Goal: Task Accomplishment & Management: Use online tool/utility

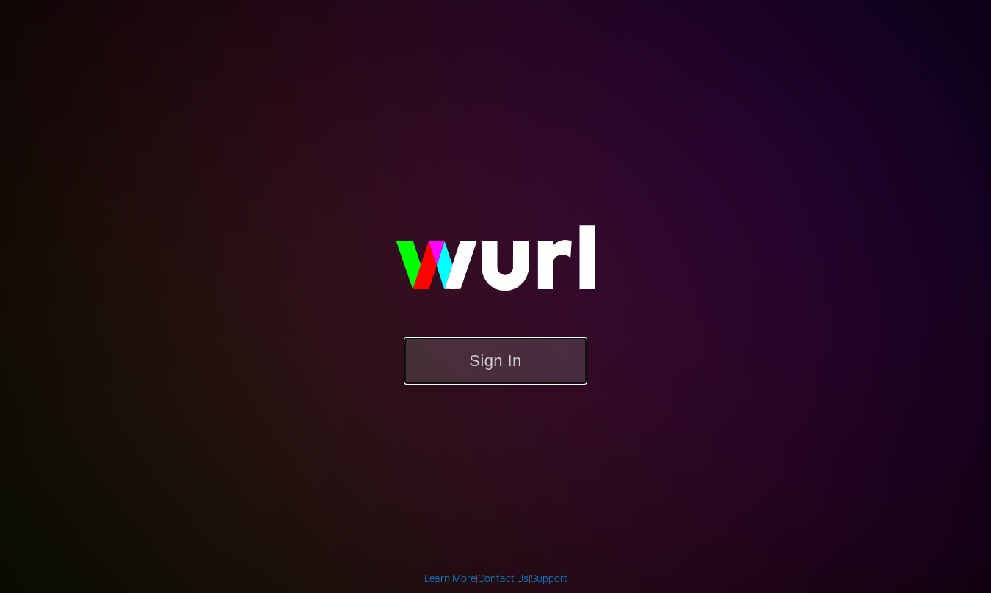
click at [504, 360] on button "Sign In" at bounding box center [495, 361] width 183 height 48
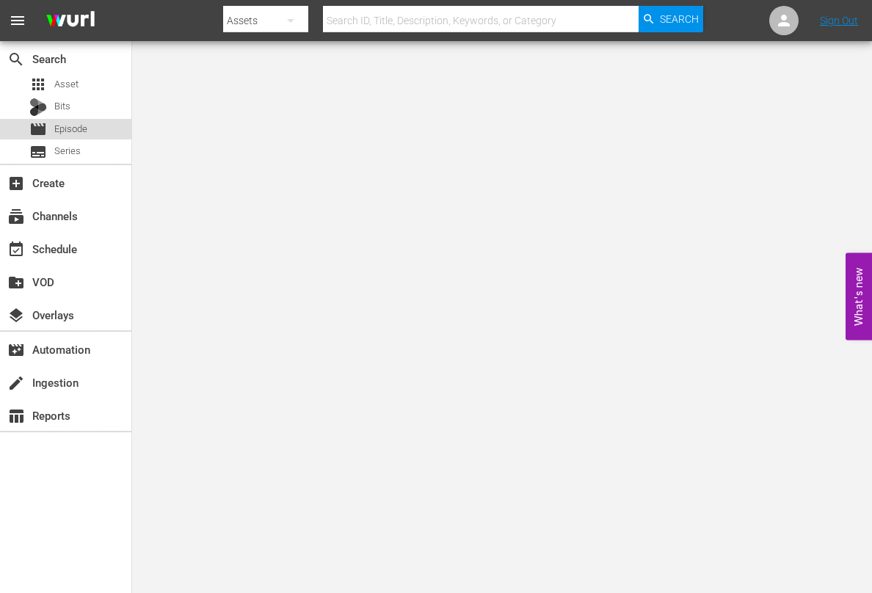
click at [87, 134] on span "Episode" at bounding box center [70, 129] width 33 height 15
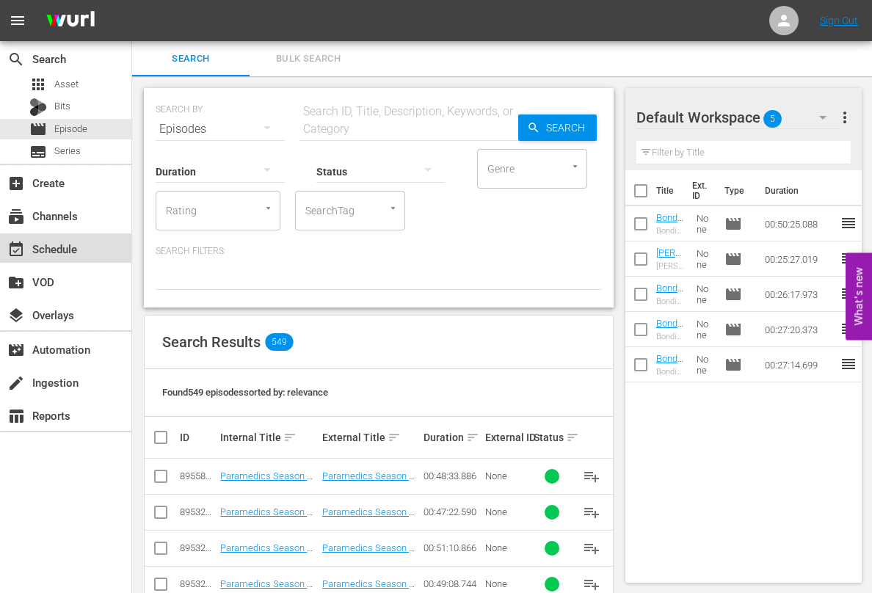
click at [47, 252] on div "event_available Schedule" at bounding box center [41, 246] width 82 height 13
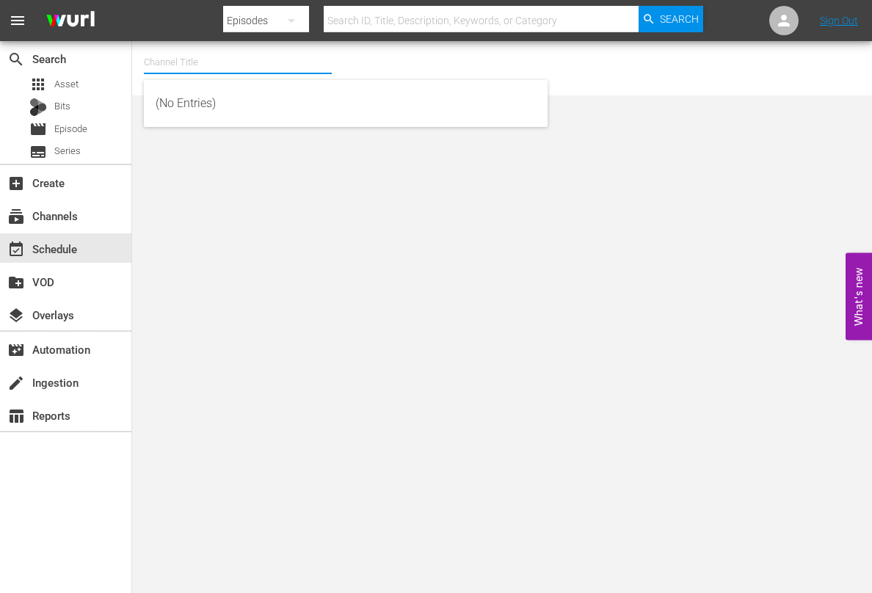
click at [200, 64] on input "text" at bounding box center [238, 62] width 188 height 35
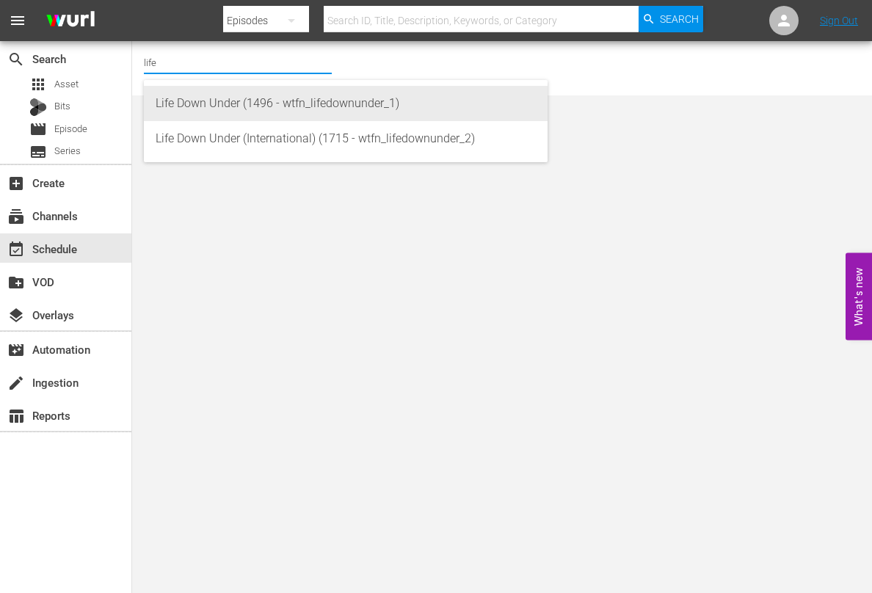
click at [296, 108] on div "Life Down Under (1496 - wtfn_lifedownunder_1)" at bounding box center [346, 103] width 380 height 35
type input "Life Down Under (1496 - wtfn_lifedownunder_1)"
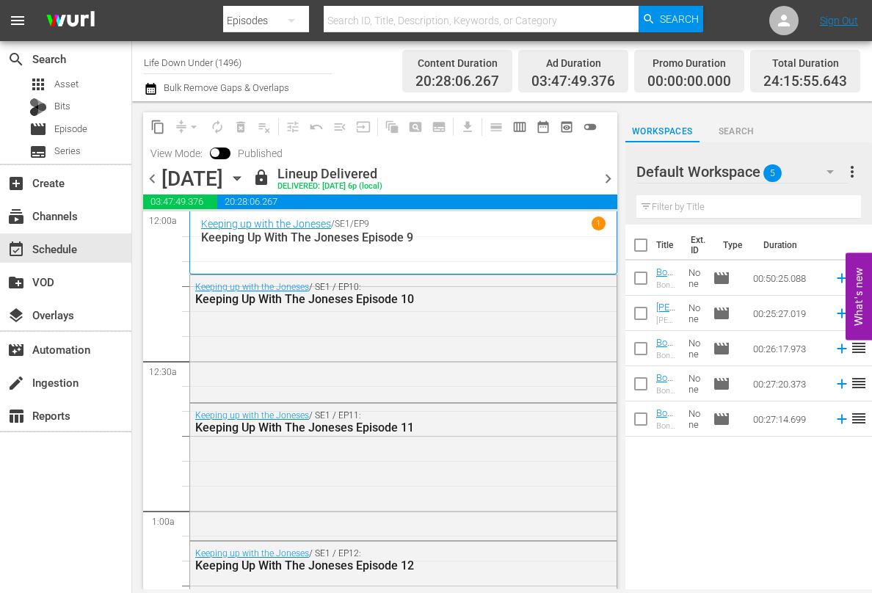
click at [240, 177] on icon "button" at bounding box center [236, 179] width 7 height 4
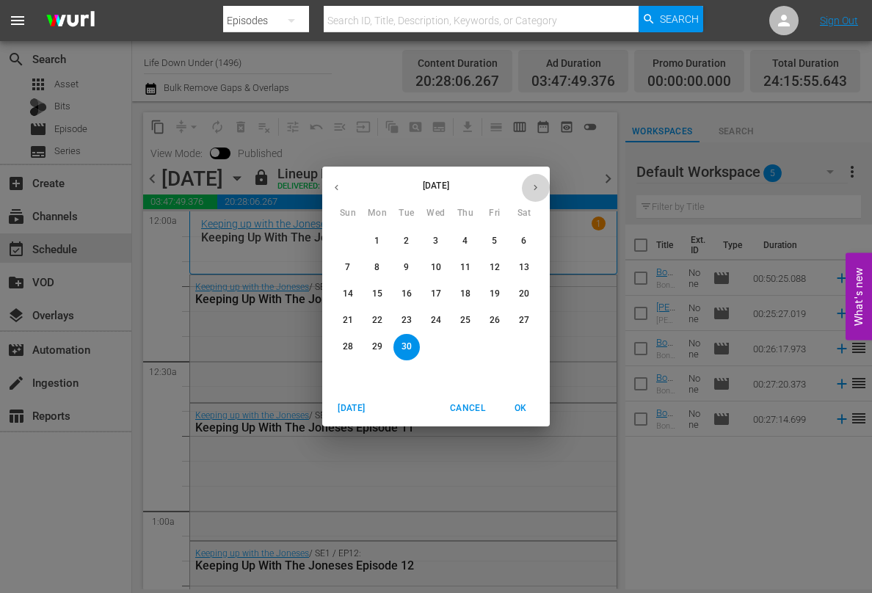
click at [542, 185] on button "button" at bounding box center [535, 187] width 29 height 29
click at [528, 294] on p "18" at bounding box center [524, 294] width 10 height 12
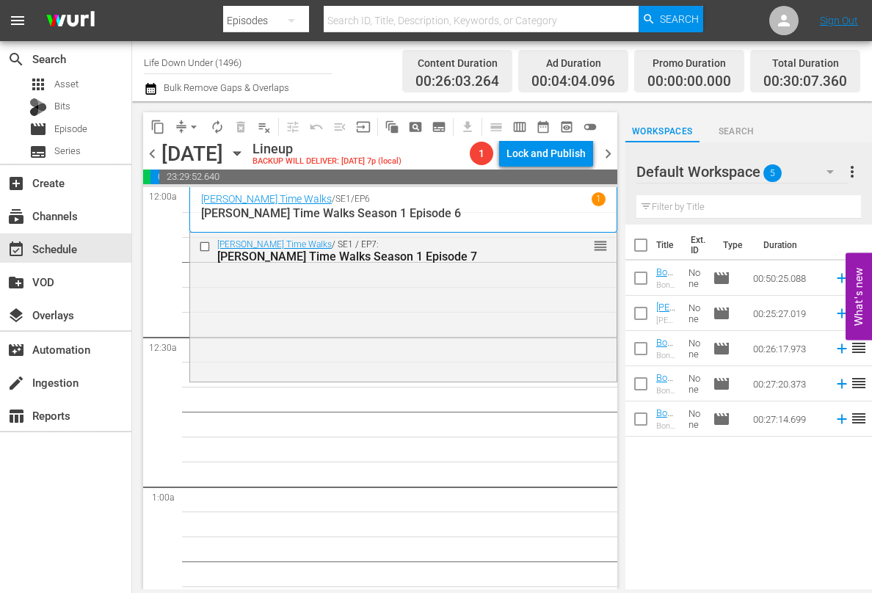
click at [249, 153] on div "Saturday, October 18th October 18th" at bounding box center [204, 154] width 87 height 24
click at [240, 153] on icon "button" at bounding box center [236, 154] width 7 height 4
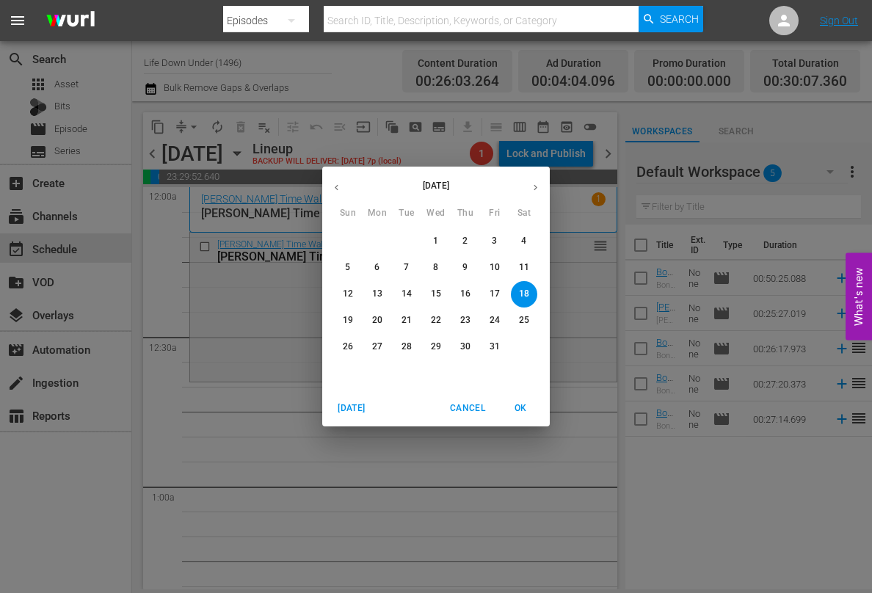
drag, startPoint x: 340, startPoint y: 266, endPoint x: 279, endPoint y: 263, distance: 61.0
click at [339, 266] on span "5" at bounding box center [348, 267] width 26 height 12
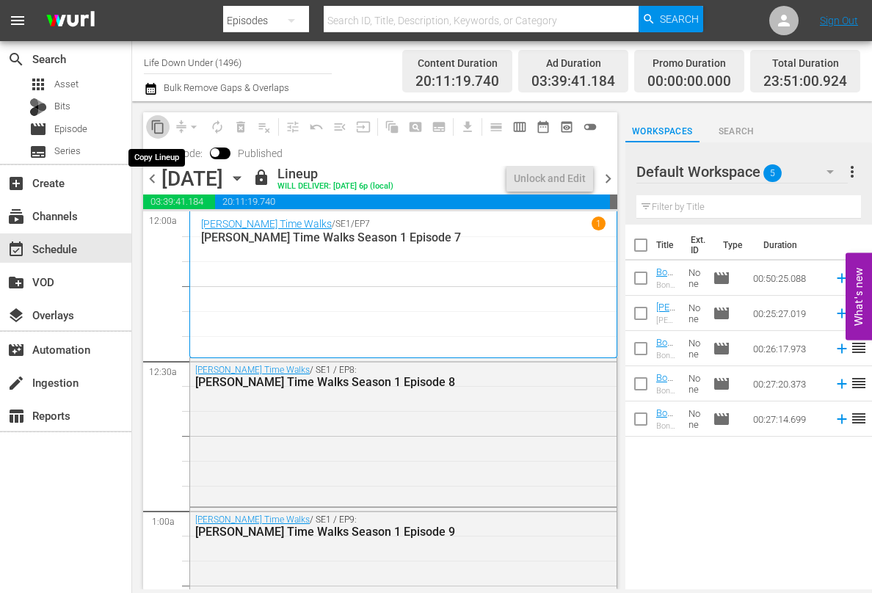
click at [159, 127] on span "content_copy" at bounding box center [157, 127] width 15 height 15
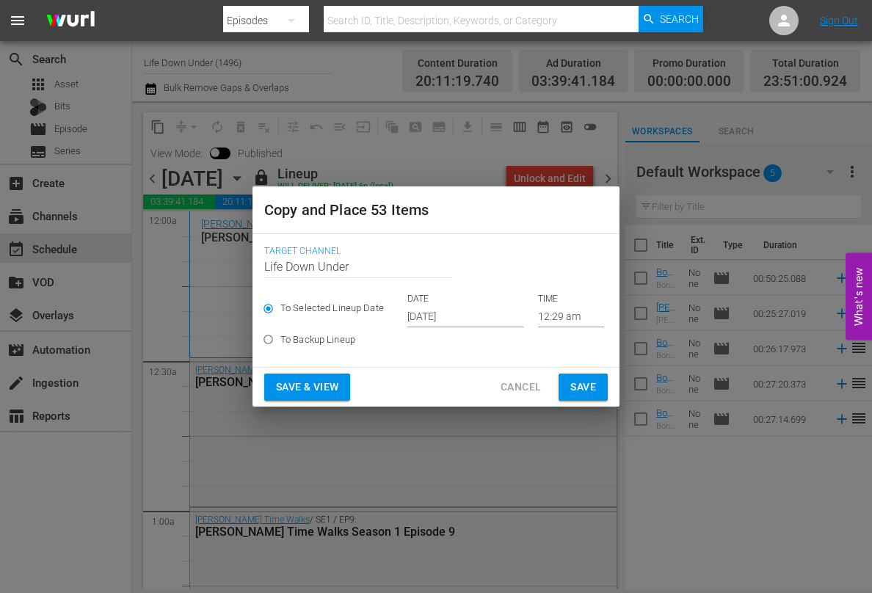
click at [482, 316] on input "[DATE]" at bounding box center [465, 316] width 116 height 22
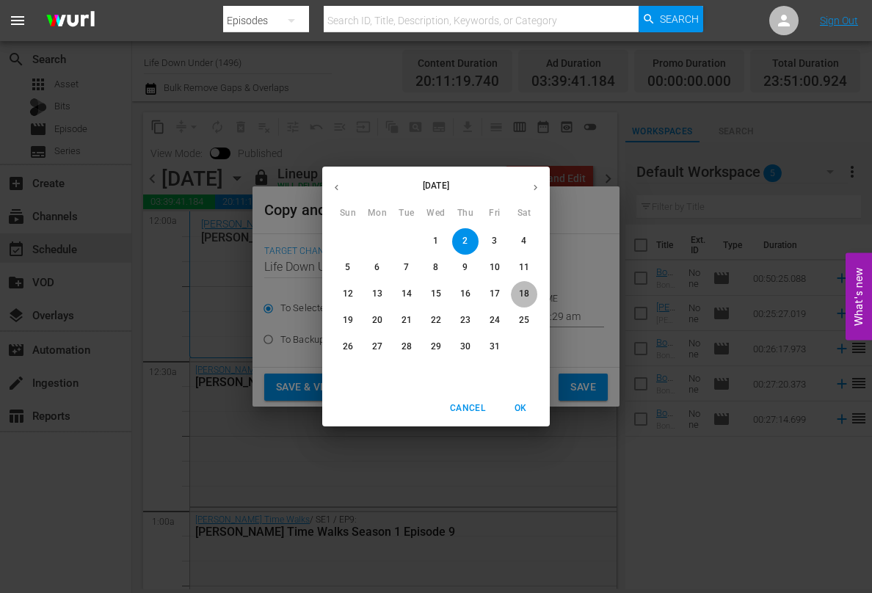
drag, startPoint x: 521, startPoint y: 293, endPoint x: 502, endPoint y: 334, distance: 45.3
click at [521, 294] on p "18" at bounding box center [524, 294] width 10 height 12
type input "Oct 18th 2025"
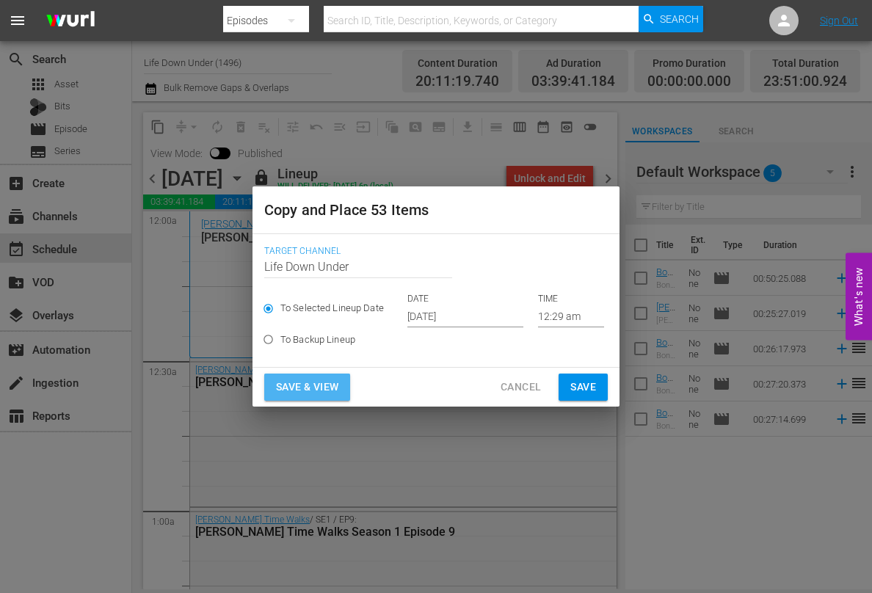
click at [304, 384] on span "Save & View" at bounding box center [307, 387] width 62 height 18
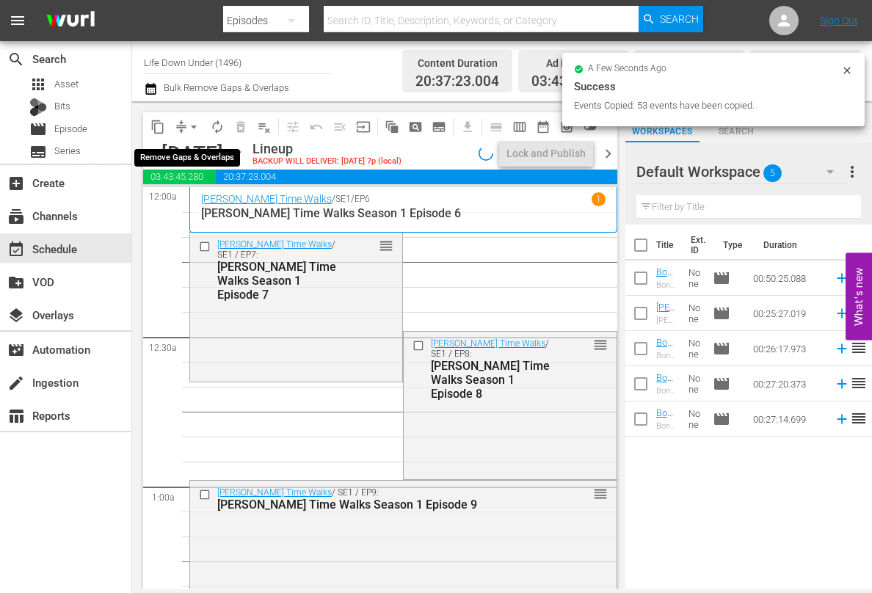
click at [194, 125] on span "arrow_drop_down" at bounding box center [193, 127] width 15 height 15
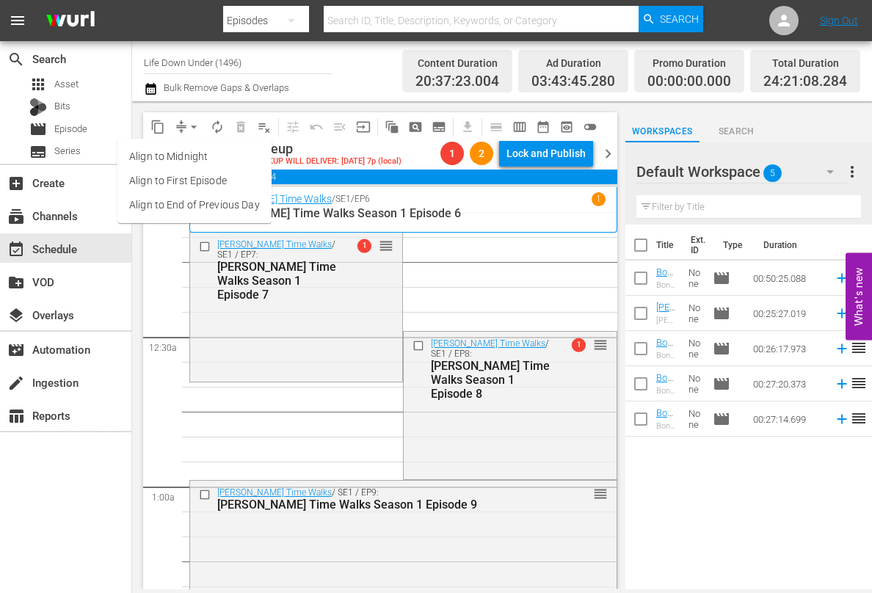
click at [176, 180] on li "Align to First Episode" at bounding box center [194, 181] width 154 height 24
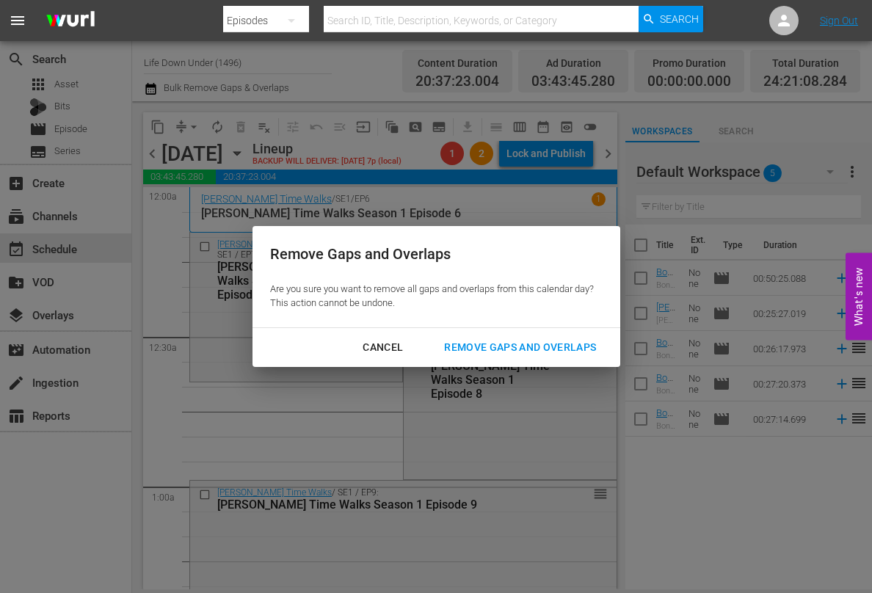
drag, startPoint x: 547, startPoint y: 351, endPoint x: 533, endPoint y: 355, distance: 14.6
click at [547, 351] on div "Remove Gaps and Overlaps" at bounding box center [519, 347] width 175 height 18
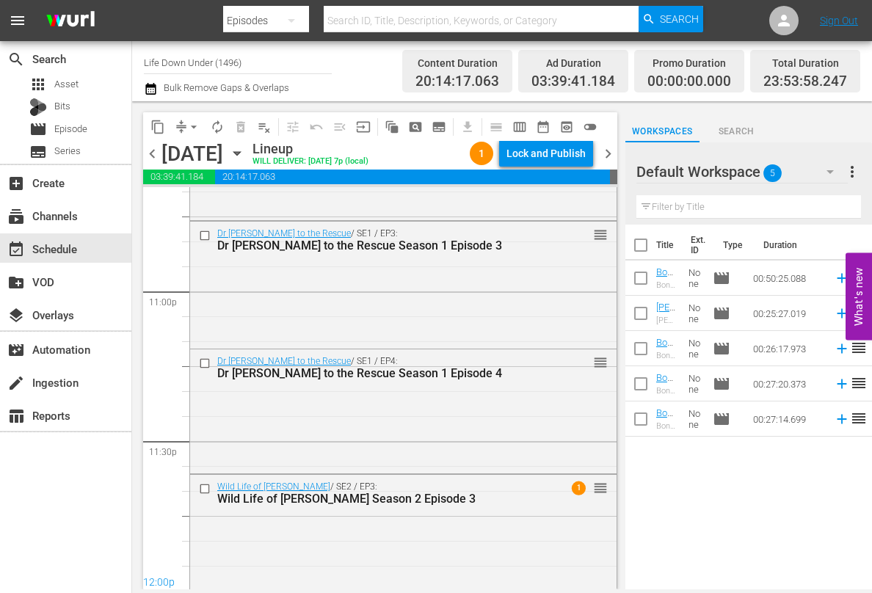
scroll to position [6797, 0]
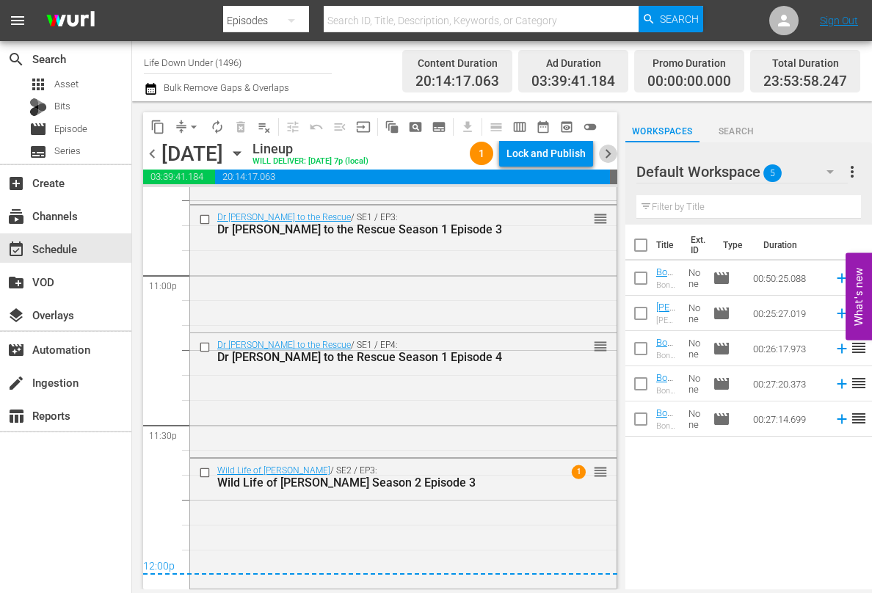
click at [604, 152] on span "chevron_right" at bounding box center [608, 154] width 18 height 18
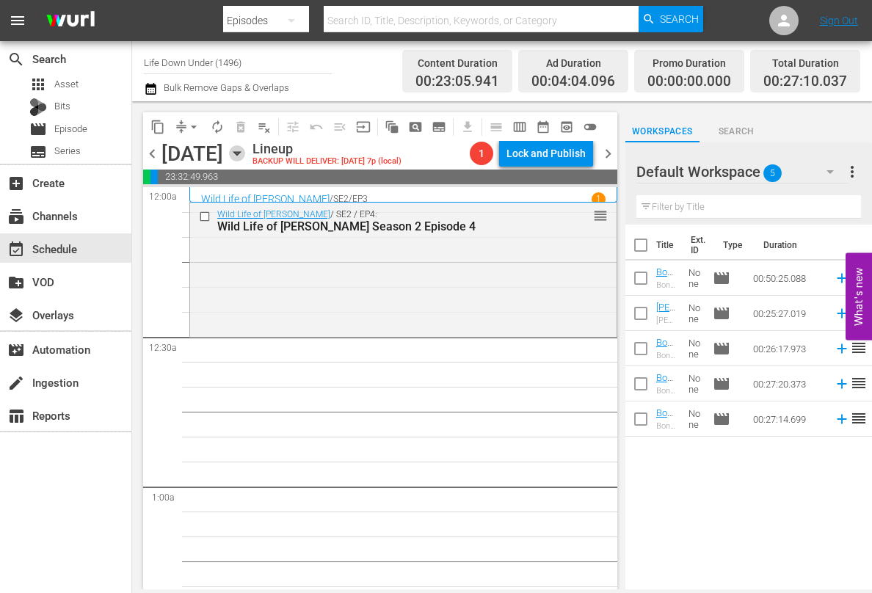
click at [240, 152] on icon "button" at bounding box center [236, 154] width 7 height 4
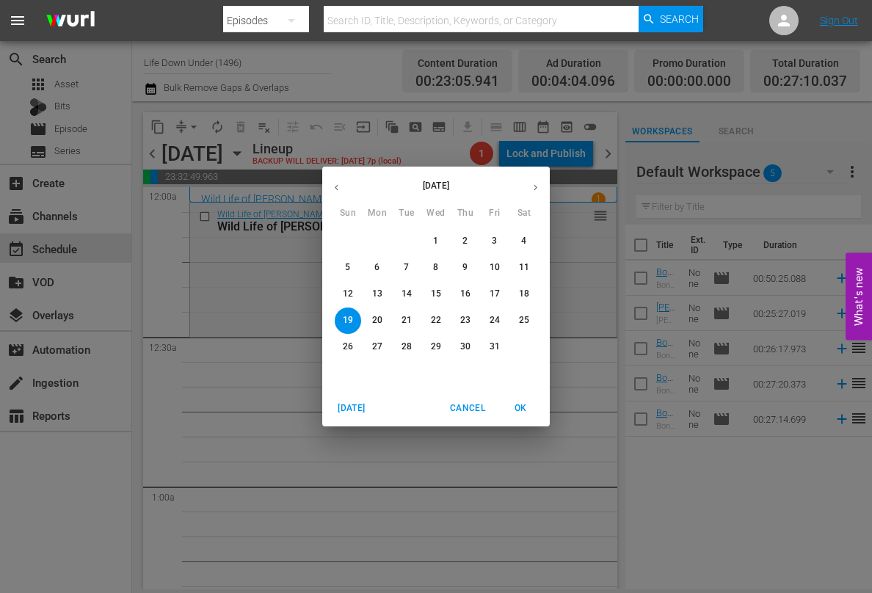
drag, startPoint x: 377, startPoint y: 267, endPoint x: 352, endPoint y: 288, distance: 32.3
click at [379, 269] on span "6" at bounding box center [377, 267] width 26 height 12
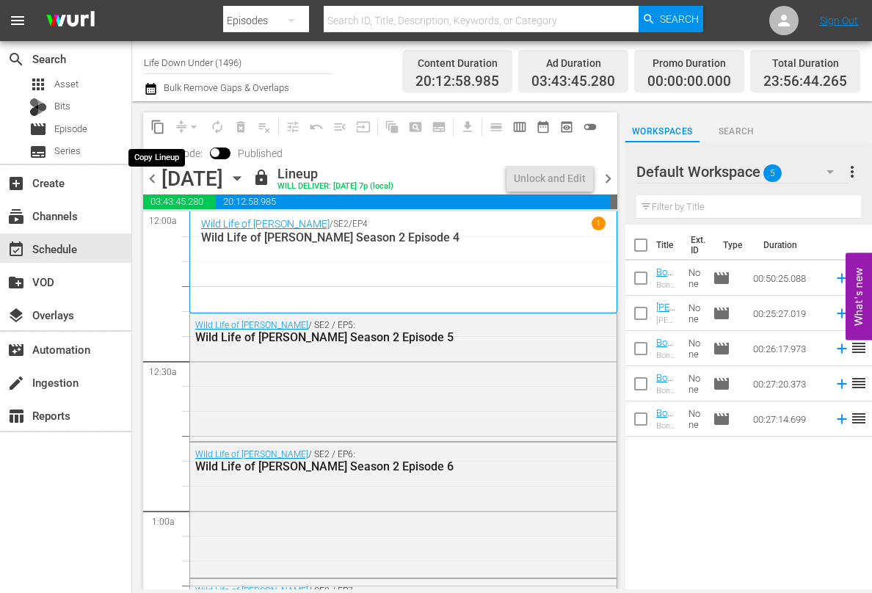
click at [156, 125] on span "content_copy" at bounding box center [157, 127] width 15 height 15
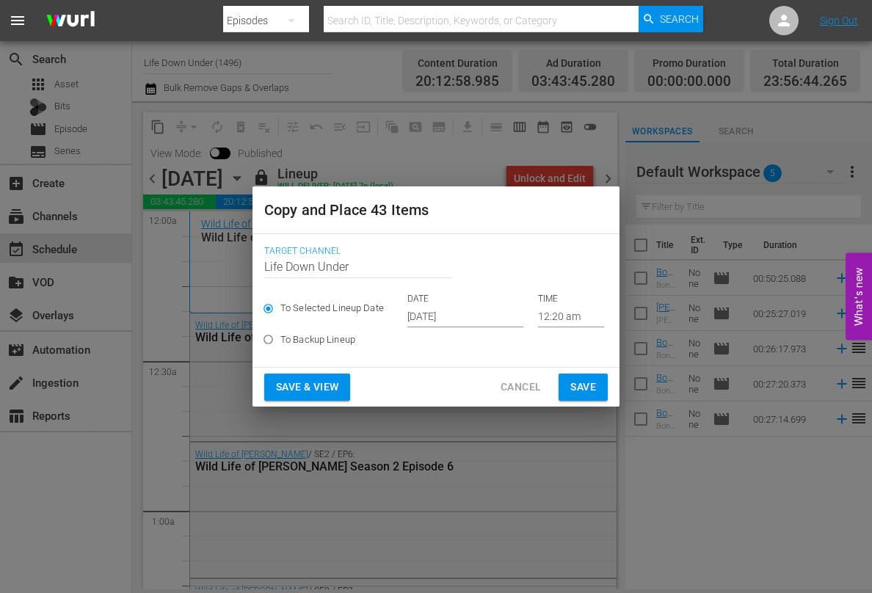
click at [484, 317] on input "[DATE]" at bounding box center [465, 316] width 116 height 22
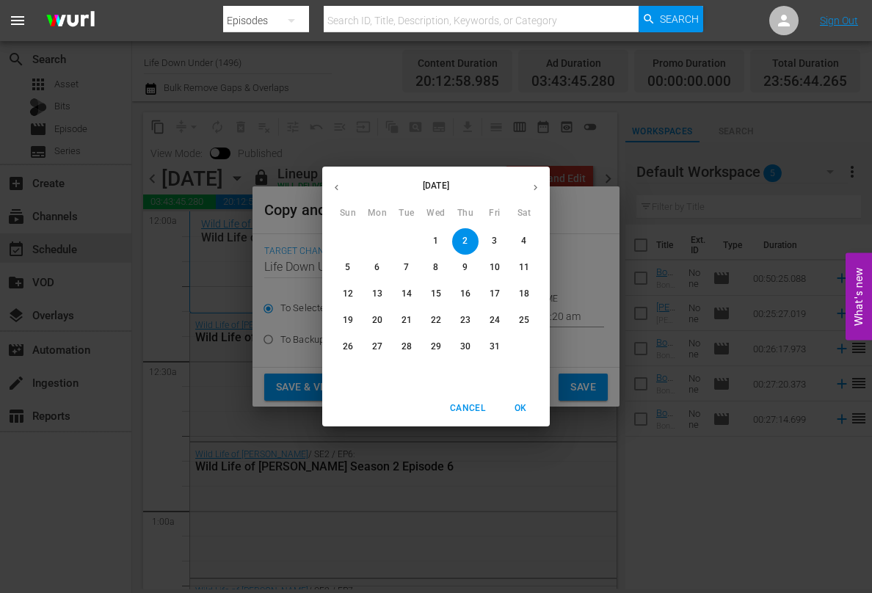
click at [338, 322] on span "19" at bounding box center [348, 320] width 26 height 12
type input "[DATE]"
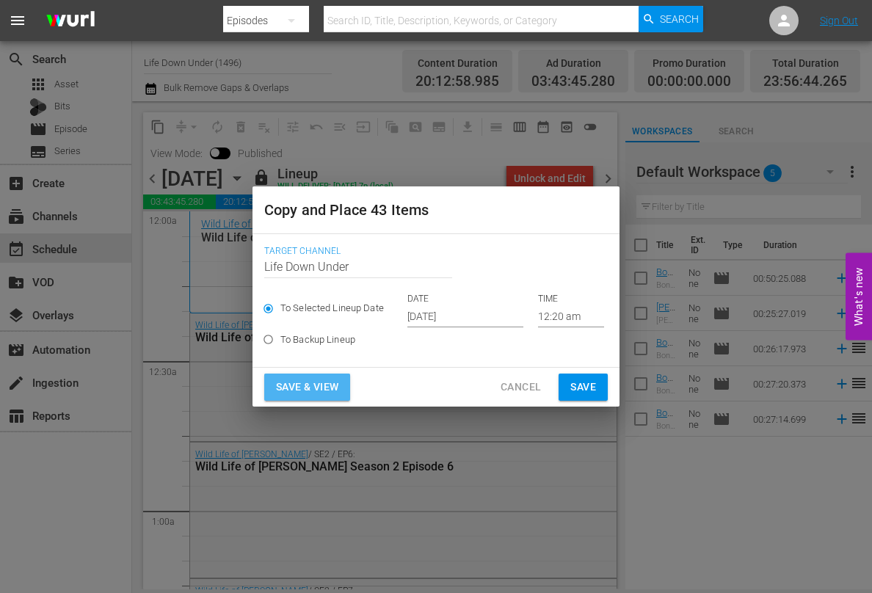
click at [311, 384] on span "Save & View" at bounding box center [307, 387] width 62 height 18
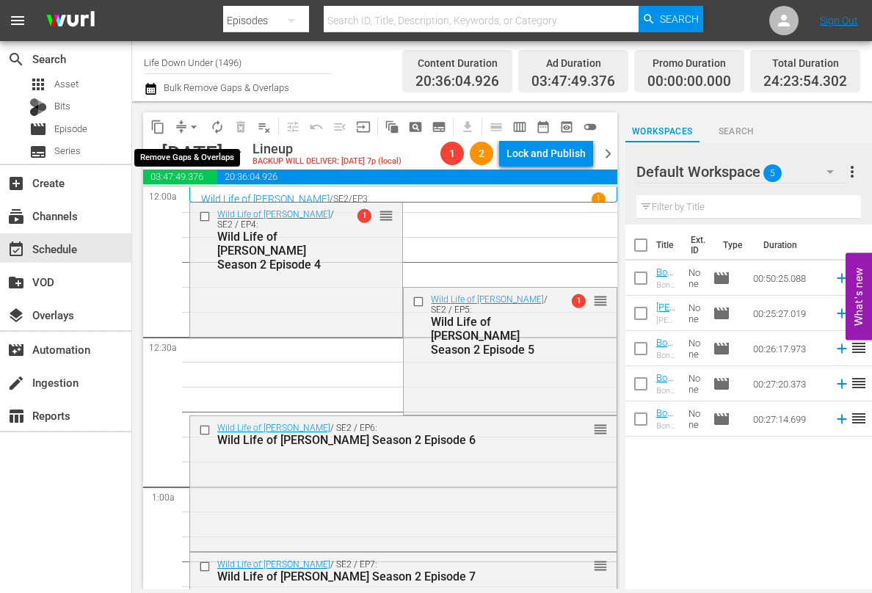
click at [195, 127] on span "arrow_drop_down" at bounding box center [193, 127] width 15 height 15
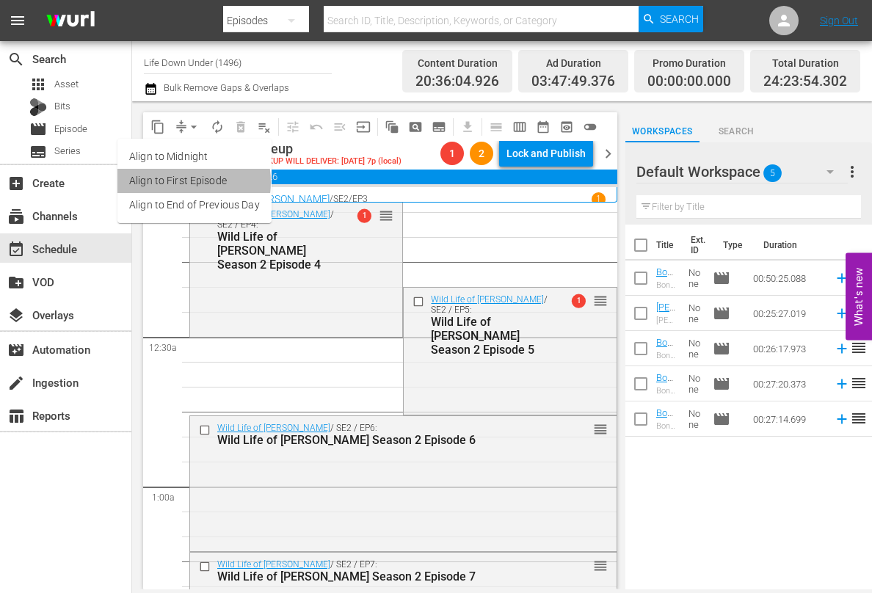
click at [176, 182] on li "Align to First Episode" at bounding box center [194, 181] width 154 height 24
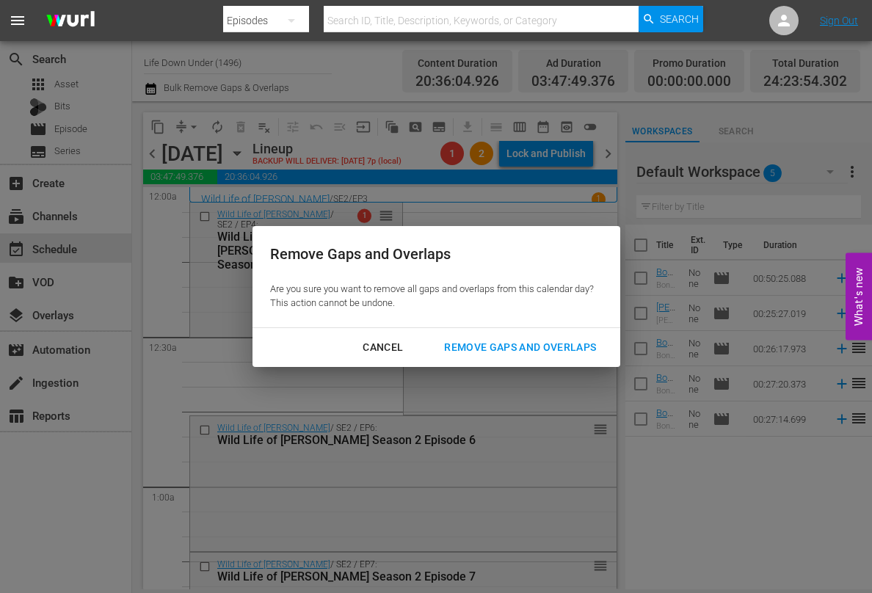
click at [480, 346] on div "Remove Gaps and Overlaps" at bounding box center [519, 347] width 175 height 18
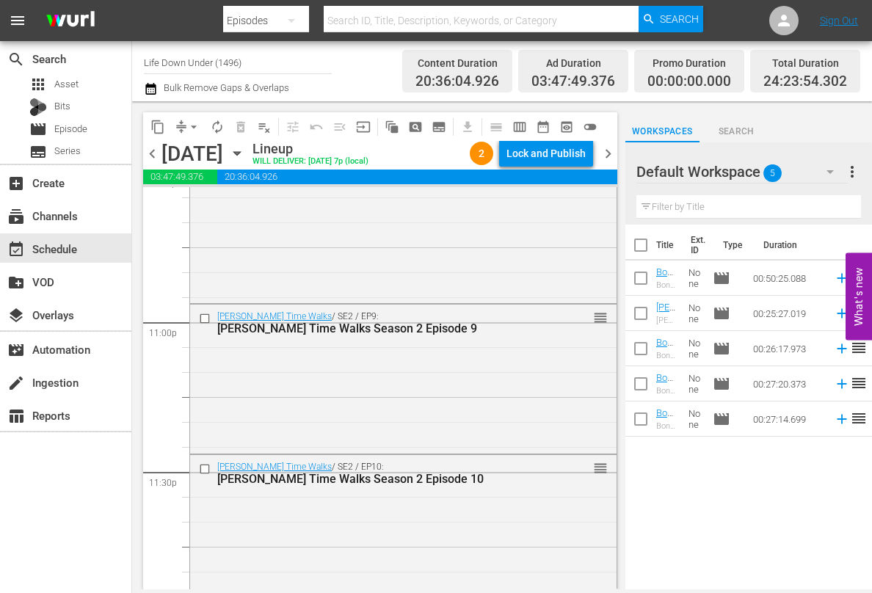
scroll to position [6916, 0]
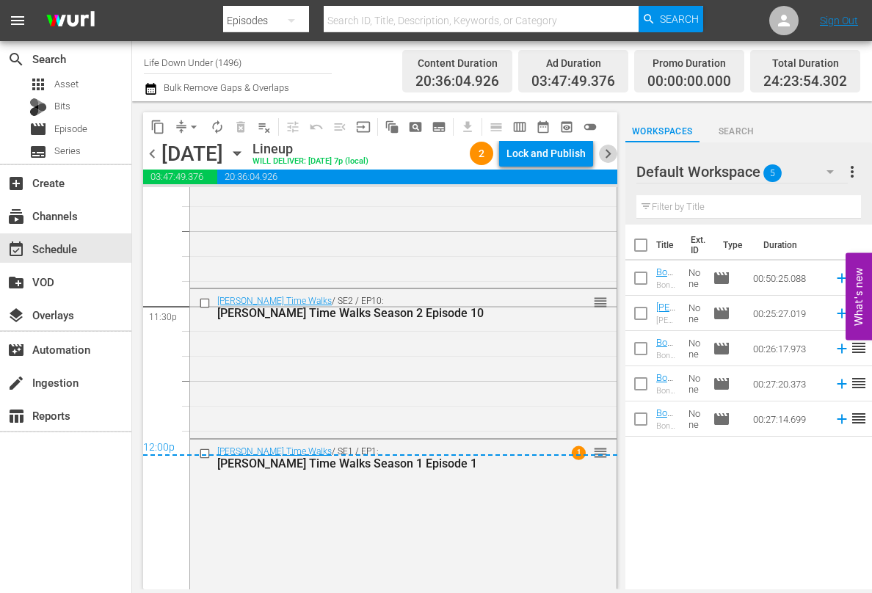
click at [608, 152] on span "chevron_right" at bounding box center [608, 154] width 18 height 18
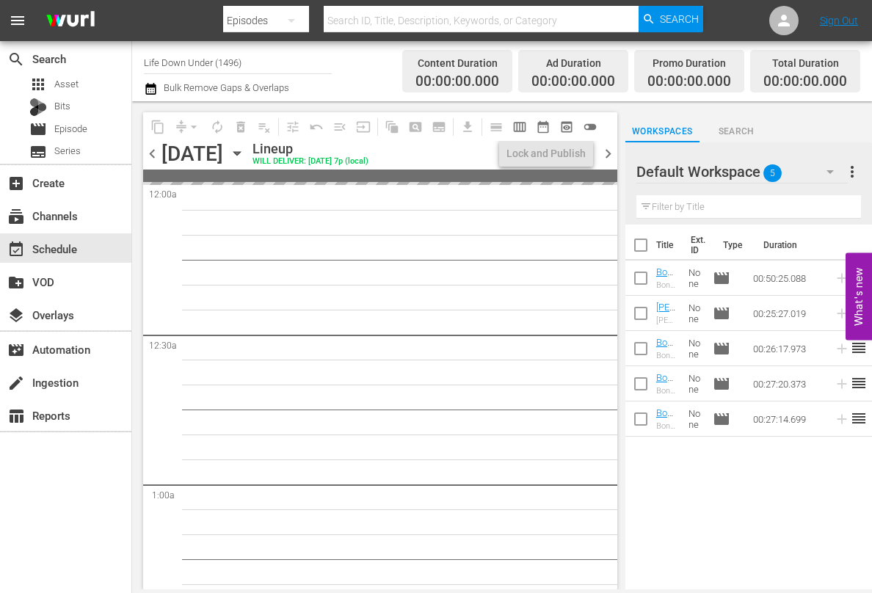
click at [245, 149] on icon "button" at bounding box center [237, 153] width 16 height 16
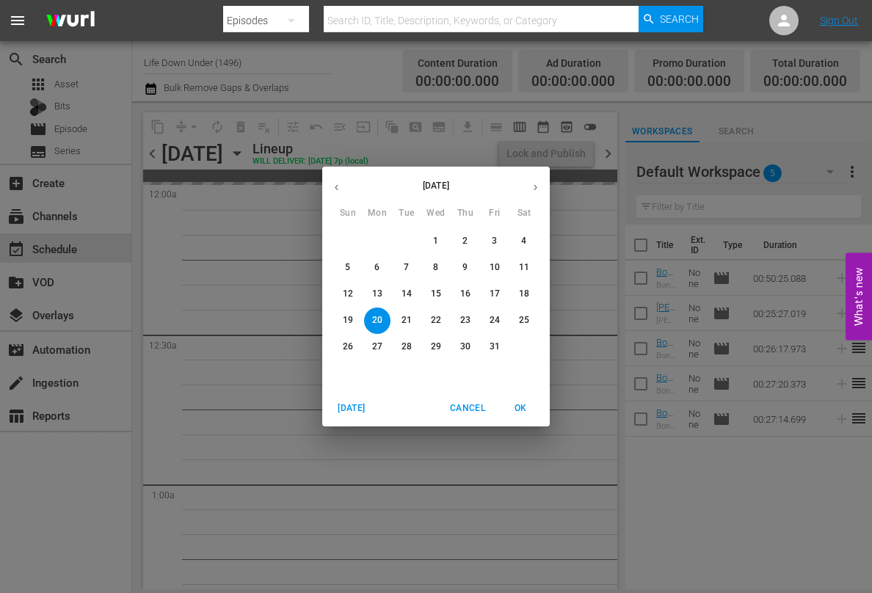
click at [411, 266] on span "7" at bounding box center [406, 267] width 26 height 12
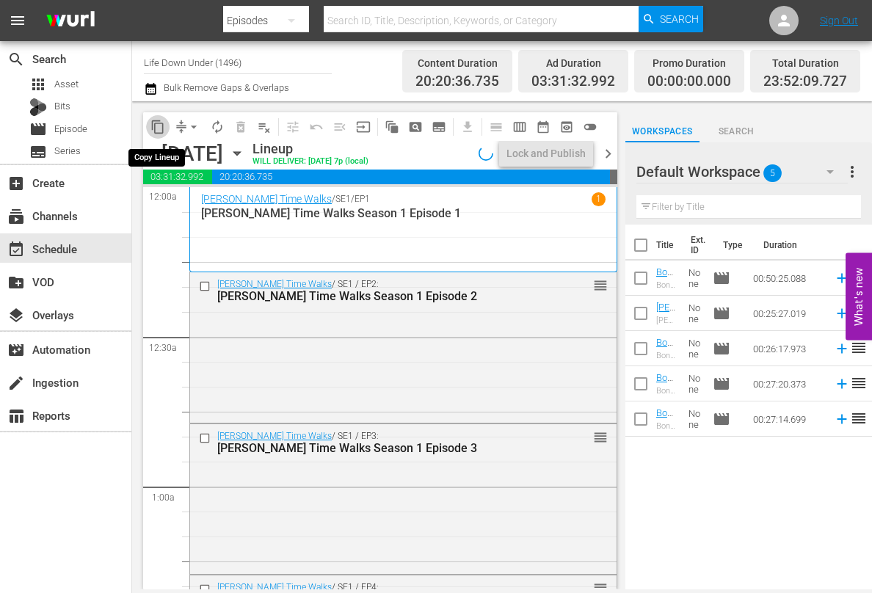
click at [158, 128] on span "content_copy" at bounding box center [157, 127] width 15 height 15
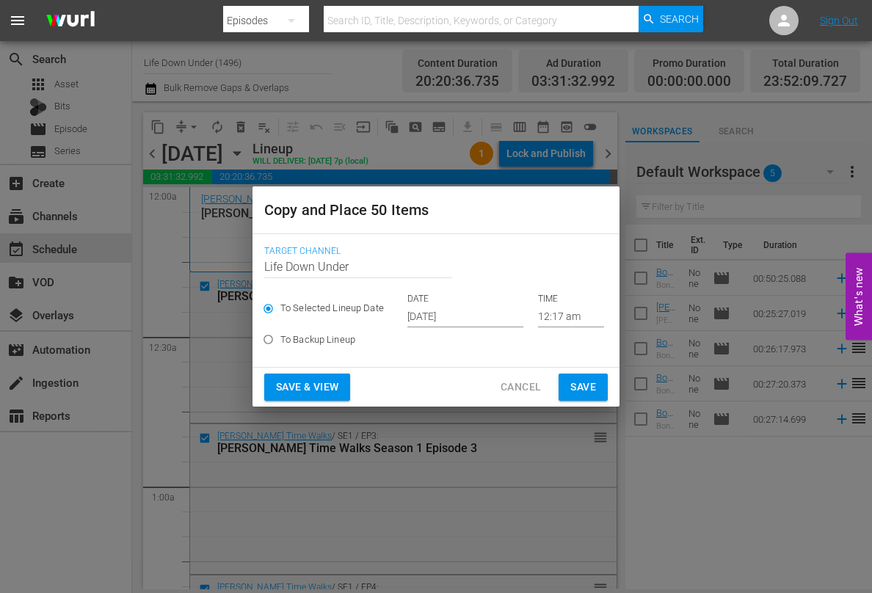
click at [483, 318] on input "[DATE]" at bounding box center [465, 316] width 116 height 22
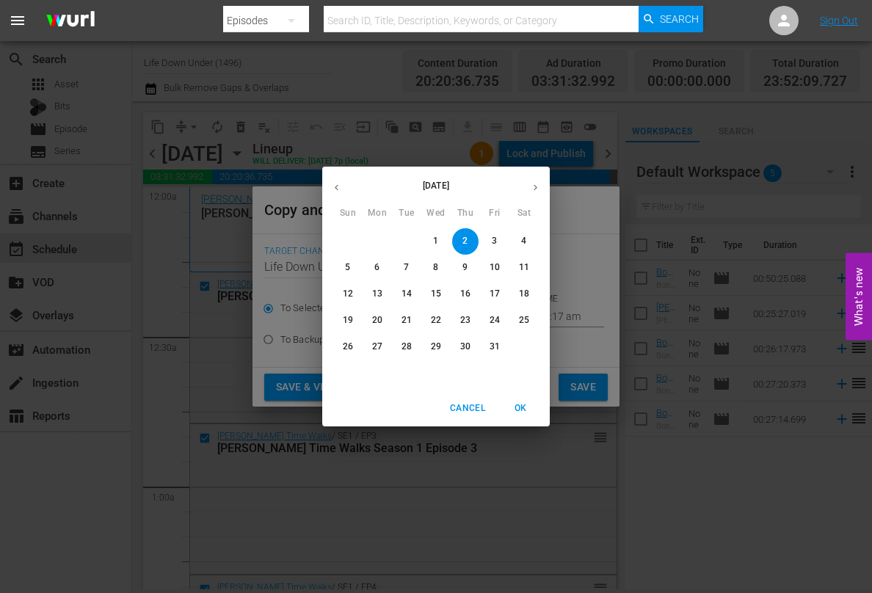
drag, startPoint x: 378, startPoint y: 319, endPoint x: 349, endPoint y: 373, distance: 61.1
click at [378, 320] on p "20" at bounding box center [377, 320] width 10 height 12
type input "[DATE]"
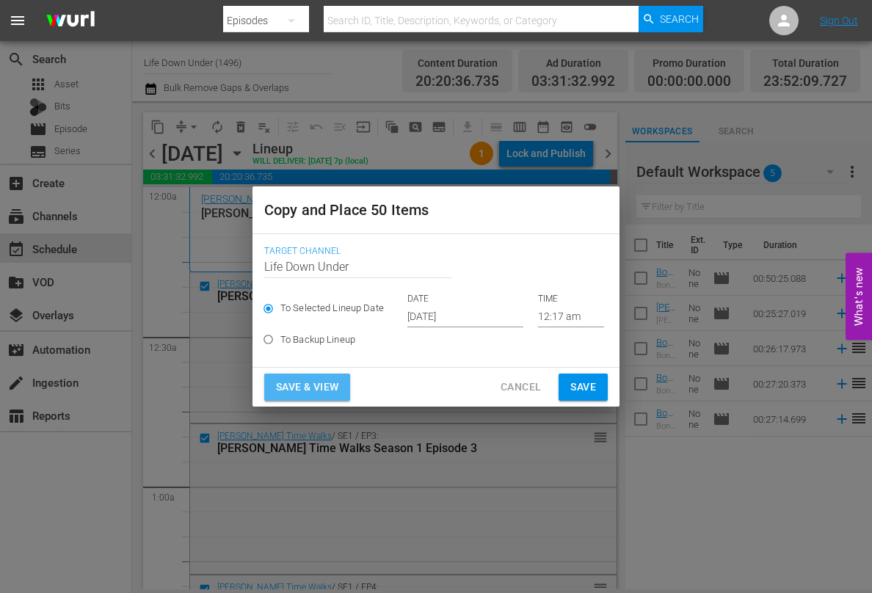
click at [290, 387] on span "Save & View" at bounding box center [307, 387] width 62 height 18
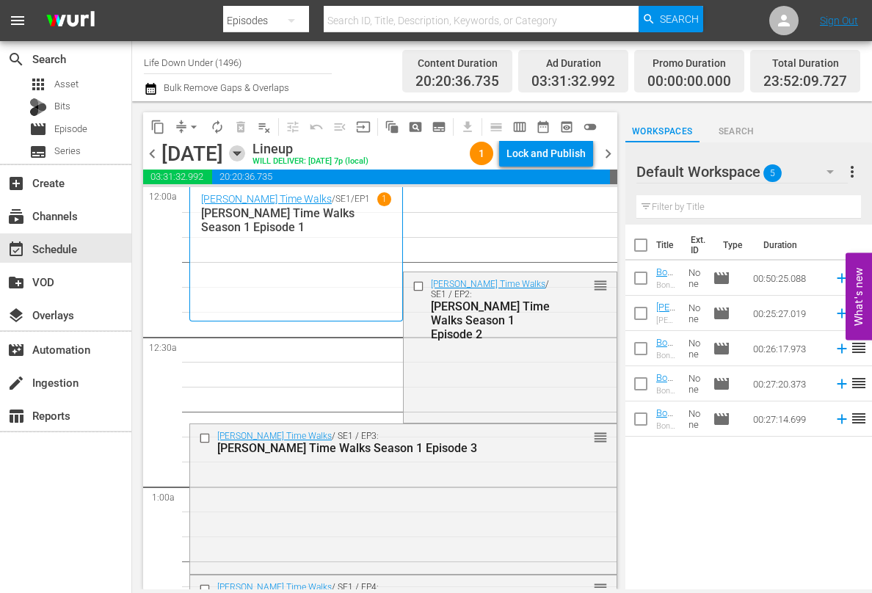
click at [245, 156] on icon "button" at bounding box center [237, 153] width 16 height 16
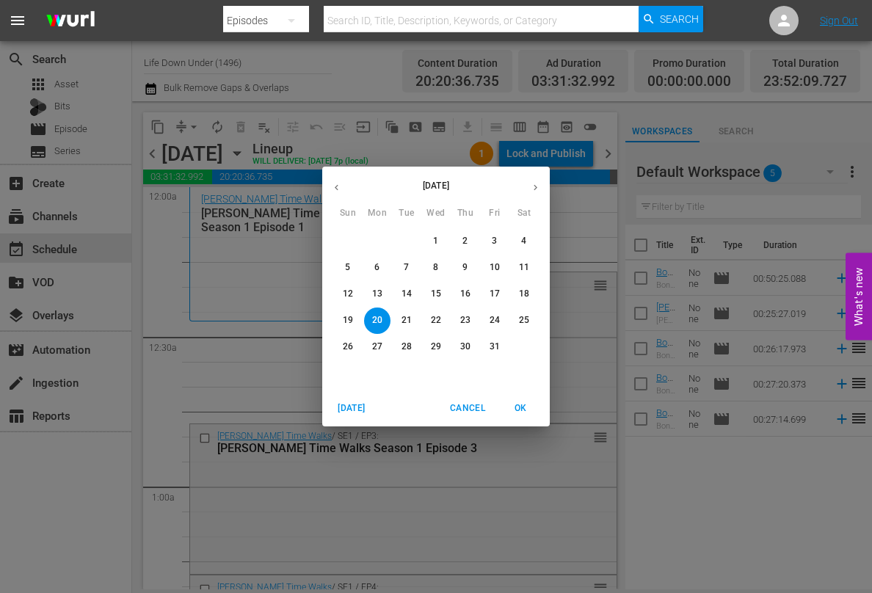
click at [262, 281] on div "[DATE] Sun Mon Tue Wed Thu Fri Sat 28 29 30 1 2 3 4 5 6 7 8 9 10 11 12 13 14 15…" at bounding box center [436, 296] width 872 height 593
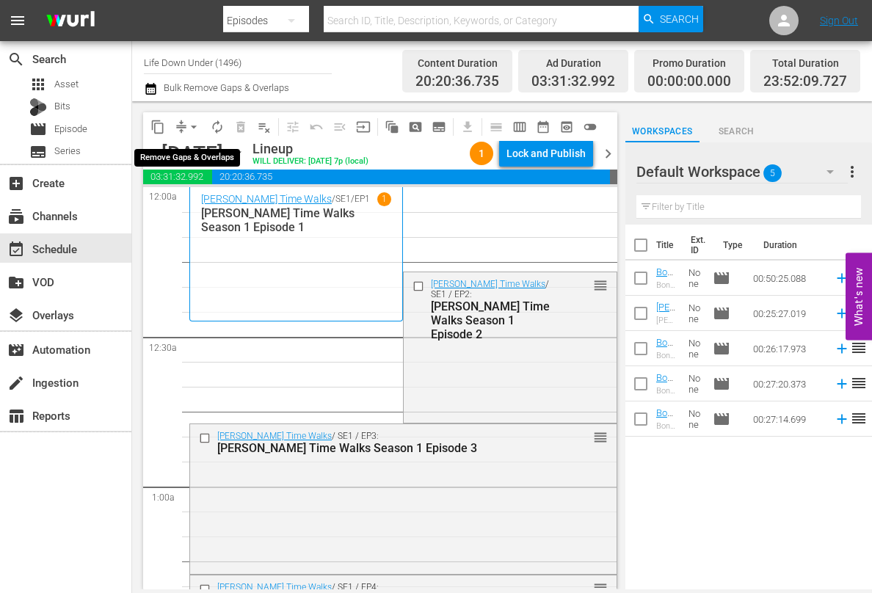
click at [197, 123] on span "arrow_drop_down" at bounding box center [193, 127] width 15 height 15
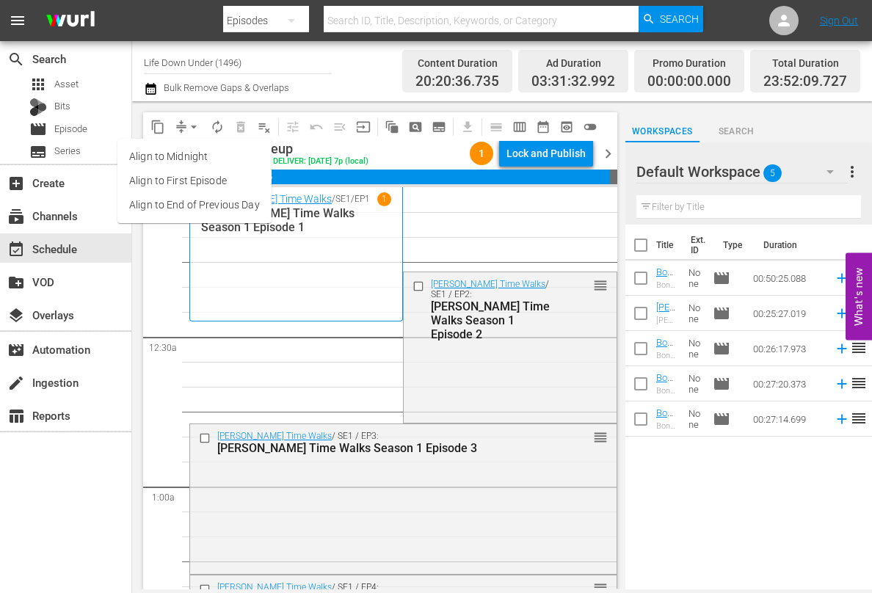
click at [153, 197] on li "Align to End of Previous Day" at bounding box center [194, 205] width 154 height 24
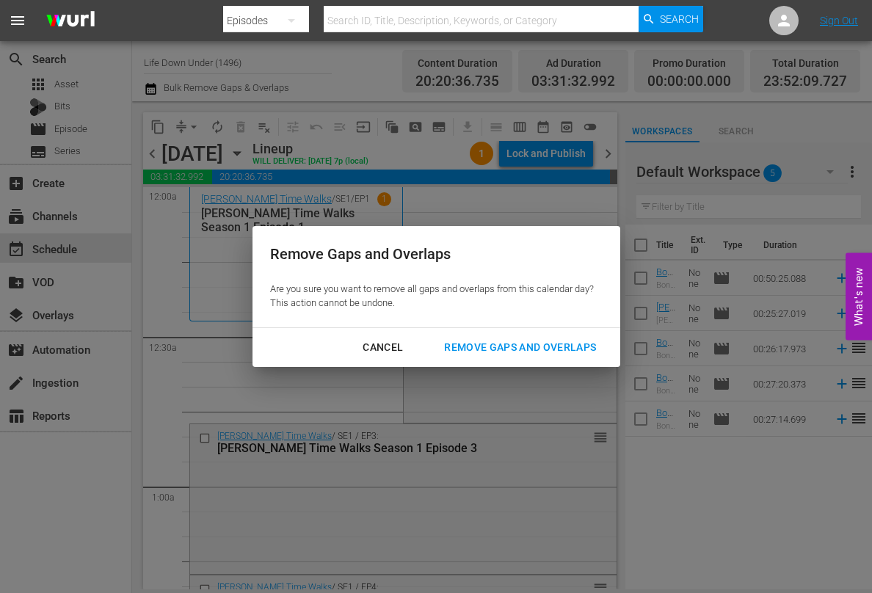
drag, startPoint x: 525, startPoint y: 340, endPoint x: 527, endPoint y: 365, distance: 24.3
click at [525, 341] on div "Remove Gaps and Overlaps" at bounding box center [519, 347] width 175 height 18
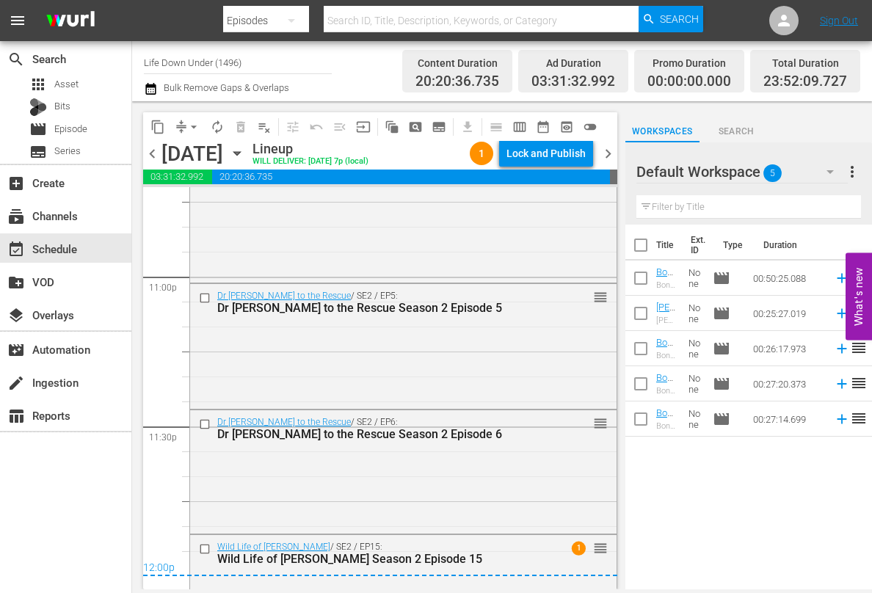
scroll to position [6877, 0]
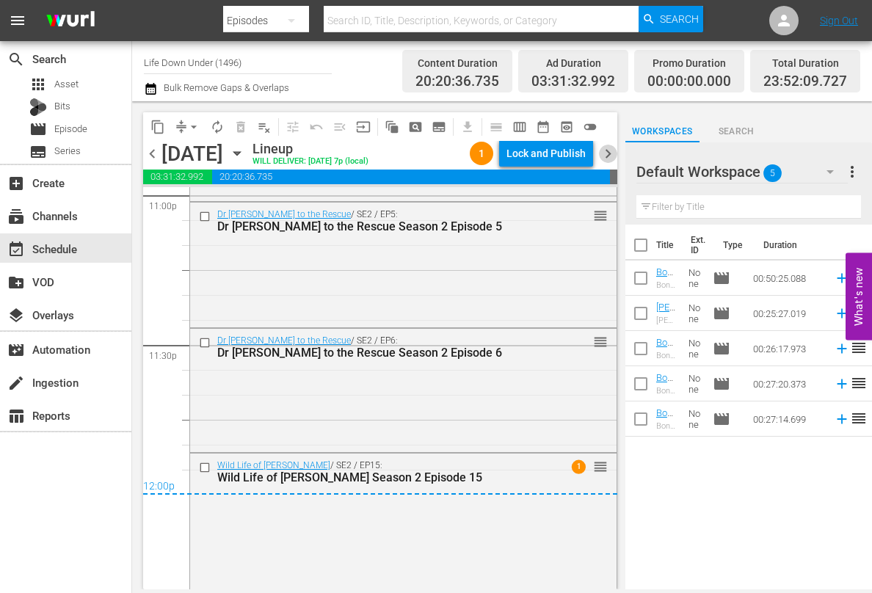
drag, startPoint x: 603, startPoint y: 150, endPoint x: 623, endPoint y: 171, distance: 29.1
click at [603, 150] on span "chevron_right" at bounding box center [608, 154] width 18 height 18
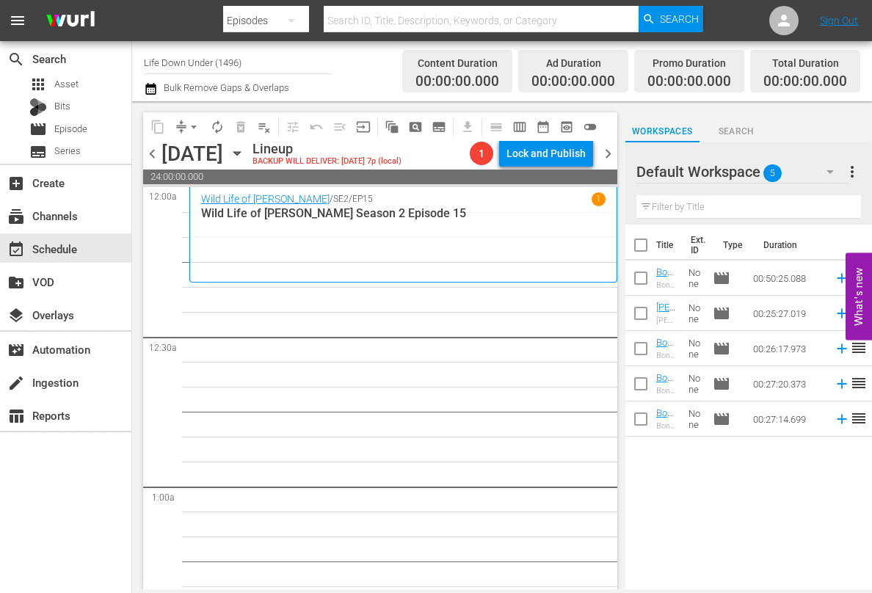
click at [245, 155] on icon "button" at bounding box center [237, 153] width 16 height 16
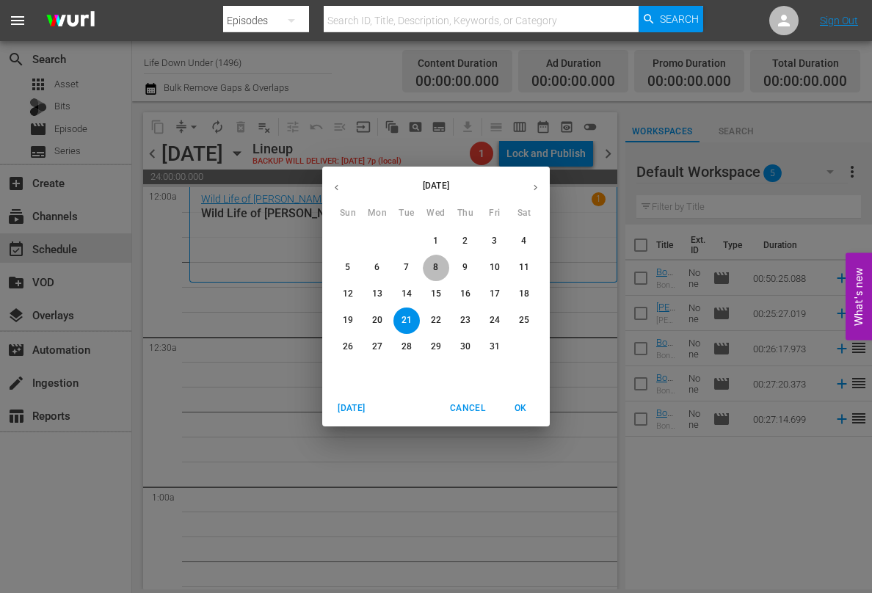
drag, startPoint x: 441, startPoint y: 269, endPoint x: 362, endPoint y: 272, distance: 79.3
click at [441, 269] on span "8" at bounding box center [436, 267] width 26 height 12
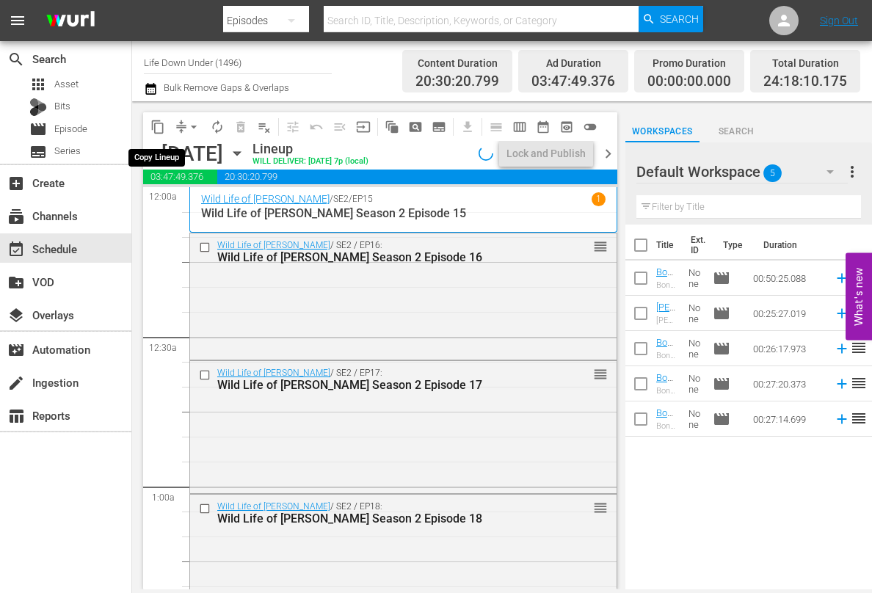
click at [158, 128] on span "content_copy" at bounding box center [157, 127] width 15 height 15
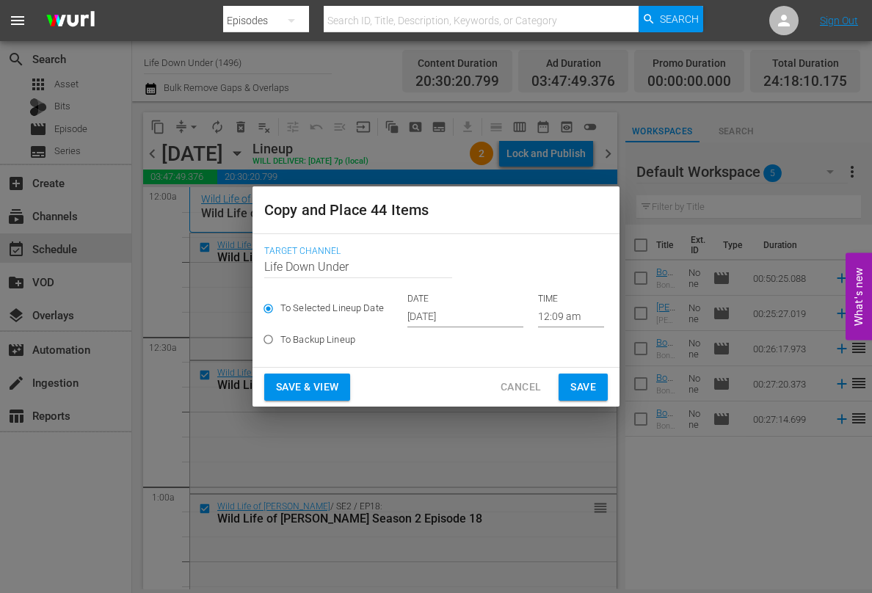
click at [479, 320] on input "[DATE]" at bounding box center [465, 316] width 116 height 22
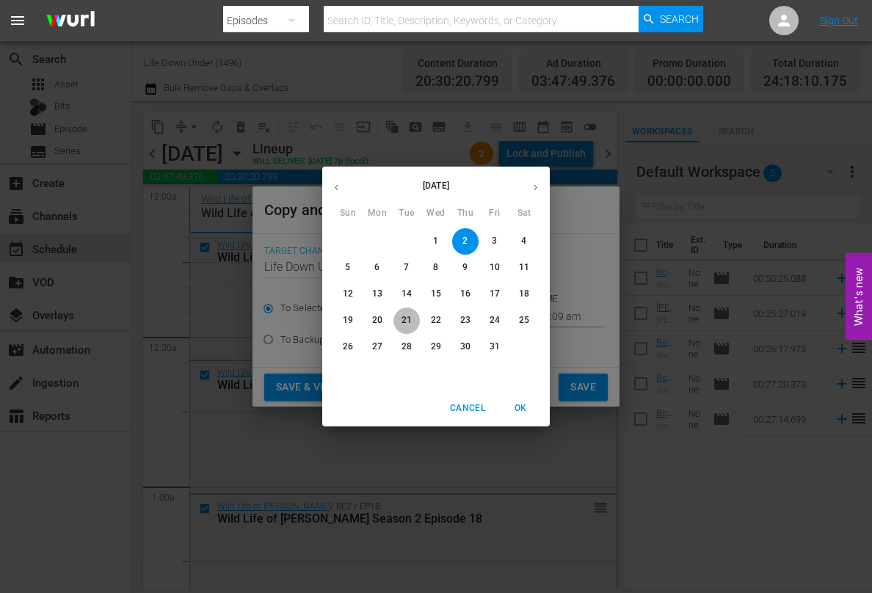
drag, startPoint x: 402, startPoint y: 324, endPoint x: 393, endPoint y: 362, distance: 39.3
click at [402, 324] on p "21" at bounding box center [406, 320] width 10 height 12
type input "[DATE]"
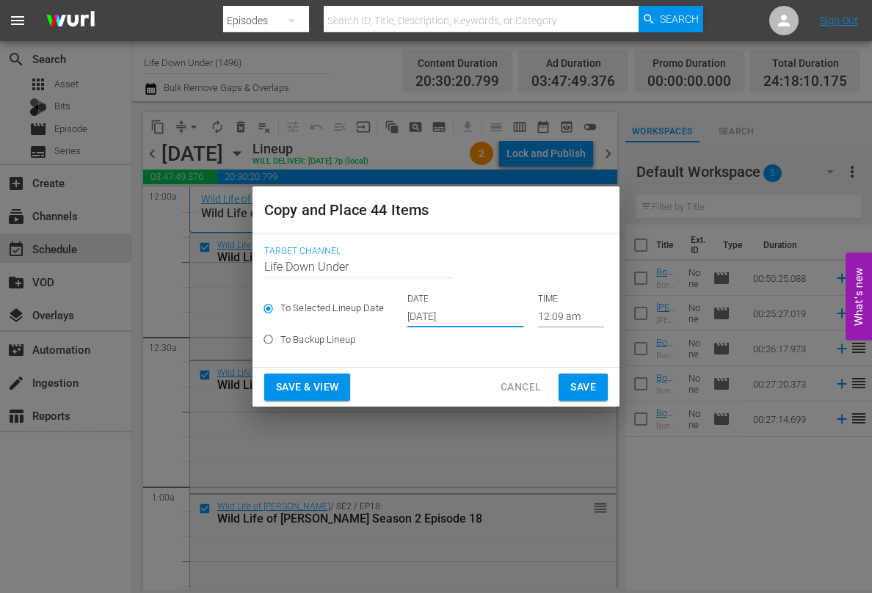
click at [291, 392] on span "Save & View" at bounding box center [307, 387] width 62 height 18
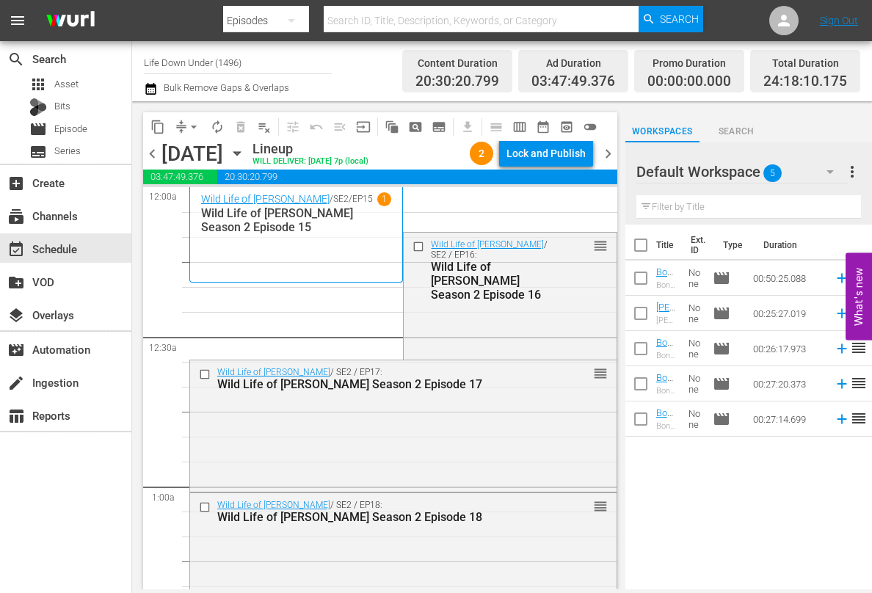
click at [190, 122] on span "arrow_drop_down" at bounding box center [193, 127] width 15 height 15
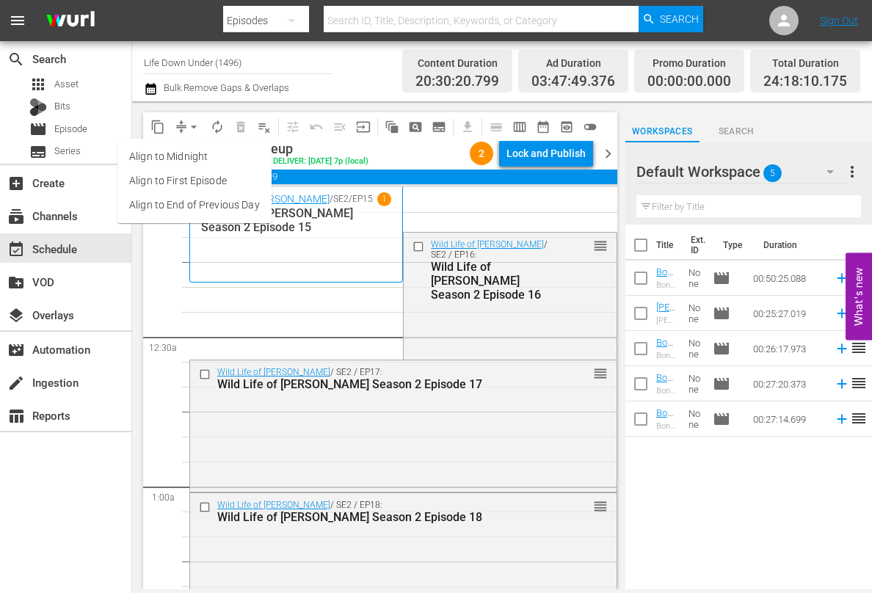
click at [166, 202] on li "Align to End of Previous Day" at bounding box center [194, 205] width 154 height 24
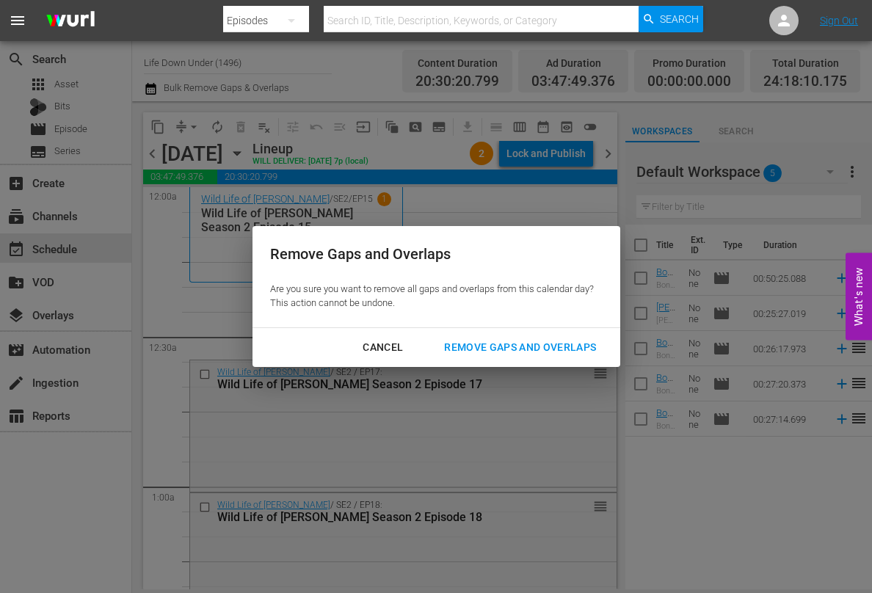
click at [522, 348] on div "Remove Gaps and Overlaps" at bounding box center [519, 347] width 175 height 18
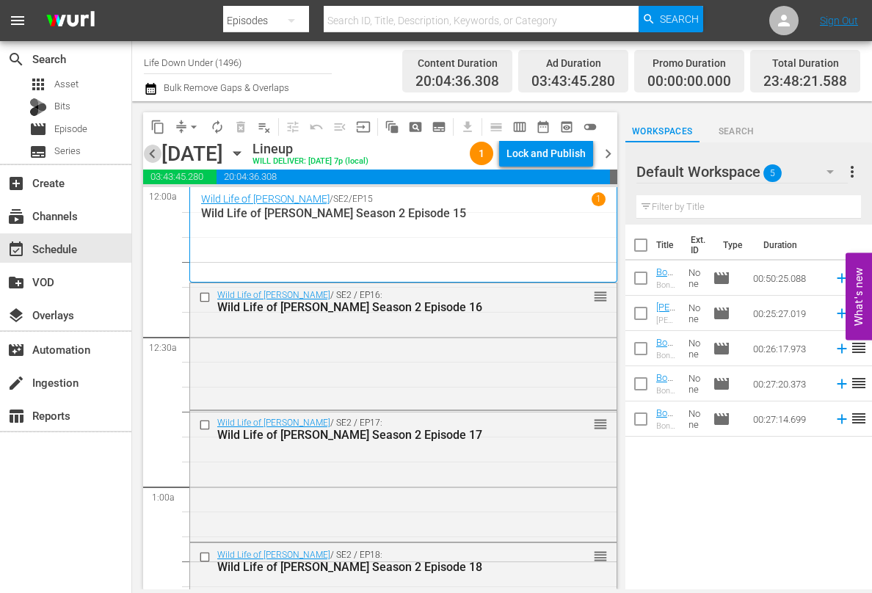
click at [149, 151] on span "chevron_left" at bounding box center [152, 154] width 18 height 18
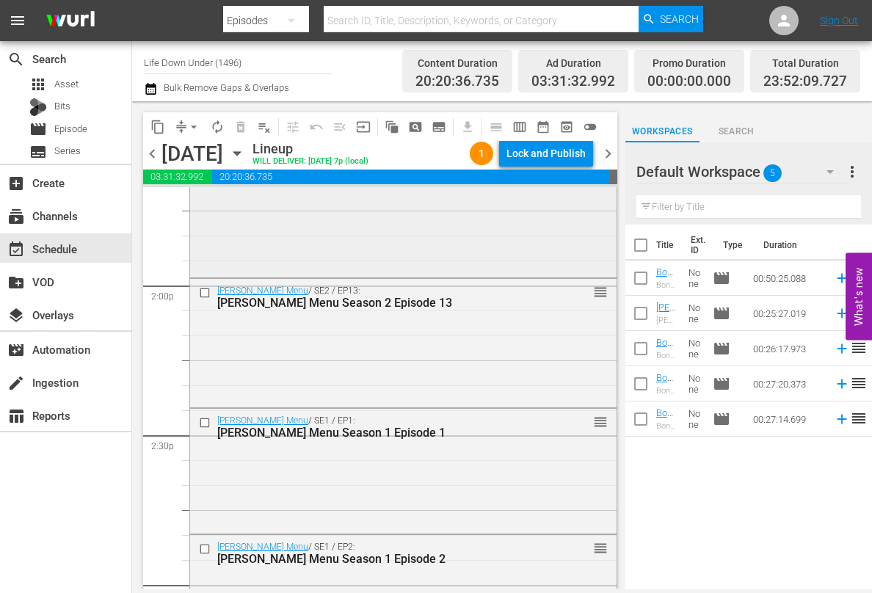
scroll to position [4120, 0]
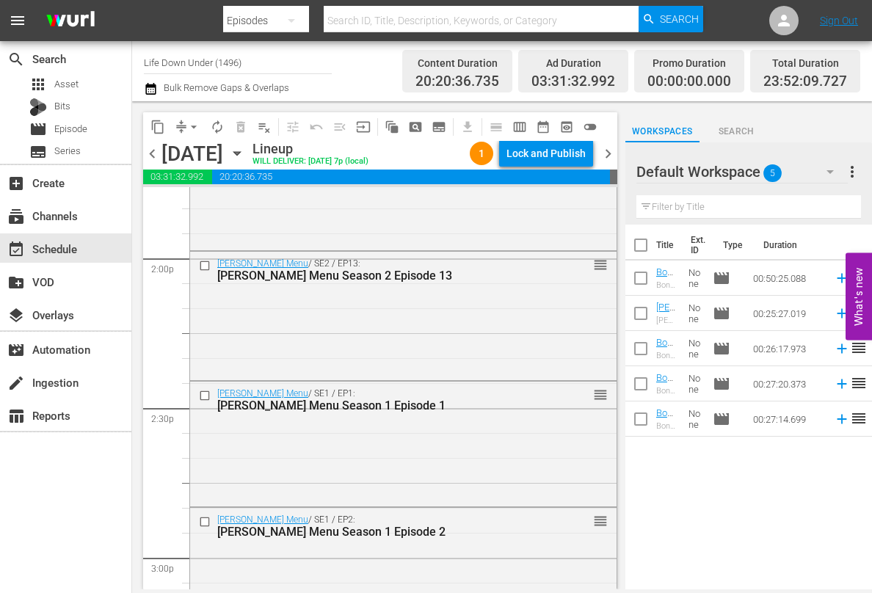
click at [606, 147] on span "chevron_right" at bounding box center [608, 154] width 18 height 18
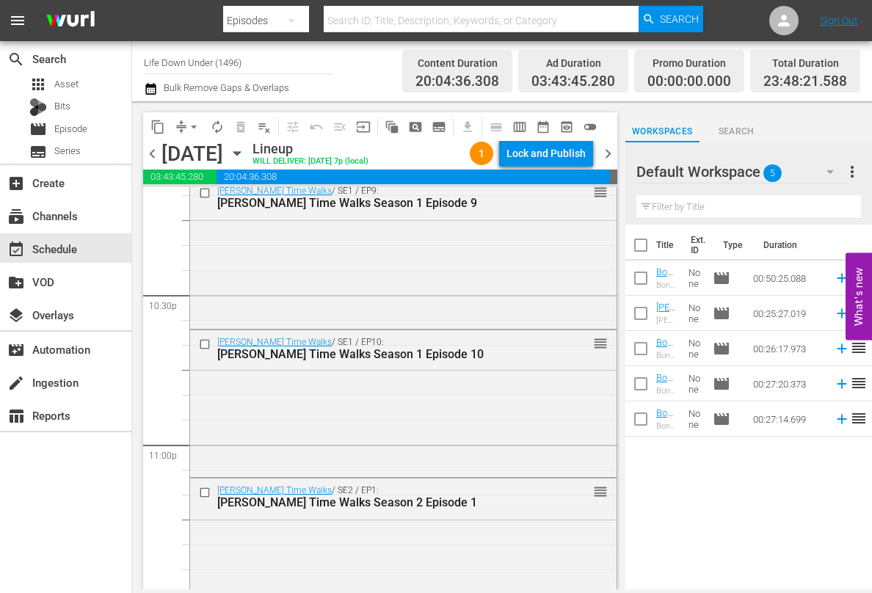
scroll to position [6819, 0]
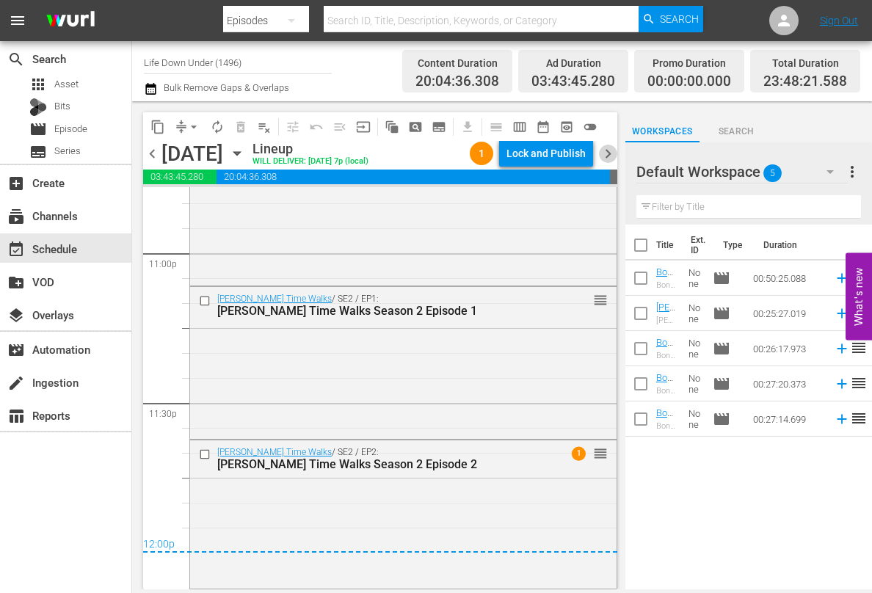
click at [610, 150] on span "chevron_right" at bounding box center [608, 154] width 18 height 18
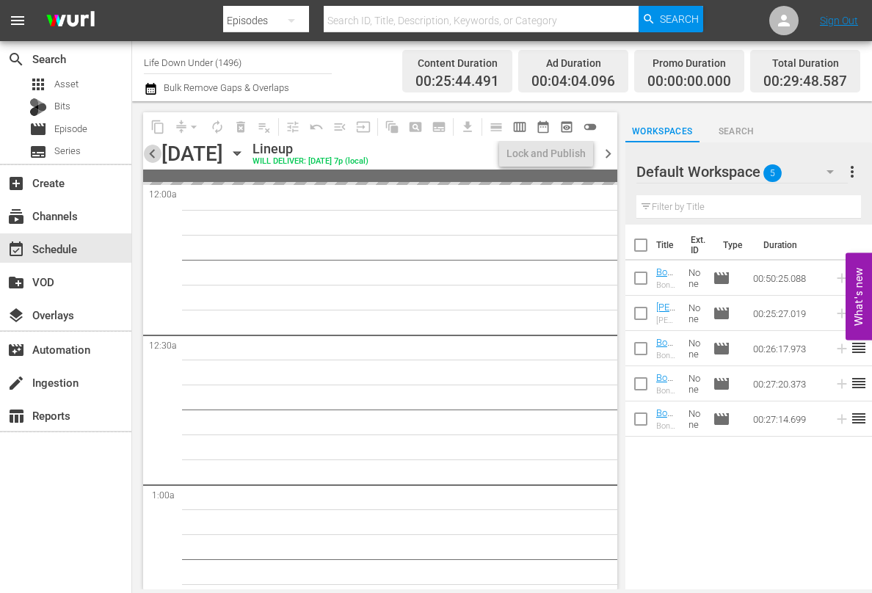
drag, startPoint x: 153, startPoint y: 149, endPoint x: 597, endPoint y: 157, distance: 444.0
click at [153, 149] on span "chevron_left" at bounding box center [152, 154] width 18 height 18
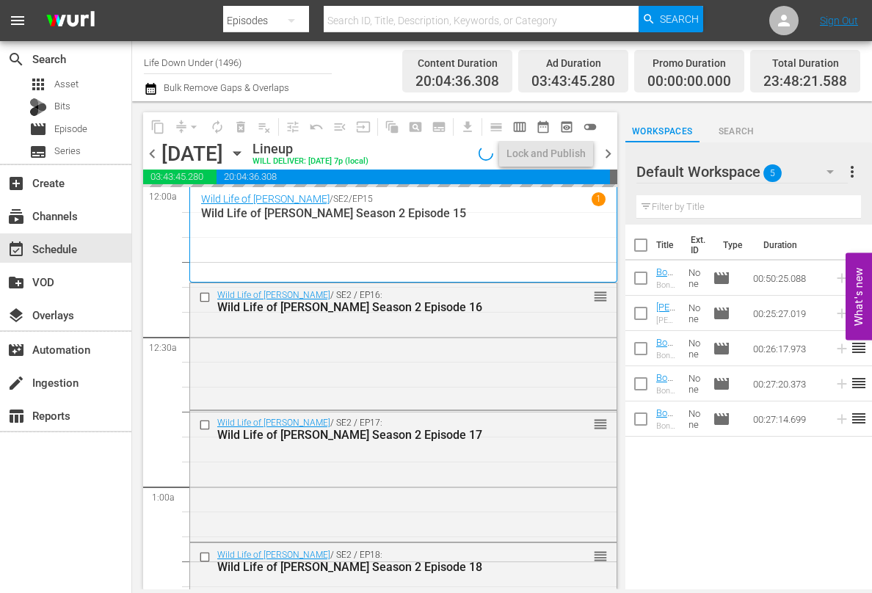
click at [606, 157] on span "chevron_right" at bounding box center [608, 154] width 18 height 18
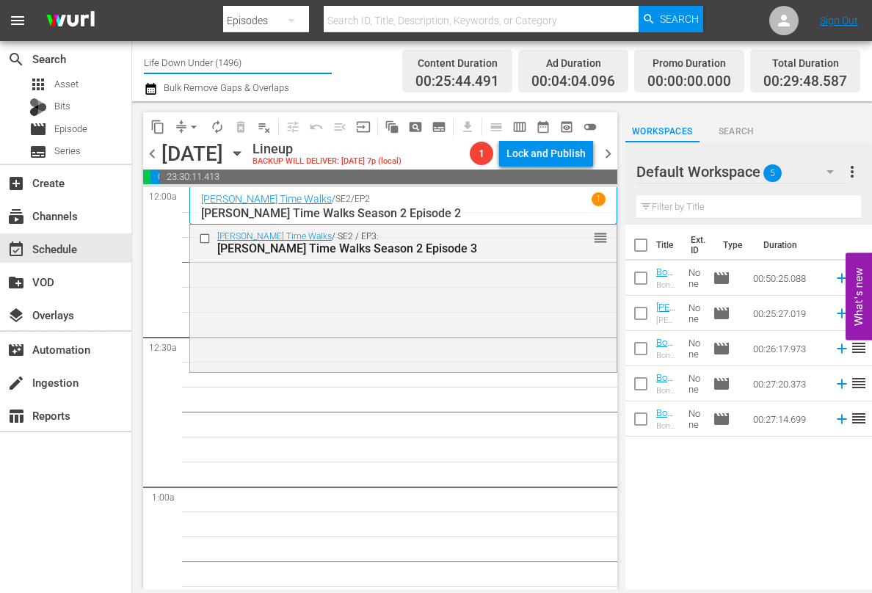
drag, startPoint x: 202, startPoint y: 68, endPoint x: 141, endPoint y: 67, distance: 60.9
click at [139, 67] on div "Channel Title Life Down Under (1496) Bulk Remove Gaps & Overlaps Content Durati…" at bounding box center [502, 71] width 740 height 60
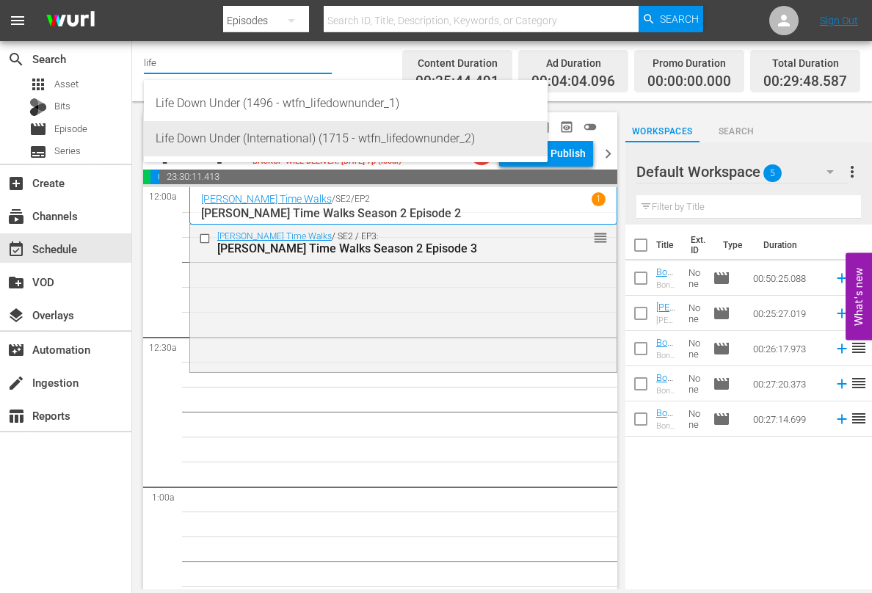
click at [318, 132] on div "Life Down Under (International) (1715 - wtfn_lifedownunder_2)" at bounding box center [346, 138] width 380 height 35
type input "Life Down Under (International) (1715 - wtfn_lifedownunder_2)"
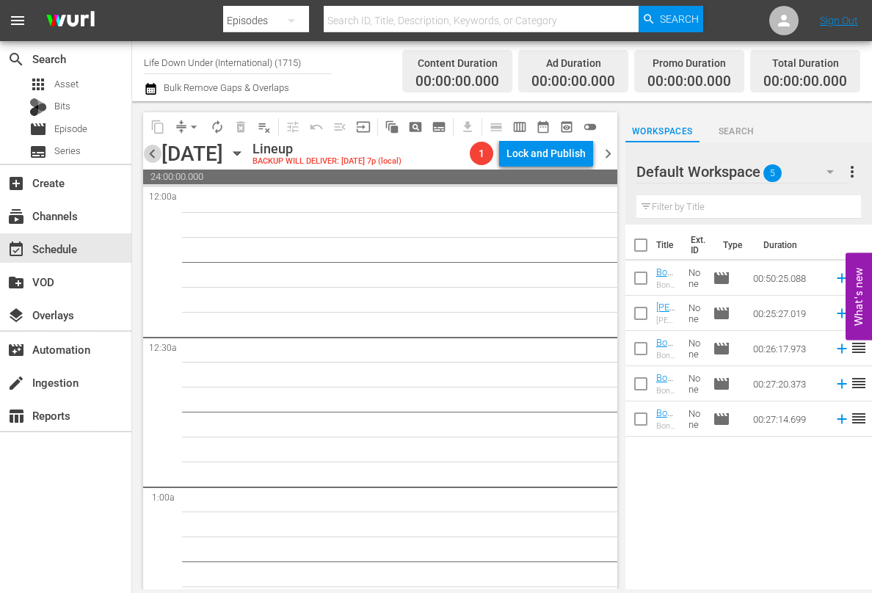
click at [152, 152] on span "chevron_left" at bounding box center [152, 154] width 18 height 18
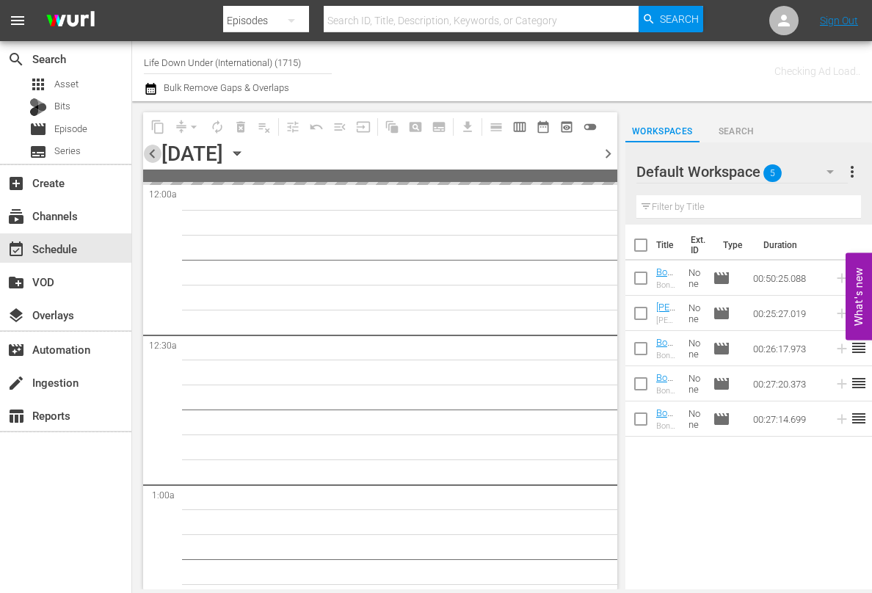
click at [152, 152] on span "chevron_left" at bounding box center [152, 154] width 18 height 18
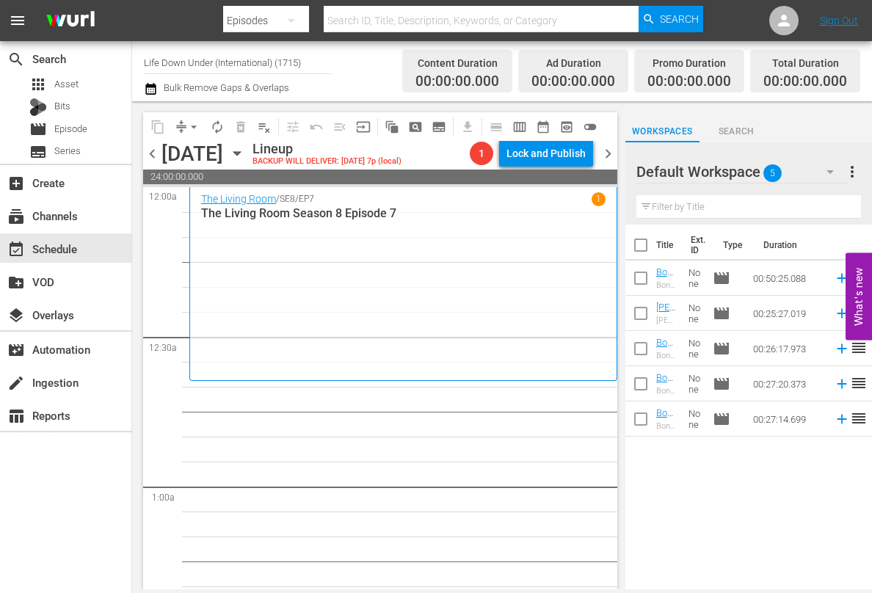
click at [245, 150] on icon "button" at bounding box center [237, 153] width 16 height 16
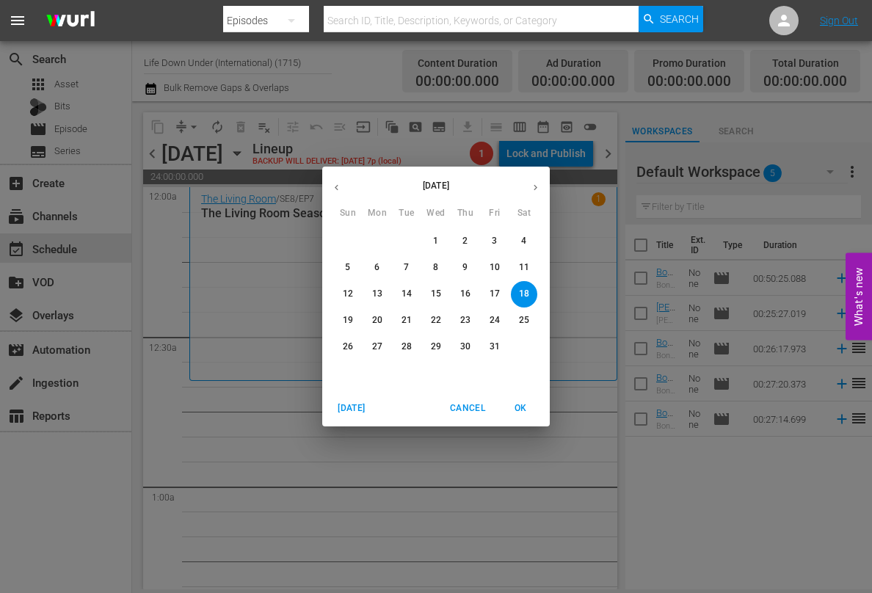
drag, startPoint x: 349, startPoint y: 268, endPoint x: 321, endPoint y: 255, distance: 31.2
click at [348, 267] on p "5" at bounding box center [347, 267] width 5 height 12
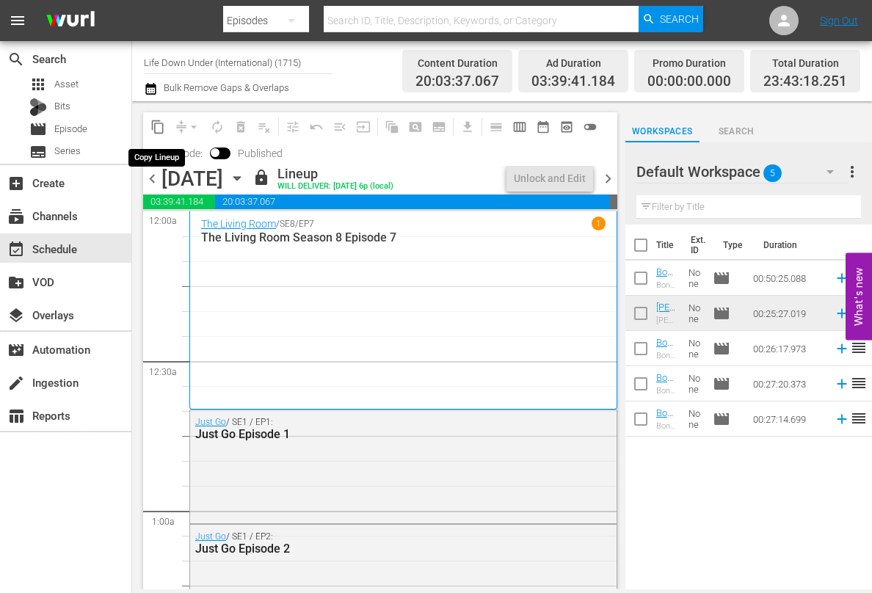
click at [159, 128] on span "content_copy" at bounding box center [157, 127] width 15 height 15
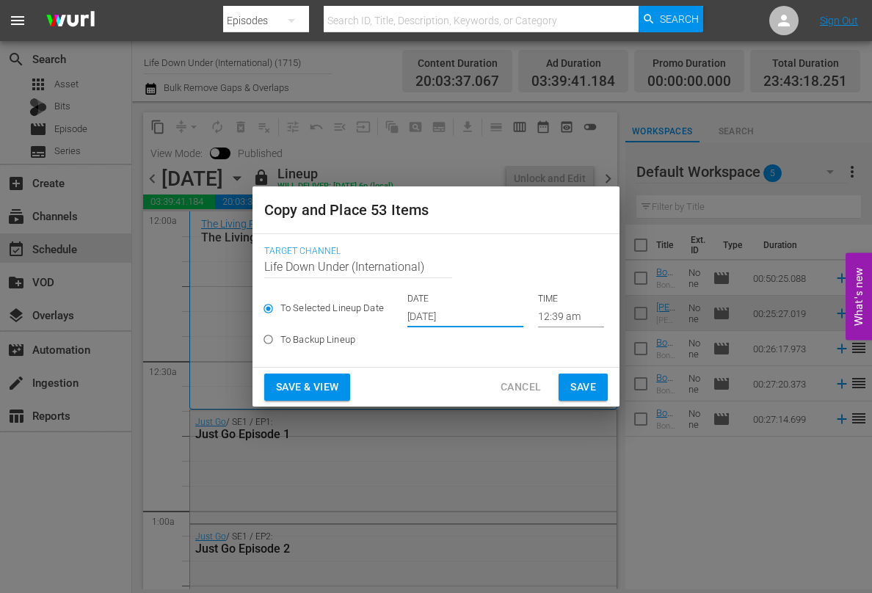
click at [481, 318] on input "[DATE]" at bounding box center [465, 316] width 116 height 22
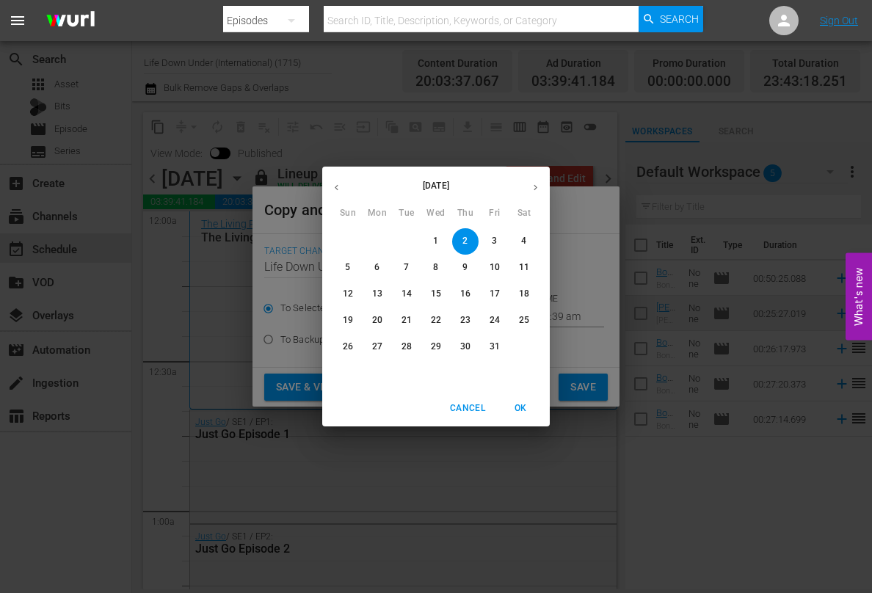
drag, startPoint x: 523, startPoint y: 294, endPoint x: 516, endPoint y: 305, distance: 13.2
click at [523, 294] on p "18" at bounding box center [524, 294] width 10 height 12
type input "Oct 18th 2025"
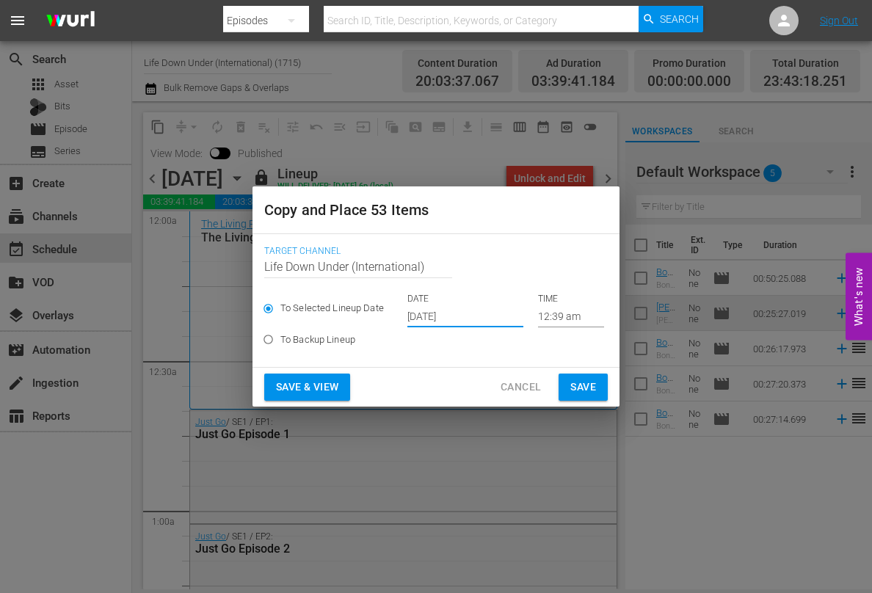
click at [302, 385] on span "Save & View" at bounding box center [307, 387] width 62 height 18
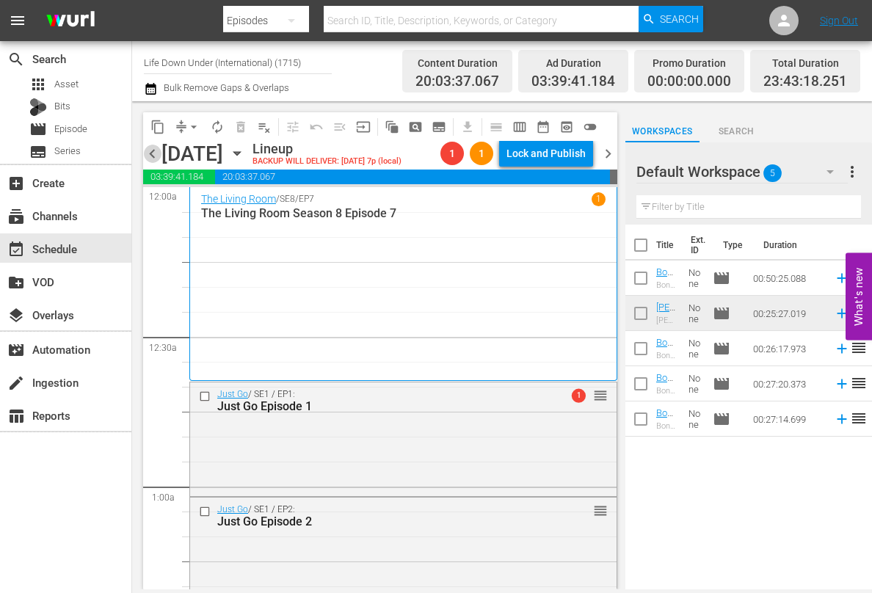
click at [155, 150] on span "chevron_left" at bounding box center [152, 154] width 18 height 18
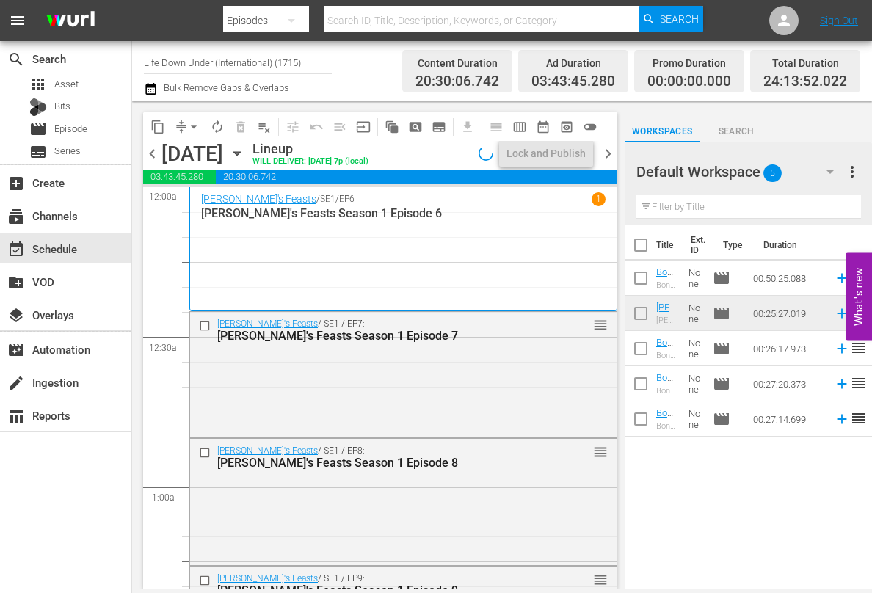
click at [152, 150] on span "chevron_left" at bounding box center [152, 154] width 18 height 18
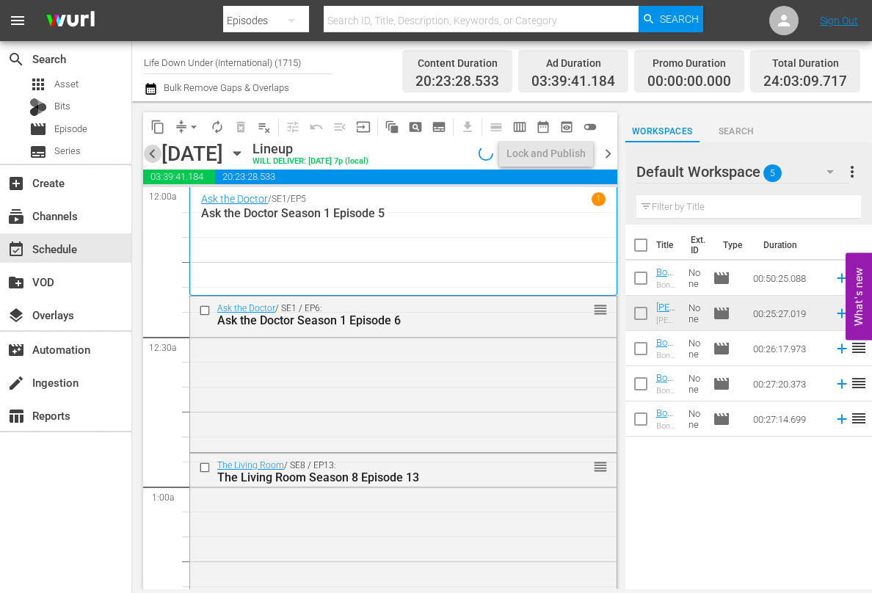
click at [152, 150] on span "chevron_left" at bounding box center [152, 154] width 18 height 18
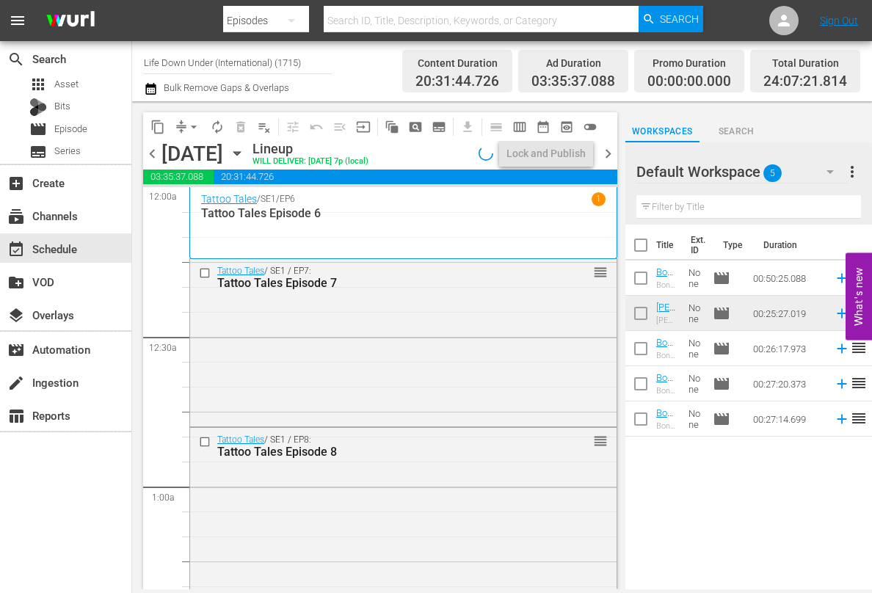
click at [152, 150] on span "chevron_left" at bounding box center [152, 154] width 18 height 18
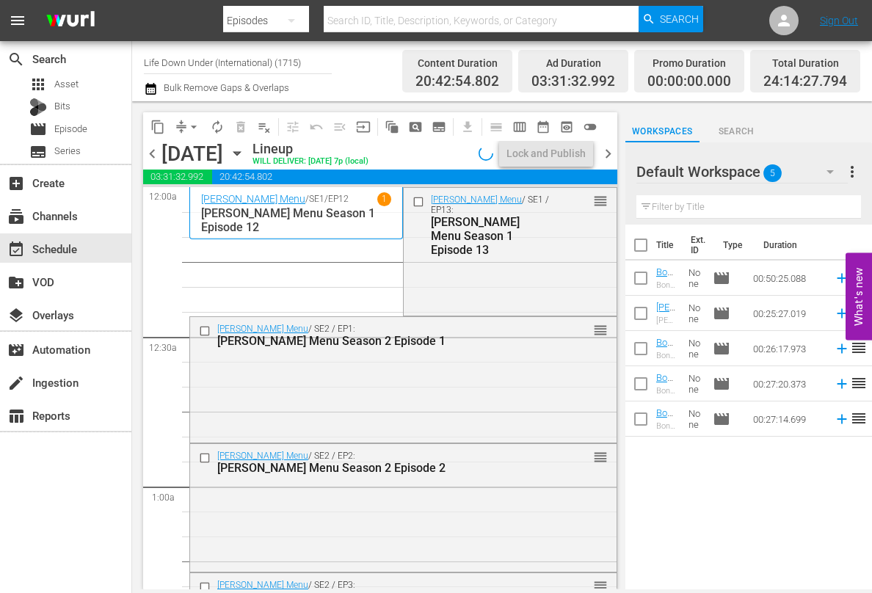
click at [152, 150] on span "chevron_left" at bounding box center [152, 154] width 18 height 18
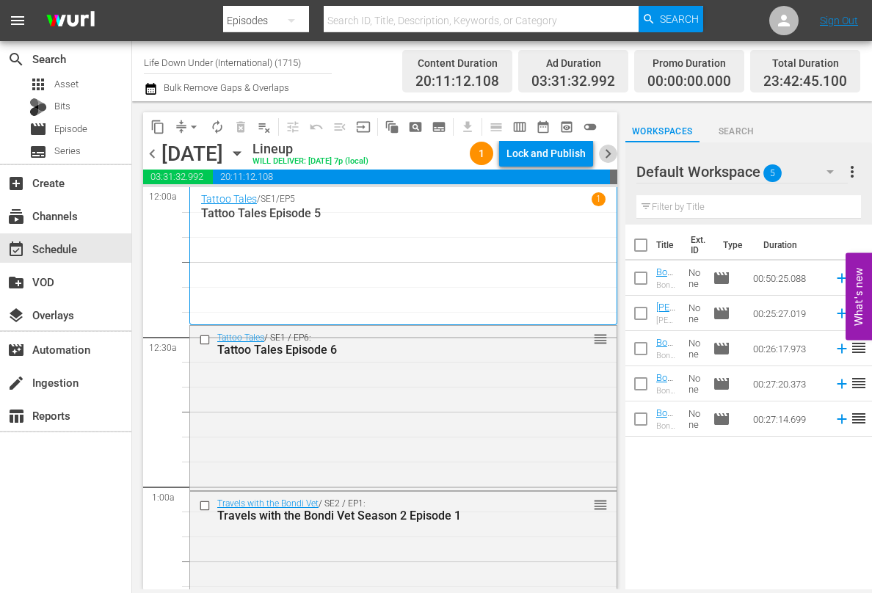
click at [610, 154] on span "chevron_right" at bounding box center [608, 154] width 18 height 18
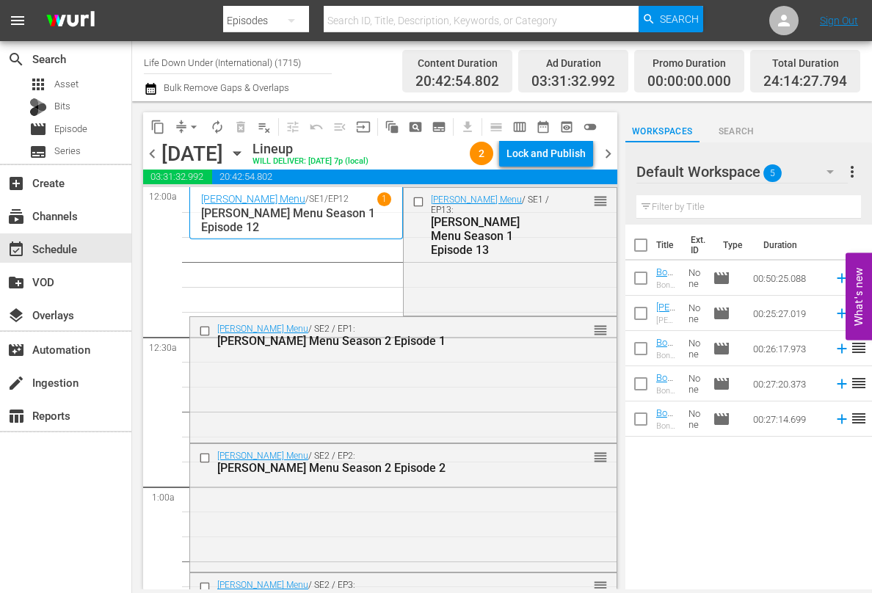
click at [150, 156] on span "chevron_left" at bounding box center [152, 154] width 18 height 18
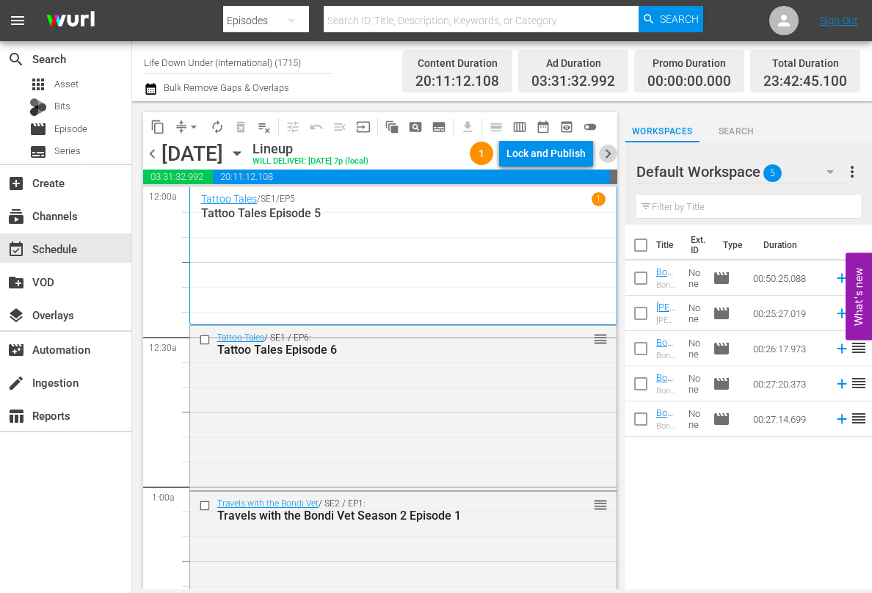
click at [607, 154] on span "chevron_right" at bounding box center [608, 154] width 18 height 18
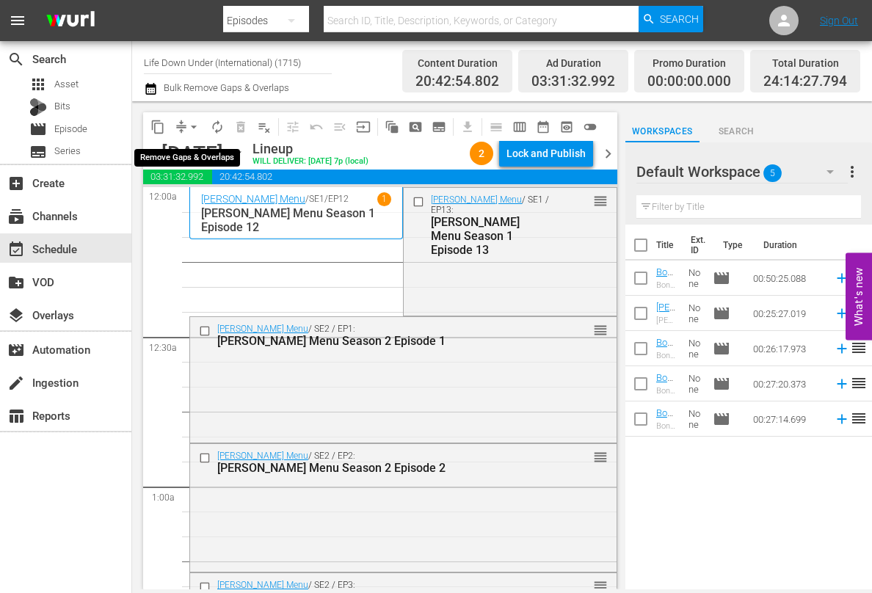
click at [197, 129] on span "arrow_drop_down" at bounding box center [193, 127] width 15 height 15
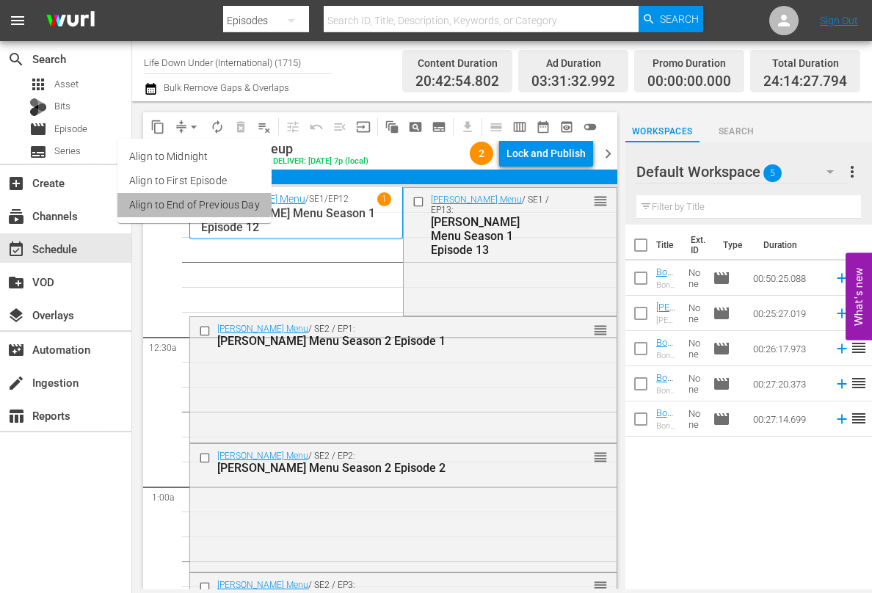
click at [183, 203] on li "Align to End of Previous Day" at bounding box center [194, 205] width 154 height 24
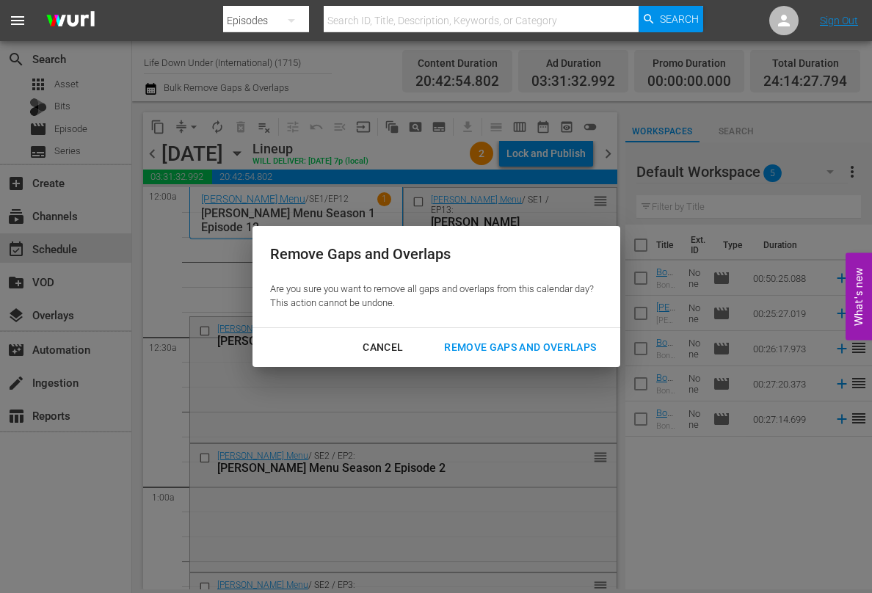
drag, startPoint x: 516, startPoint y: 346, endPoint x: 470, endPoint y: 343, distance: 45.6
click at [516, 346] on div "Remove Gaps and Overlaps" at bounding box center [519, 347] width 175 height 18
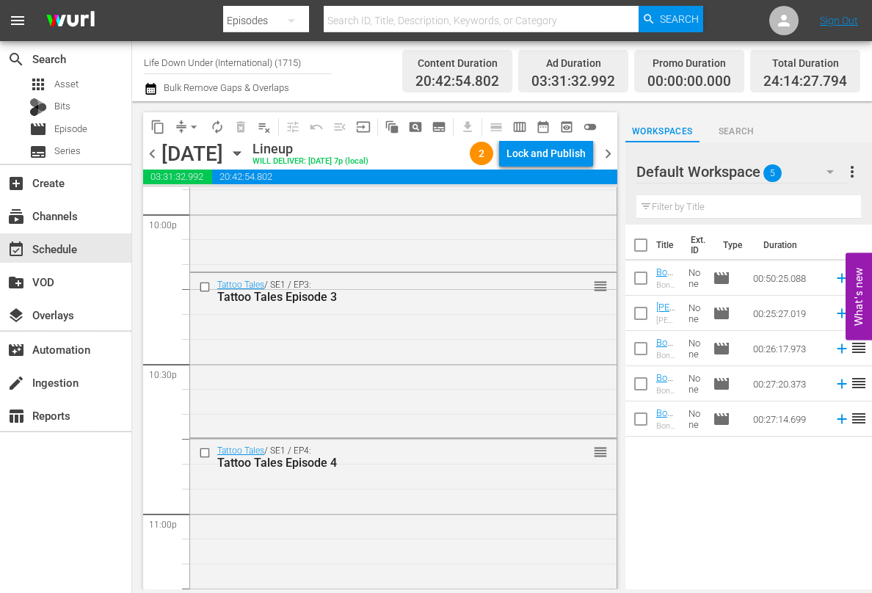
scroll to position [6907, 0]
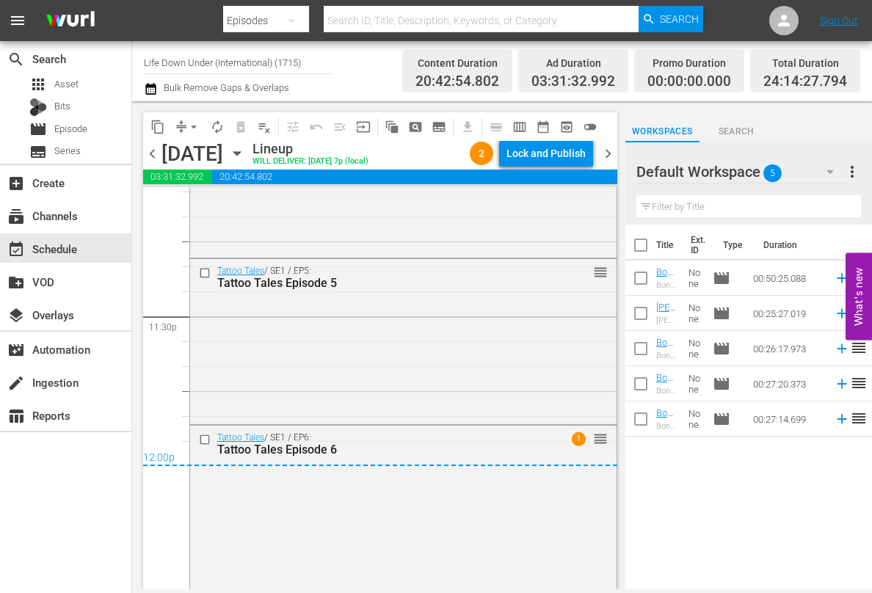
click at [609, 149] on span "chevron_right" at bounding box center [608, 154] width 18 height 18
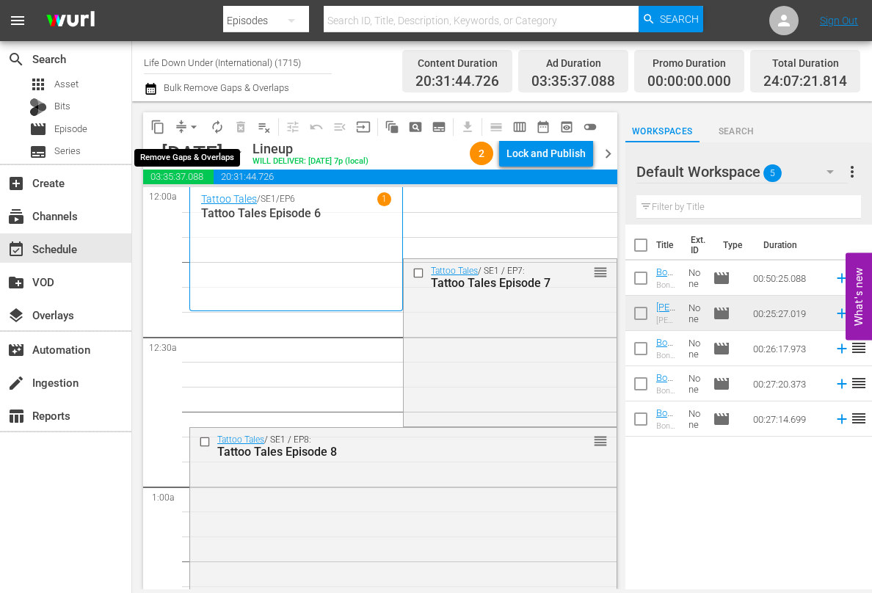
click at [196, 128] on span "arrow_drop_down" at bounding box center [193, 127] width 15 height 15
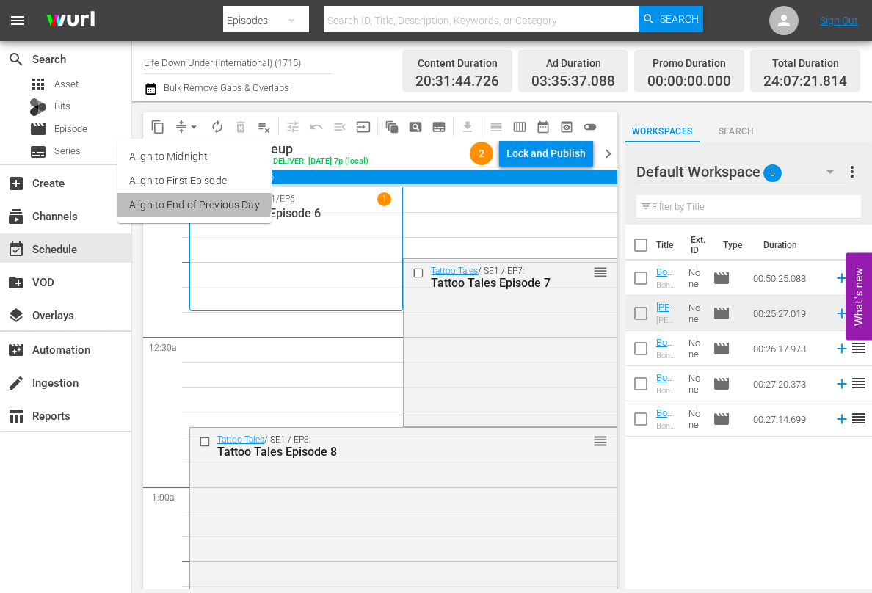
click at [181, 201] on li "Align to End of Previous Day" at bounding box center [194, 205] width 154 height 24
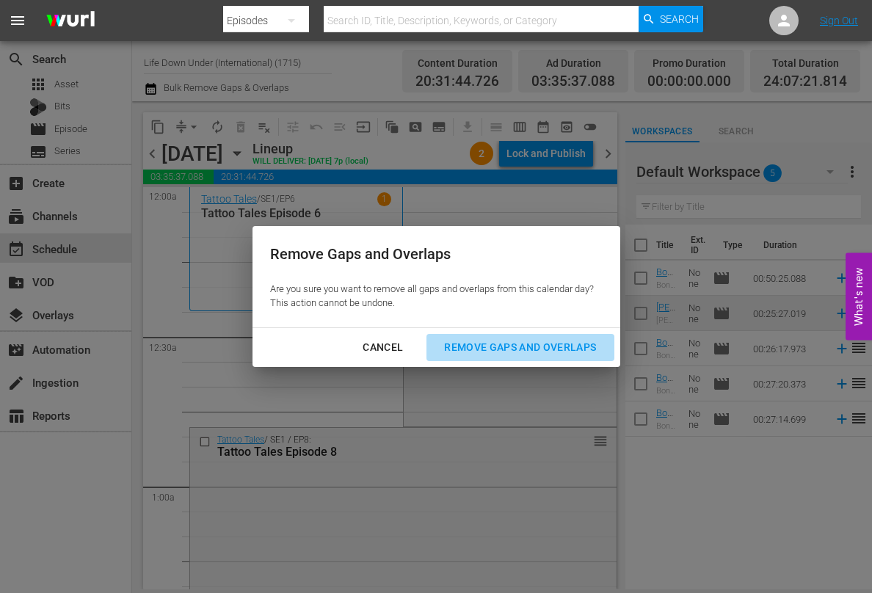
drag, startPoint x: 506, startPoint y: 351, endPoint x: 448, endPoint y: 354, distance: 58.0
click at [506, 351] on div "Remove Gaps and Overlaps" at bounding box center [519, 347] width 175 height 18
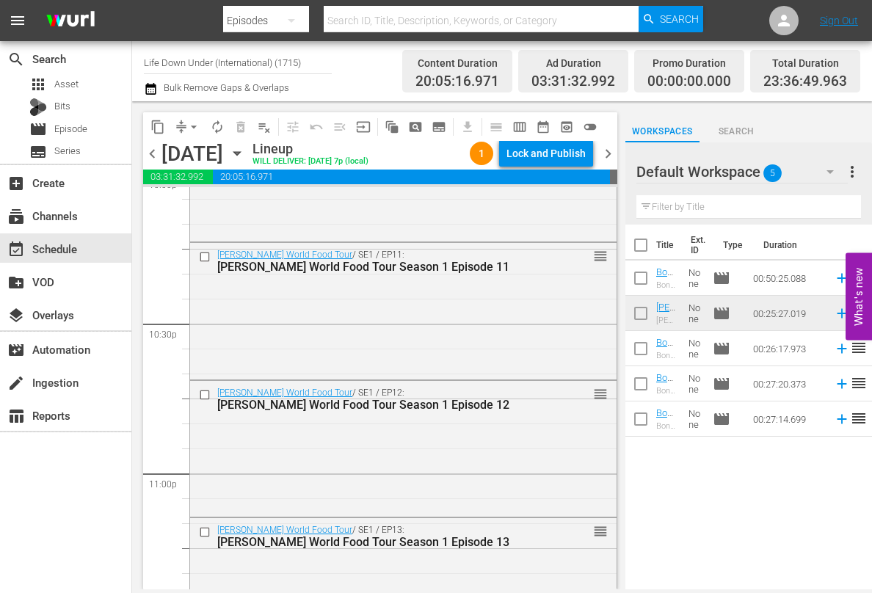
scroll to position [6791, 0]
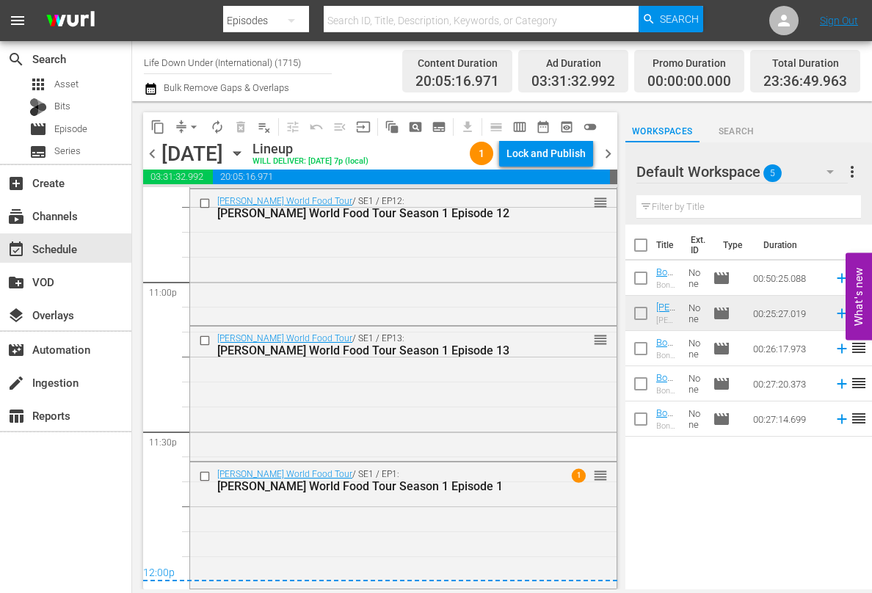
click at [603, 154] on span "chevron_right" at bounding box center [608, 154] width 18 height 18
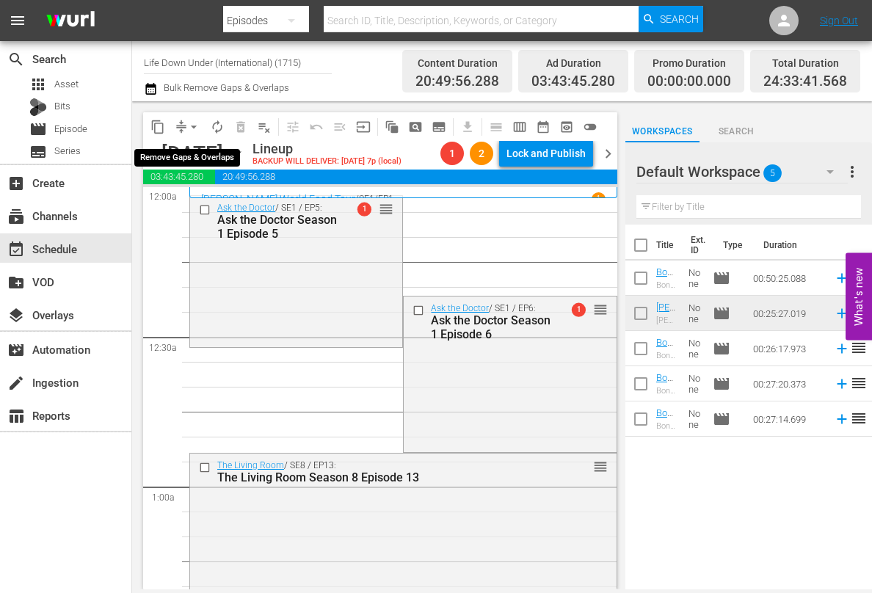
click at [195, 131] on span "arrow_drop_down" at bounding box center [193, 127] width 15 height 15
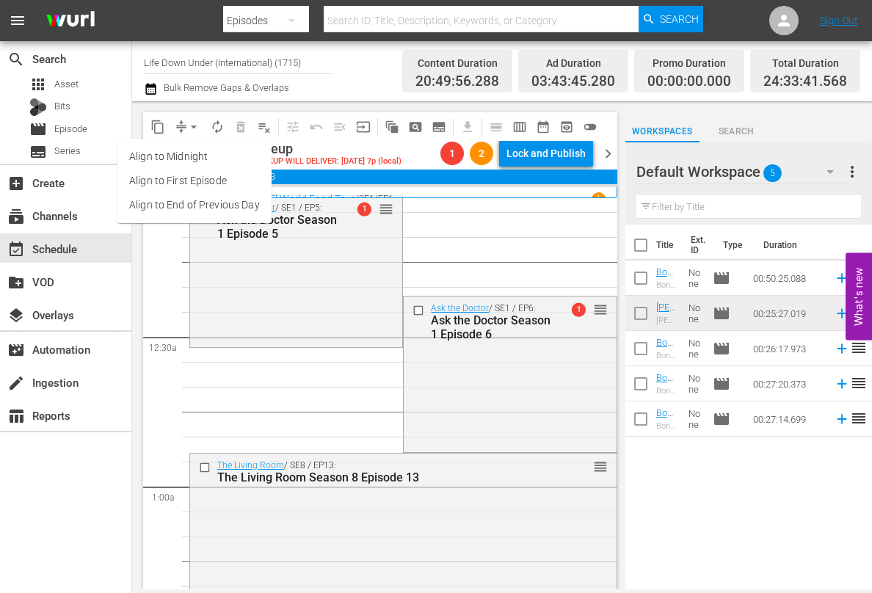
click at [167, 184] on li "Align to First Episode" at bounding box center [194, 181] width 154 height 24
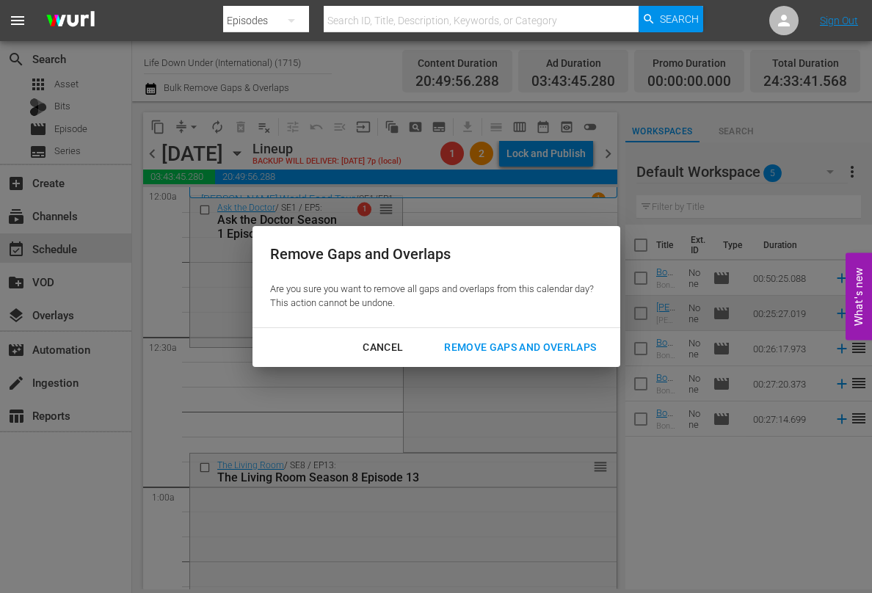
click at [538, 350] on div "Remove Gaps and Overlaps" at bounding box center [519, 347] width 175 height 18
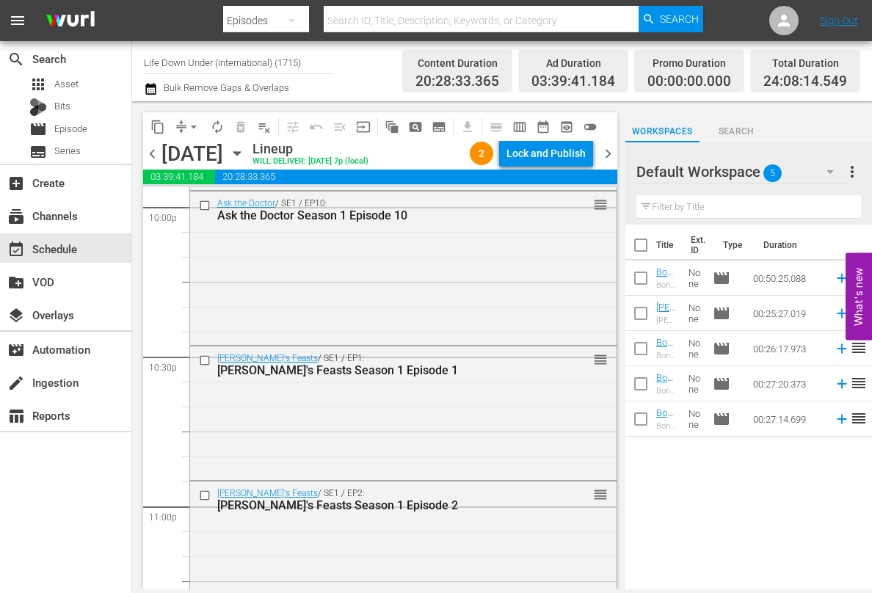
scroll to position [6832, 0]
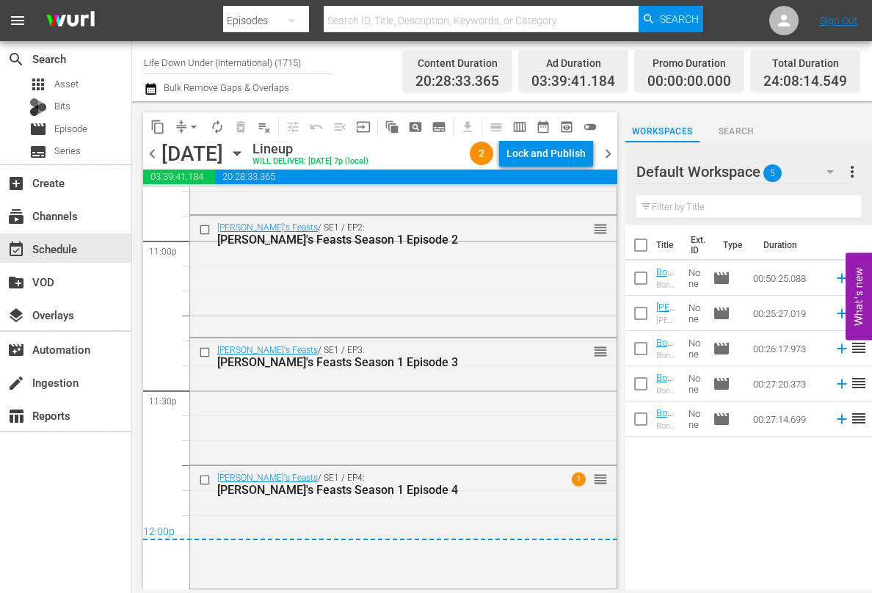
click at [609, 151] on span "chevron_right" at bounding box center [608, 154] width 18 height 18
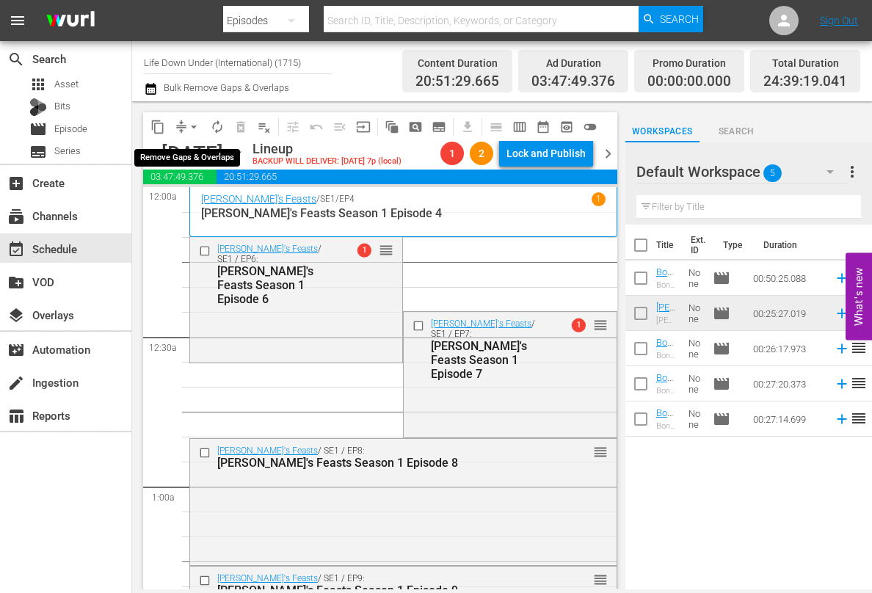
click at [193, 125] on span "arrow_drop_down" at bounding box center [193, 127] width 15 height 15
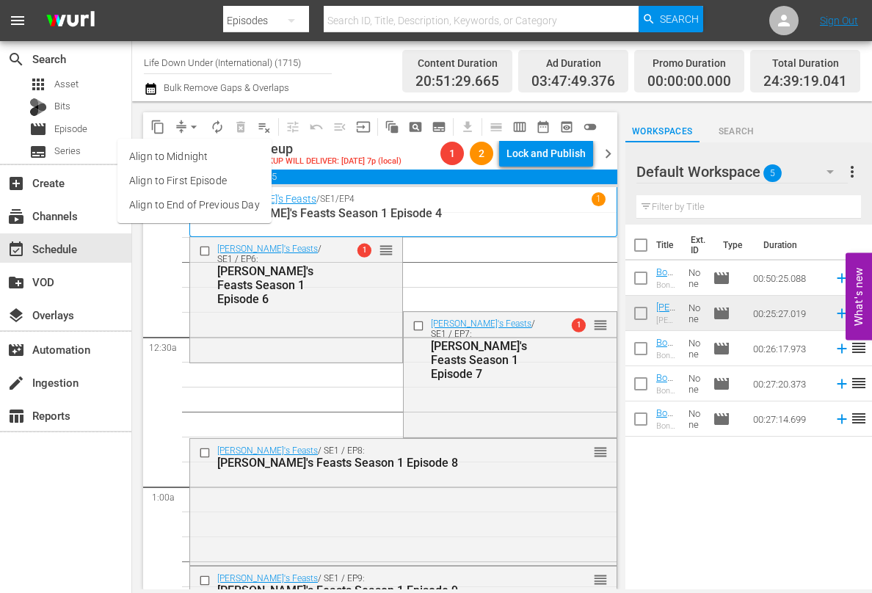
click at [164, 182] on li "Align to First Episode" at bounding box center [194, 181] width 154 height 24
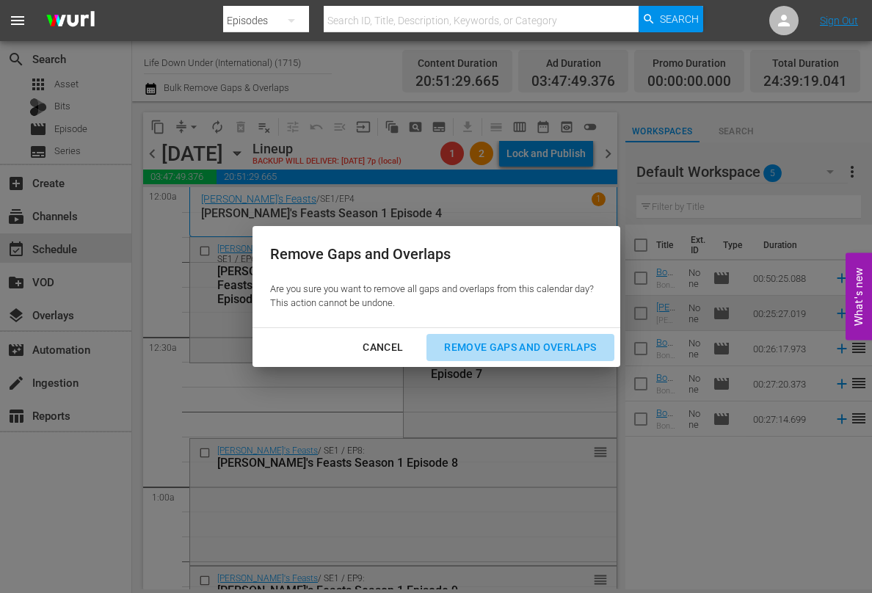
drag, startPoint x: 491, startPoint y: 343, endPoint x: 445, endPoint y: 351, distance: 46.3
click at [491, 343] on div "Remove Gaps and Overlaps" at bounding box center [519, 347] width 175 height 18
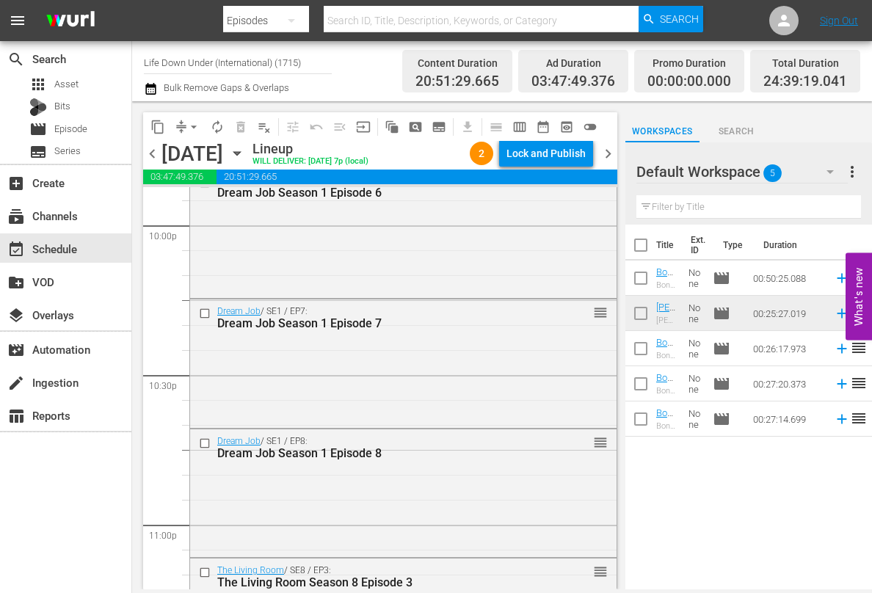
scroll to position [7028, 0]
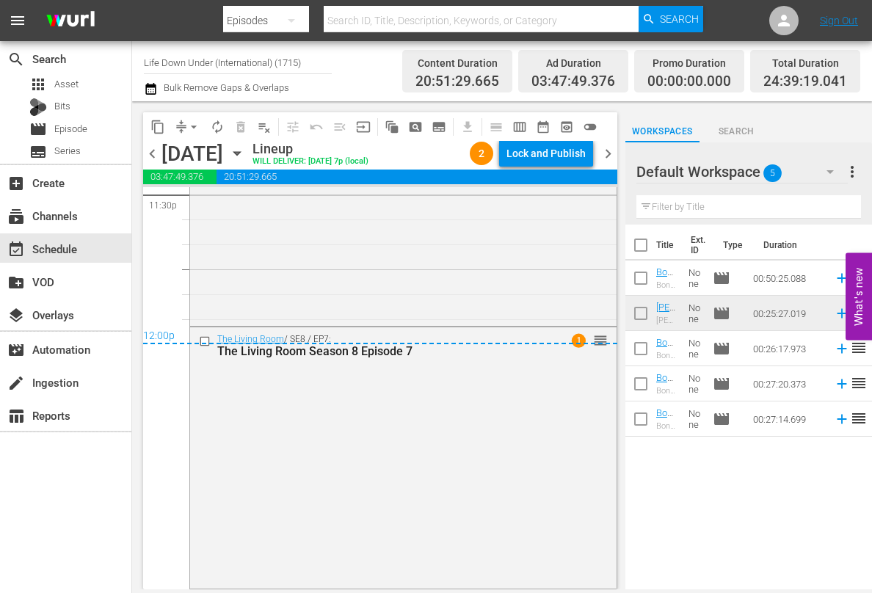
click at [607, 150] on span "chevron_right" at bounding box center [608, 154] width 18 height 18
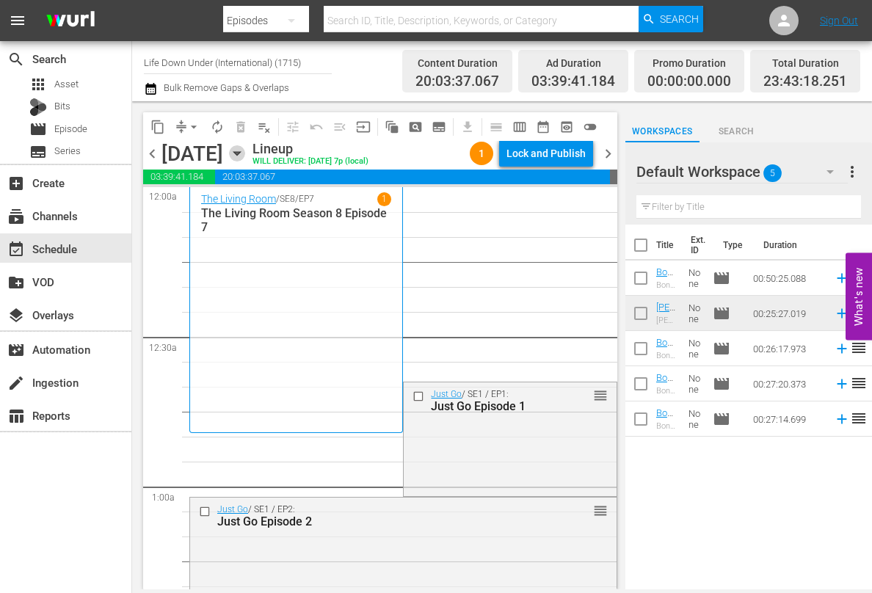
click at [245, 151] on icon "button" at bounding box center [237, 153] width 16 height 16
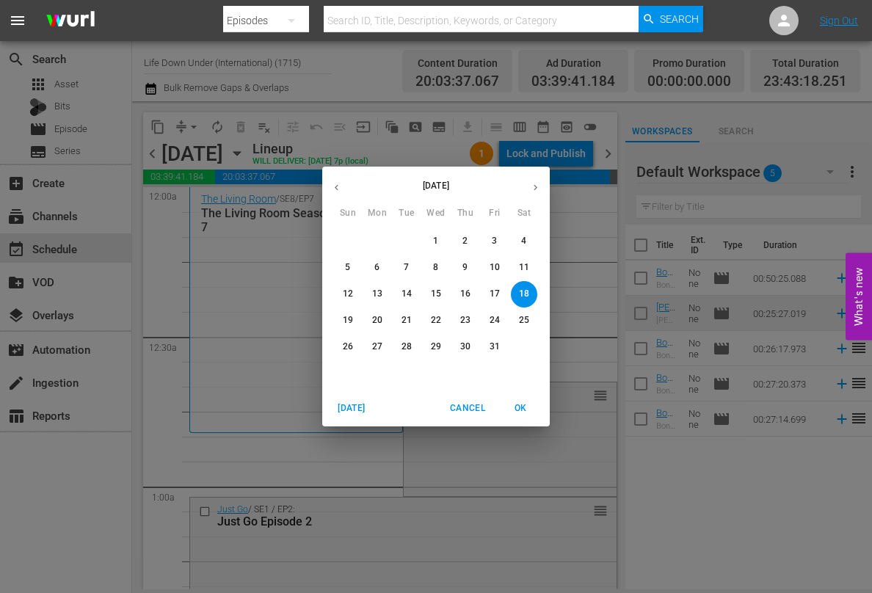
click at [222, 253] on div "[DATE] Sun Mon Tue Wed Thu Fri Sat 28 29 30 1 2 3 4 5 6 7 8 9 10 11 12 13 14 15…" at bounding box center [436, 296] width 872 height 593
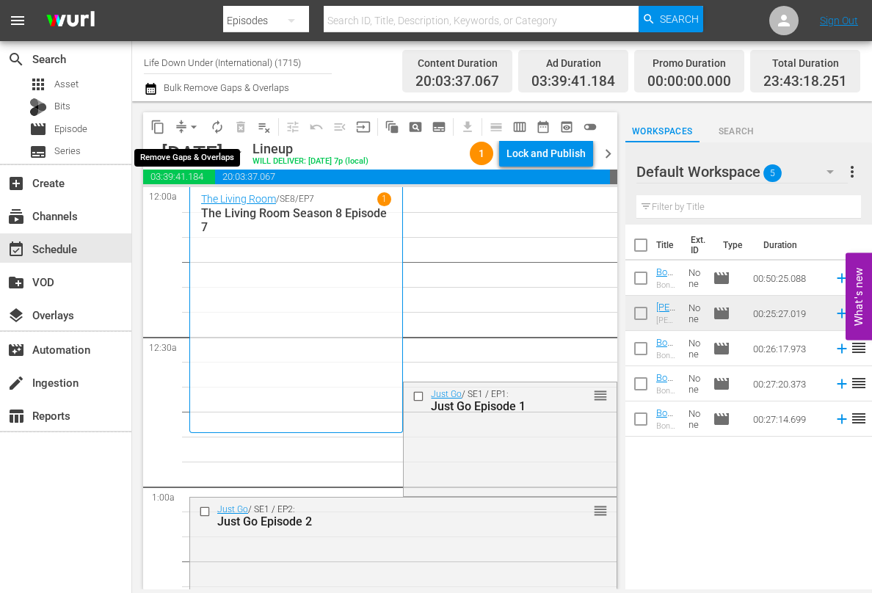
click at [194, 125] on span "arrow_drop_down" at bounding box center [193, 127] width 15 height 15
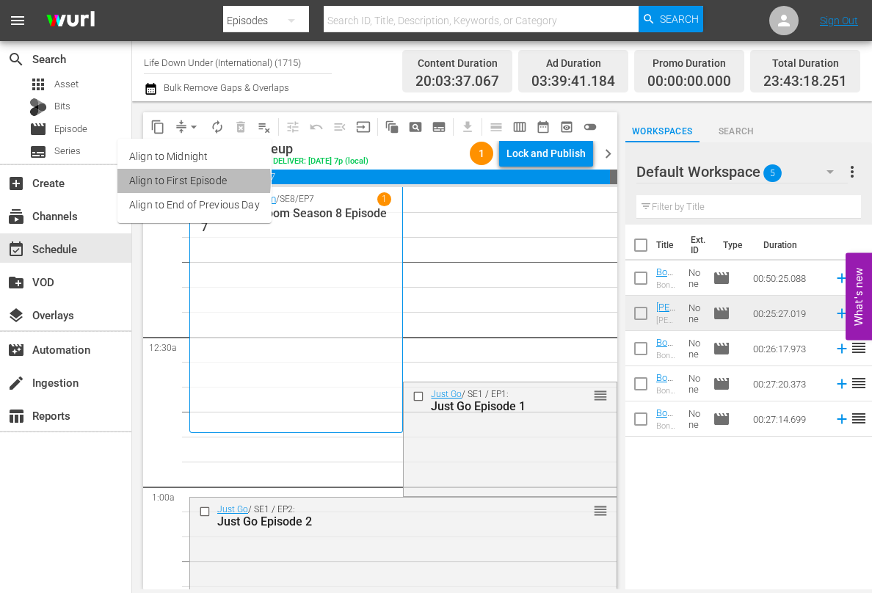
click at [163, 181] on li "Align to First Episode" at bounding box center [194, 181] width 154 height 24
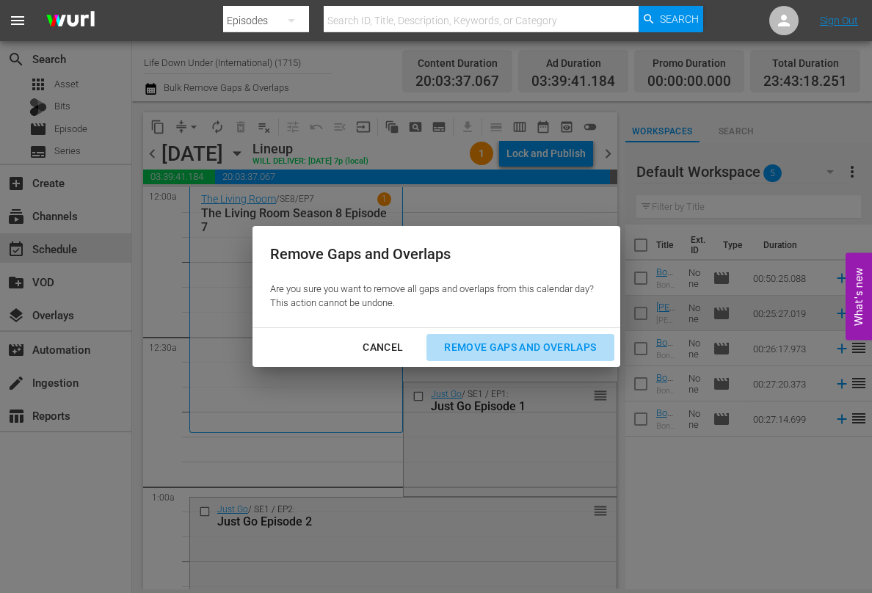
drag, startPoint x: 490, startPoint y: 348, endPoint x: 444, endPoint y: 354, distance: 46.7
click at [490, 348] on div "Remove Gaps and Overlaps" at bounding box center [519, 347] width 175 height 18
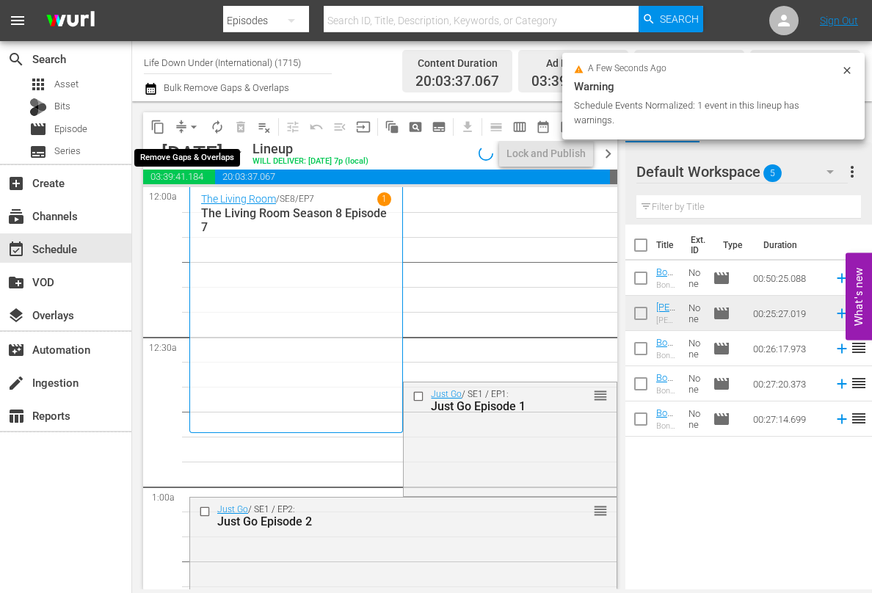
click at [190, 125] on span "arrow_drop_down" at bounding box center [193, 127] width 15 height 15
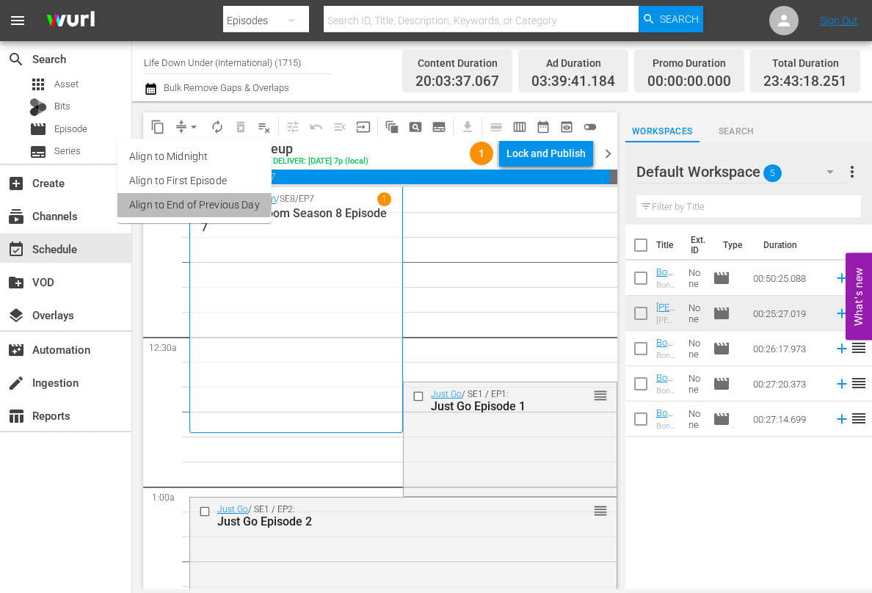
click at [181, 202] on li "Align to End of Previous Day" at bounding box center [194, 205] width 154 height 24
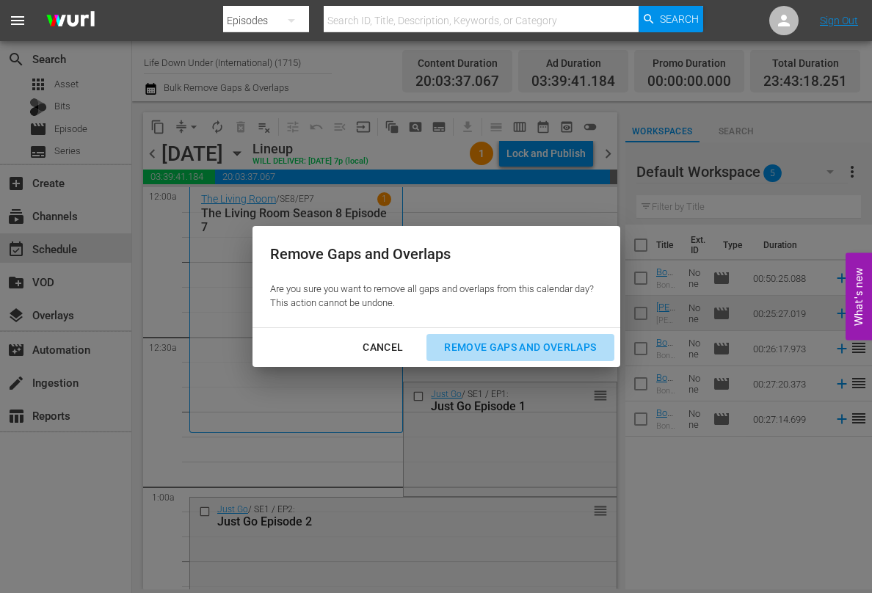
drag, startPoint x: 531, startPoint y: 344, endPoint x: 430, endPoint y: 360, distance: 101.7
click at [530, 344] on div "Remove Gaps and Overlaps" at bounding box center [519, 347] width 175 height 18
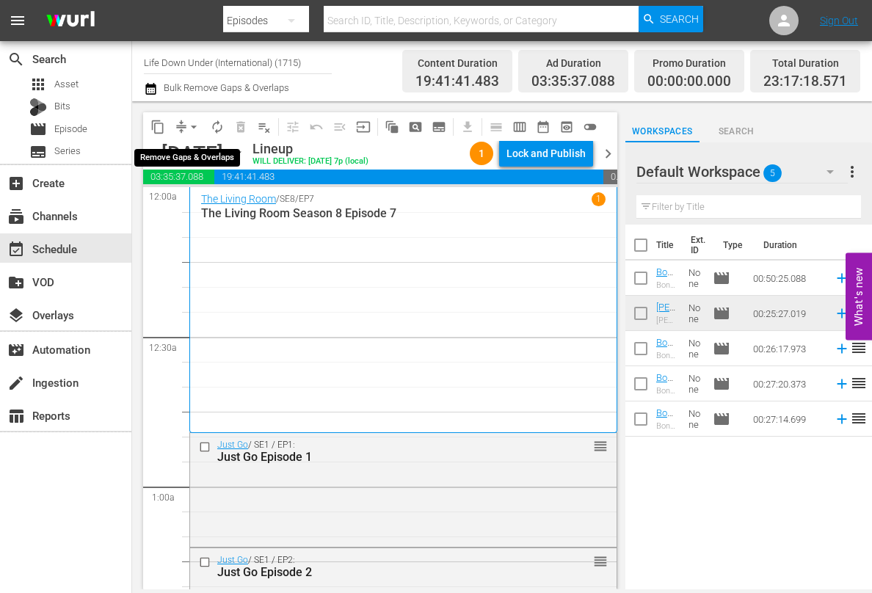
click at [194, 128] on span "arrow_drop_down" at bounding box center [193, 127] width 15 height 15
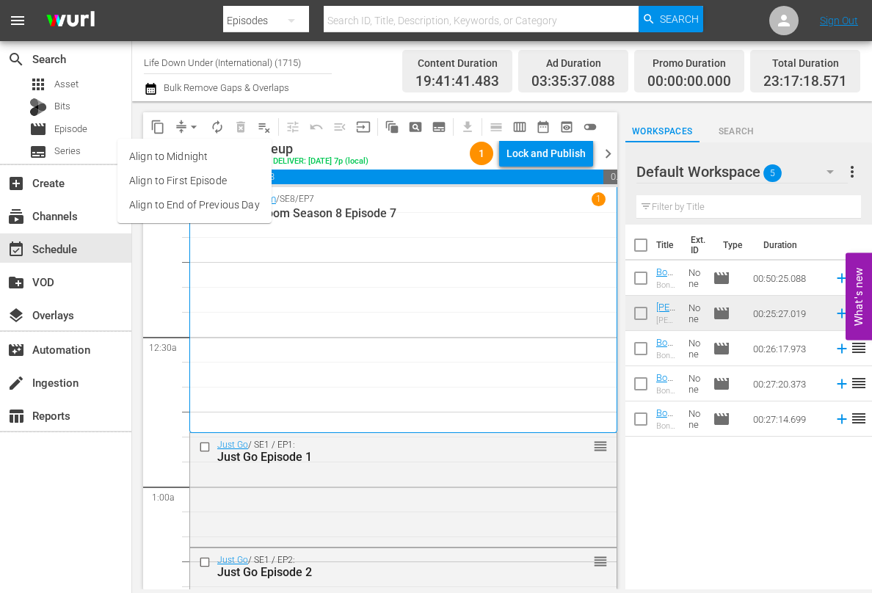
drag, startPoint x: 465, startPoint y: 227, endPoint x: 384, endPoint y: 150, distance: 112.1
click at [453, 224] on div "The Living Room / SE8 / EP7 1 The Living Room Season 8 Episode 7" at bounding box center [403, 309] width 404 height 235
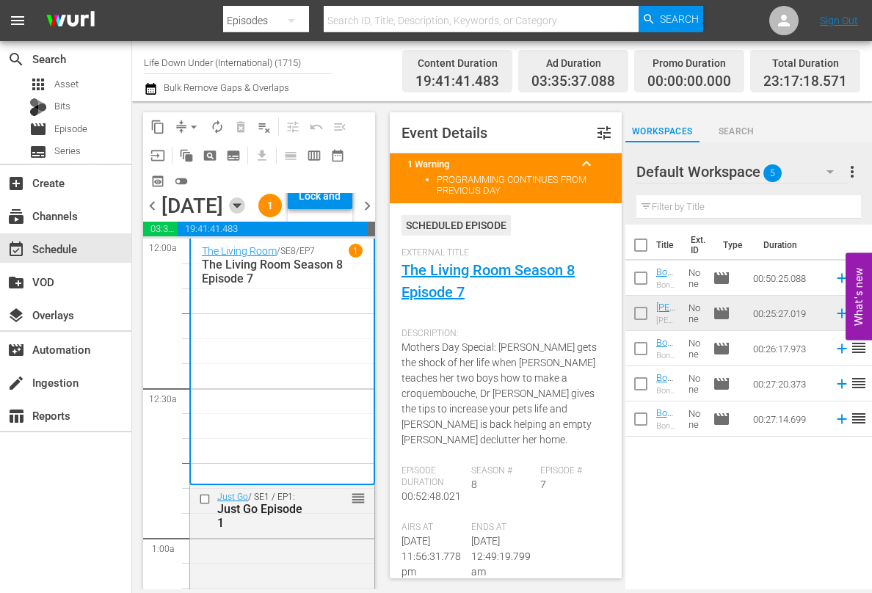
click at [240, 208] on icon "button" at bounding box center [236, 206] width 7 height 4
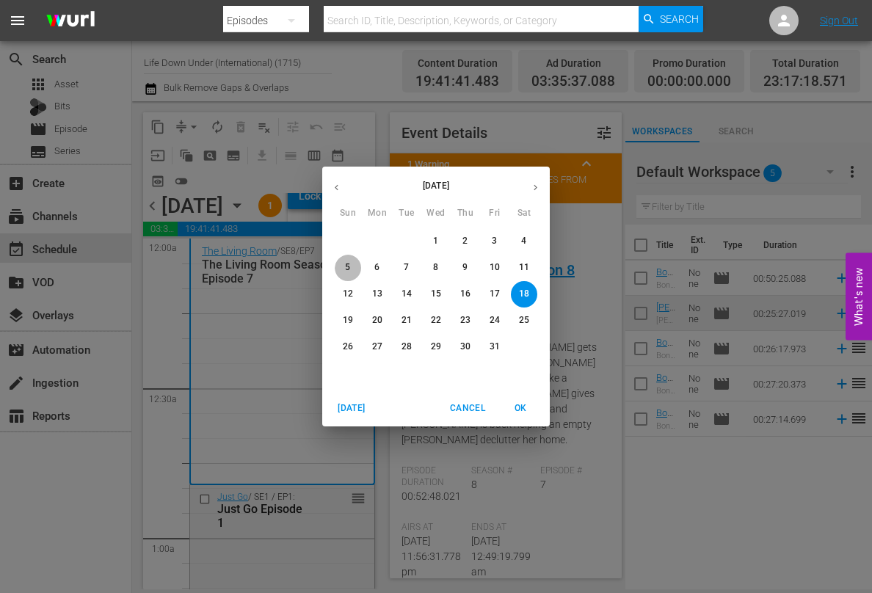
click at [348, 269] on p "5" at bounding box center [347, 267] width 5 height 12
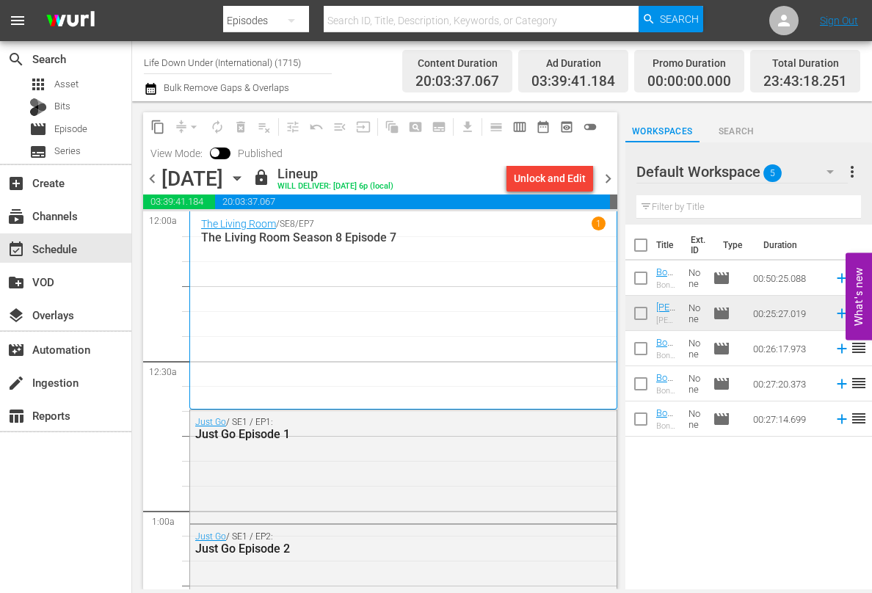
click at [245, 175] on icon "button" at bounding box center [237, 178] width 16 height 16
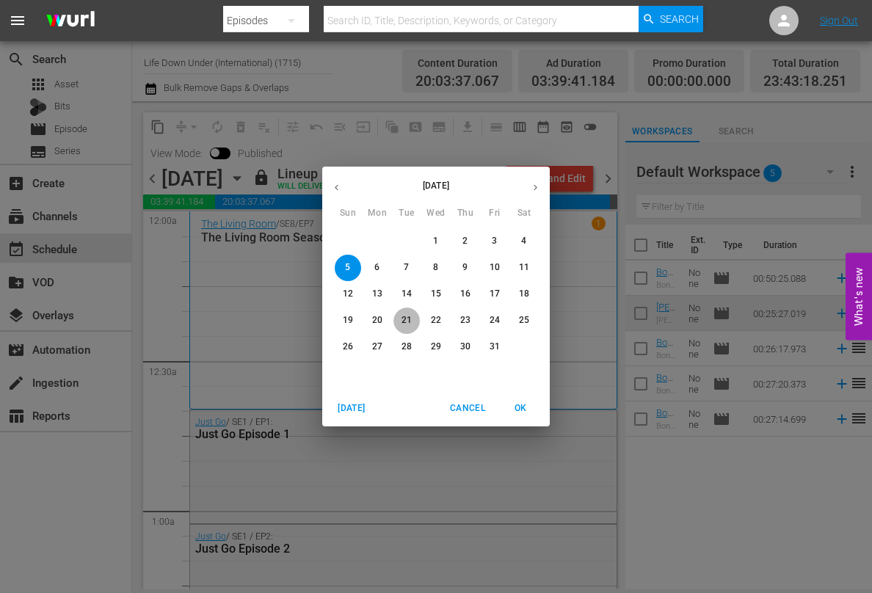
click at [399, 322] on span "21" at bounding box center [406, 320] width 26 height 12
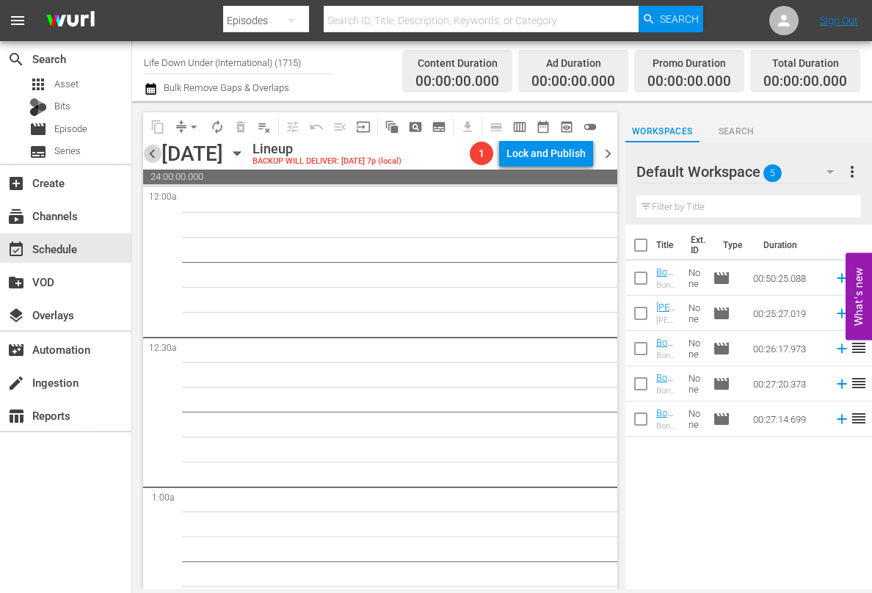
click at [152, 156] on span "chevron_left" at bounding box center [152, 154] width 18 height 18
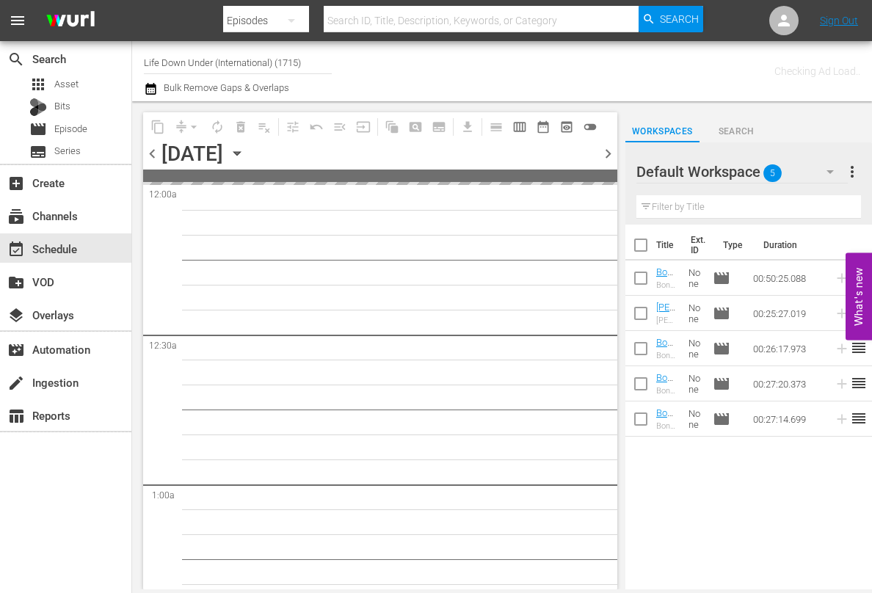
click at [152, 156] on span "chevron_left" at bounding box center [152, 154] width 18 height 18
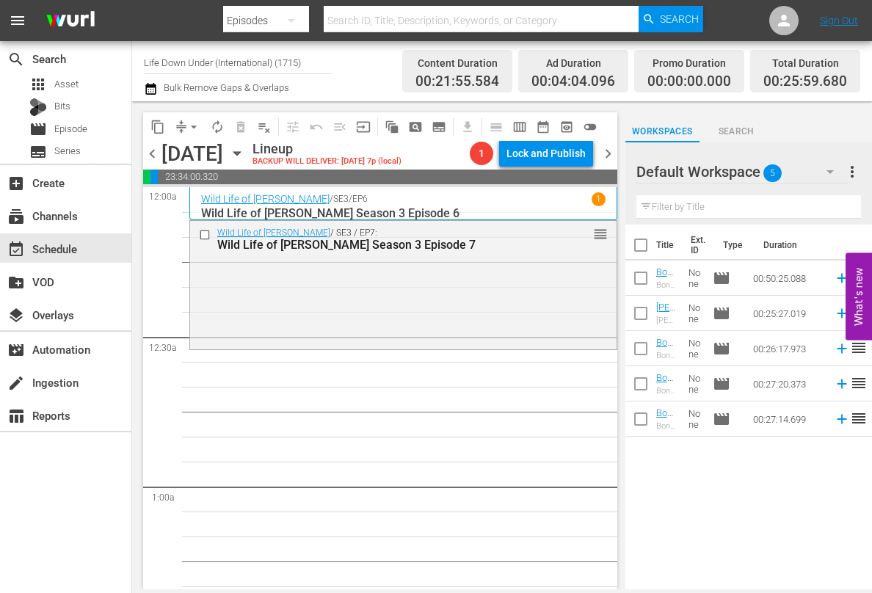
drag, startPoint x: 376, startPoint y: 455, endPoint x: 368, endPoint y: 454, distance: 7.4
click at [240, 153] on icon "button" at bounding box center [236, 154] width 7 height 4
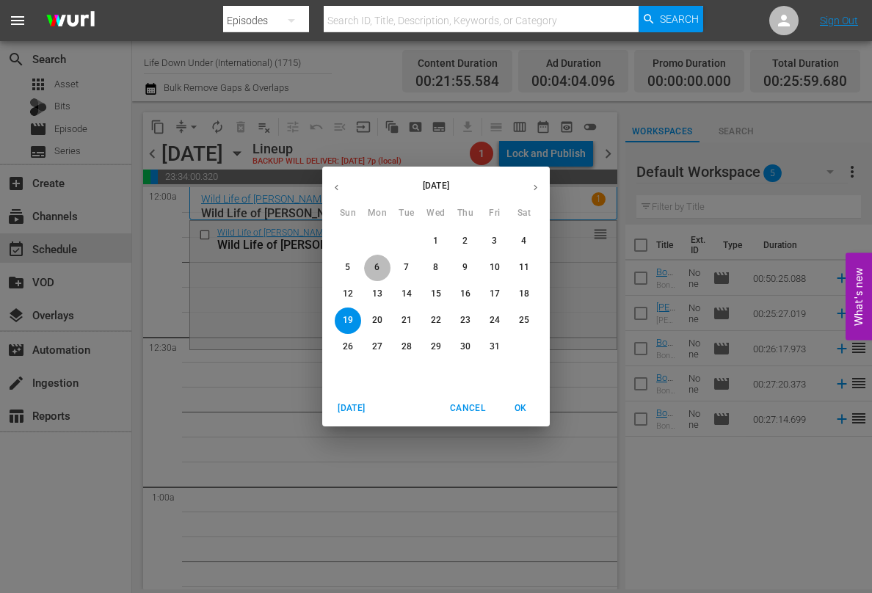
drag, startPoint x: 372, startPoint y: 264, endPoint x: 351, endPoint y: 255, distance: 23.3
click at [372, 265] on span "6" at bounding box center [377, 267] width 26 height 12
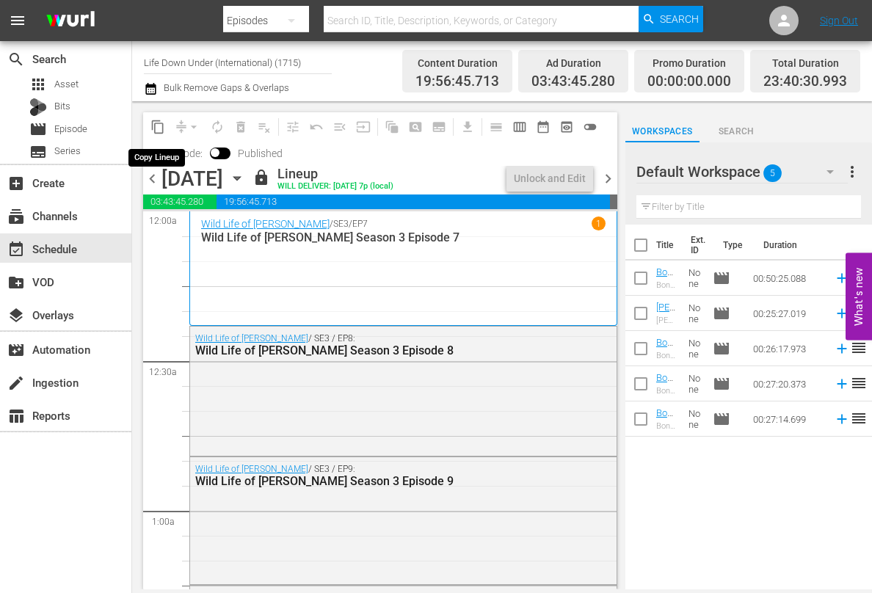
click at [158, 128] on span "content_copy" at bounding box center [157, 127] width 15 height 15
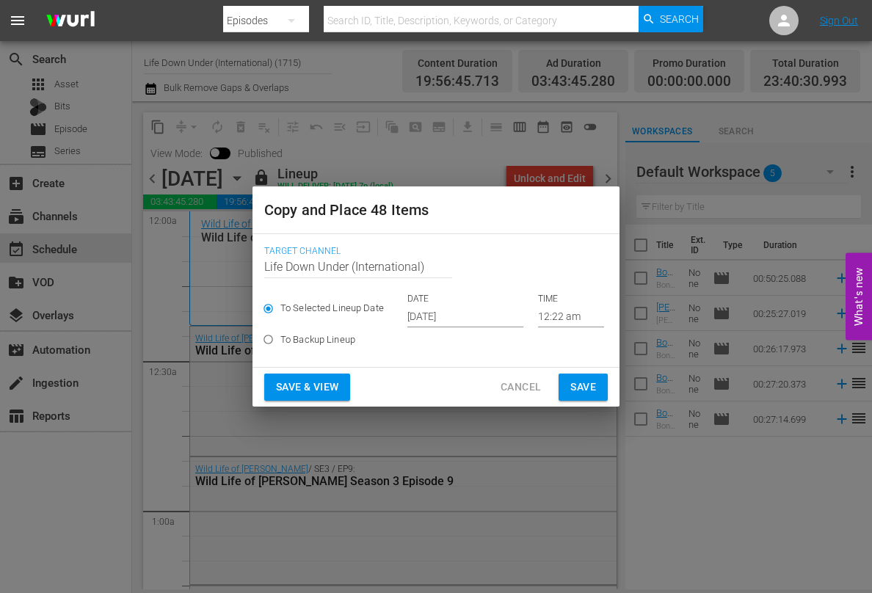
click at [480, 321] on input "[DATE]" at bounding box center [465, 316] width 116 height 22
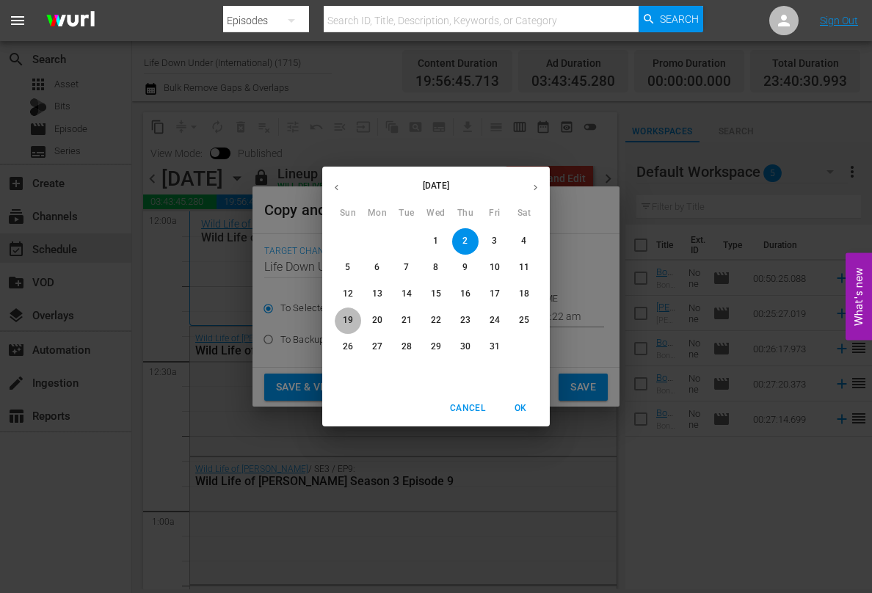
click at [349, 321] on p "19" at bounding box center [348, 320] width 10 height 12
type input "[DATE]"
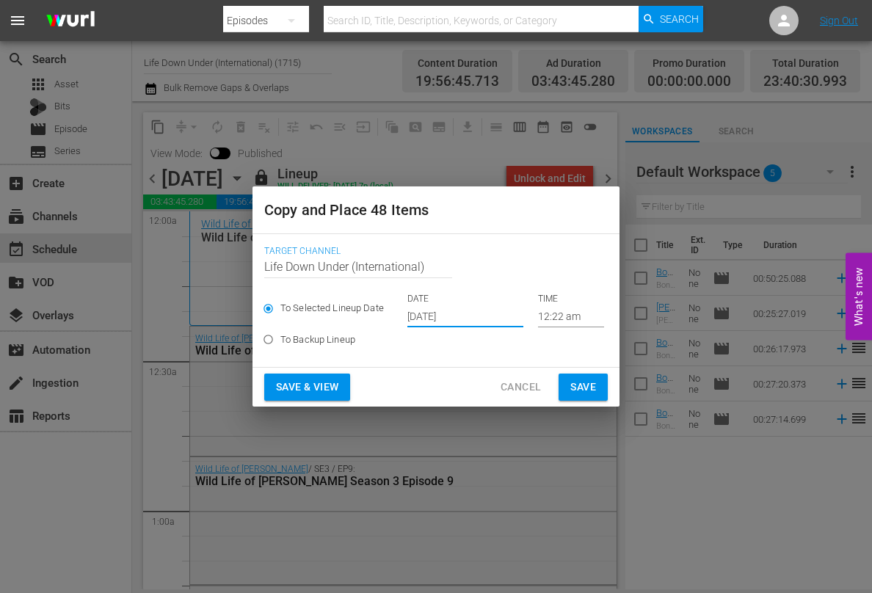
click at [296, 388] on span "Save & View" at bounding box center [307, 387] width 62 height 18
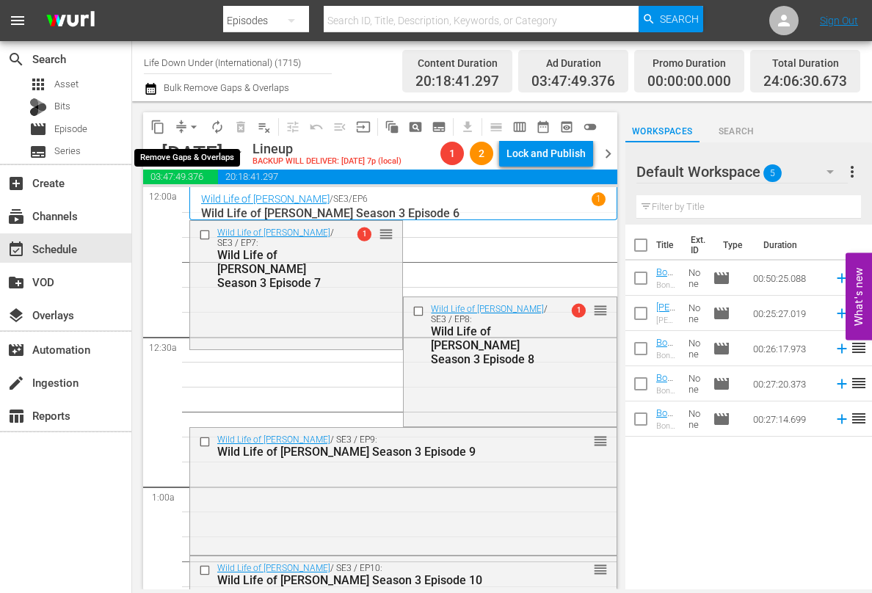
click at [192, 125] on span "arrow_drop_down" at bounding box center [193, 127] width 15 height 15
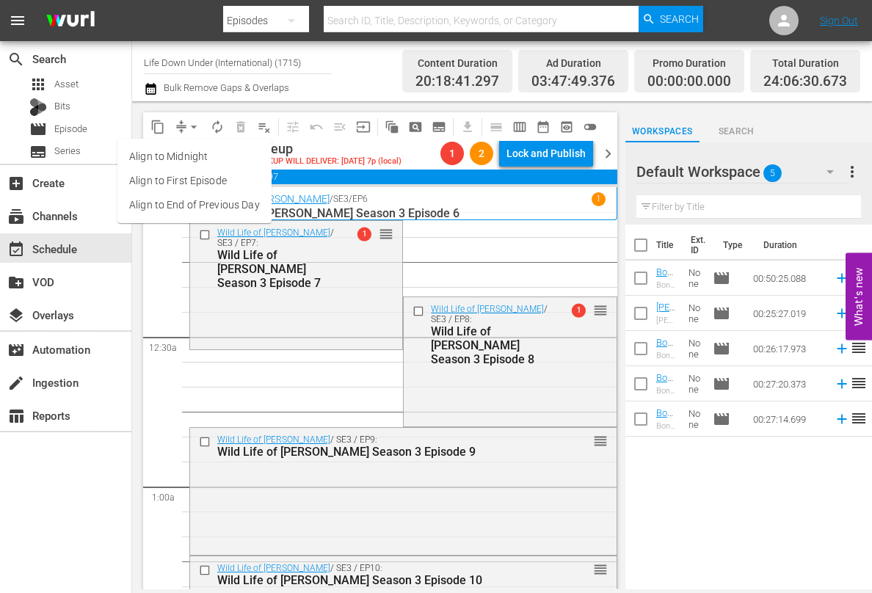
click at [157, 180] on li "Align to First Episode" at bounding box center [194, 181] width 154 height 24
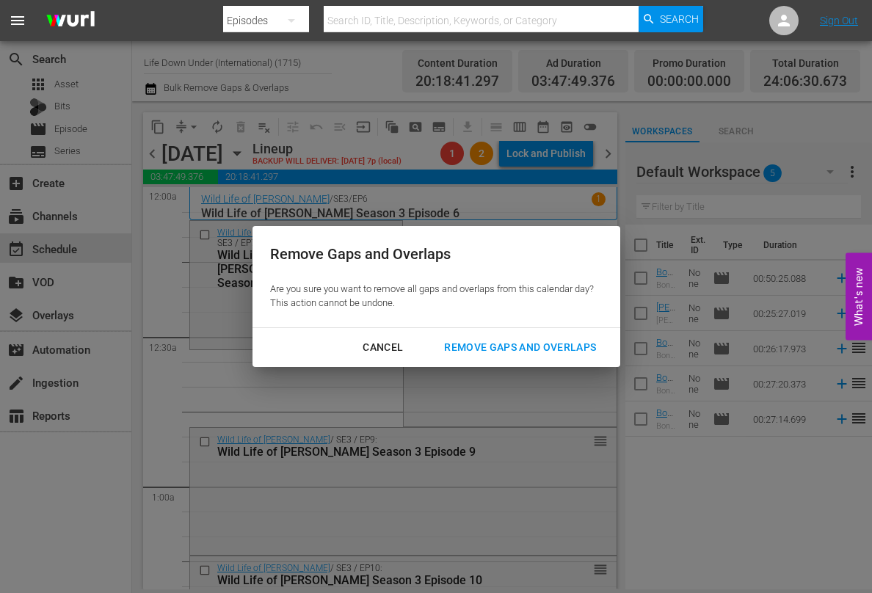
click at [488, 346] on div "Remove Gaps and Overlaps" at bounding box center [519, 347] width 175 height 18
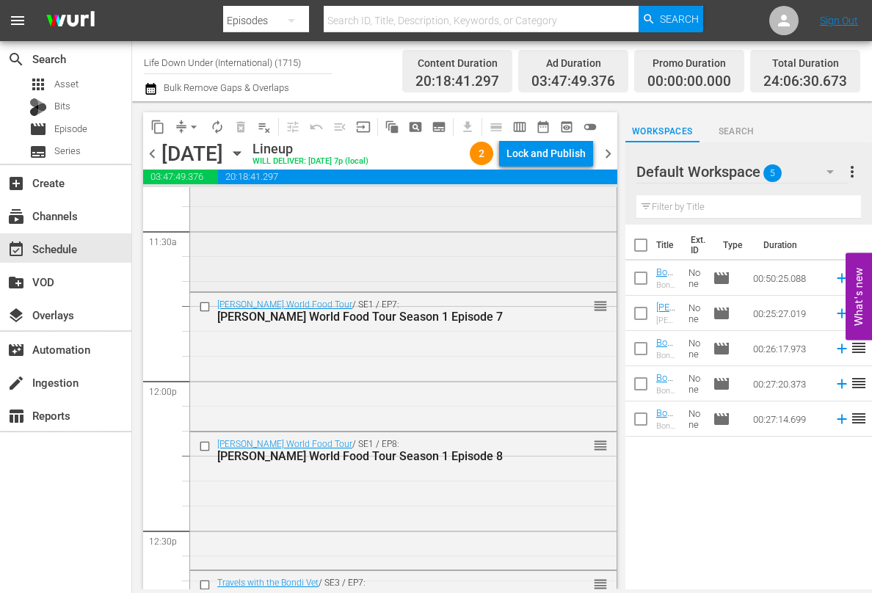
scroll to position [3421, 0]
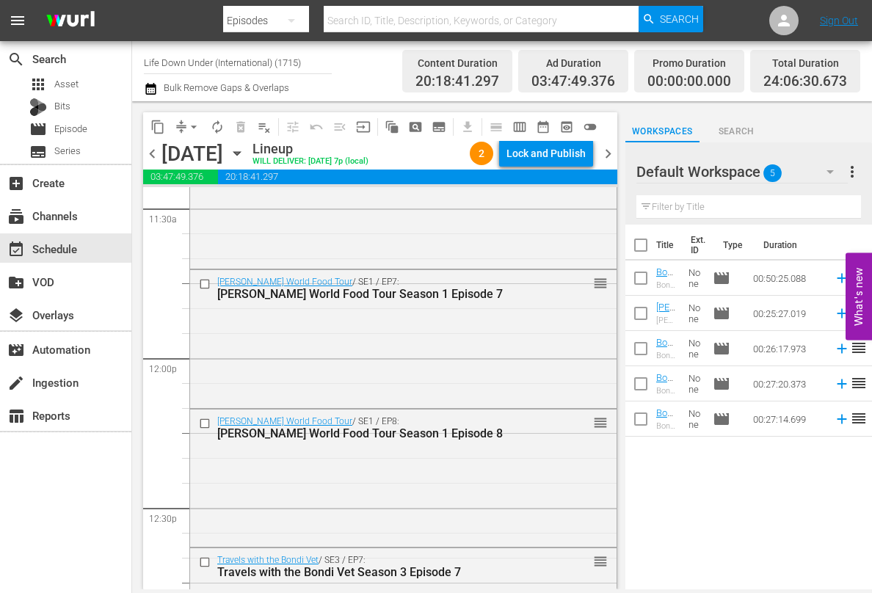
click at [155, 154] on span "chevron_left" at bounding box center [152, 154] width 18 height 18
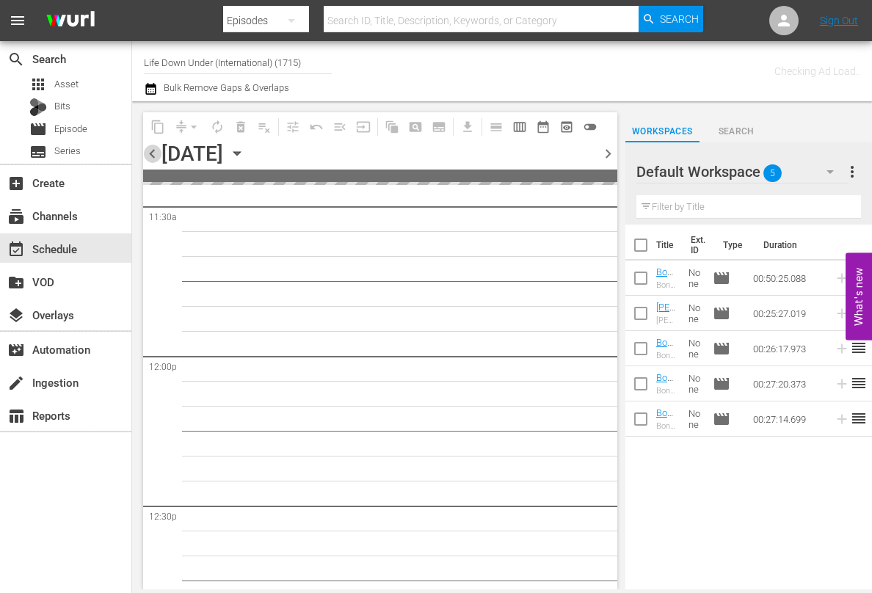
click at [155, 154] on span "chevron_left" at bounding box center [152, 154] width 18 height 18
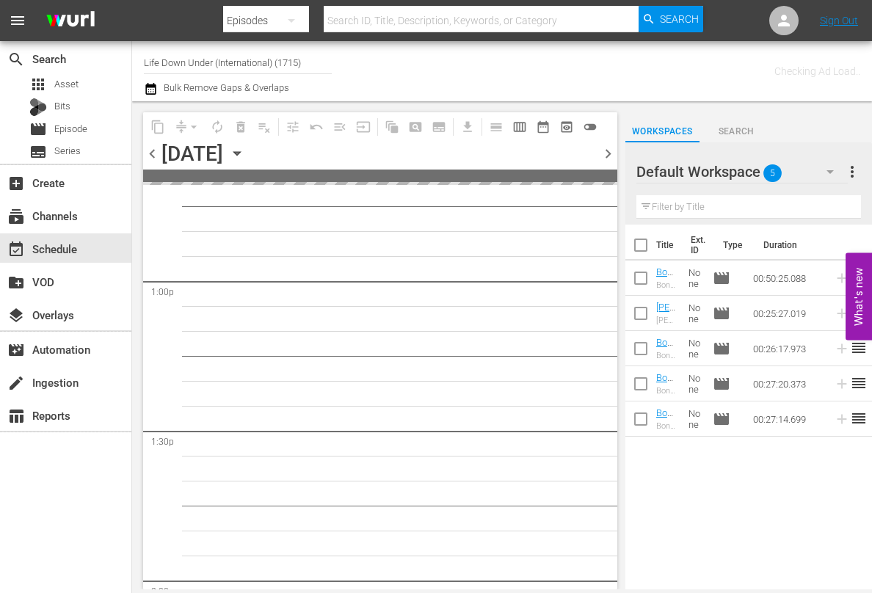
click at [155, 154] on span "chevron_left" at bounding box center [152, 154] width 18 height 18
click at [156, 154] on span "chevron_left" at bounding box center [152, 154] width 18 height 18
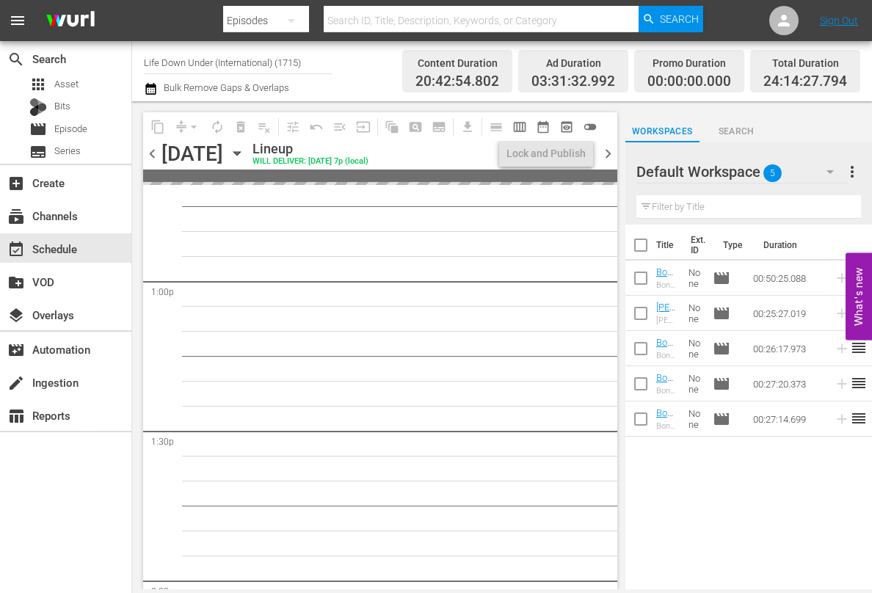
click at [156, 154] on span "chevron_left" at bounding box center [152, 154] width 18 height 18
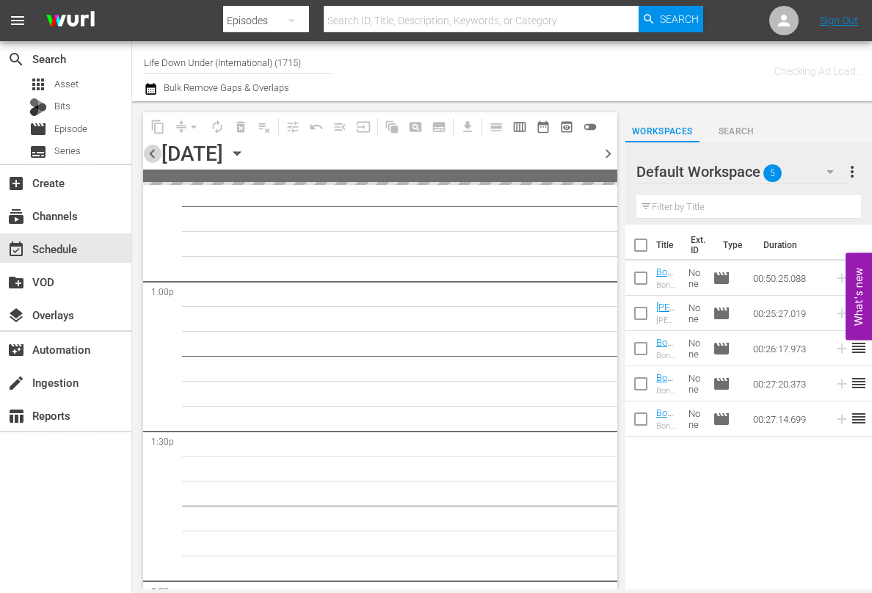
scroll to position [4195, 0]
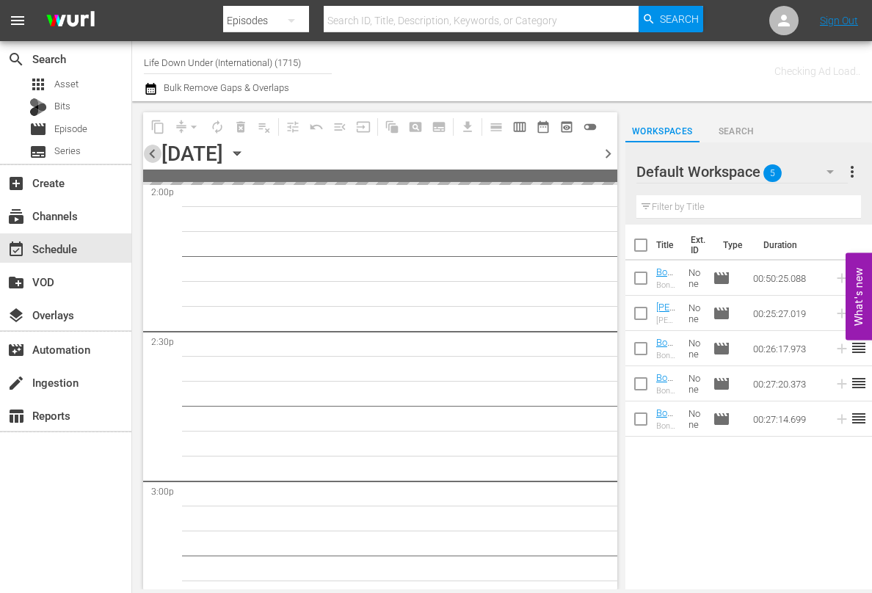
click at [156, 154] on span "chevron_left" at bounding box center [152, 154] width 18 height 18
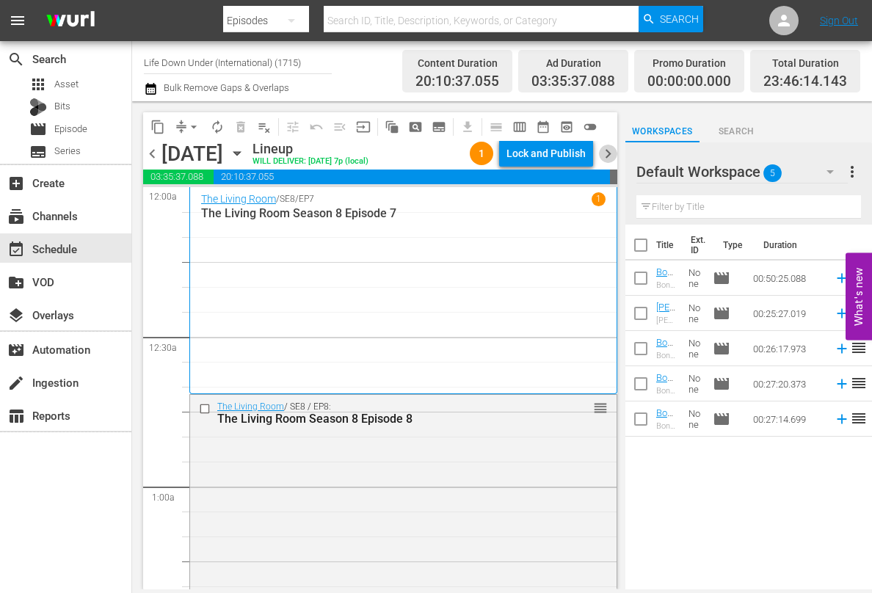
click at [609, 155] on span "chevron_right" at bounding box center [608, 154] width 18 height 18
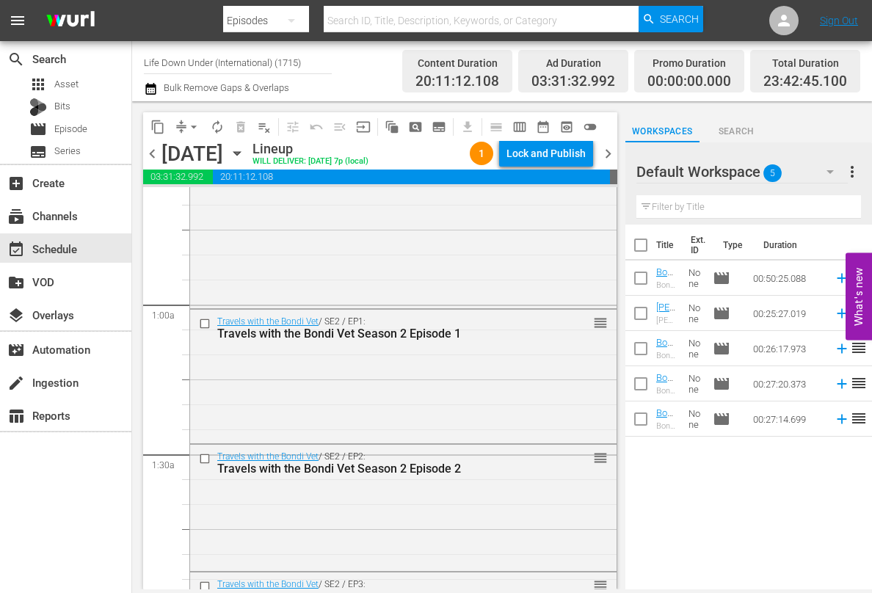
scroll to position [185, 0]
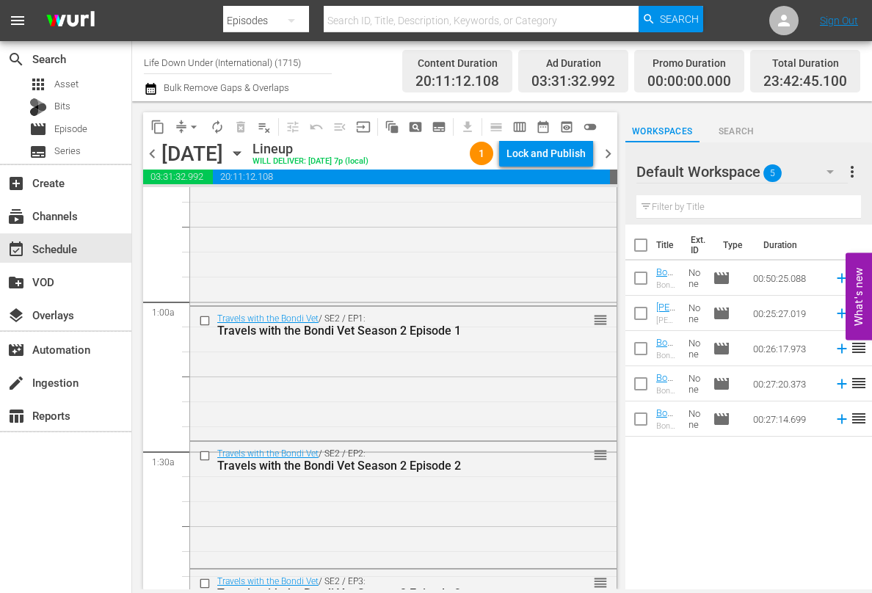
click at [611, 155] on span "chevron_right" at bounding box center [608, 154] width 18 height 18
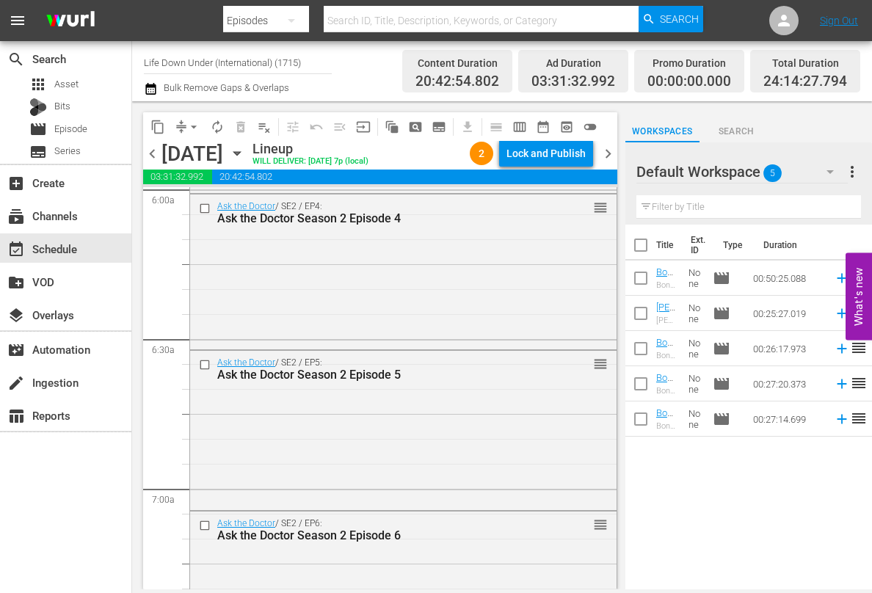
scroll to position [1797, 0]
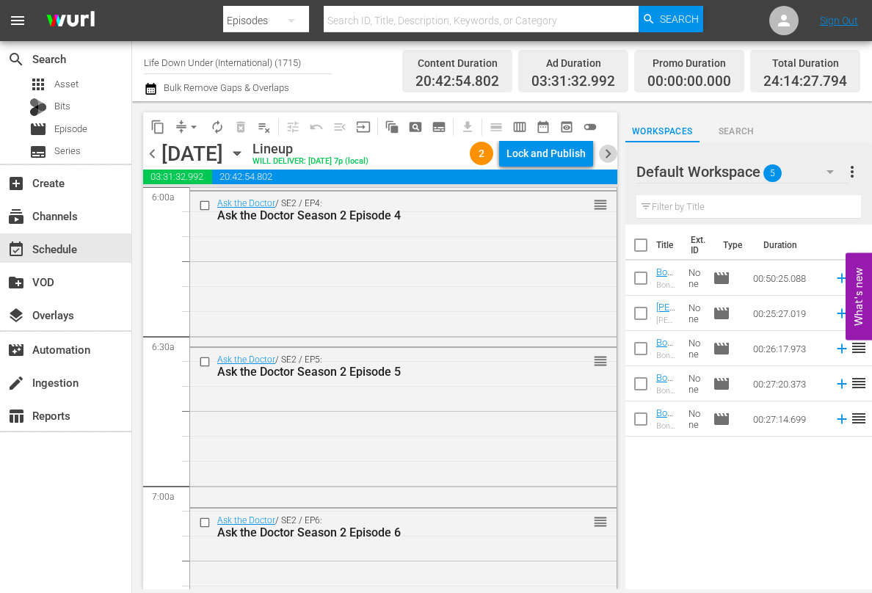
click at [605, 152] on span "chevron_right" at bounding box center [608, 154] width 18 height 18
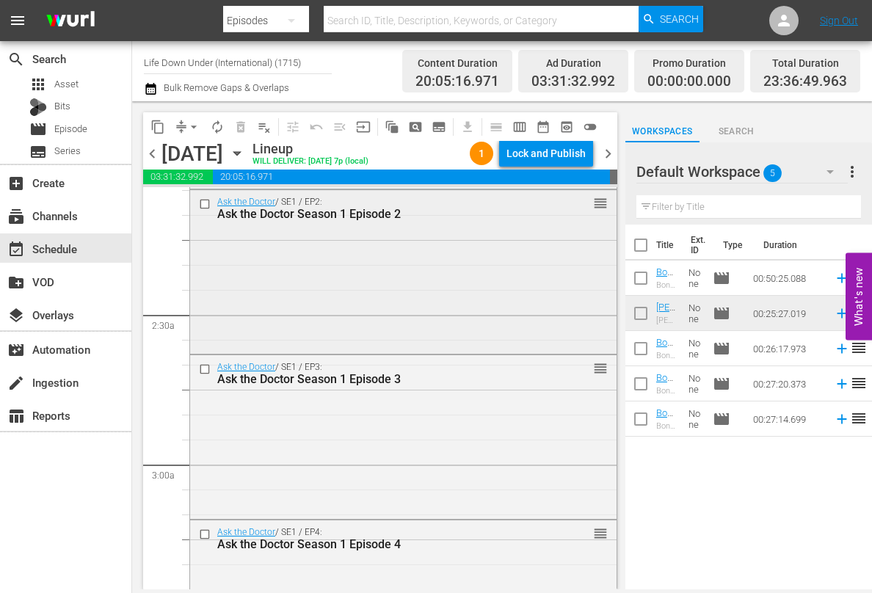
scroll to position [623, 0]
drag, startPoint x: 613, startPoint y: 153, endPoint x: 577, endPoint y: 182, distance: 45.4
click at [613, 153] on span "chevron_right" at bounding box center [608, 154] width 18 height 18
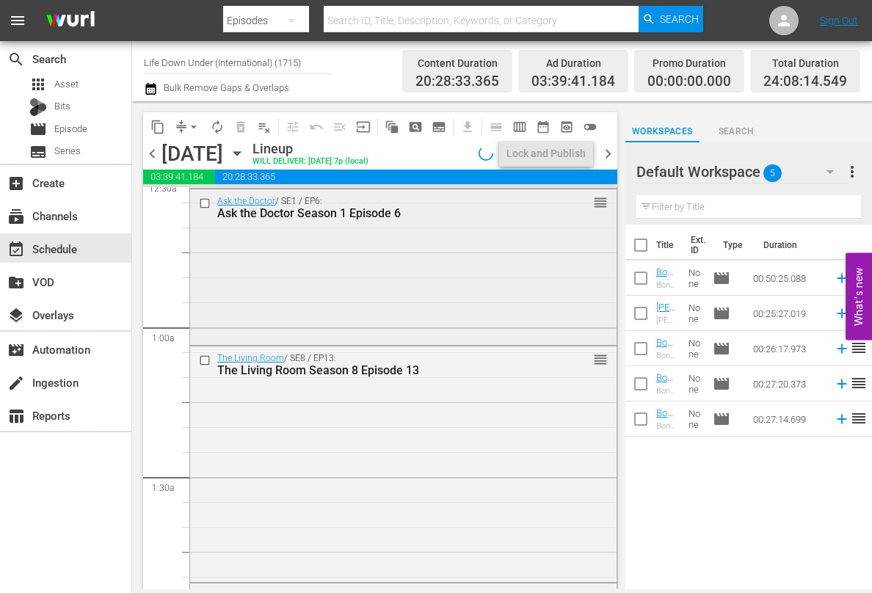
scroll to position [195, 0]
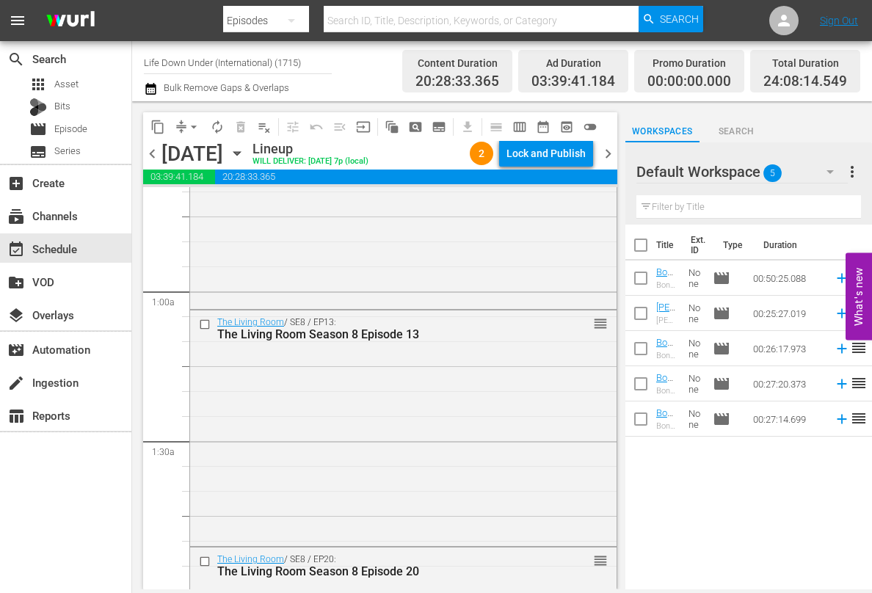
click at [613, 148] on span "chevron_right" at bounding box center [608, 154] width 18 height 18
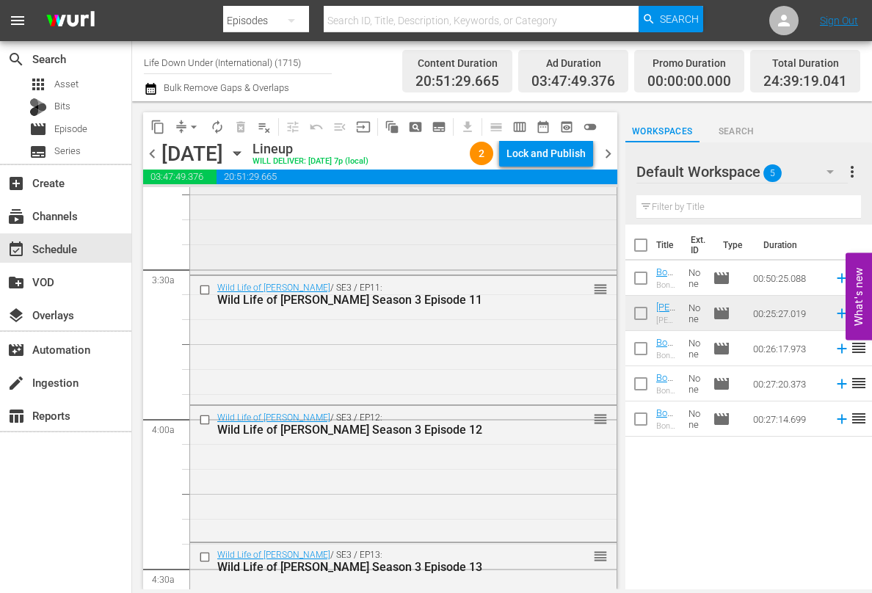
scroll to position [969, 0]
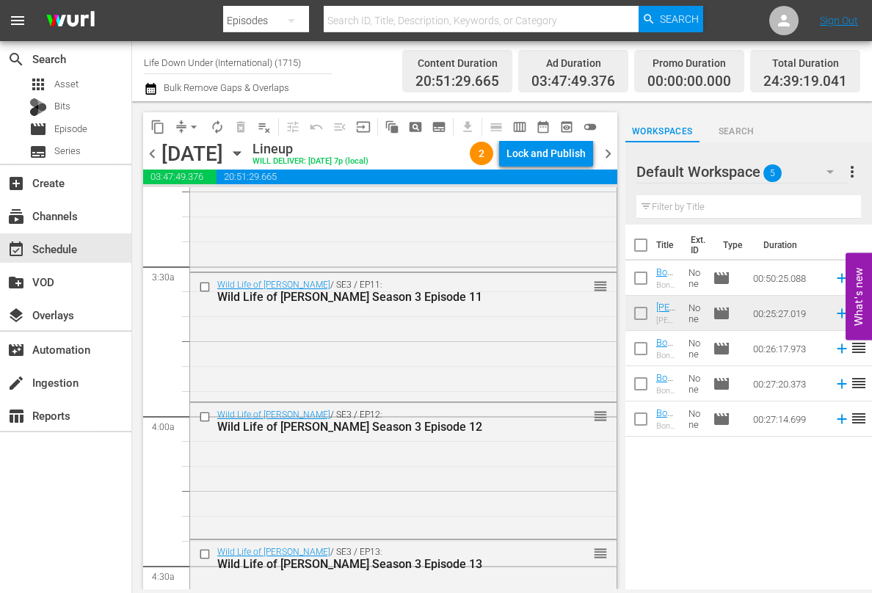
drag, startPoint x: 606, startPoint y: 154, endPoint x: 593, endPoint y: 162, distance: 15.5
click at [606, 154] on span "chevron_right" at bounding box center [608, 154] width 18 height 18
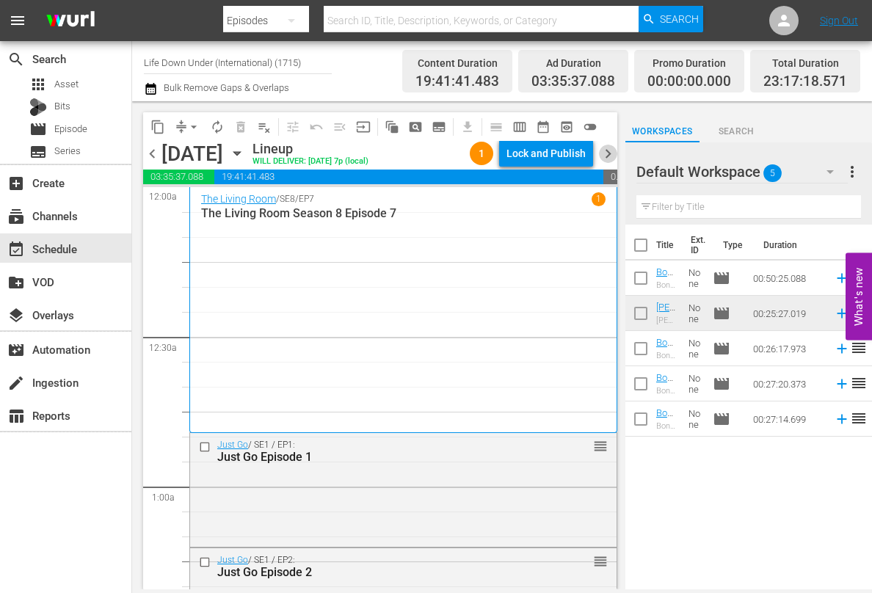
click at [610, 154] on span "chevron_right" at bounding box center [608, 154] width 18 height 18
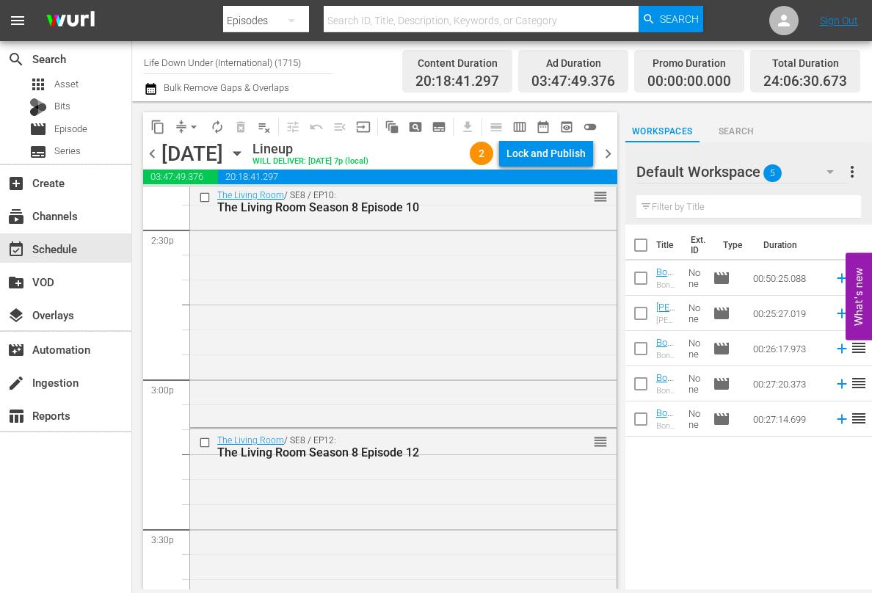
scroll to position [4309, 0]
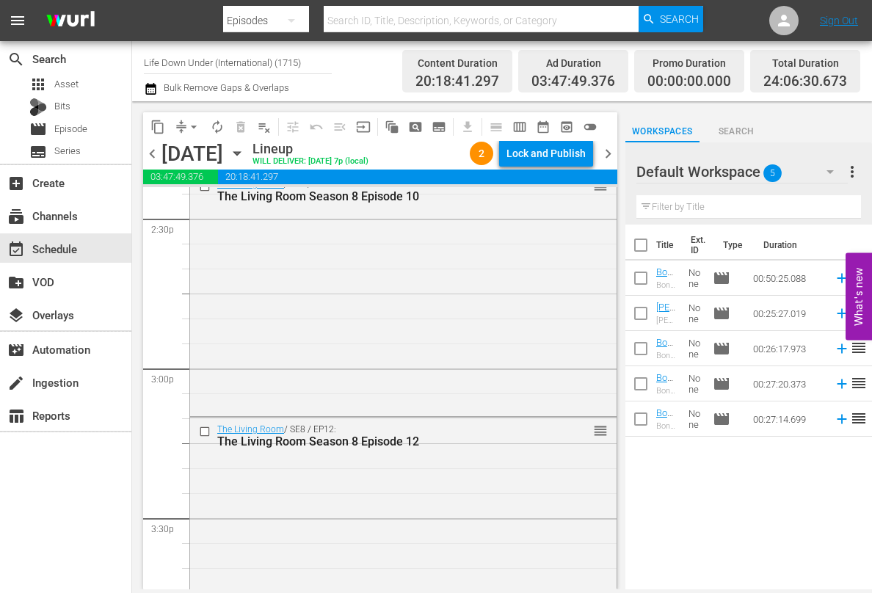
click at [610, 155] on span "chevron_right" at bounding box center [608, 154] width 18 height 18
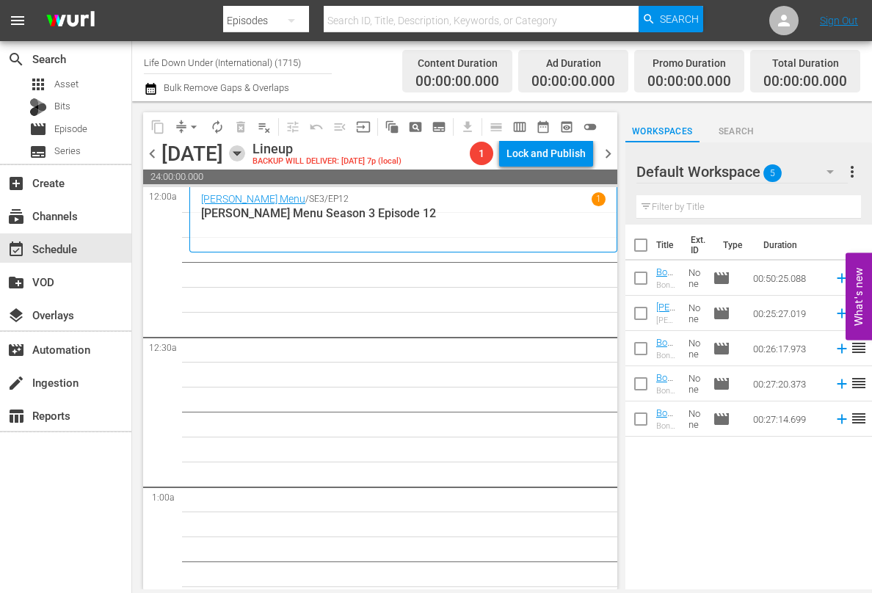
click at [240, 153] on icon "button" at bounding box center [236, 154] width 7 height 4
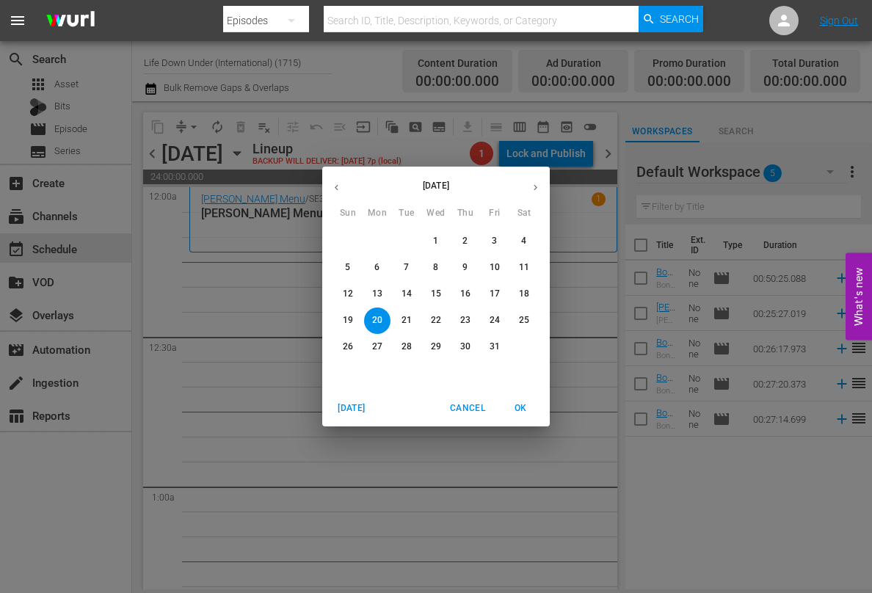
drag, startPoint x: 403, startPoint y: 266, endPoint x: 372, endPoint y: 271, distance: 31.2
click at [401, 266] on span "7" at bounding box center [406, 267] width 26 height 12
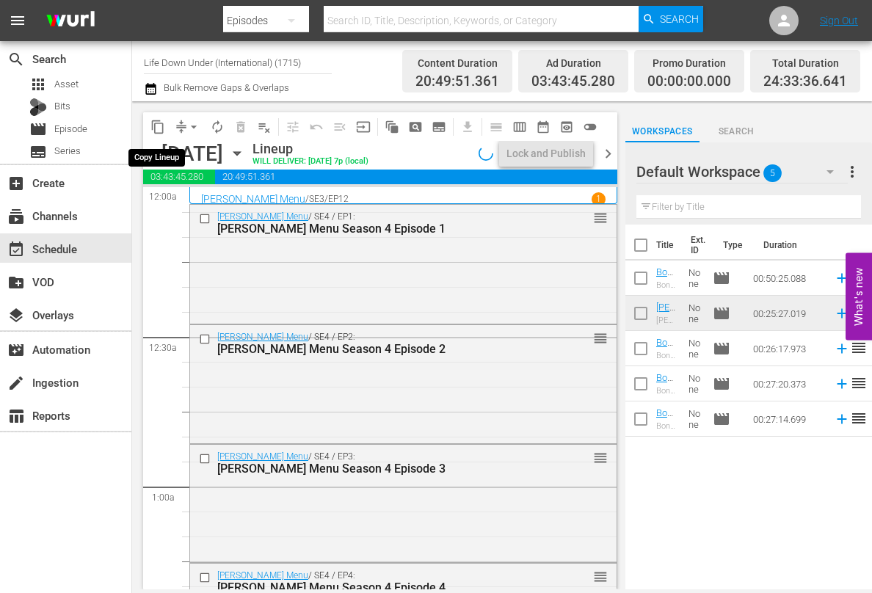
click at [156, 127] on span "content_copy" at bounding box center [157, 127] width 15 height 15
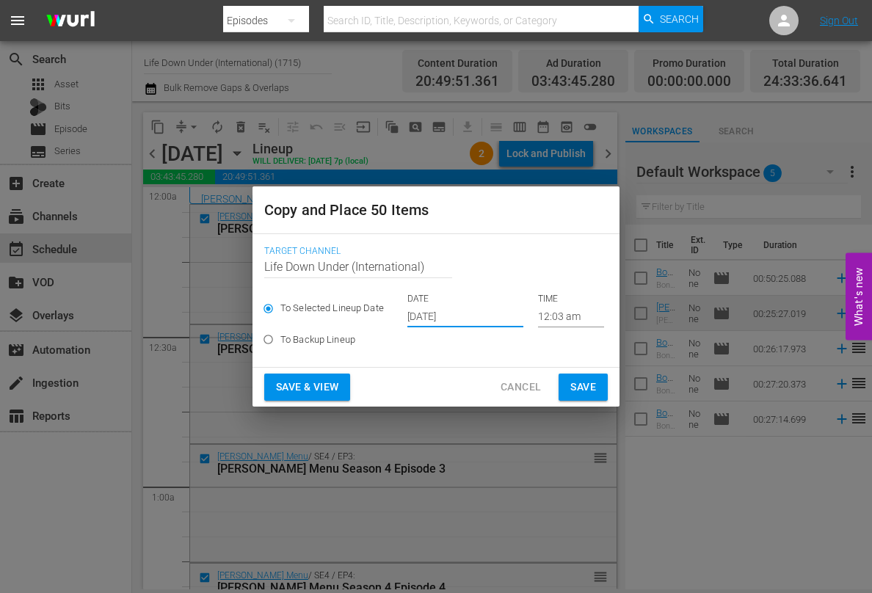
click at [477, 313] on input "[DATE]" at bounding box center [465, 316] width 116 height 22
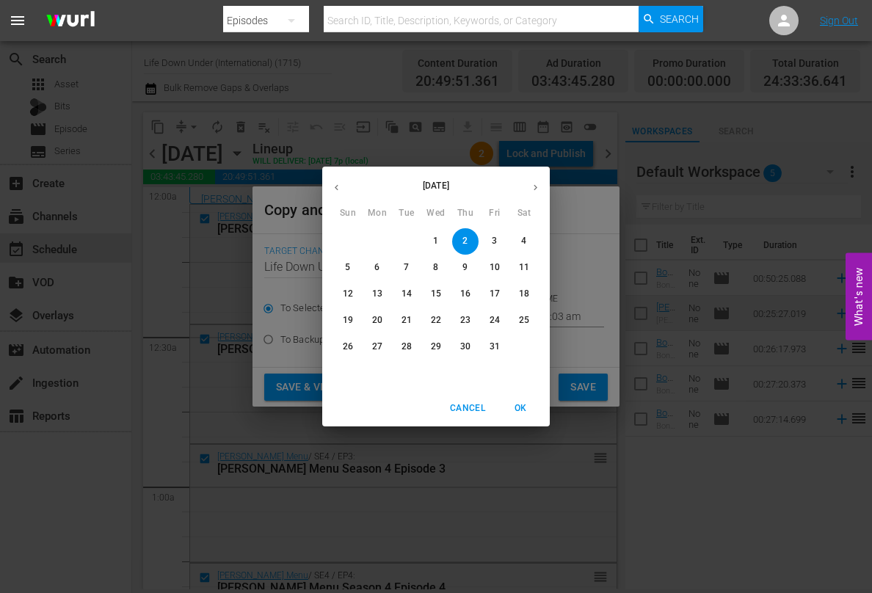
click at [376, 321] on p "20" at bounding box center [377, 320] width 10 height 12
type input "[DATE]"
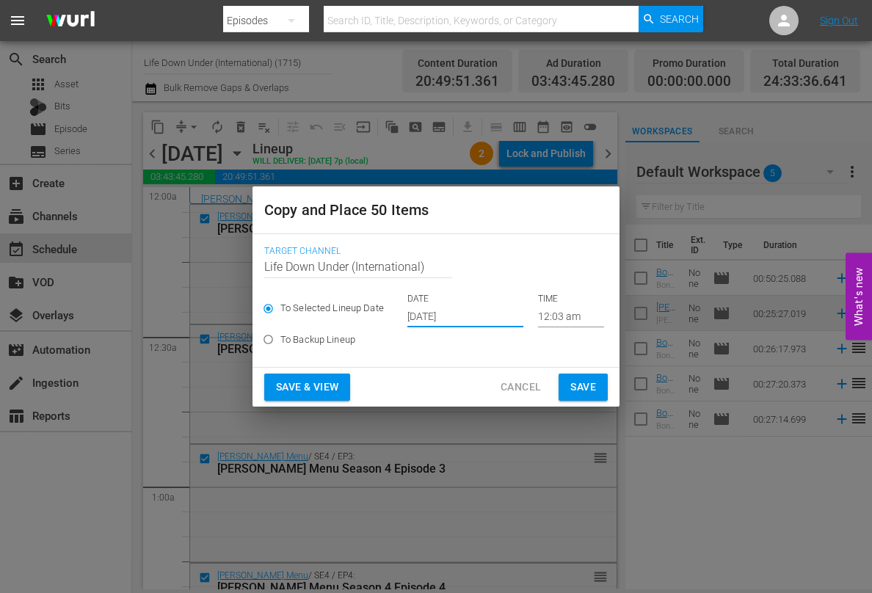
click at [309, 382] on span "Save & View" at bounding box center [307, 387] width 62 height 18
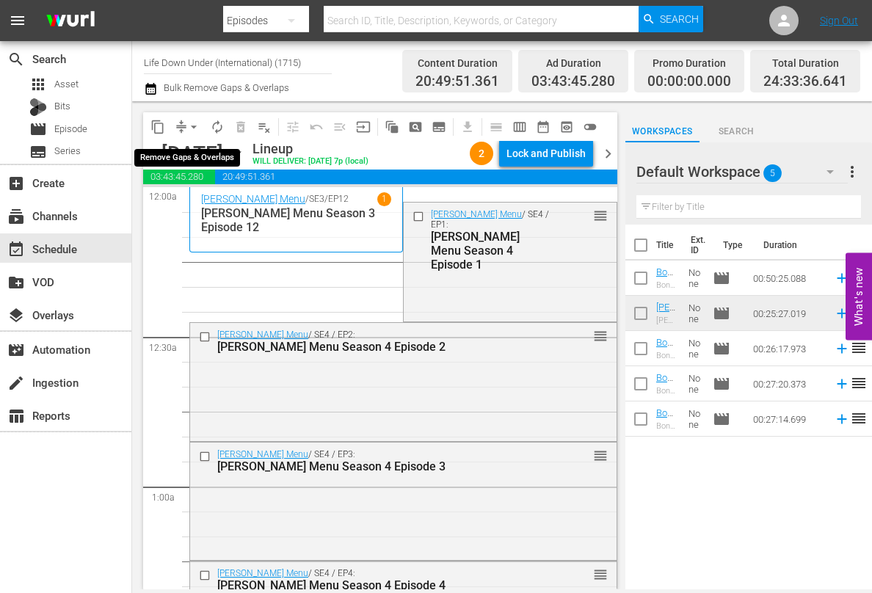
click at [193, 123] on span "arrow_drop_down" at bounding box center [193, 127] width 15 height 15
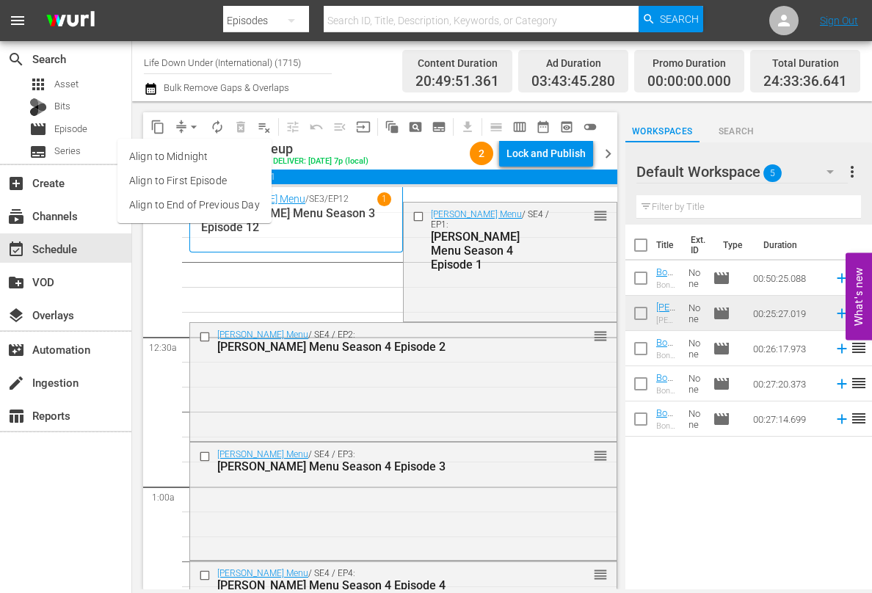
click at [167, 202] on li "Align to End of Previous Day" at bounding box center [194, 205] width 154 height 24
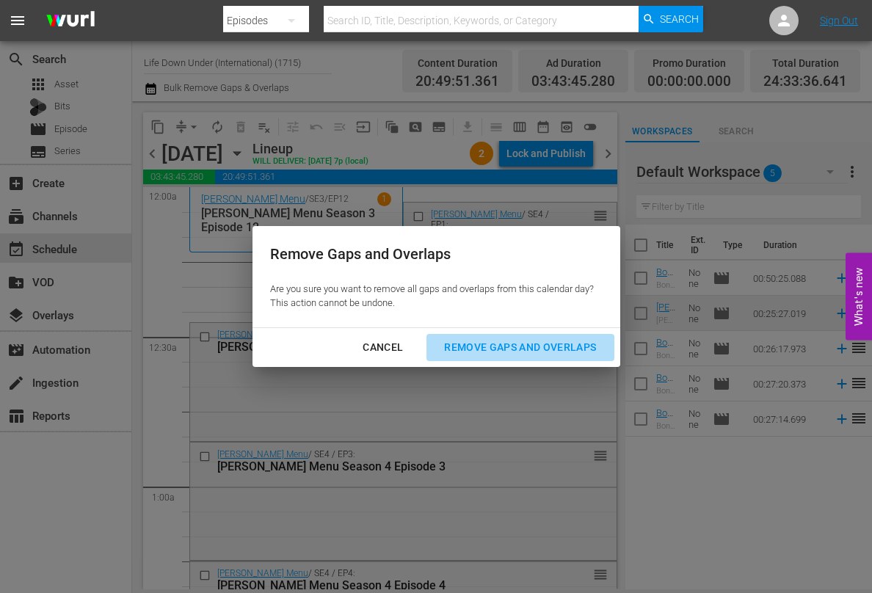
click at [483, 345] on div "Remove Gaps and Overlaps" at bounding box center [519, 347] width 175 height 18
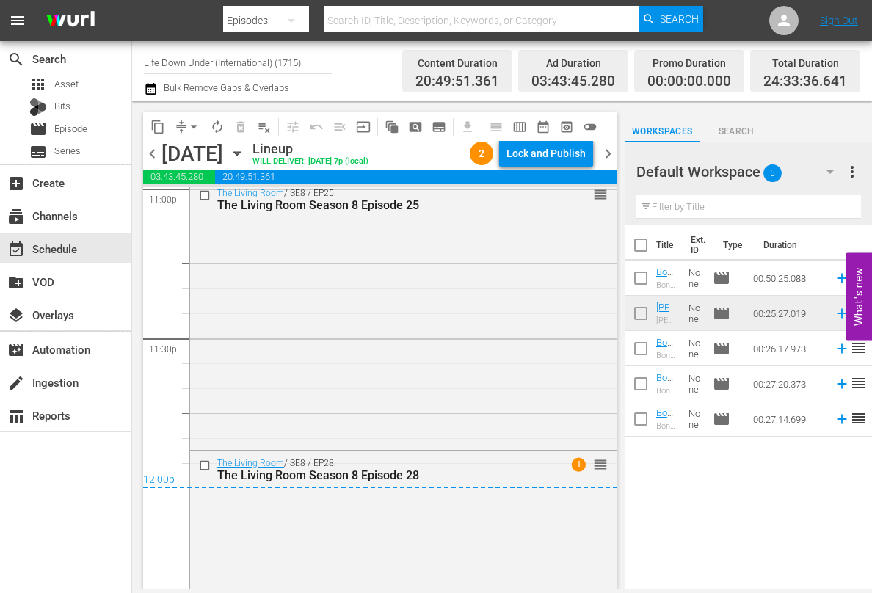
scroll to position [7015, 0]
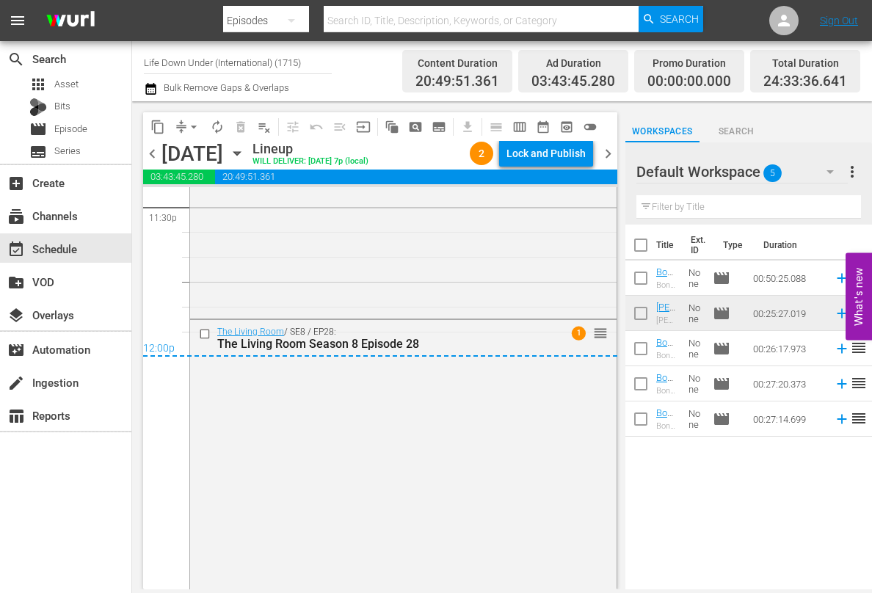
click at [608, 149] on span "chevron_right" at bounding box center [608, 154] width 18 height 18
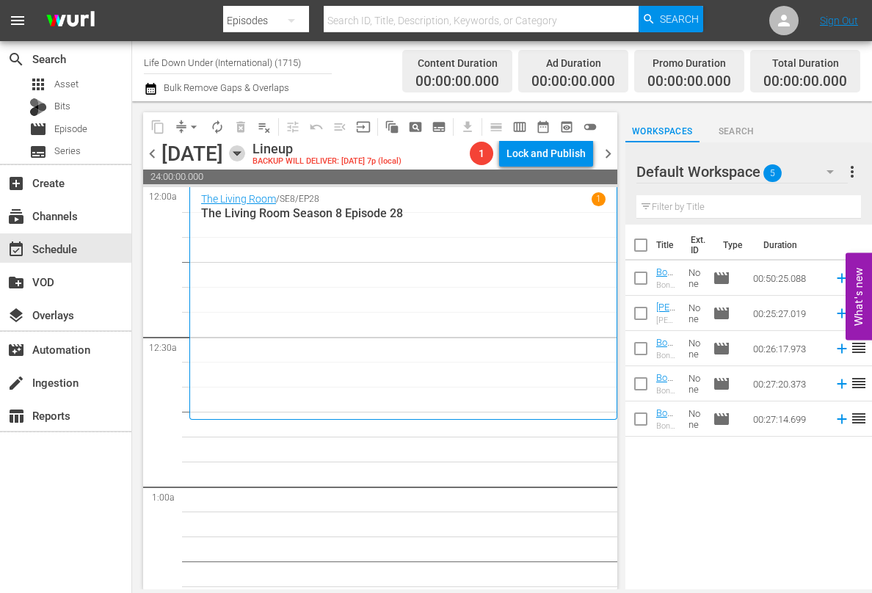
click at [240, 155] on icon "button" at bounding box center [236, 154] width 7 height 4
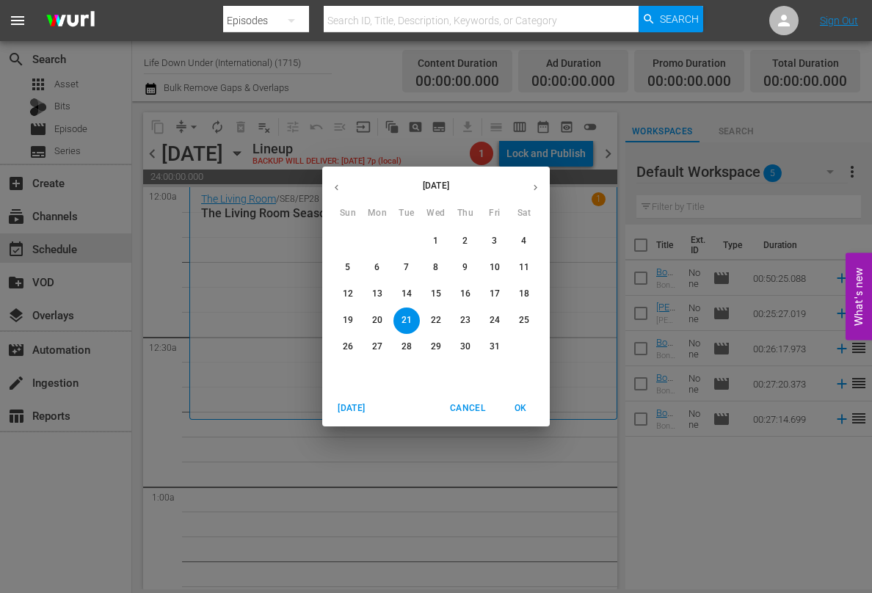
click at [437, 270] on p "8" at bounding box center [435, 267] width 5 height 12
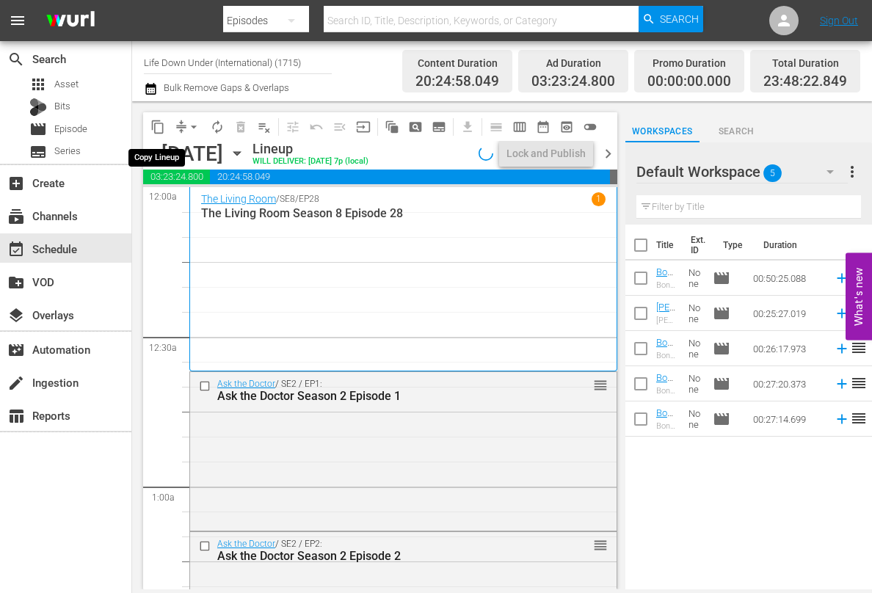
click at [161, 127] on span "content_copy" at bounding box center [157, 127] width 15 height 15
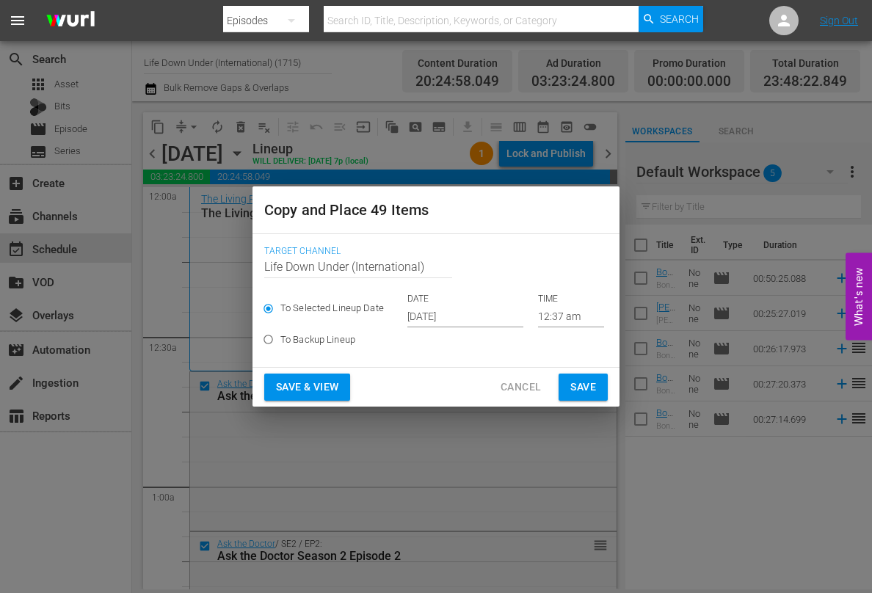
click at [478, 321] on input "[DATE]" at bounding box center [465, 316] width 116 height 22
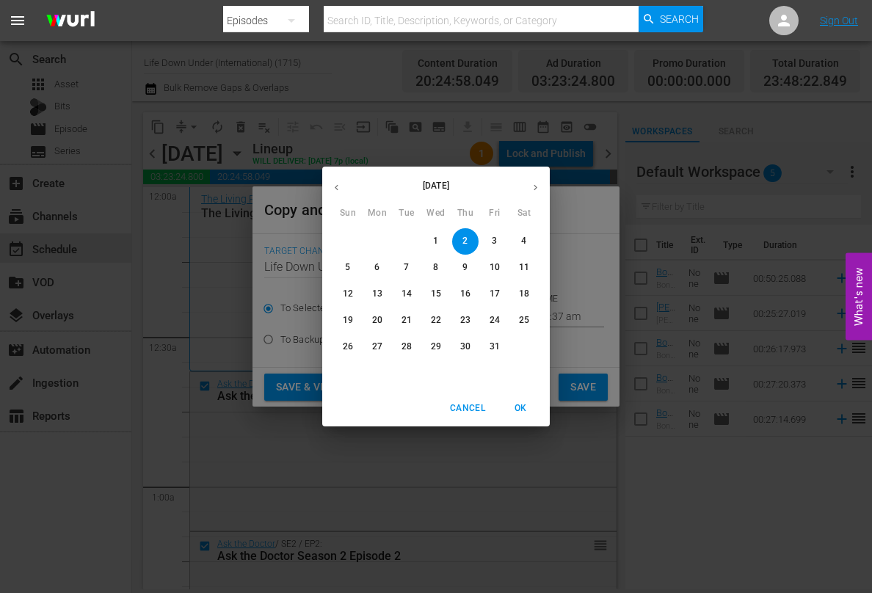
drag, startPoint x: 406, startPoint y: 322, endPoint x: 397, endPoint y: 338, distance: 18.8
click at [406, 322] on p "21" at bounding box center [406, 320] width 10 height 12
type input "[DATE]"
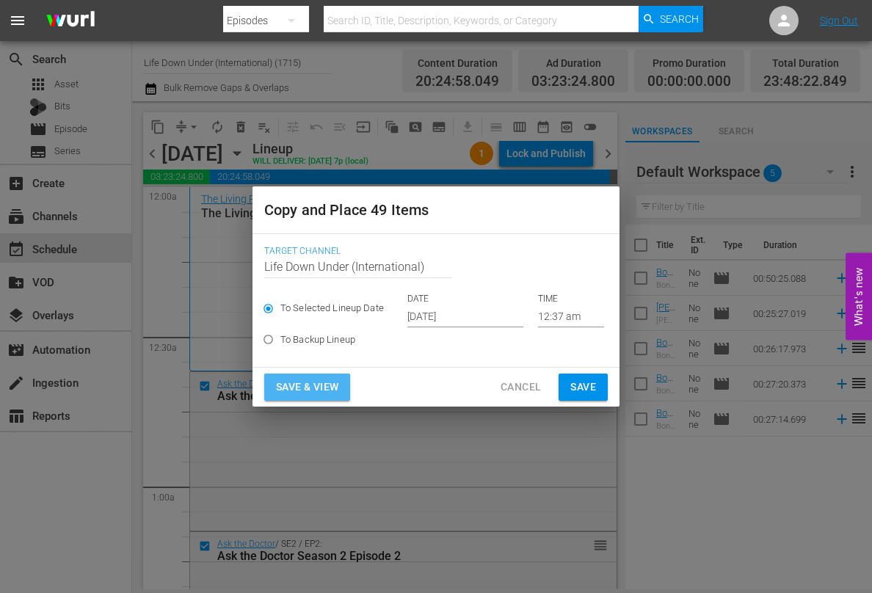
click at [306, 390] on span "Save & View" at bounding box center [307, 387] width 62 height 18
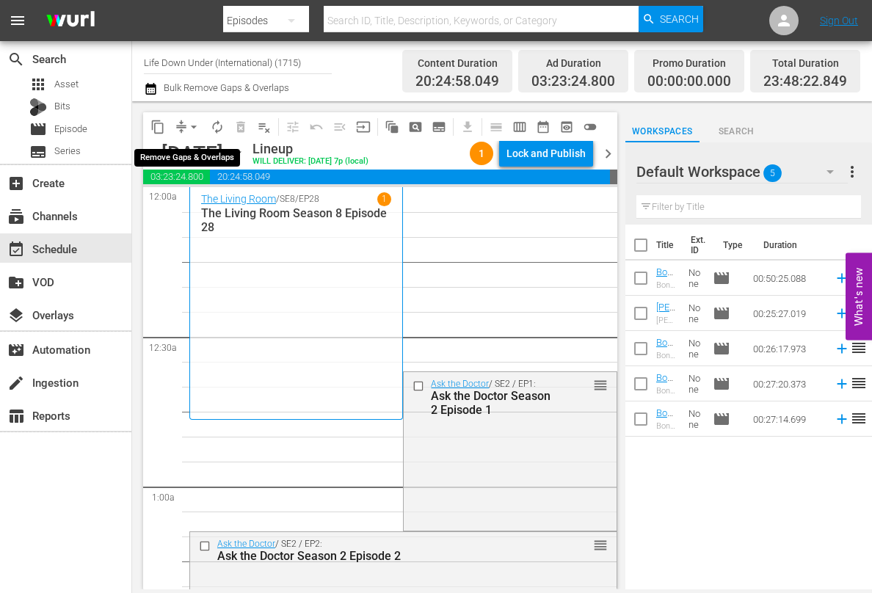
click at [197, 123] on span "arrow_drop_down" at bounding box center [193, 127] width 15 height 15
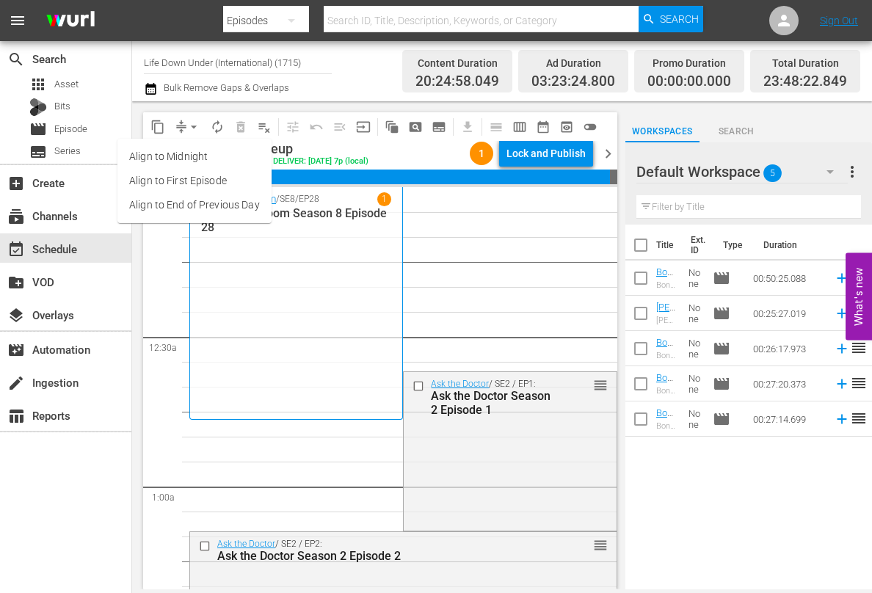
click at [175, 203] on li "Align to End of Previous Day" at bounding box center [194, 205] width 154 height 24
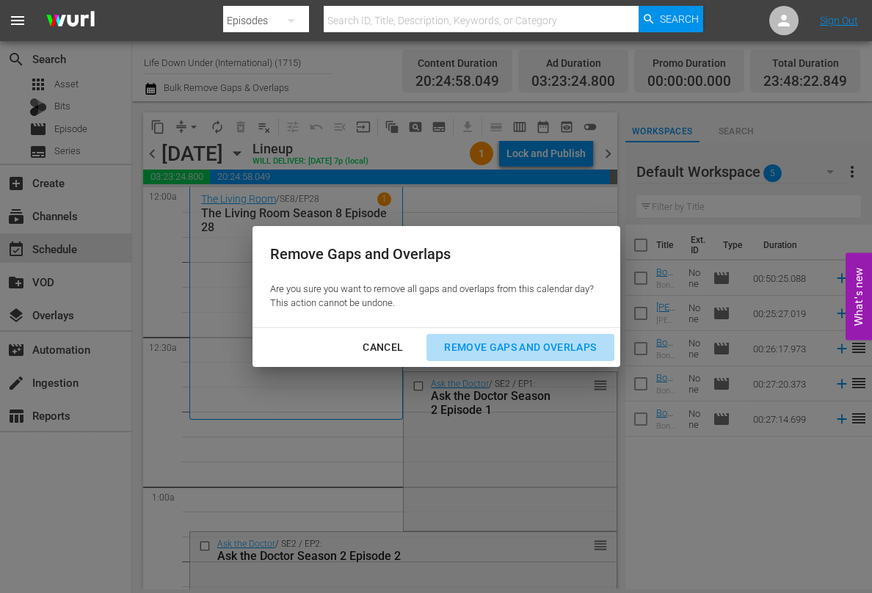
click at [504, 344] on div "Remove Gaps and Overlaps" at bounding box center [519, 347] width 175 height 18
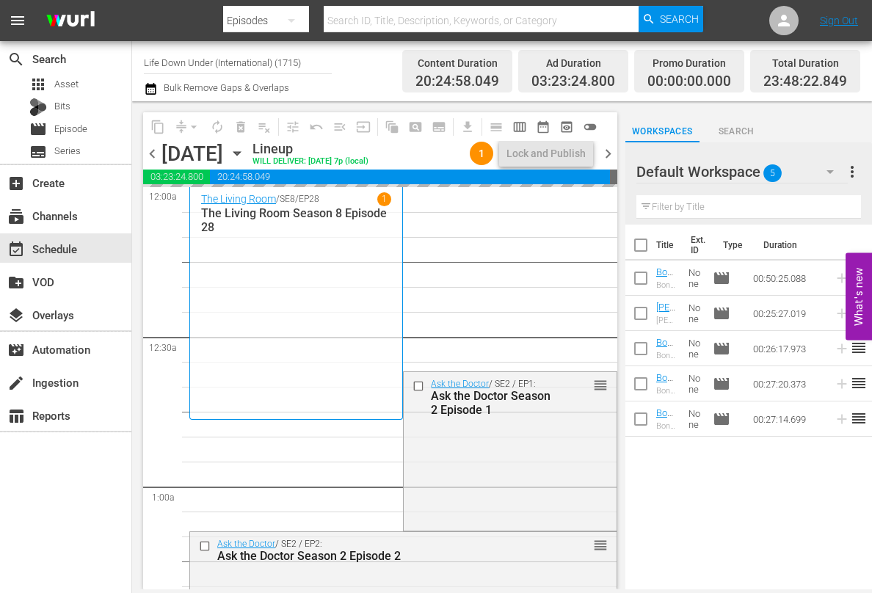
click at [240, 153] on icon "button" at bounding box center [236, 154] width 7 height 4
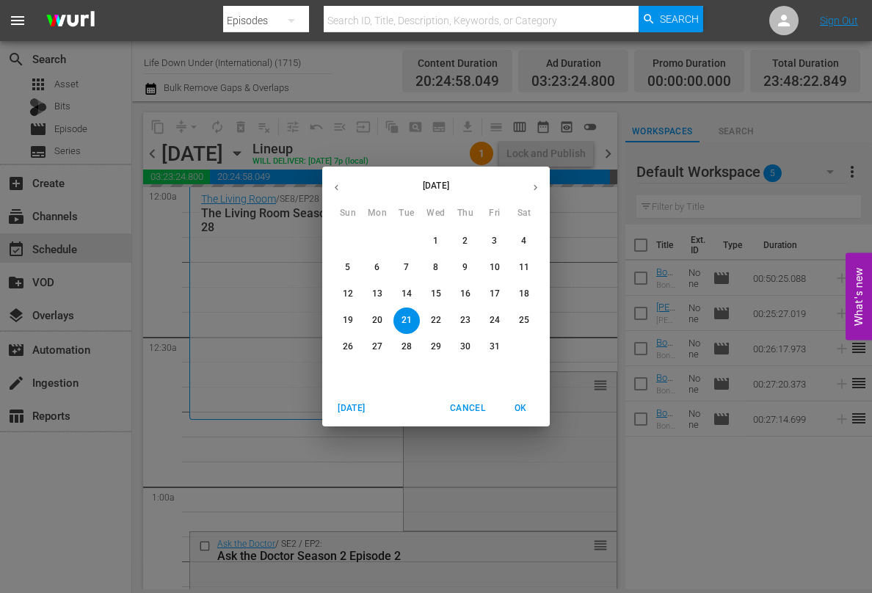
drag, startPoint x: 426, startPoint y: 266, endPoint x: 468, endPoint y: 354, distance: 97.5
click at [427, 266] on span "8" at bounding box center [436, 267] width 26 height 12
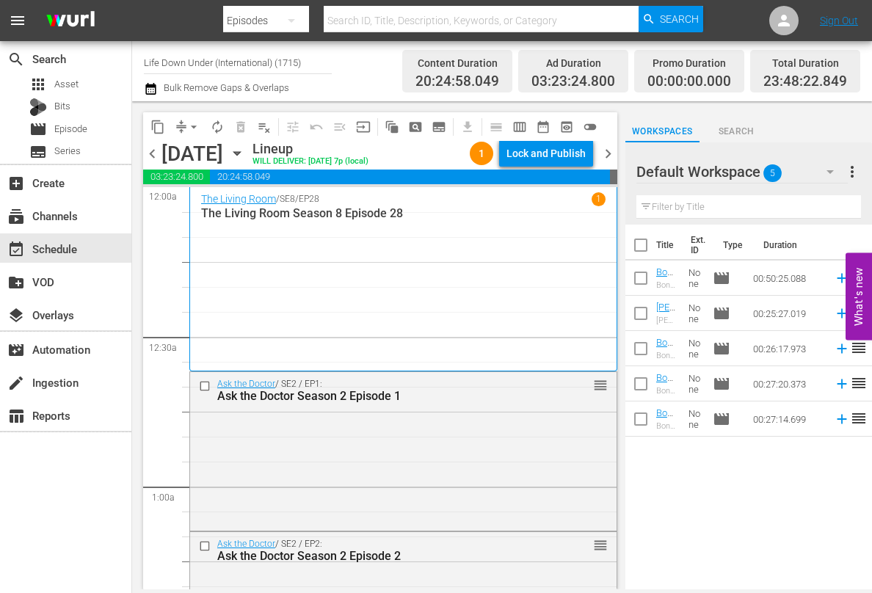
click at [245, 154] on icon "button" at bounding box center [237, 153] width 16 height 16
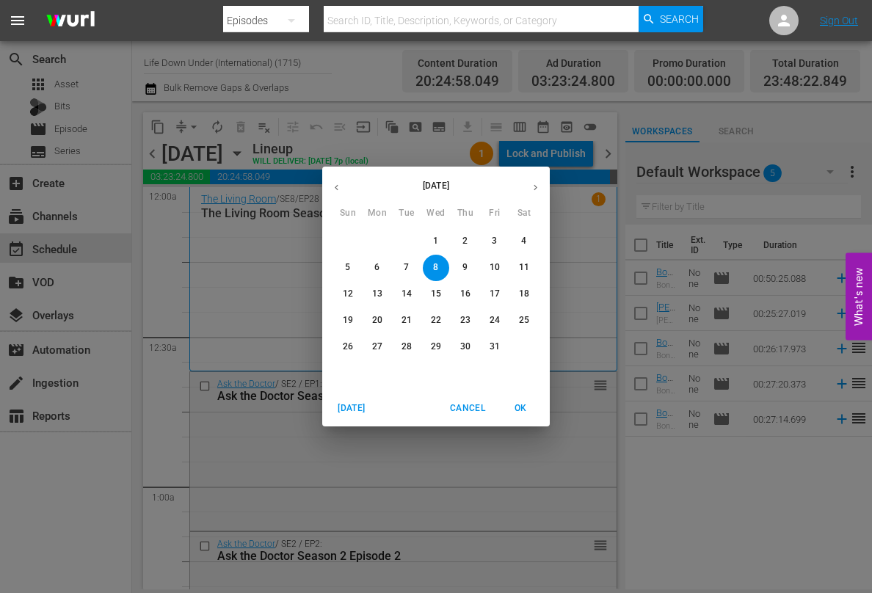
drag, startPoint x: 401, startPoint y: 321, endPoint x: 420, endPoint y: 382, distance: 63.1
click at [401, 321] on p "21" at bounding box center [406, 320] width 10 height 12
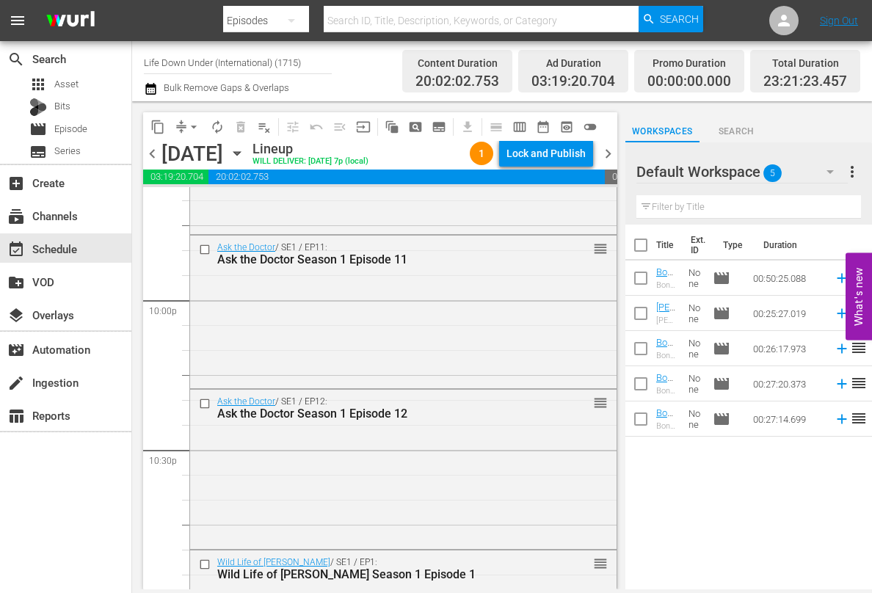
scroll to position [6823, 0]
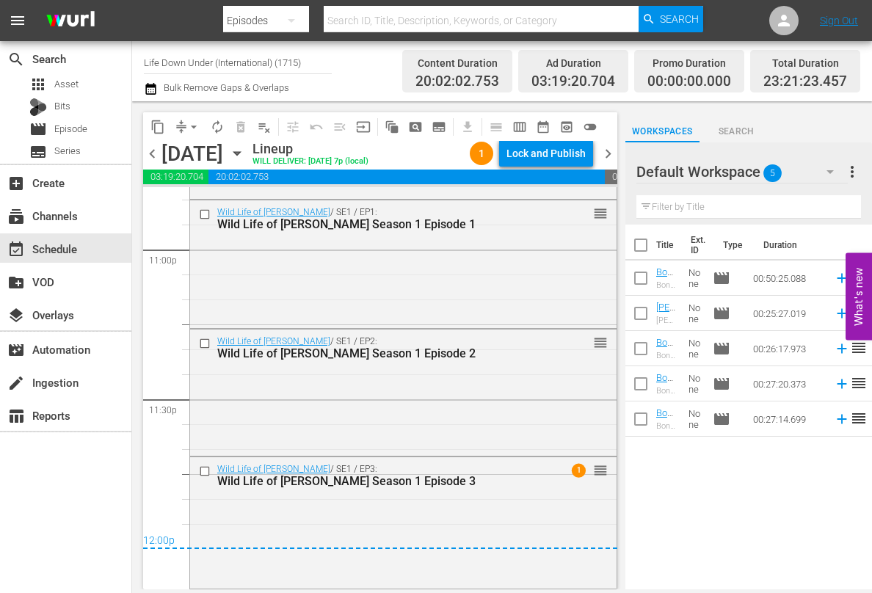
click at [604, 152] on span "chevron_right" at bounding box center [608, 154] width 18 height 18
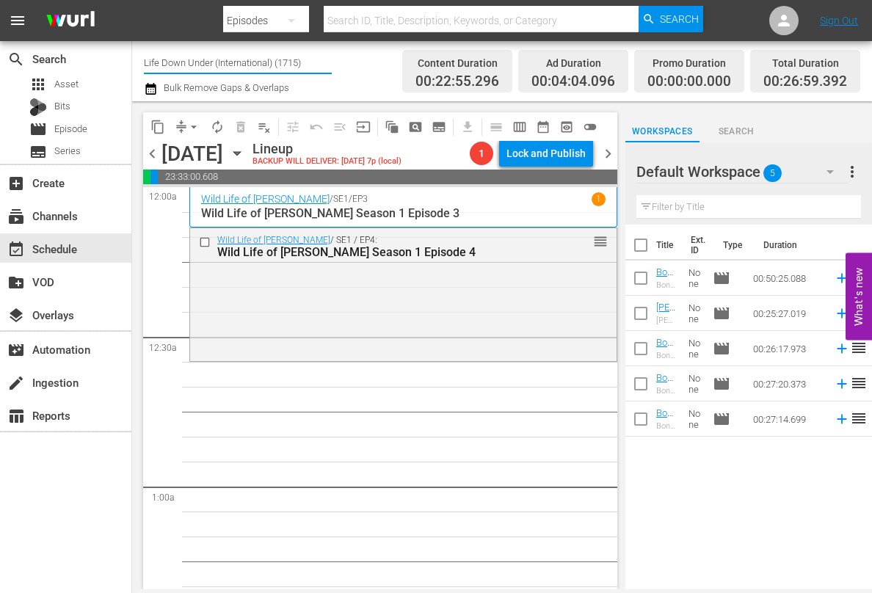
drag, startPoint x: 318, startPoint y: 63, endPoint x: 150, endPoint y: 54, distance: 167.6
click at [150, 54] on input "Life Down Under (International) (1715)" at bounding box center [238, 62] width 188 height 35
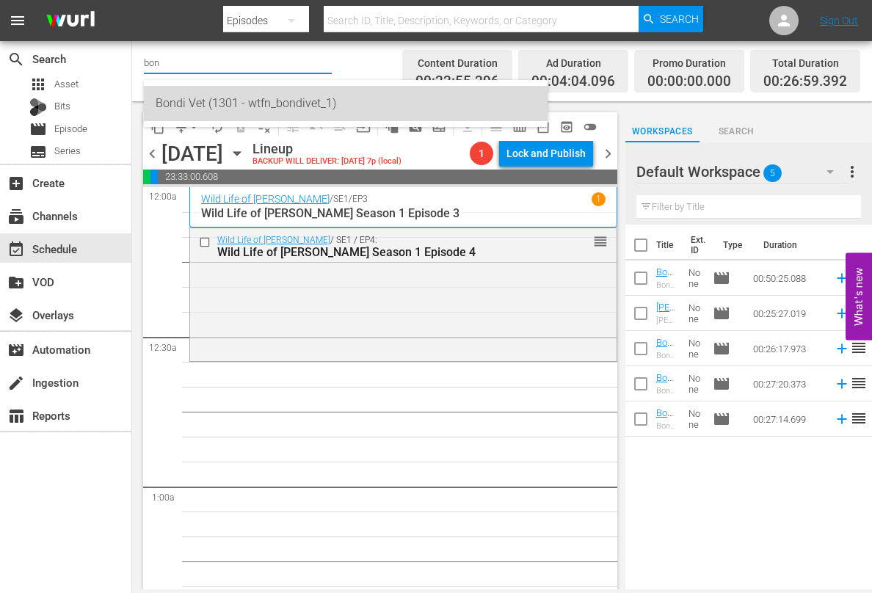
click at [191, 108] on div "Bondi Vet (1301 - wtfn_bondivet_1)" at bounding box center [346, 103] width 380 height 35
type input "Bondi Vet (1301 - wtfn_bondivet_1)"
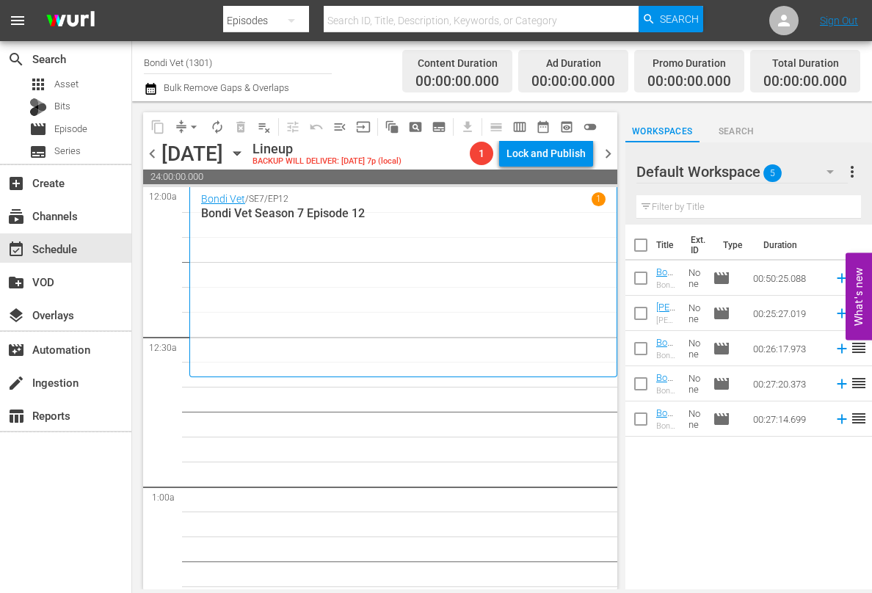
drag, startPoint x: 412, startPoint y: 142, endPoint x: 412, endPoint y: 150, distance: 8.1
click at [249, 147] on div "[DATE] [DATE]" at bounding box center [204, 154] width 87 height 24
click at [240, 152] on icon "button" at bounding box center [236, 154] width 7 height 4
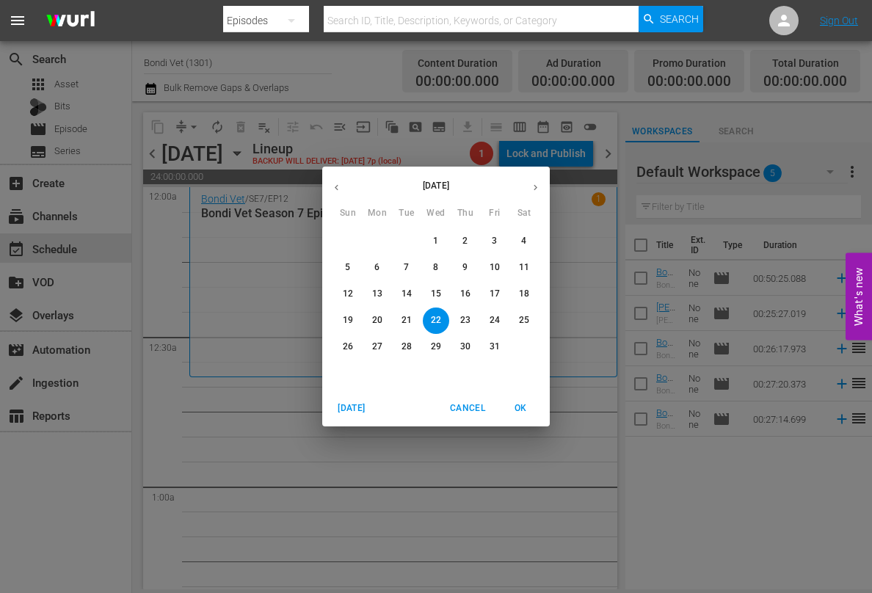
click at [440, 265] on span "8" at bounding box center [436, 267] width 26 height 12
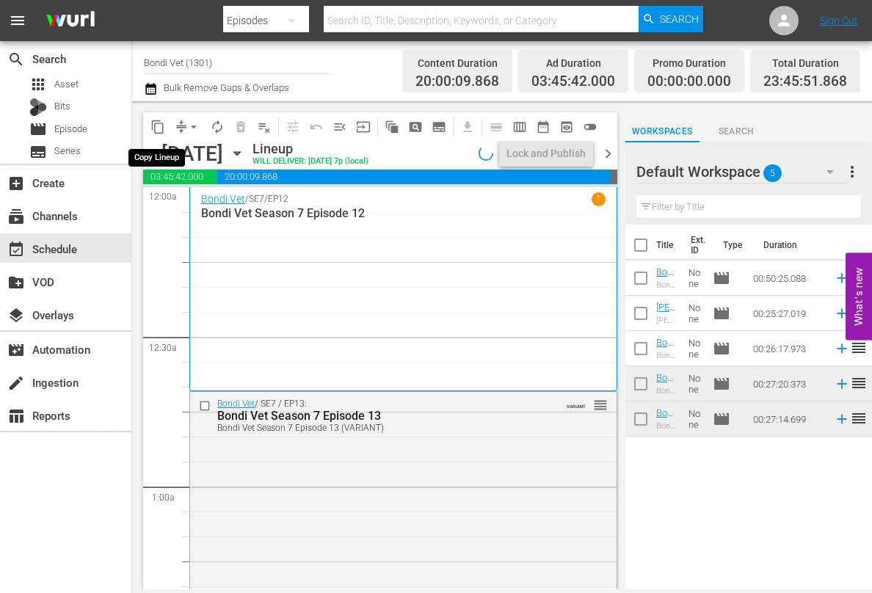
click at [158, 128] on span "content_copy" at bounding box center [157, 127] width 15 height 15
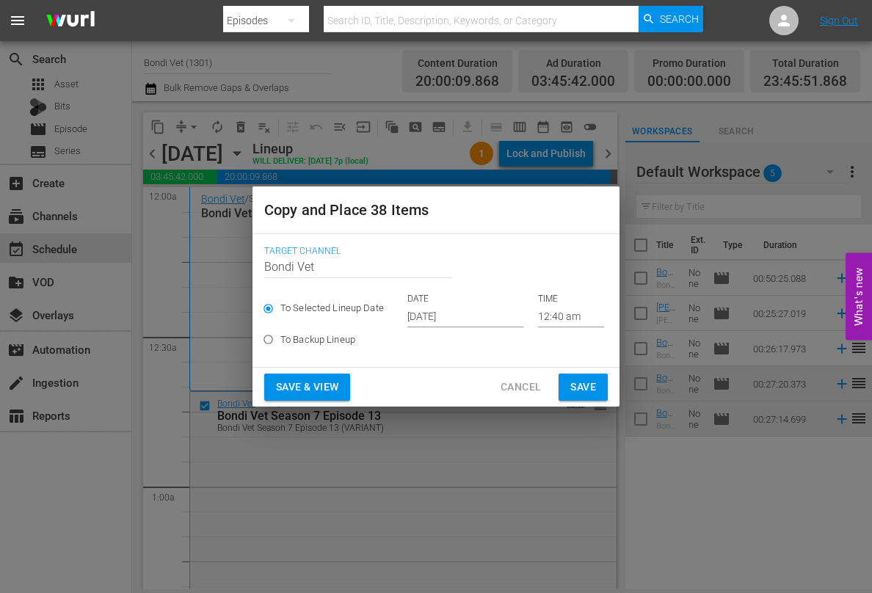
click at [494, 313] on input "[DATE]" at bounding box center [465, 316] width 116 height 22
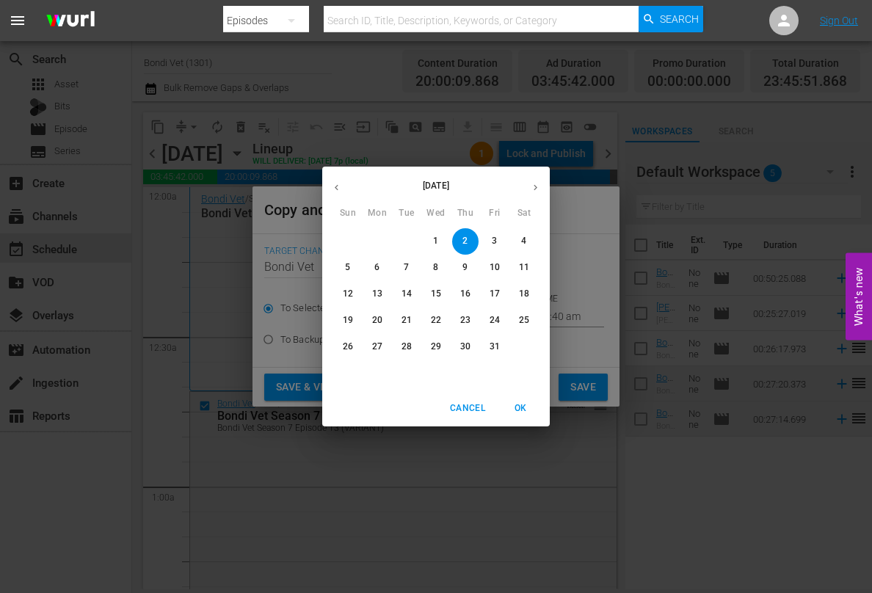
click at [437, 314] on p "22" at bounding box center [436, 320] width 10 height 12
type input "[DATE]"
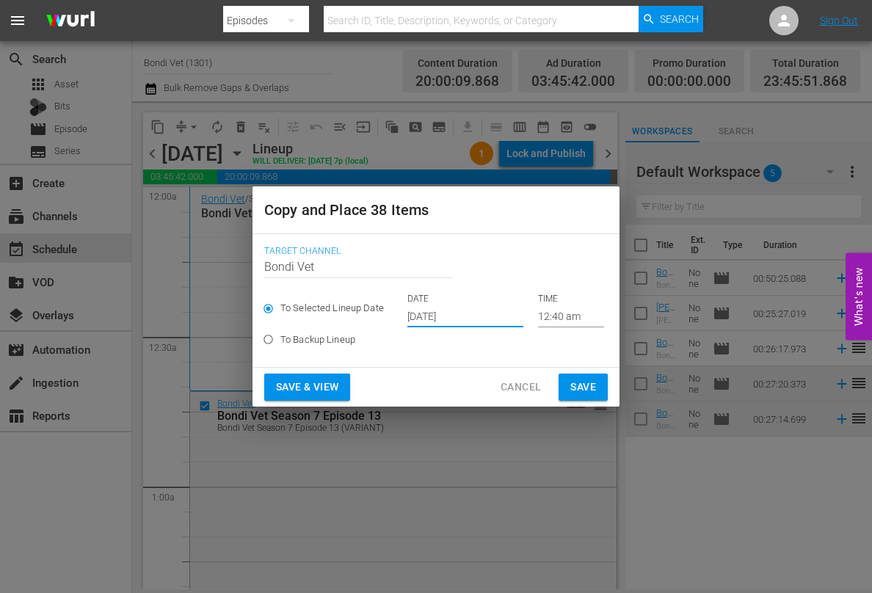
click at [325, 376] on button "Save & View" at bounding box center [307, 386] width 86 height 27
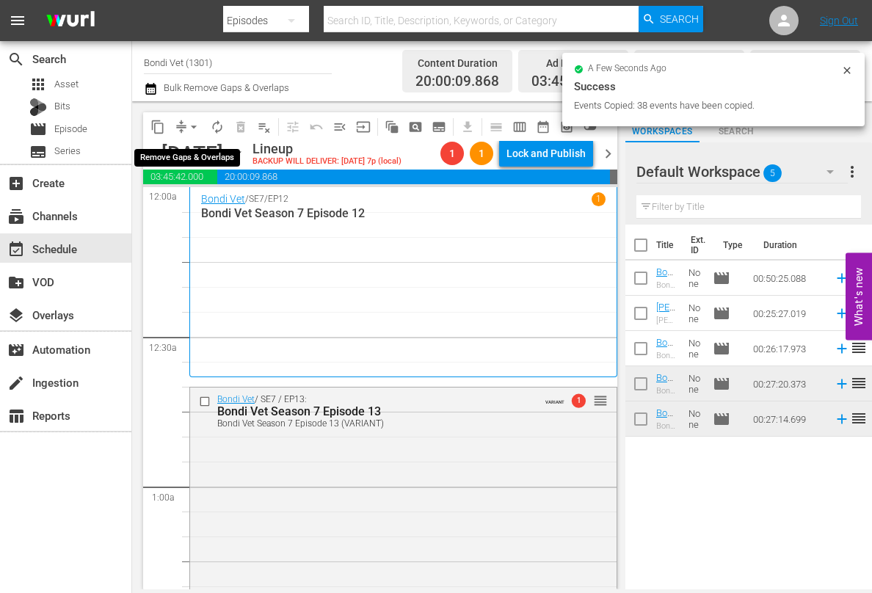
click at [193, 127] on span "arrow_drop_down" at bounding box center [193, 127] width 15 height 15
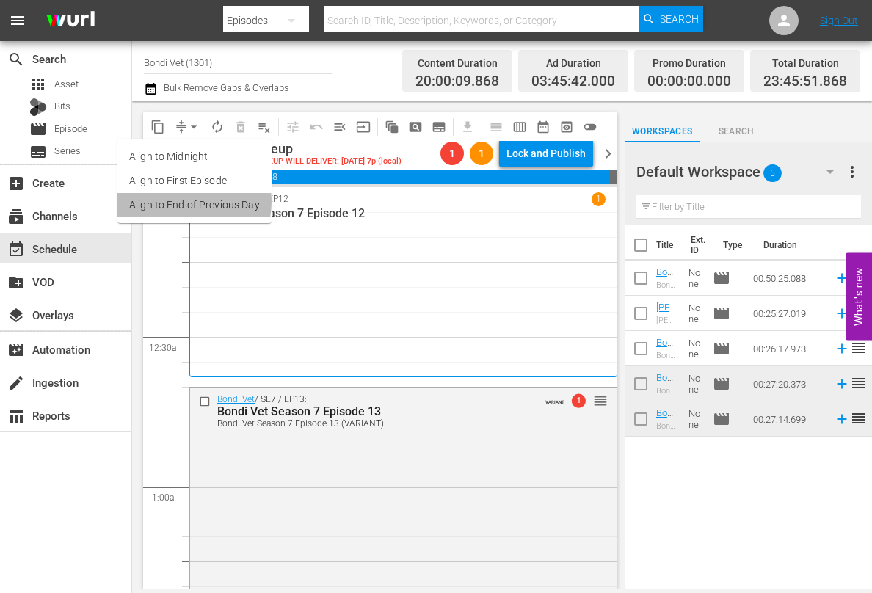
click at [186, 202] on li "Align to End of Previous Day" at bounding box center [194, 205] width 154 height 24
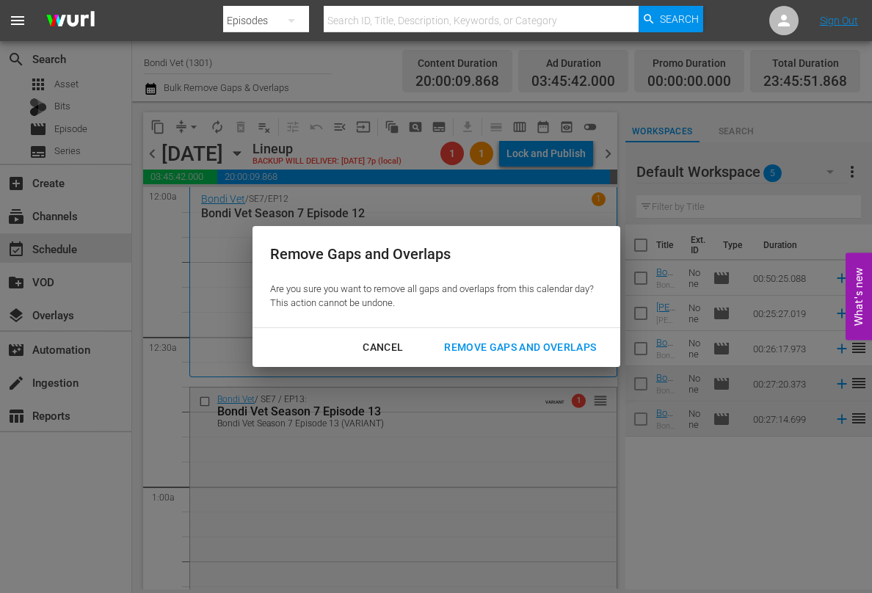
drag, startPoint x: 514, startPoint y: 345, endPoint x: 498, endPoint y: 354, distance: 18.8
click at [514, 345] on div "Remove Gaps and Overlaps" at bounding box center [519, 347] width 175 height 18
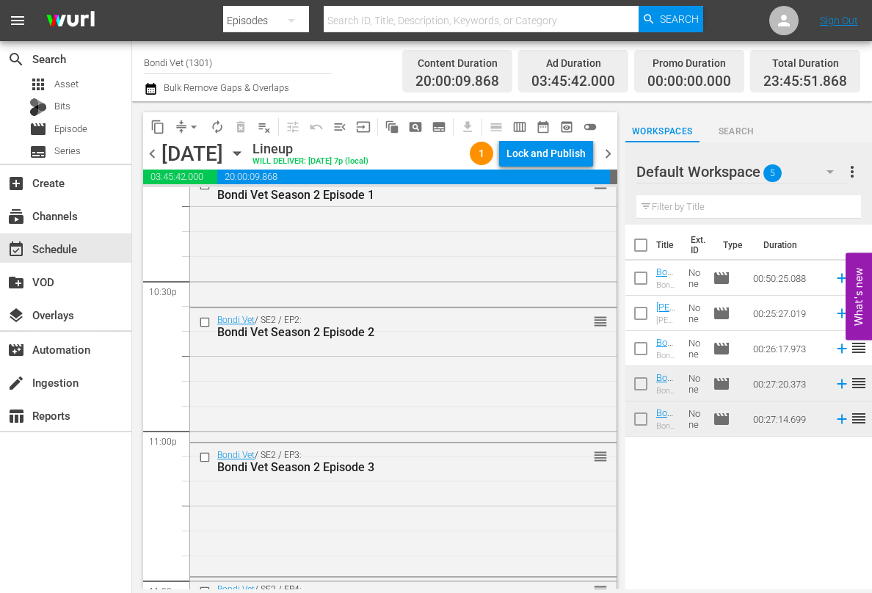
scroll to position [6902, 0]
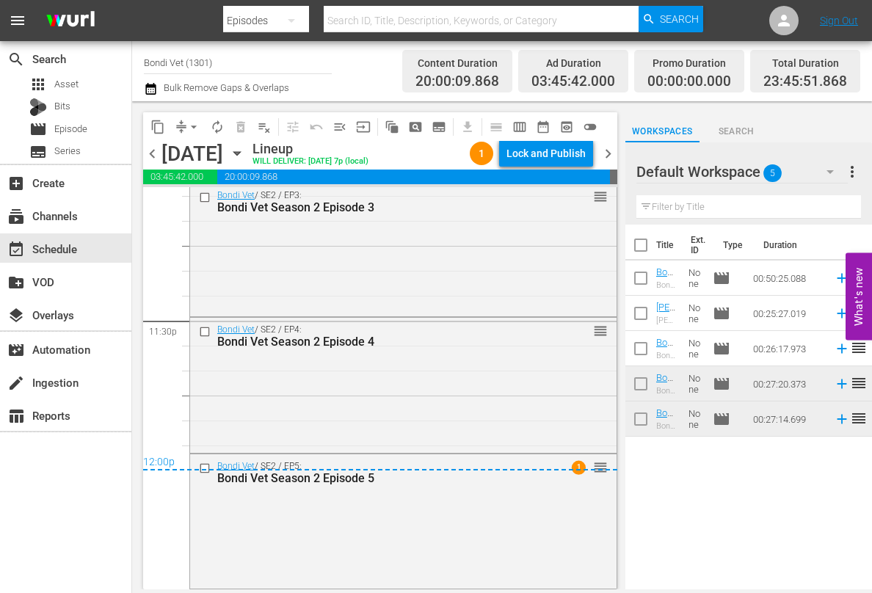
click at [605, 149] on span "chevron_right" at bounding box center [608, 154] width 18 height 18
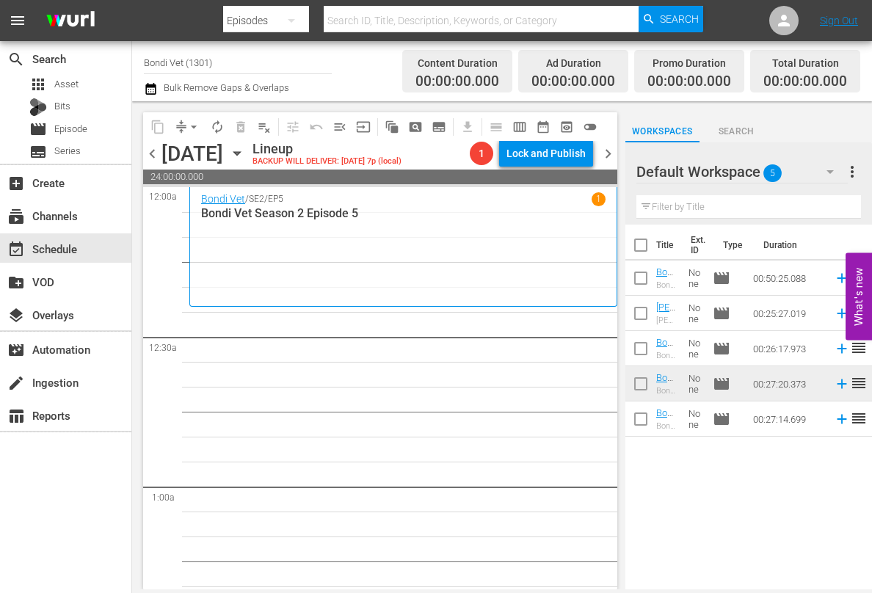
click at [245, 150] on icon "button" at bounding box center [237, 153] width 16 height 16
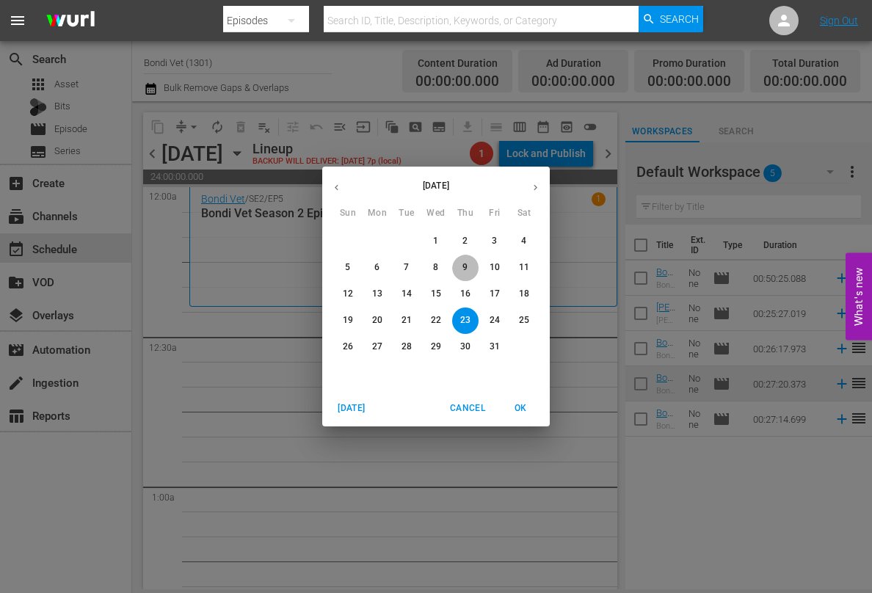
drag, startPoint x: 467, startPoint y: 263, endPoint x: 430, endPoint y: 290, distance: 46.2
click at [467, 263] on span "9" at bounding box center [465, 267] width 26 height 12
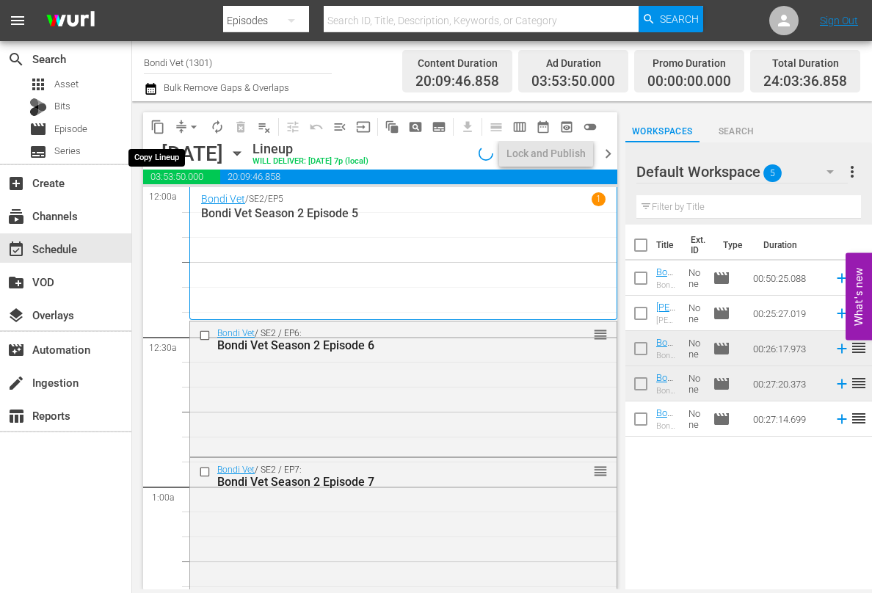
click at [160, 128] on span "content_copy" at bounding box center [157, 127] width 15 height 15
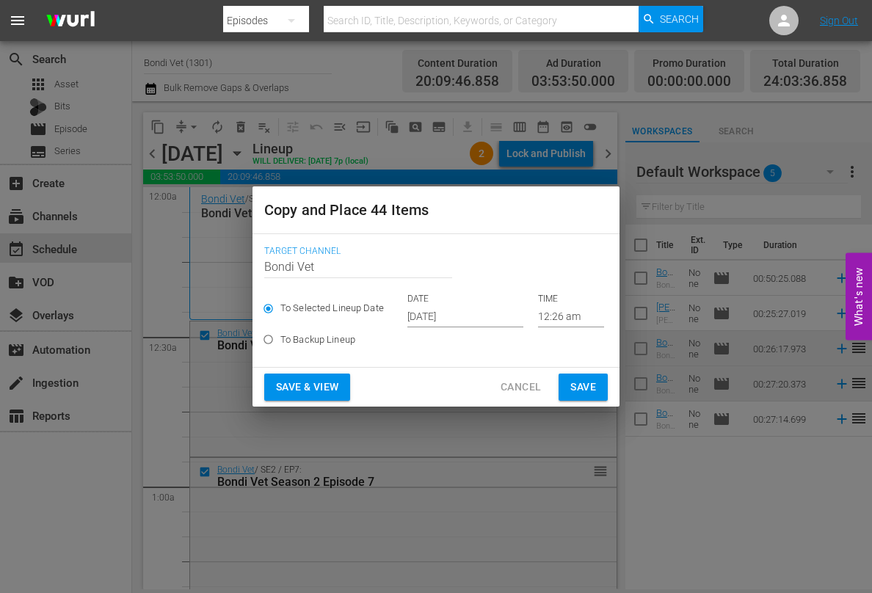
click at [481, 321] on input "[DATE]" at bounding box center [465, 316] width 116 height 22
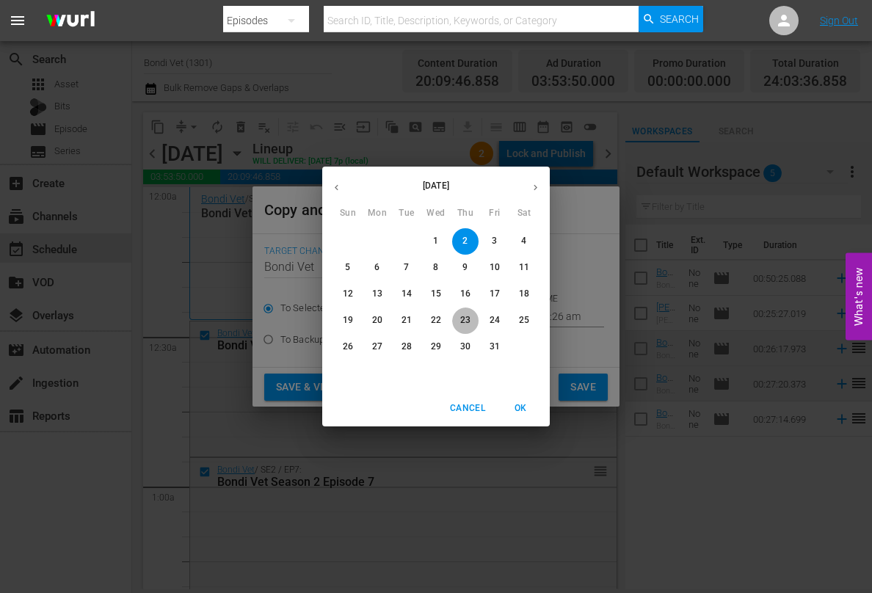
click at [462, 318] on p "23" at bounding box center [465, 320] width 10 height 12
type input "[DATE]"
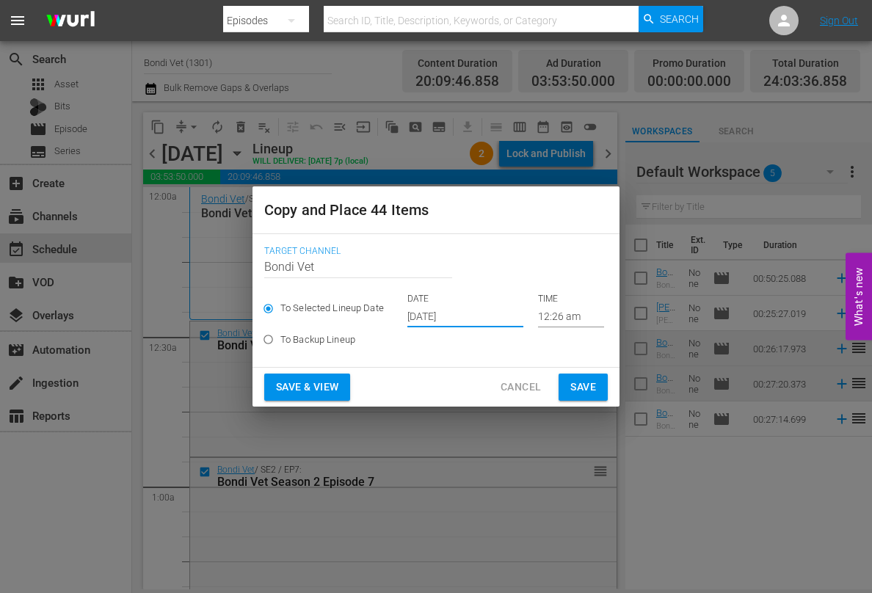
click at [307, 384] on span "Save & View" at bounding box center [307, 387] width 62 height 18
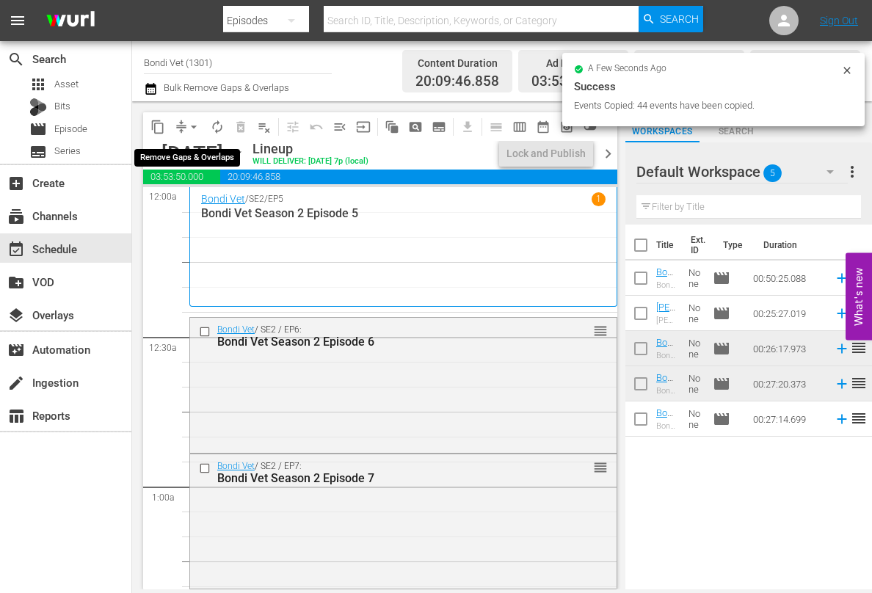
click at [192, 127] on span "arrow_drop_down" at bounding box center [193, 127] width 15 height 15
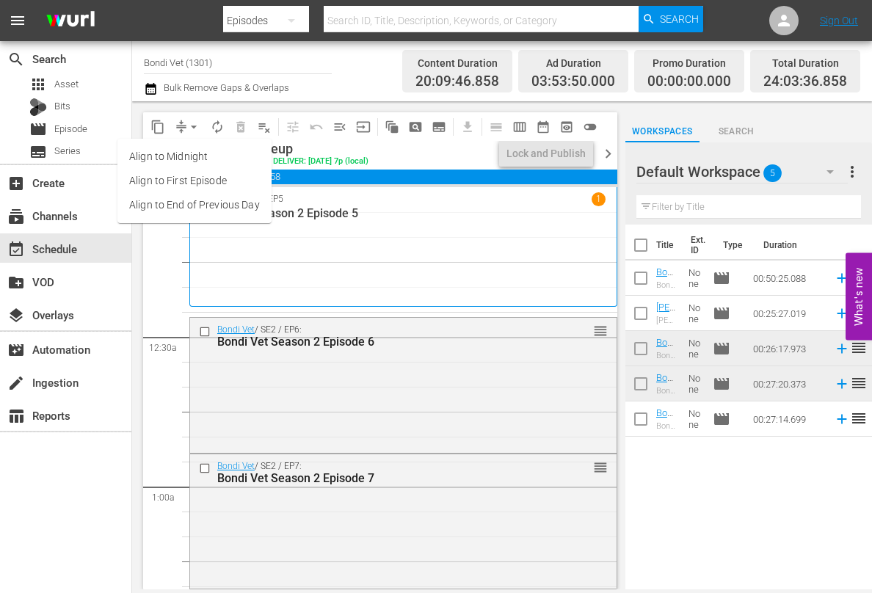
click at [170, 205] on li "Align to End of Previous Day" at bounding box center [194, 205] width 154 height 24
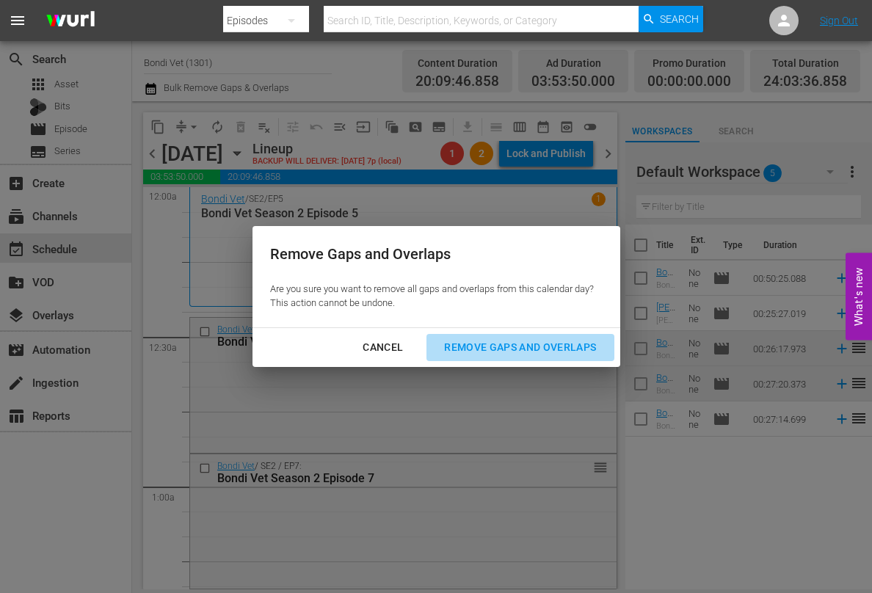
drag, startPoint x: 498, startPoint y: 347, endPoint x: 384, endPoint y: 349, distance: 113.8
click at [498, 347] on div "Remove Gaps and Overlaps" at bounding box center [519, 347] width 175 height 18
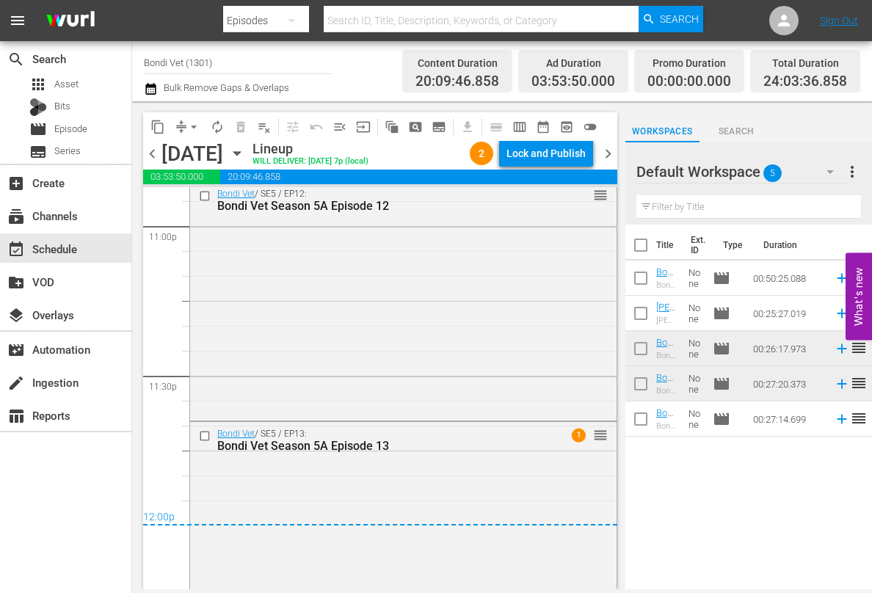
scroll to position [6920, 0]
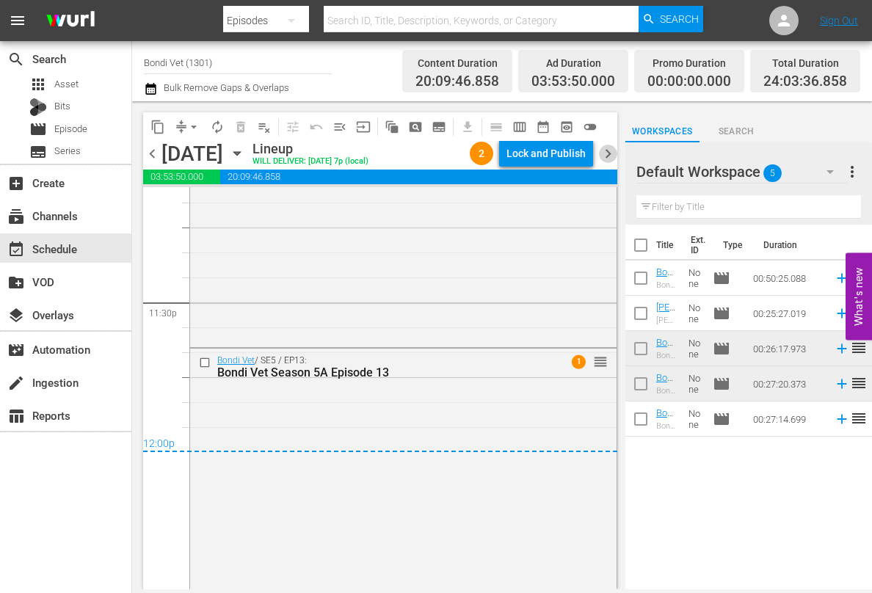
click at [601, 147] on span "chevron_right" at bounding box center [608, 154] width 18 height 18
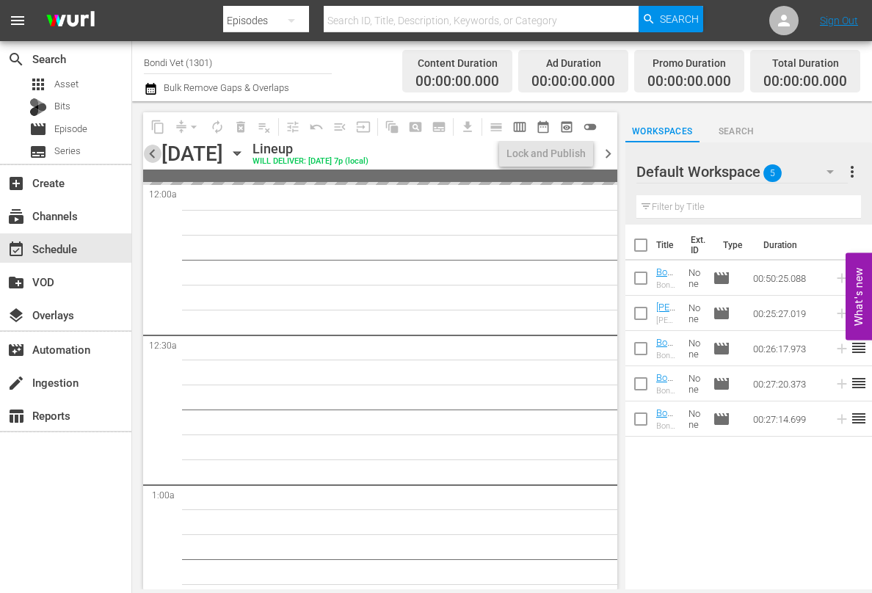
click at [152, 154] on span "chevron_left" at bounding box center [152, 154] width 18 height 18
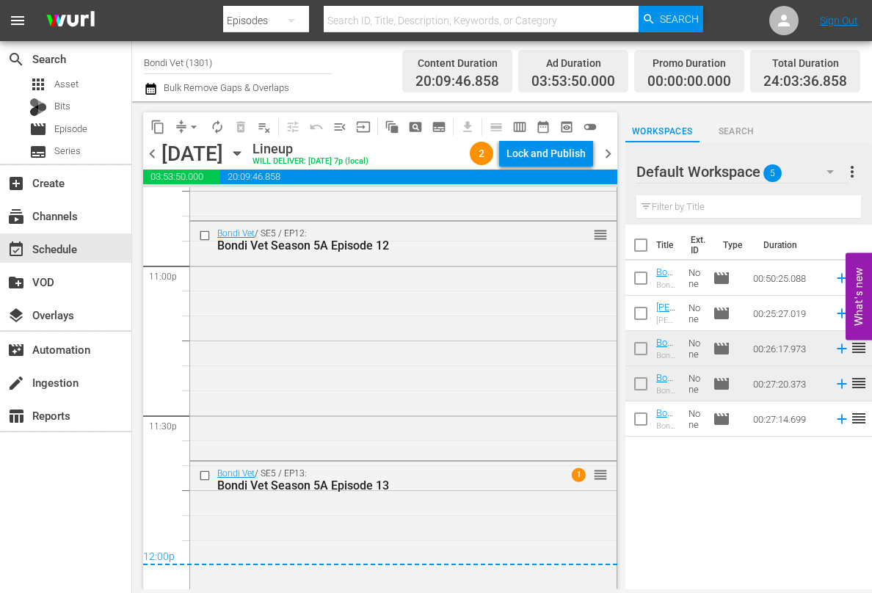
scroll to position [6920, 0]
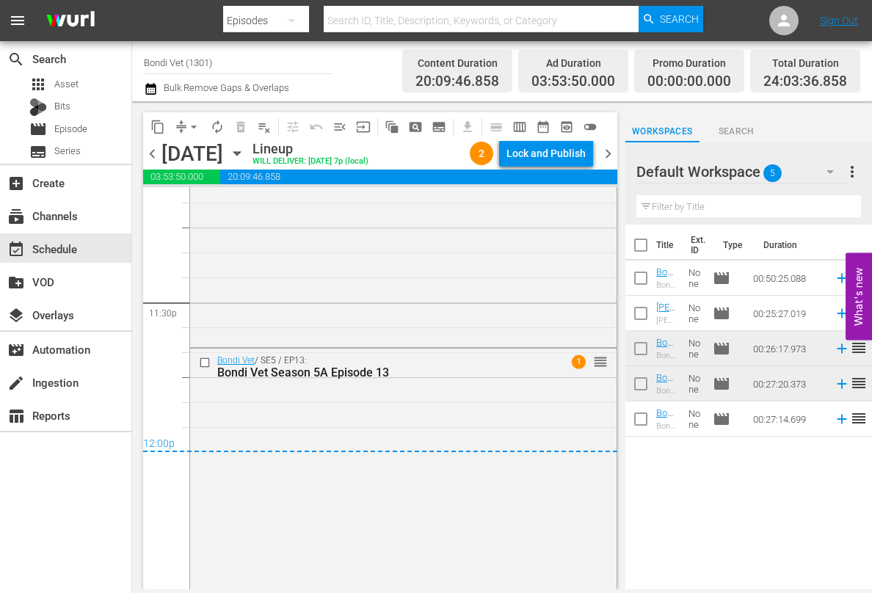
drag, startPoint x: 613, startPoint y: 149, endPoint x: 568, endPoint y: 183, distance: 56.6
click at [613, 150] on span "chevron_right" at bounding box center [608, 154] width 18 height 18
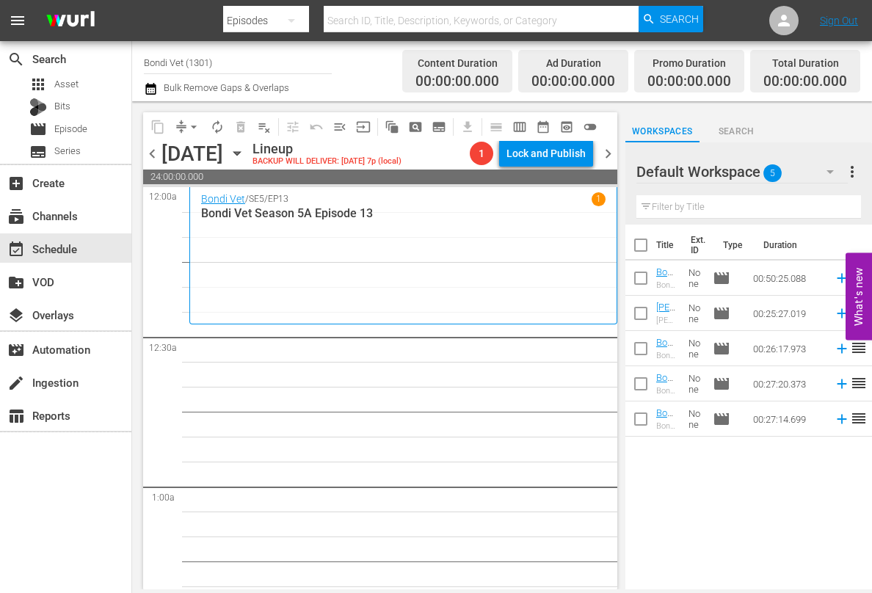
click at [240, 153] on icon "button" at bounding box center [236, 154] width 7 height 4
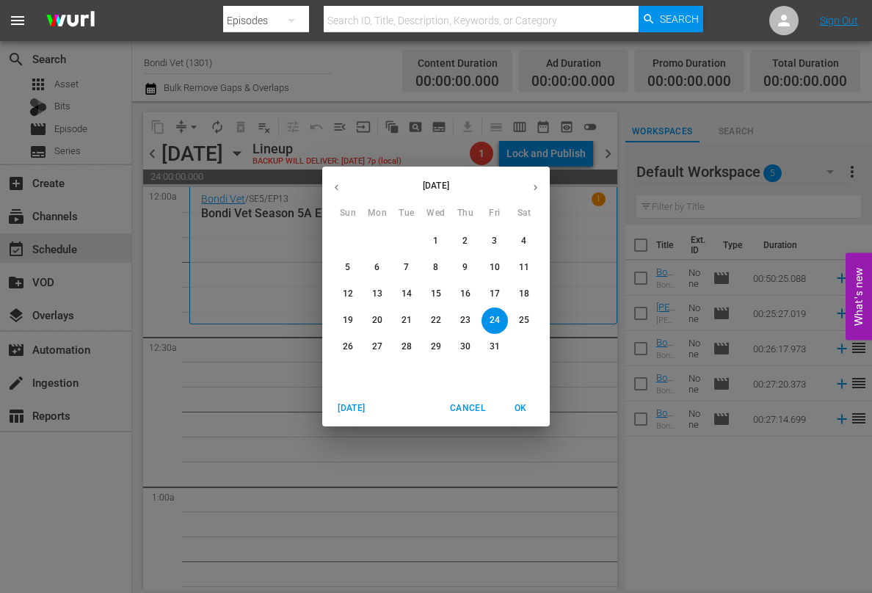
click at [493, 265] on p "10" at bounding box center [494, 267] width 10 height 12
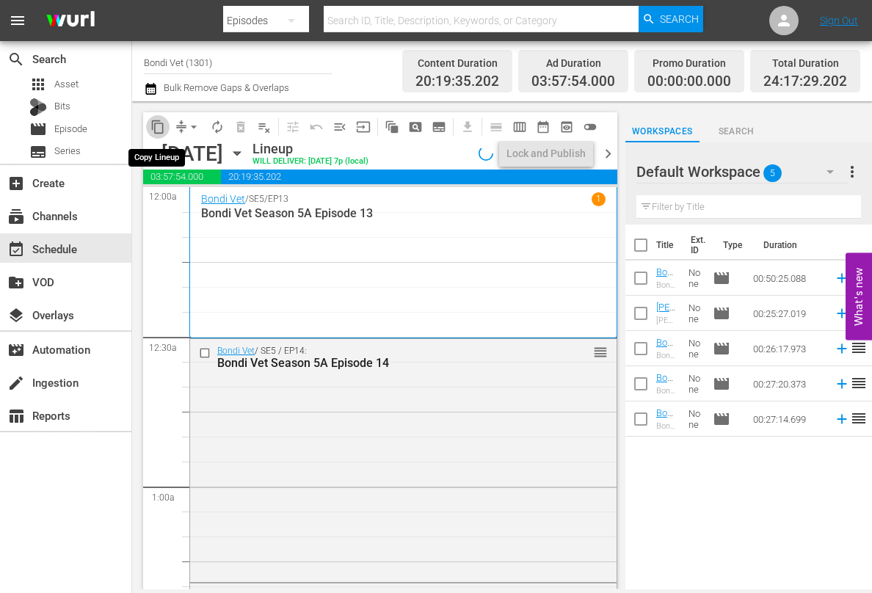
click at [156, 124] on span "content_copy" at bounding box center [157, 127] width 15 height 15
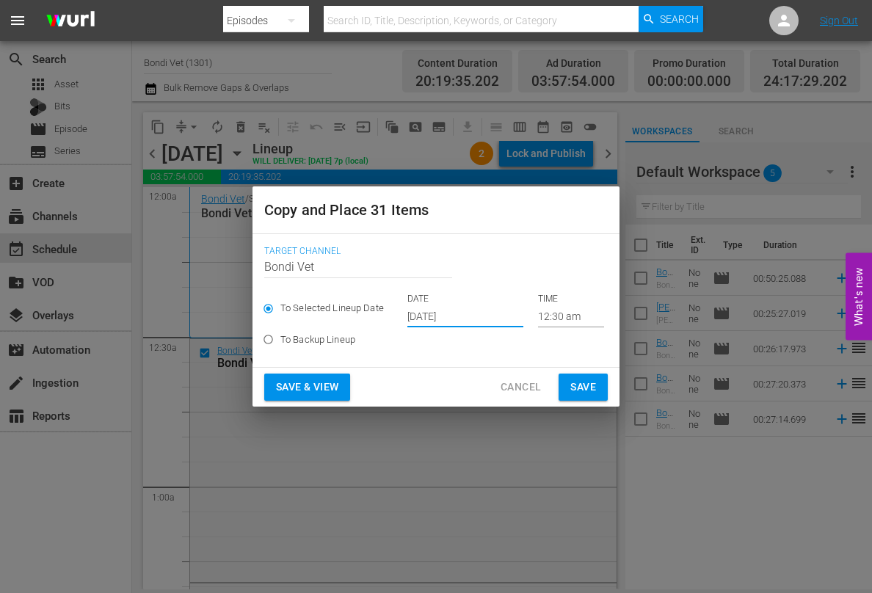
click at [476, 316] on input "[DATE]" at bounding box center [465, 316] width 116 height 22
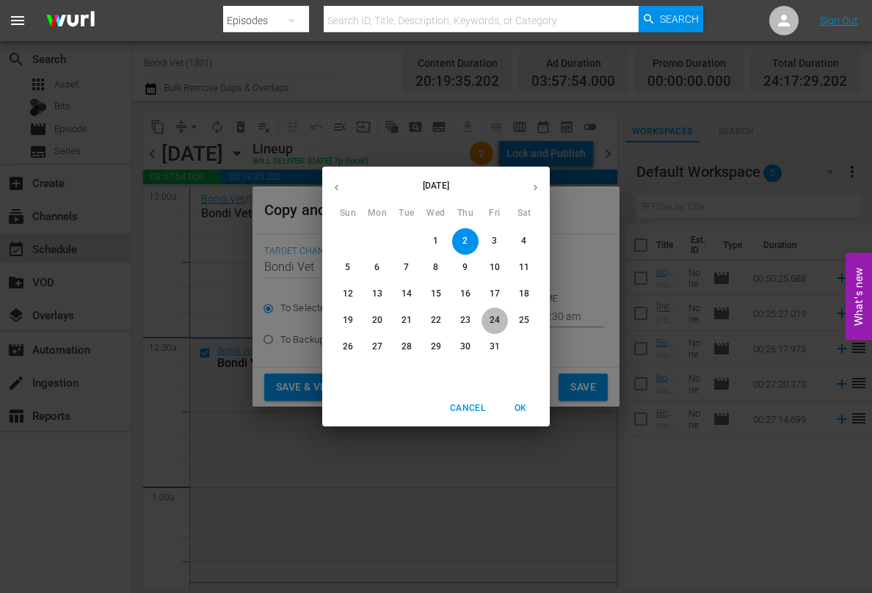
click at [486, 316] on span "24" at bounding box center [494, 320] width 26 height 12
type input "[DATE]"
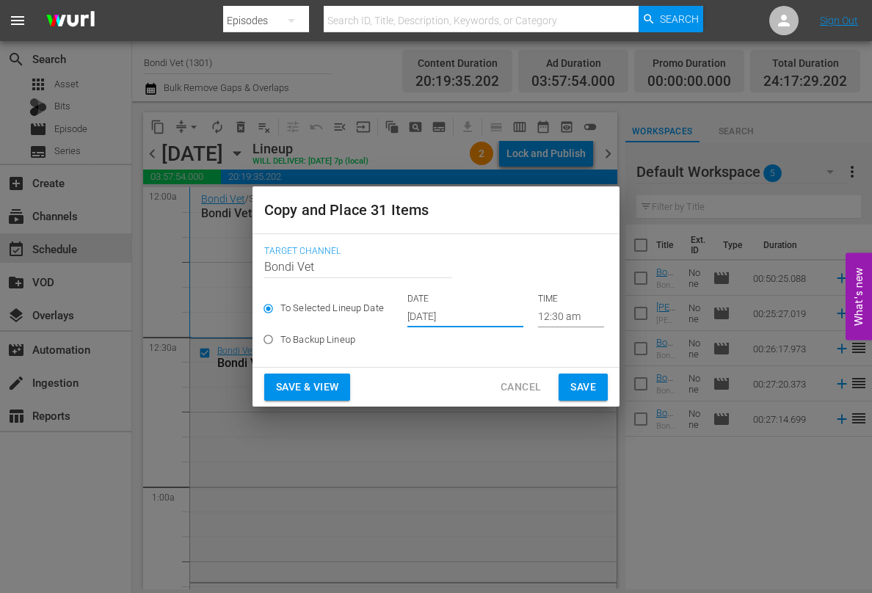
click at [325, 382] on span "Save & View" at bounding box center [307, 387] width 62 height 18
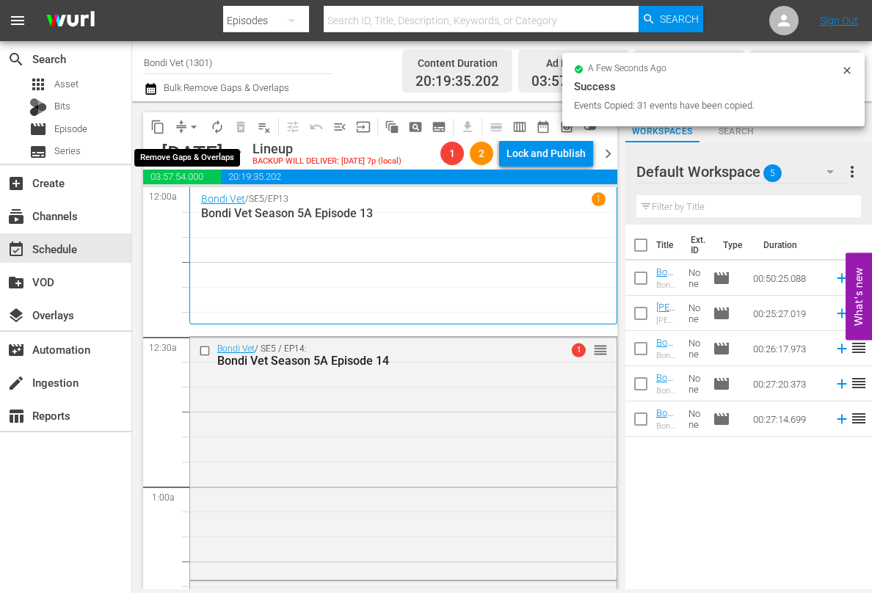
click at [192, 121] on span "arrow_drop_down" at bounding box center [193, 127] width 15 height 15
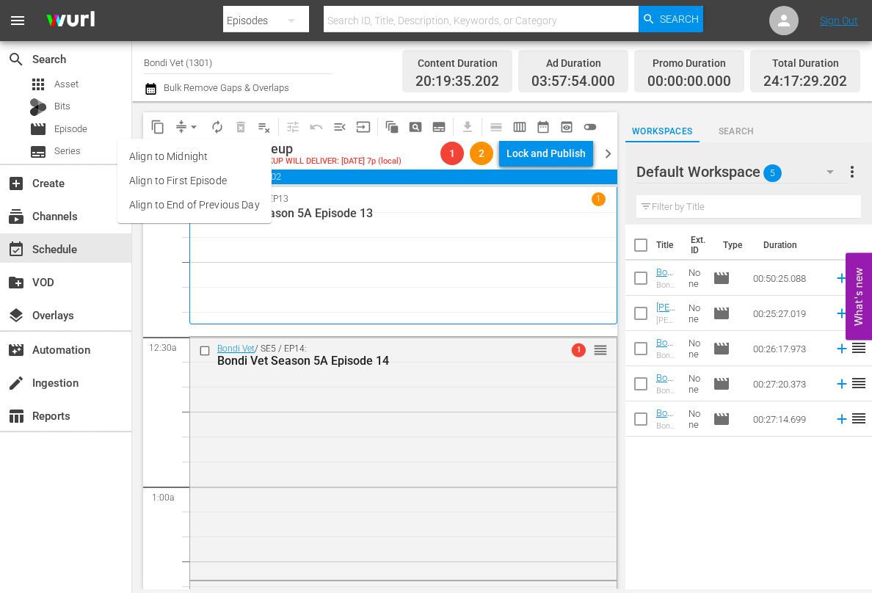
drag, startPoint x: 156, startPoint y: 201, endPoint x: 164, endPoint y: 201, distance: 8.1
click at [164, 201] on li "Align to End of Previous Day" at bounding box center [194, 205] width 154 height 24
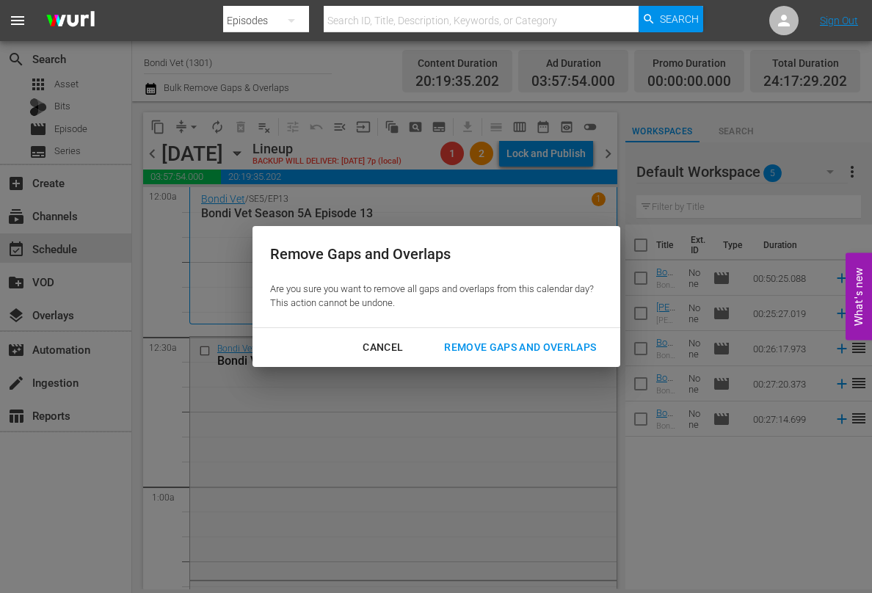
click at [508, 343] on div "Remove Gaps and Overlaps" at bounding box center [519, 347] width 175 height 18
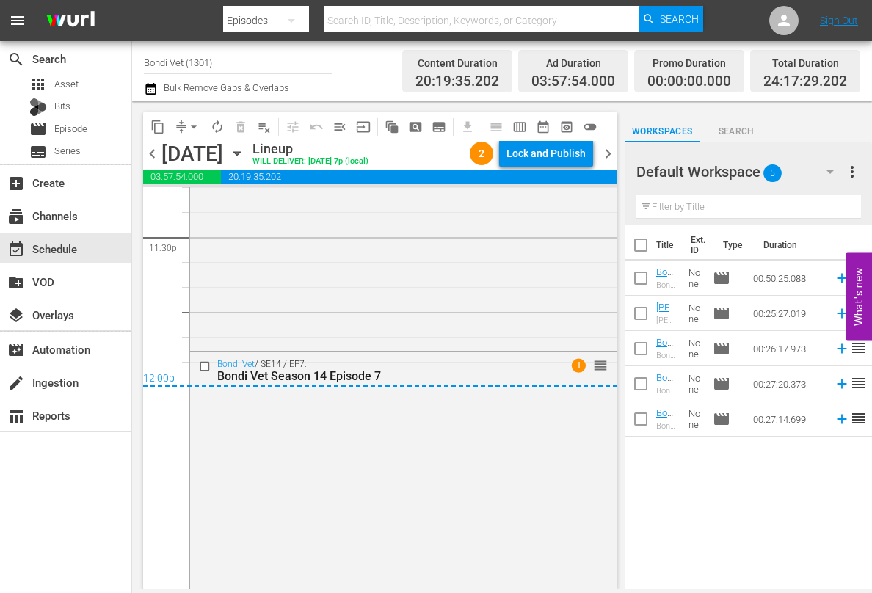
scroll to position [7007, 0]
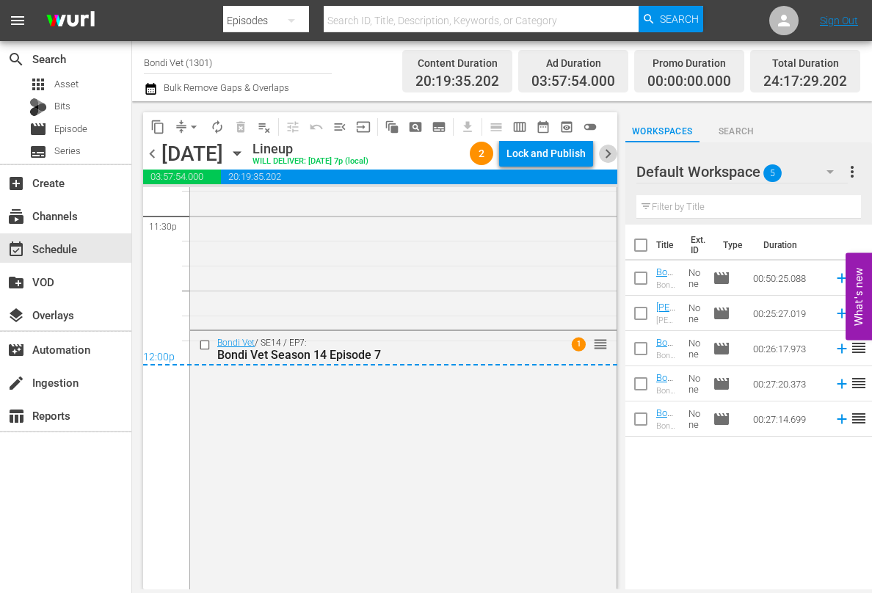
drag, startPoint x: 614, startPoint y: 155, endPoint x: 582, endPoint y: 183, distance: 43.1
click at [614, 156] on span "chevron_right" at bounding box center [608, 154] width 18 height 18
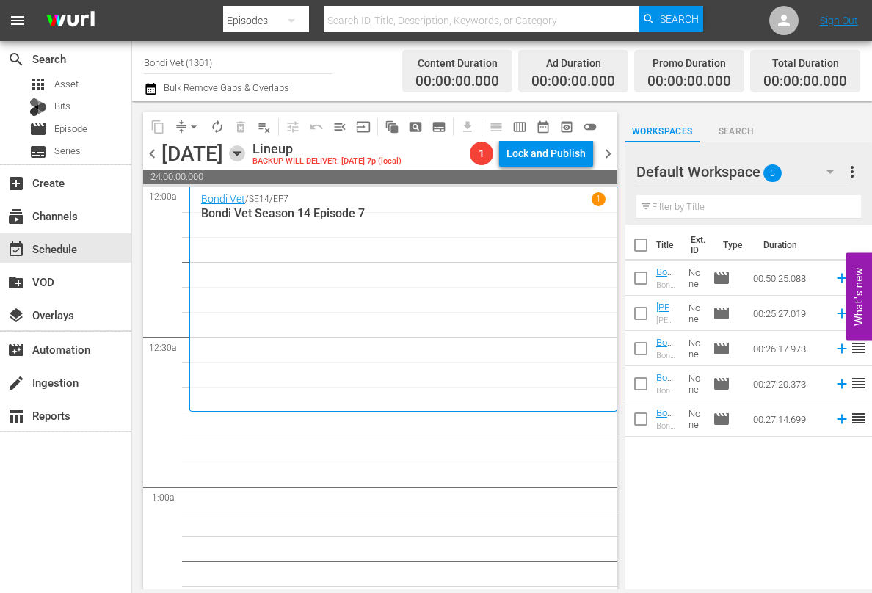
click at [240, 153] on icon "button" at bounding box center [236, 154] width 7 height 4
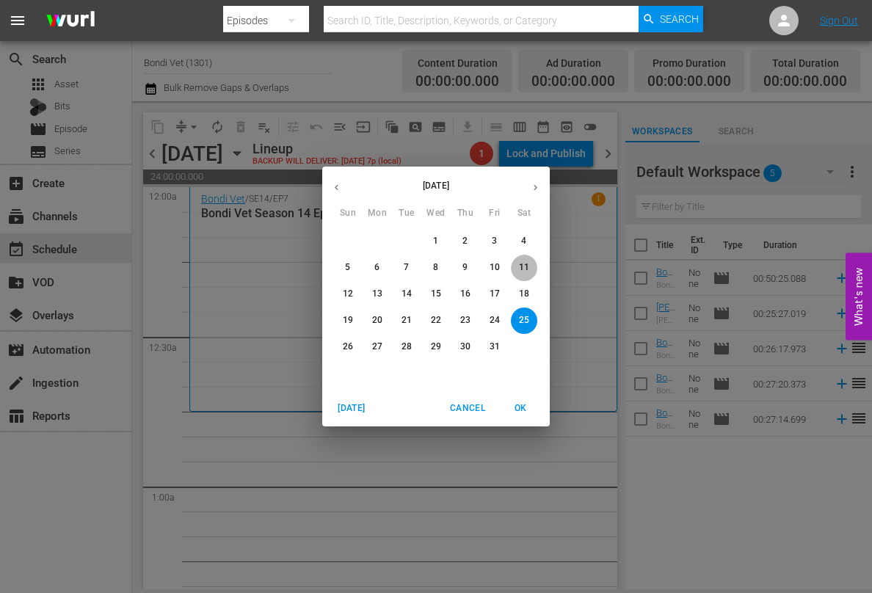
drag, startPoint x: 520, startPoint y: 268, endPoint x: 359, endPoint y: 264, distance: 161.5
click at [514, 269] on span "11" at bounding box center [524, 267] width 26 height 12
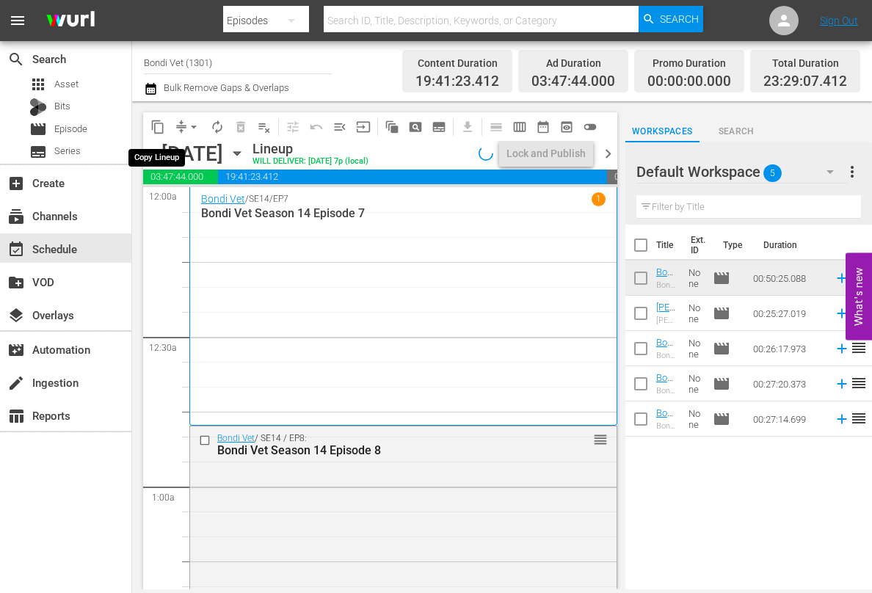
click at [157, 128] on span "content_copy" at bounding box center [157, 127] width 15 height 15
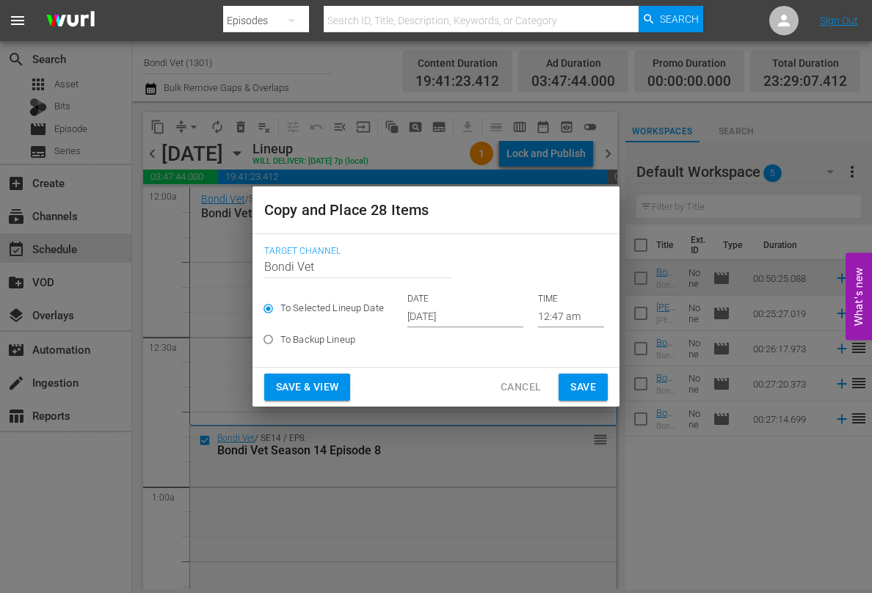
click at [486, 316] on input "[DATE]" at bounding box center [465, 316] width 116 height 22
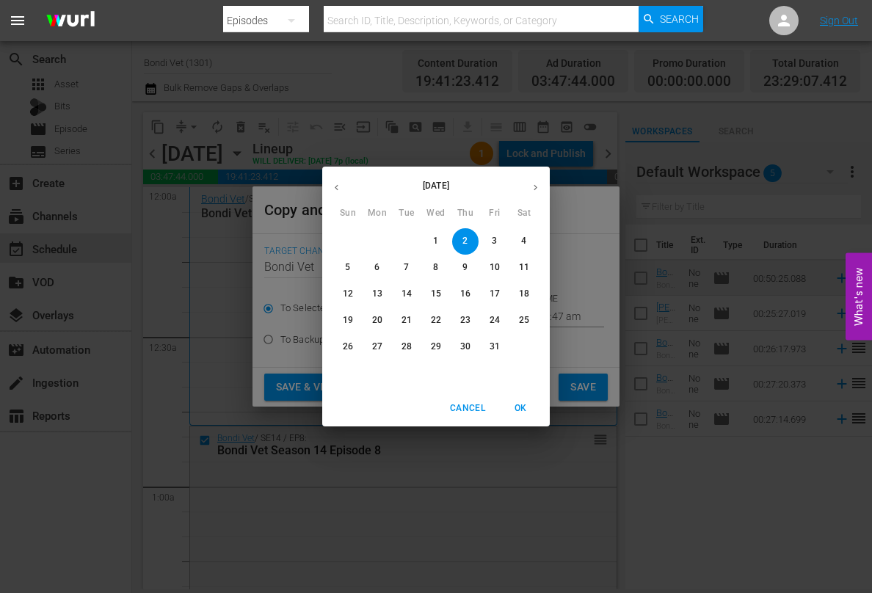
click at [524, 321] on p "25" at bounding box center [524, 320] width 10 height 12
type input "[DATE]"
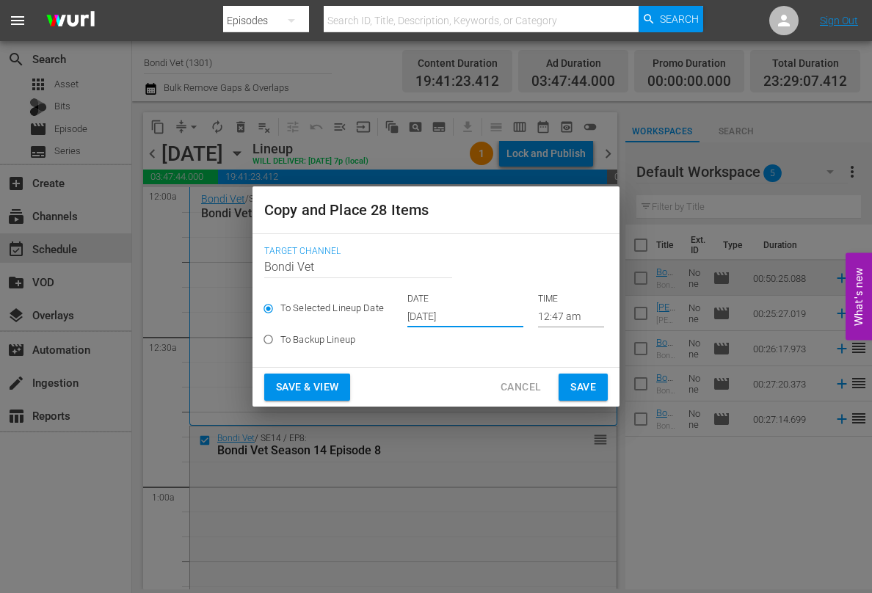
click at [294, 384] on span "Save & View" at bounding box center [307, 387] width 62 height 18
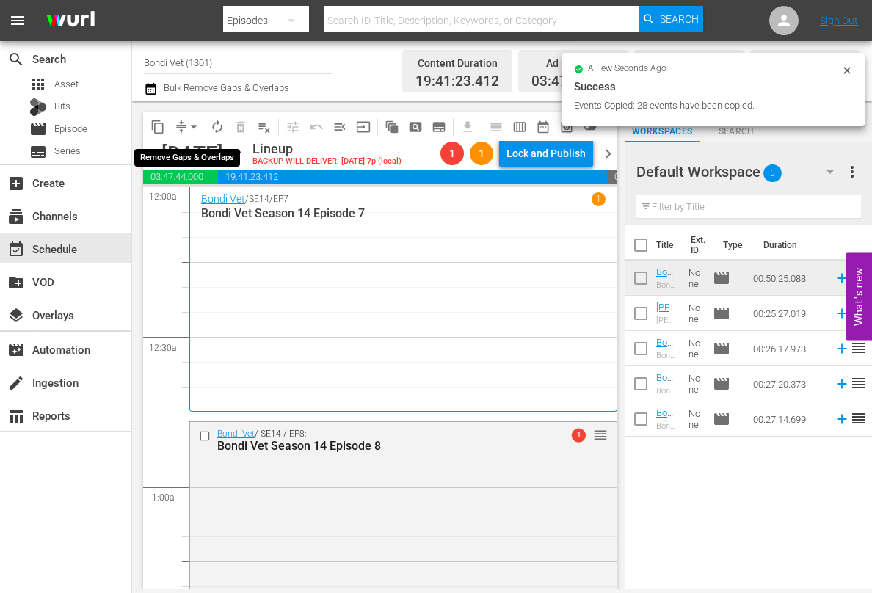
click at [195, 125] on span "arrow_drop_down" at bounding box center [193, 127] width 15 height 15
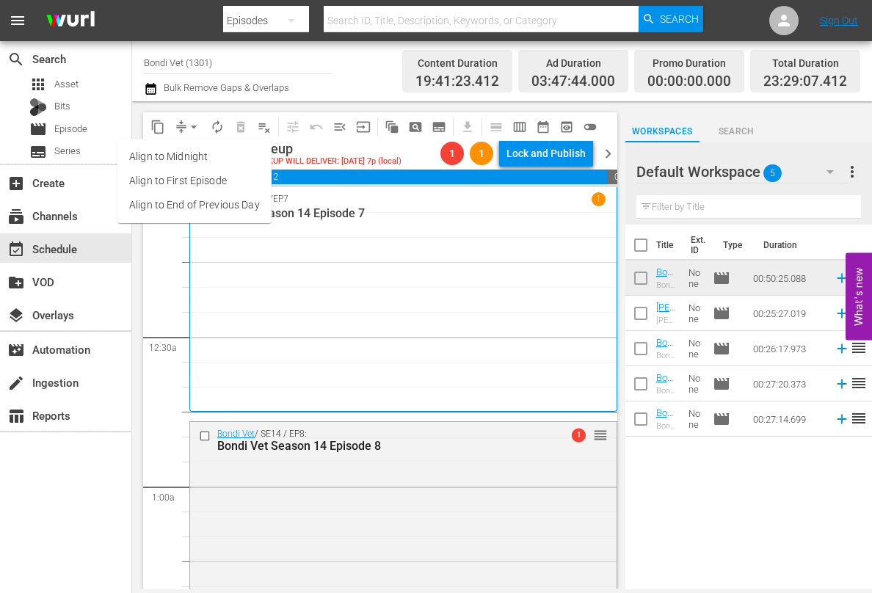
click at [204, 198] on li "Align to End of Previous Day" at bounding box center [194, 205] width 154 height 24
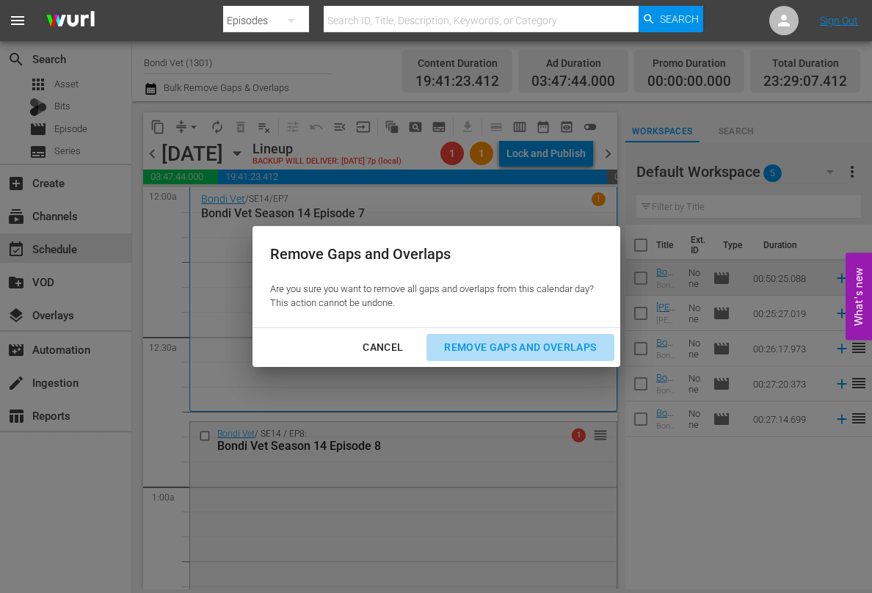
drag, startPoint x: 500, startPoint y: 350, endPoint x: 362, endPoint y: 368, distance: 139.2
click at [500, 350] on div "Remove Gaps and Overlaps" at bounding box center [519, 347] width 175 height 18
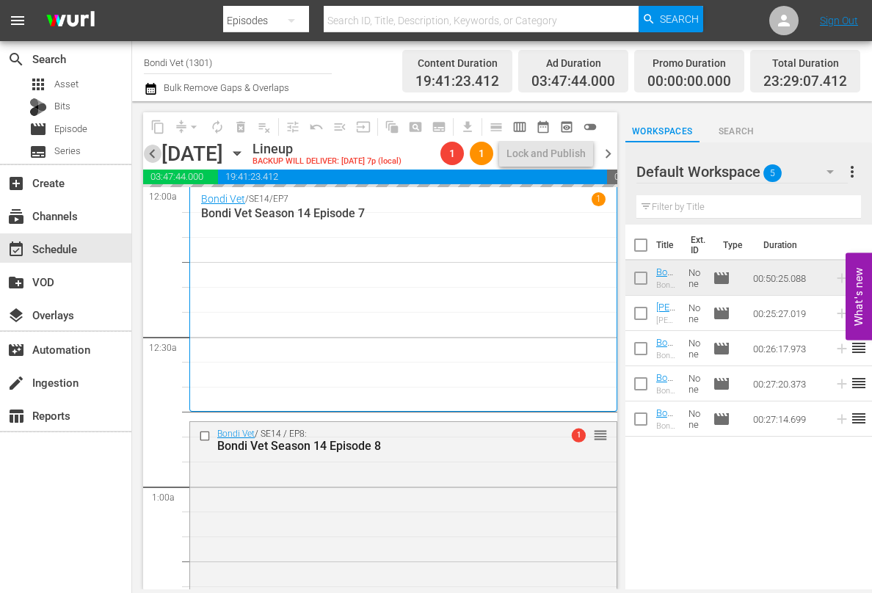
click at [150, 153] on span "chevron_left" at bounding box center [152, 154] width 18 height 18
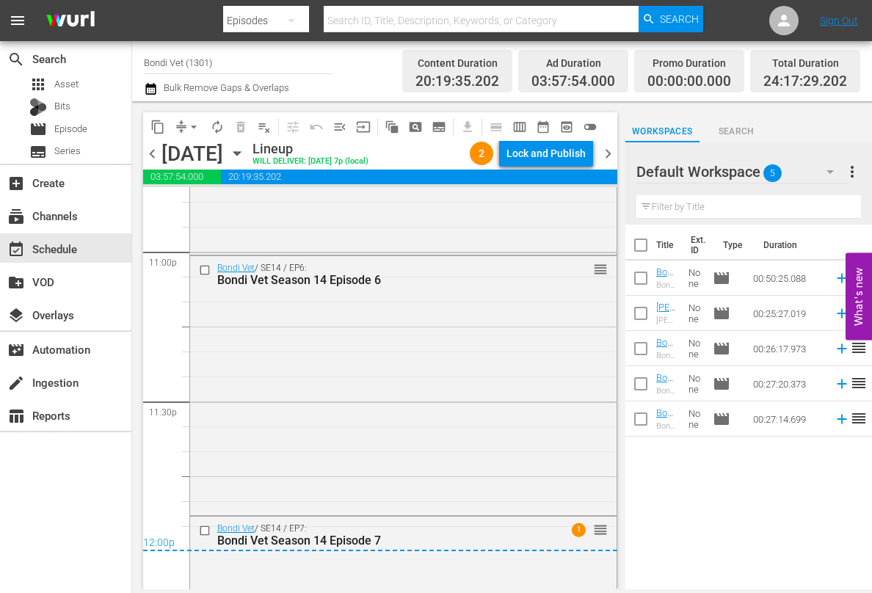
scroll to position [7007, 0]
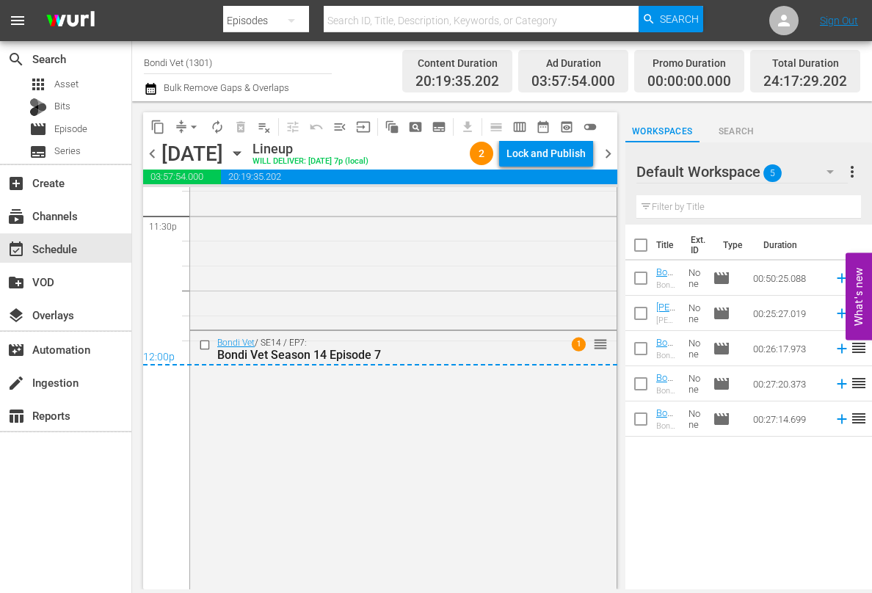
click at [613, 152] on span "chevron_right" at bounding box center [608, 154] width 18 height 18
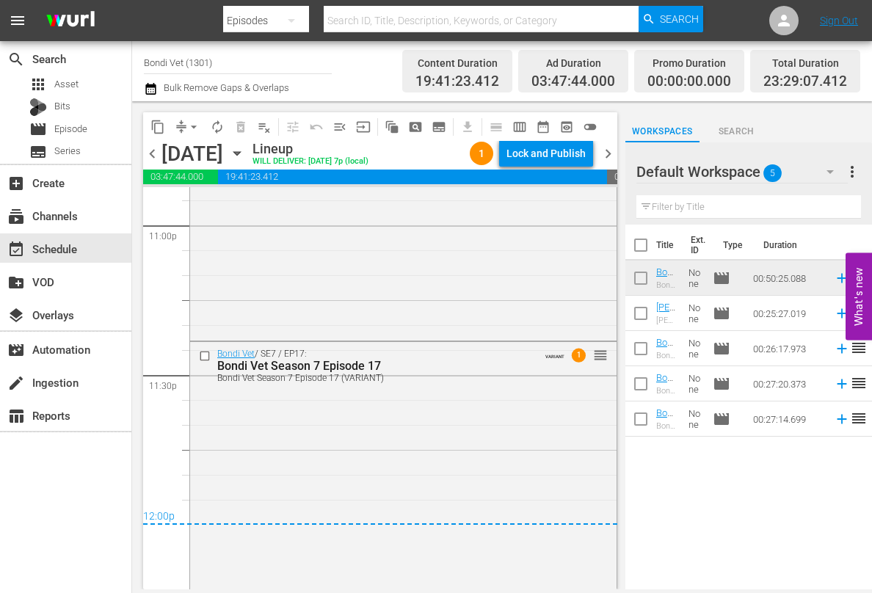
scroll to position [6853, 0]
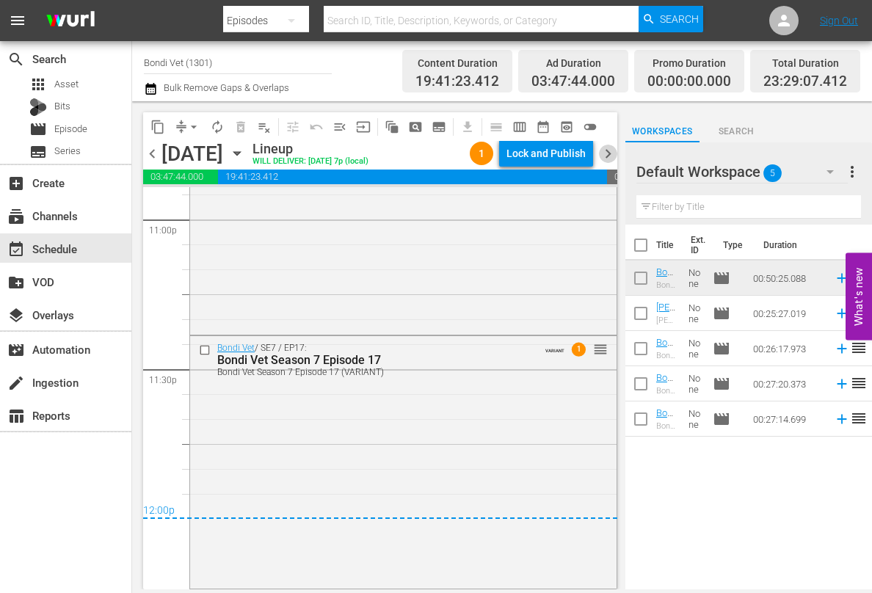
click at [609, 148] on span "chevron_right" at bounding box center [608, 154] width 18 height 18
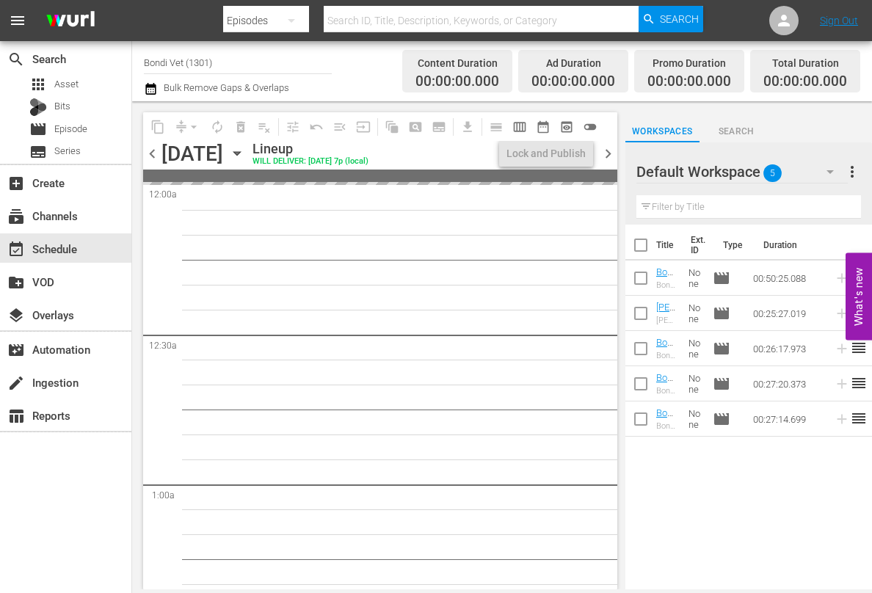
click at [149, 154] on span "chevron_left" at bounding box center [152, 154] width 18 height 18
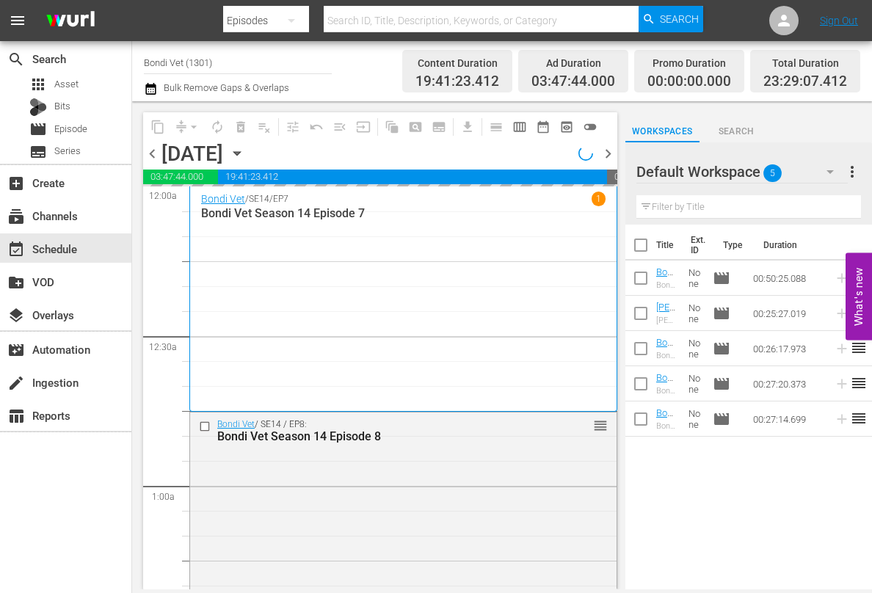
drag, startPoint x: 610, startPoint y: 151, endPoint x: 587, endPoint y: 167, distance: 27.9
click at [610, 151] on span "chevron_right" at bounding box center [608, 154] width 18 height 18
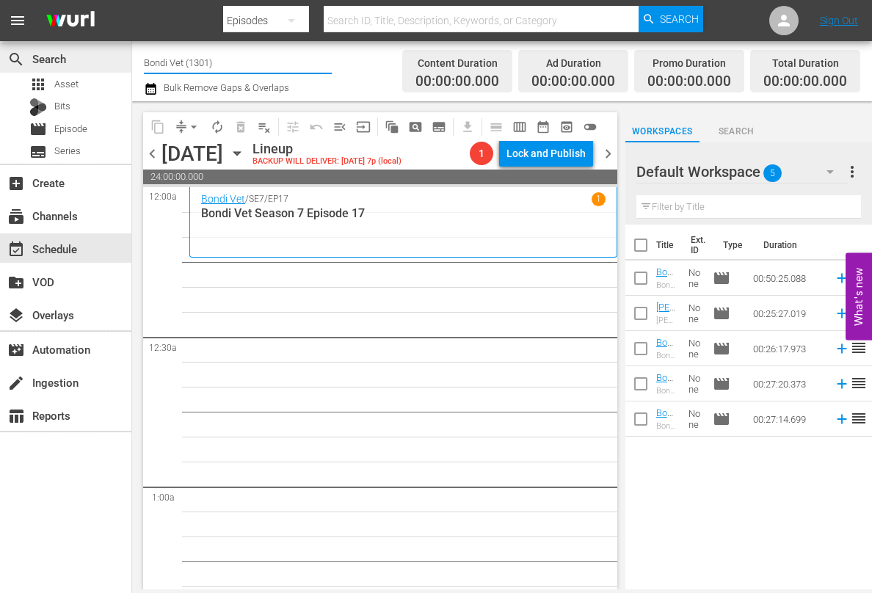
drag, startPoint x: 123, startPoint y: 58, endPoint x: 86, endPoint y: 54, distance: 37.6
click at [132, 0] on div "search Search apps Asset Bits movie Episode subtitles Series add_box Create sub…" at bounding box center [502, 0] width 740 height 0
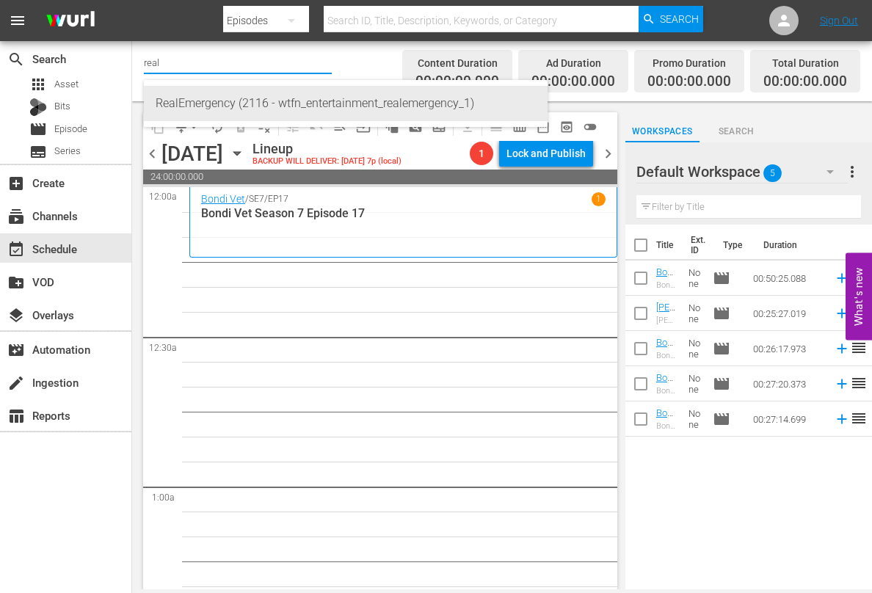
click at [206, 92] on div "RealEmergency (2116 - wtfn_entertainment_realemergency_1)" at bounding box center [346, 103] width 380 height 35
type input "RealEmergency (2116 - wtfn_entertainment_realemergency_1)"
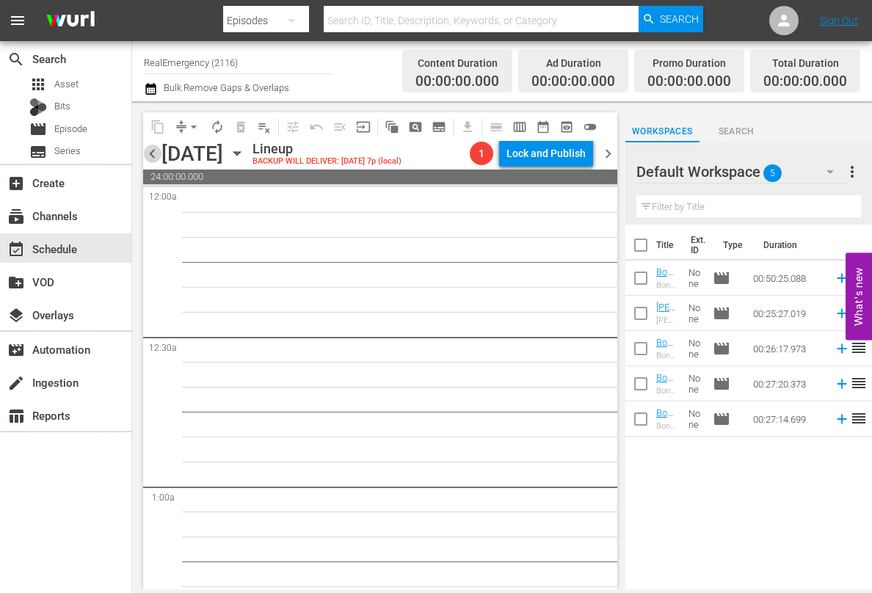
click at [153, 150] on span "chevron_left" at bounding box center [152, 154] width 18 height 18
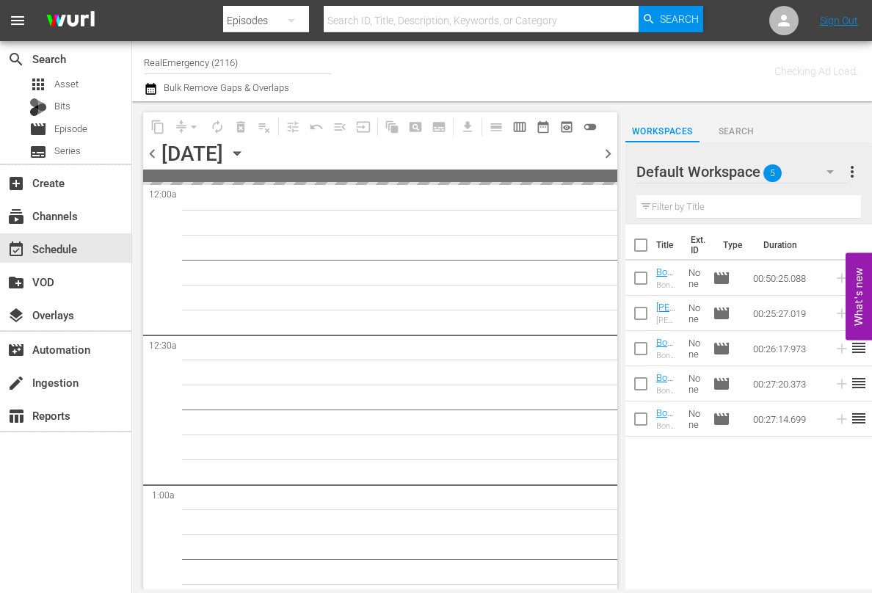
click at [153, 150] on span "chevron_left" at bounding box center [152, 154] width 18 height 18
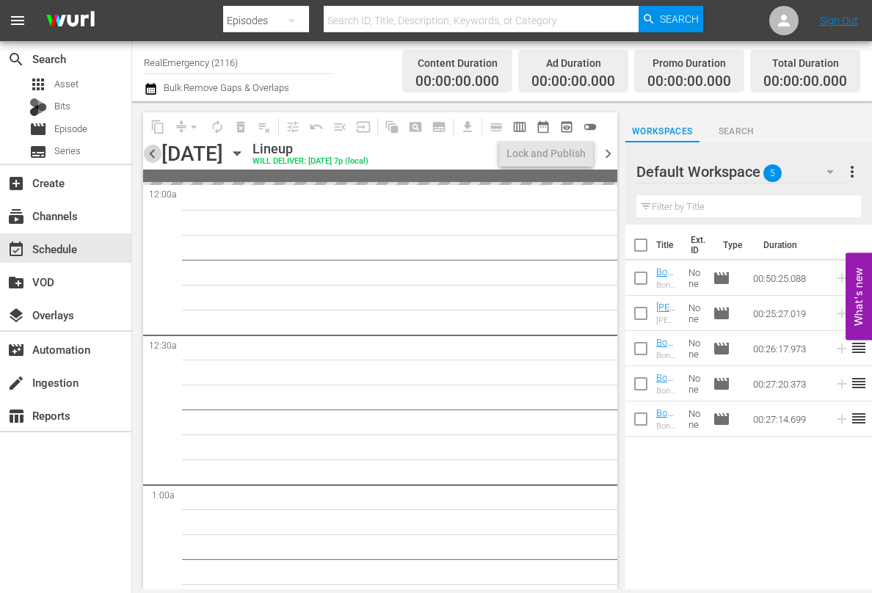
click at [153, 150] on span "chevron_left" at bounding box center [152, 154] width 18 height 18
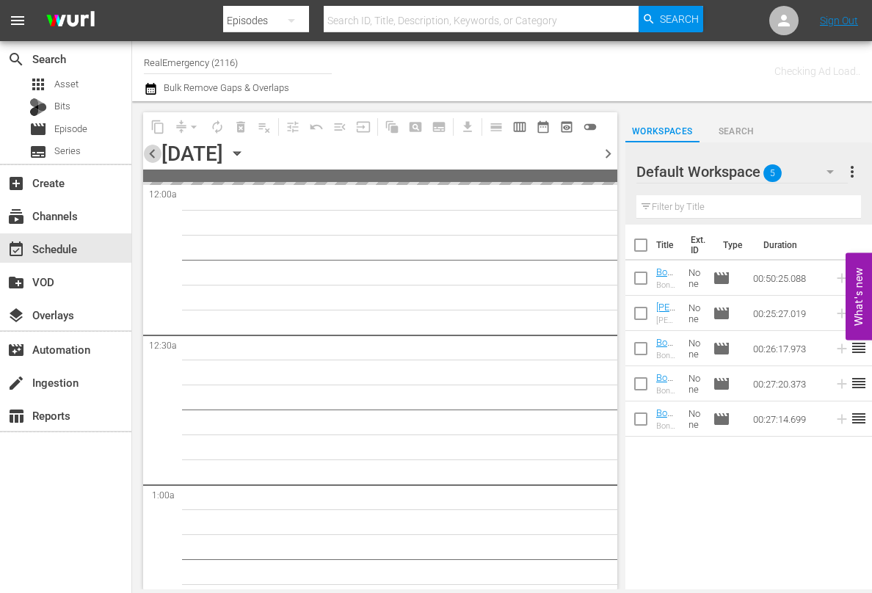
click at [153, 150] on span "chevron_left" at bounding box center [152, 154] width 18 height 18
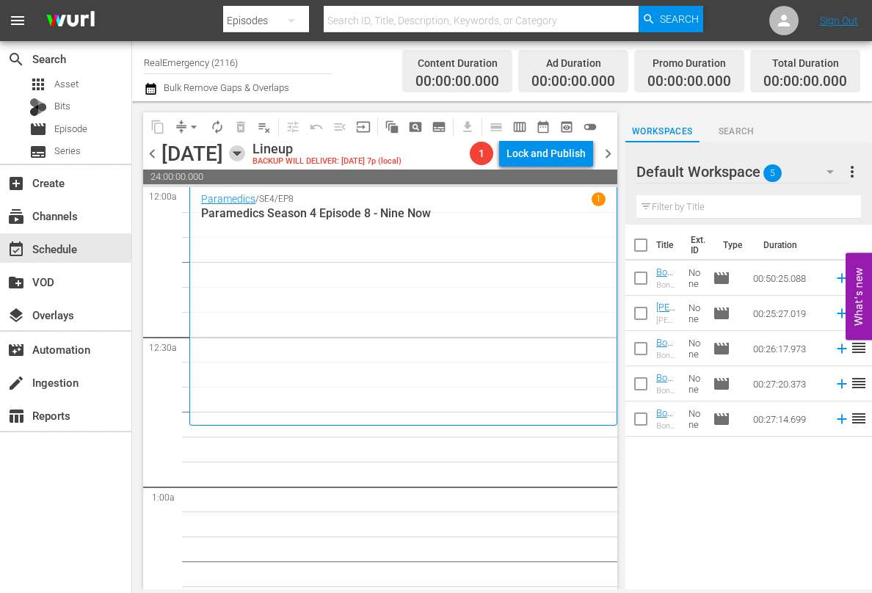
click at [240, 152] on icon "button" at bounding box center [236, 154] width 7 height 4
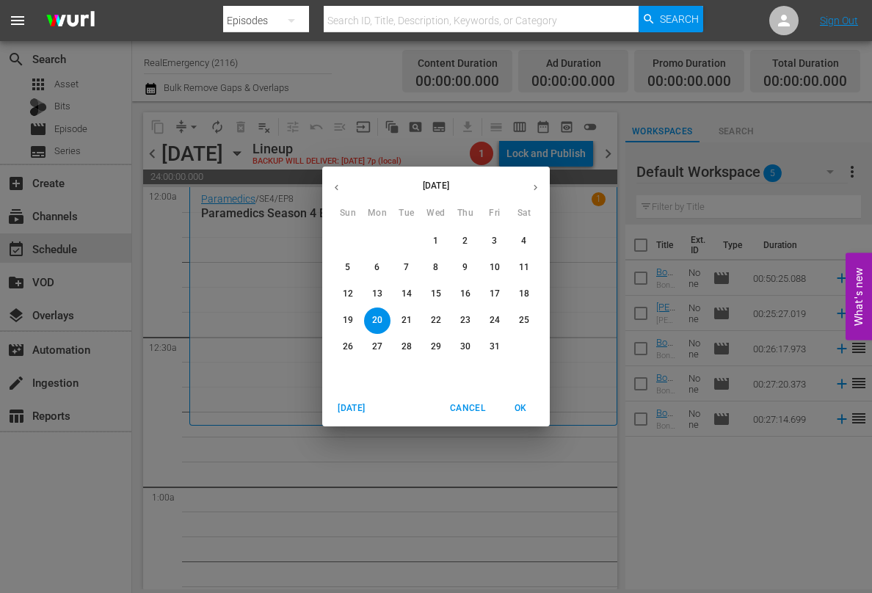
drag, startPoint x: 382, startPoint y: 270, endPoint x: 347, endPoint y: 274, distance: 35.5
click at [382, 270] on span "6" at bounding box center [377, 267] width 26 height 12
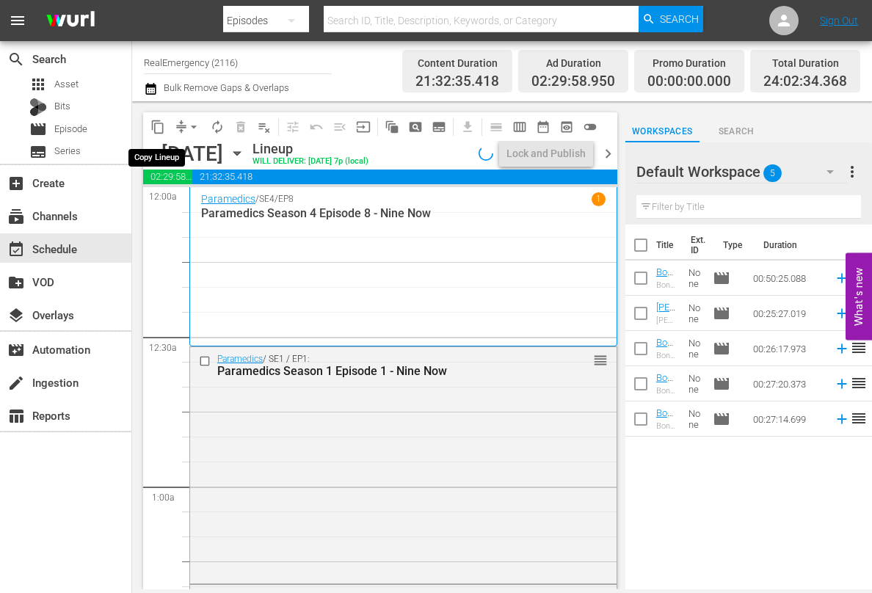
click at [160, 129] on span "content_copy" at bounding box center [157, 127] width 15 height 15
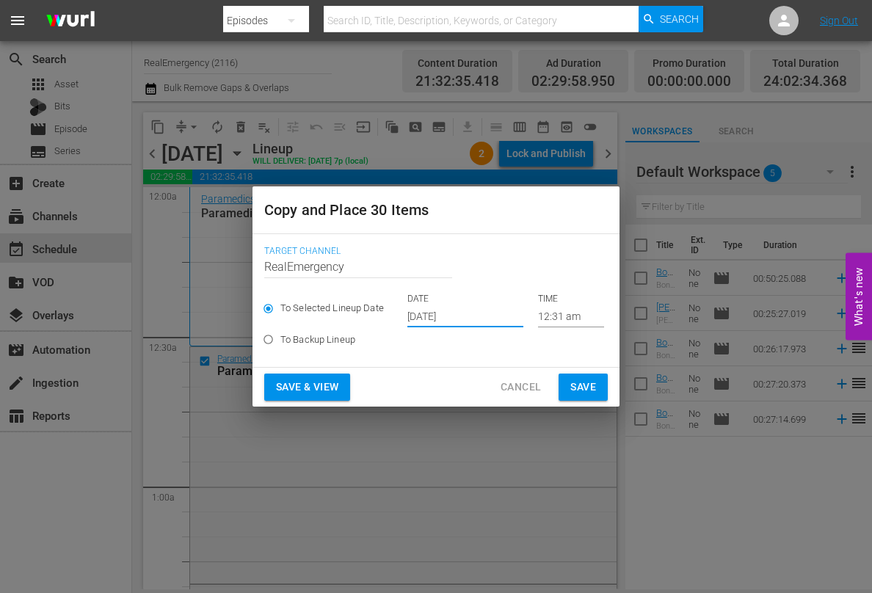
click at [478, 319] on input "[DATE]" at bounding box center [465, 316] width 116 height 22
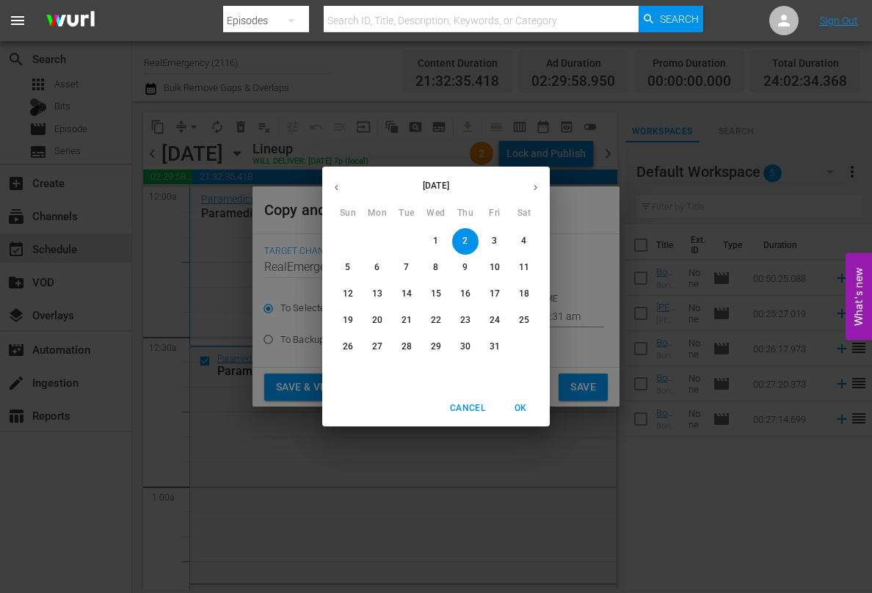
click at [380, 321] on p "20" at bounding box center [377, 320] width 10 height 12
type input "[DATE]"
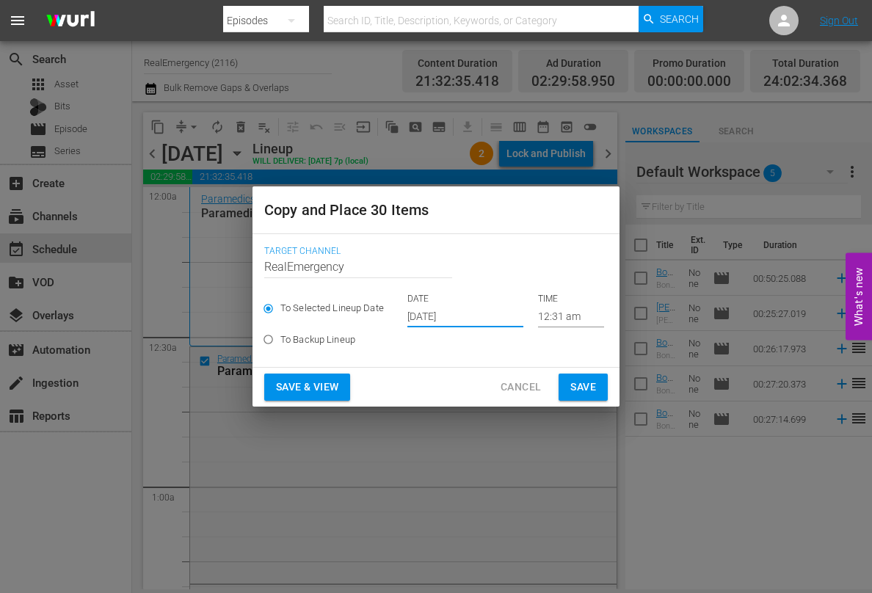
click at [307, 387] on span "Save & View" at bounding box center [307, 387] width 62 height 18
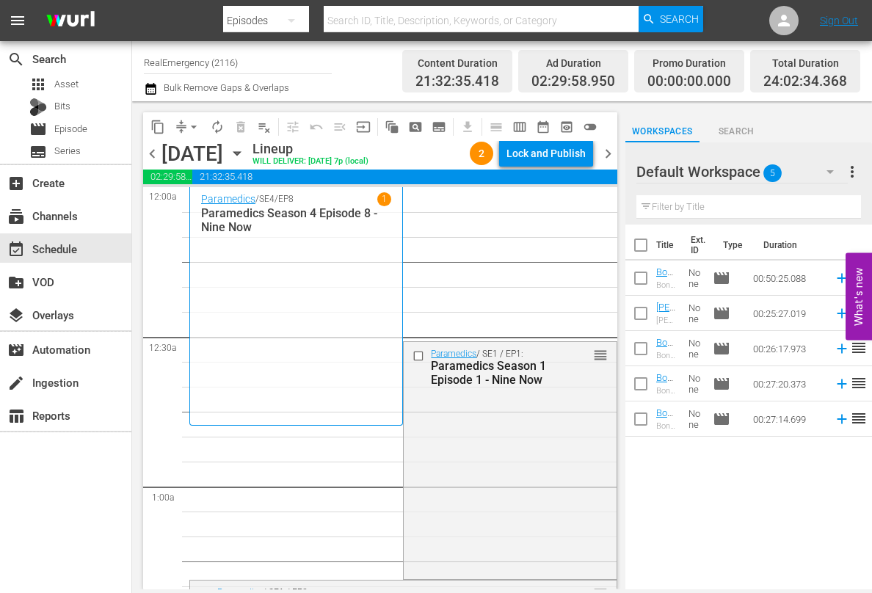
click at [245, 154] on icon "button" at bounding box center [237, 153] width 16 height 16
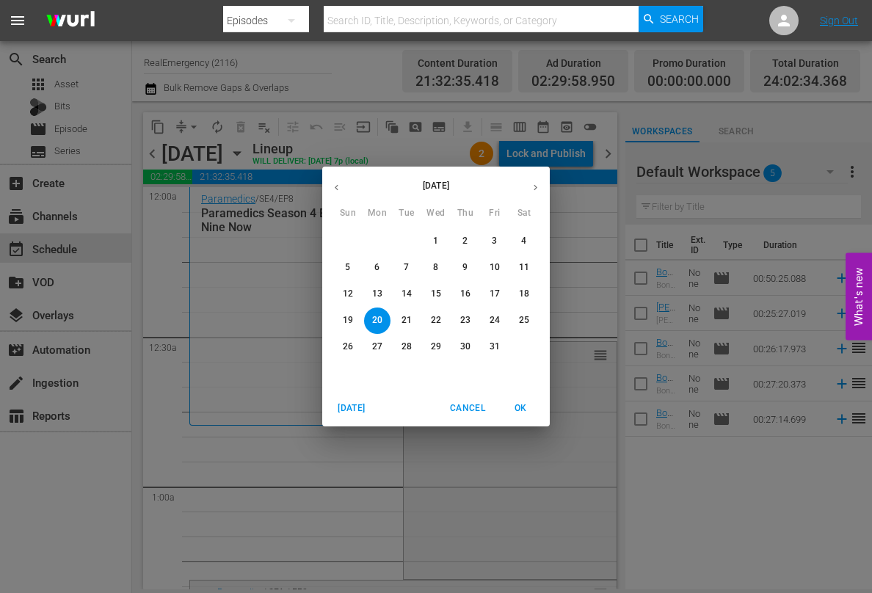
drag, startPoint x: 377, startPoint y: 270, endPoint x: 344, endPoint y: 258, distance: 35.3
click at [377, 269] on p "6" at bounding box center [376, 267] width 5 height 12
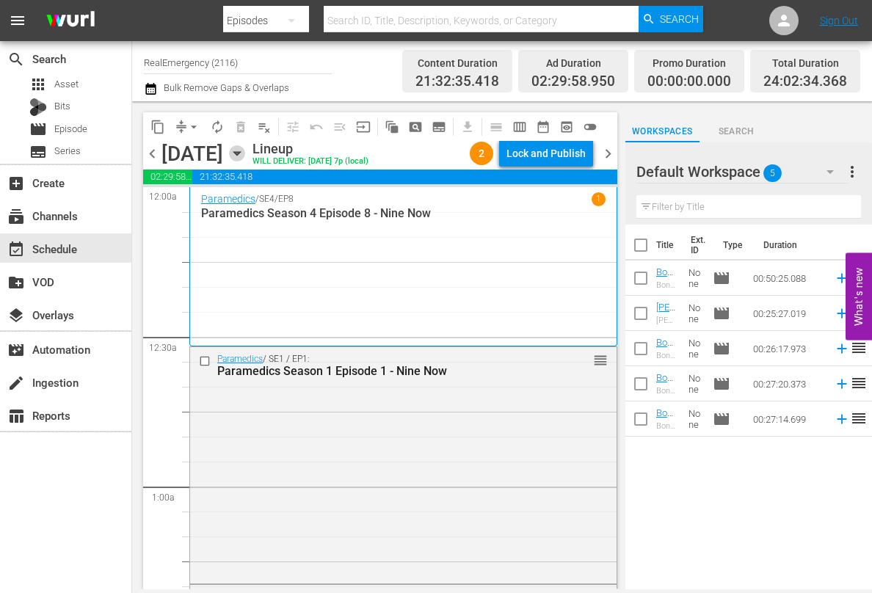
click at [245, 151] on icon "button" at bounding box center [237, 153] width 16 height 16
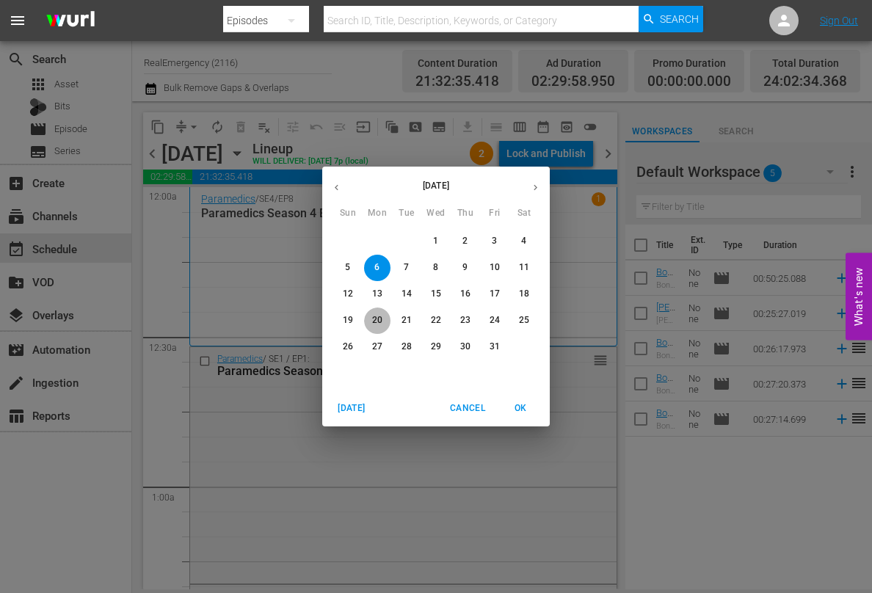
drag, startPoint x: 384, startPoint y: 324, endPoint x: 333, endPoint y: 335, distance: 52.0
click at [384, 324] on span "20" at bounding box center [377, 320] width 26 height 12
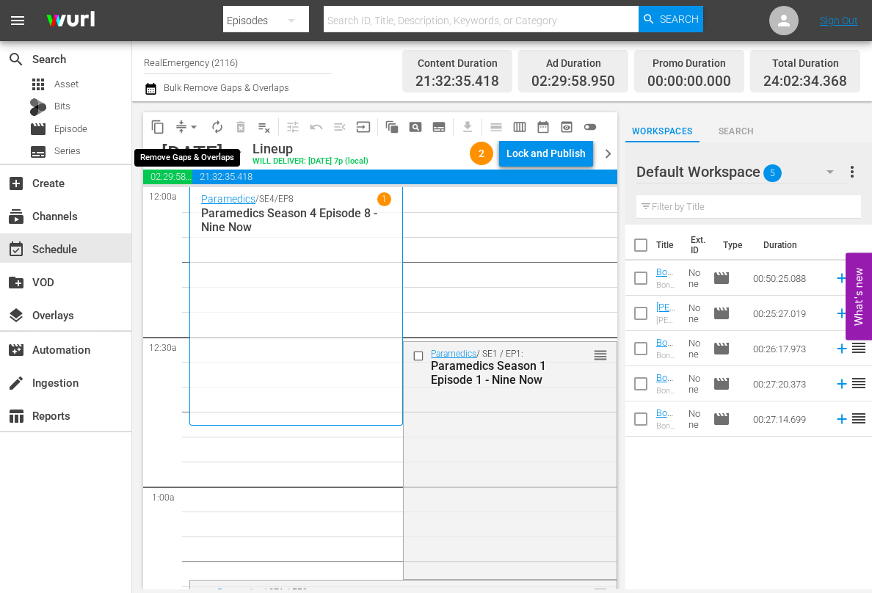
click at [193, 123] on span "arrow_drop_down" at bounding box center [193, 127] width 15 height 15
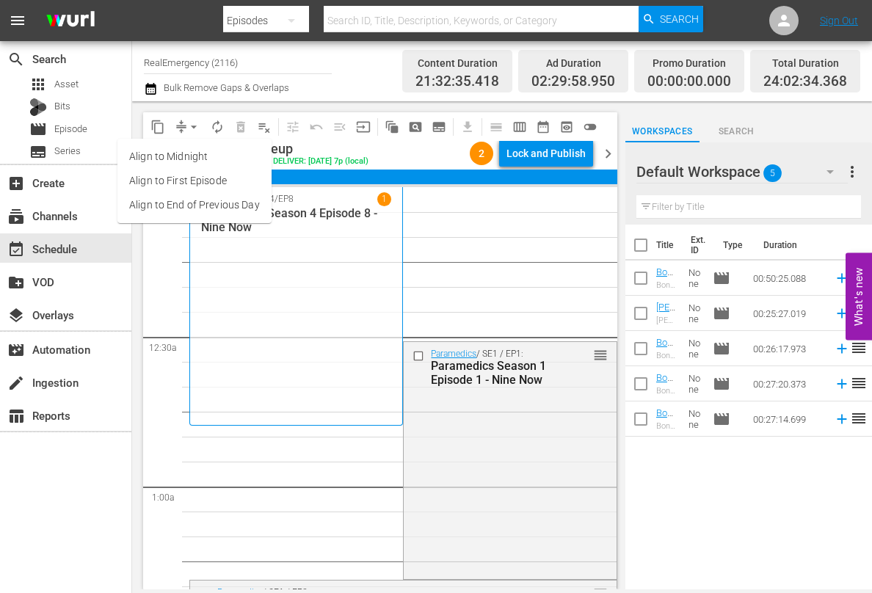
click at [147, 197] on li "Align to End of Previous Day" at bounding box center [194, 205] width 154 height 24
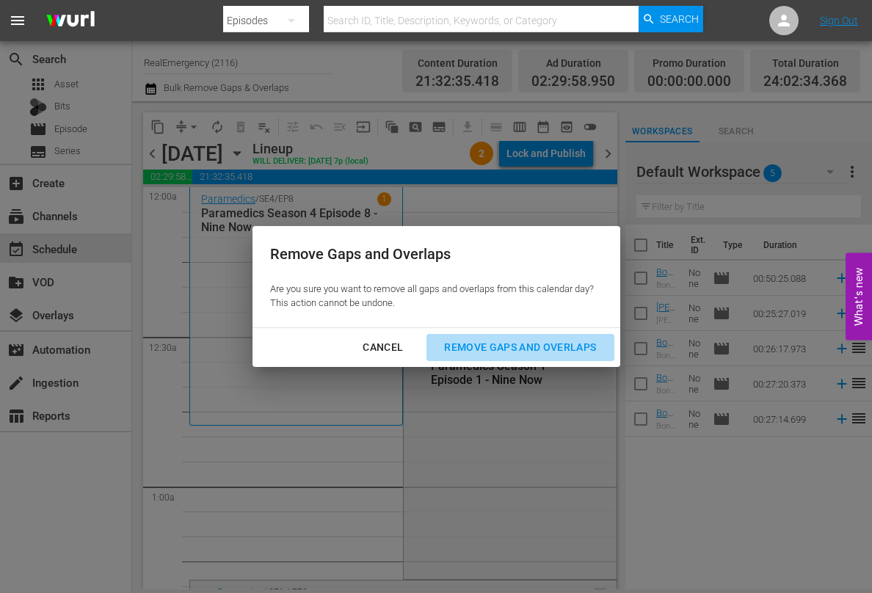
drag, startPoint x: 508, startPoint y: 349, endPoint x: 381, endPoint y: 340, distance: 128.0
click at [508, 349] on div "Remove Gaps and Overlaps" at bounding box center [519, 347] width 175 height 18
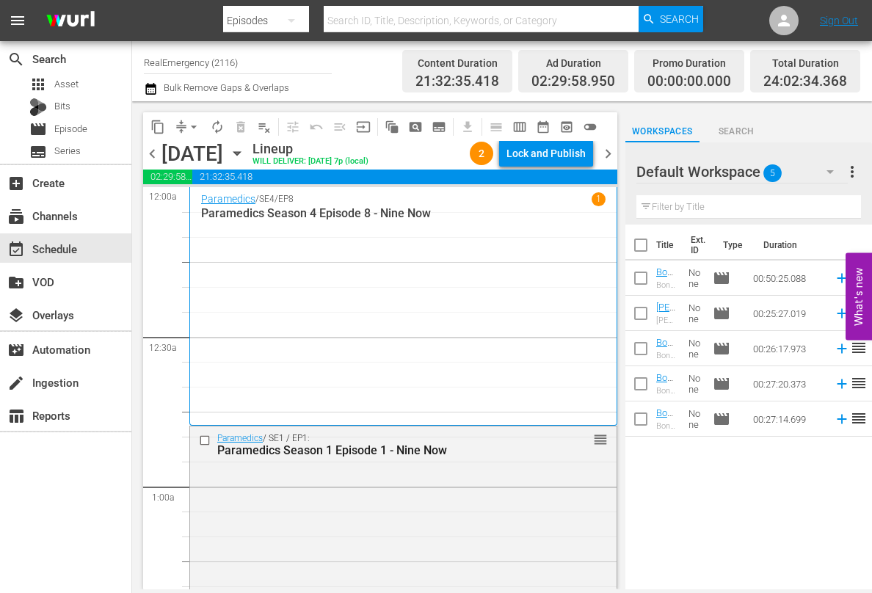
click at [151, 156] on span "chevron_left" at bounding box center [152, 154] width 18 height 18
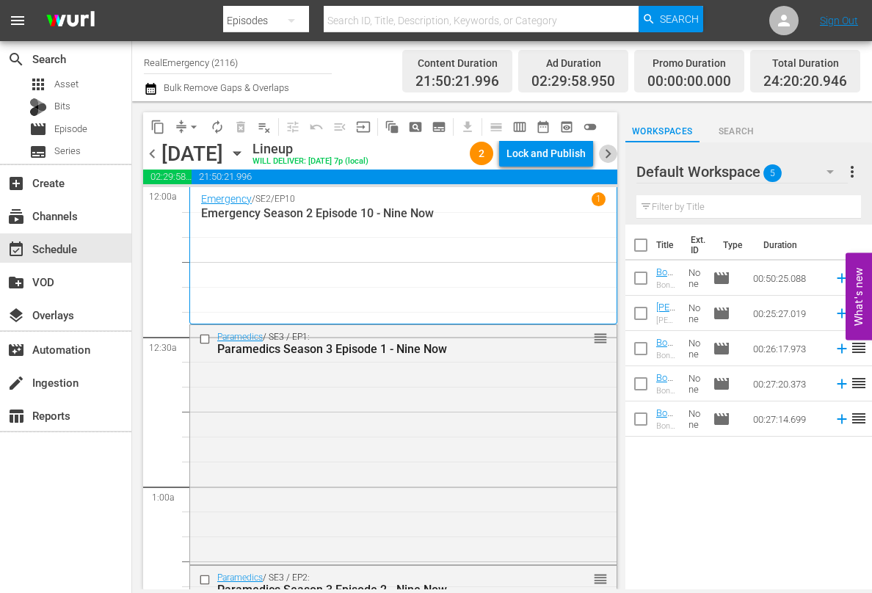
click at [610, 151] on span "chevron_right" at bounding box center [608, 154] width 18 height 18
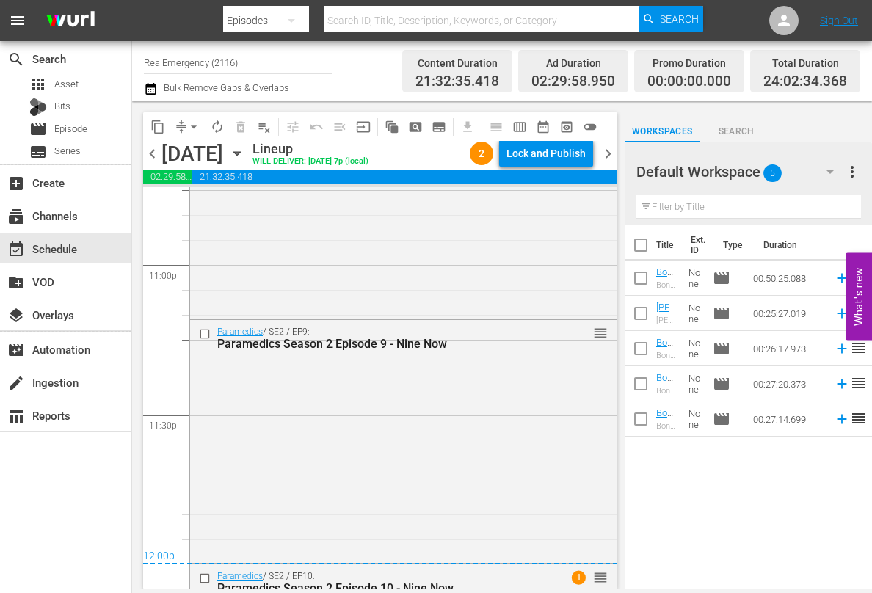
scroll to position [7034, 0]
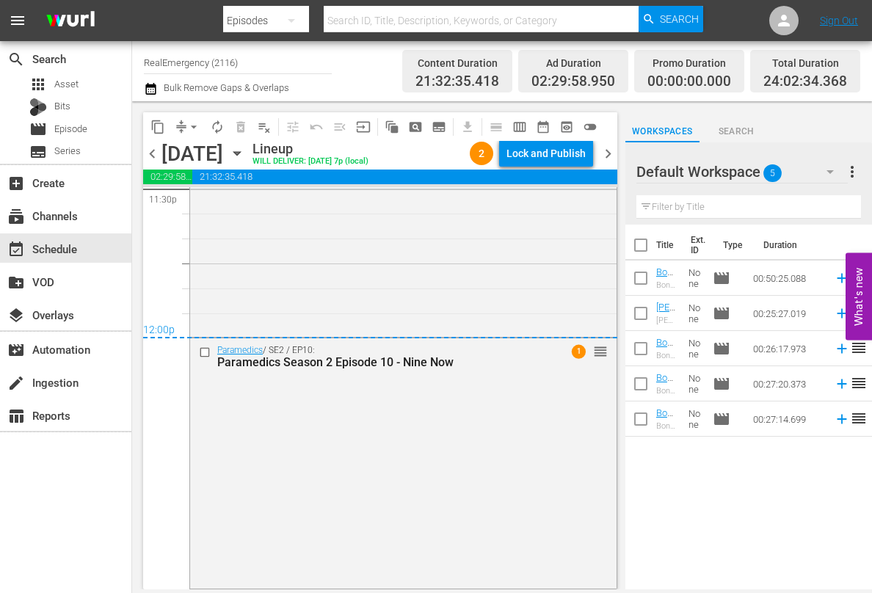
click at [604, 154] on span "chevron_right" at bounding box center [608, 154] width 18 height 18
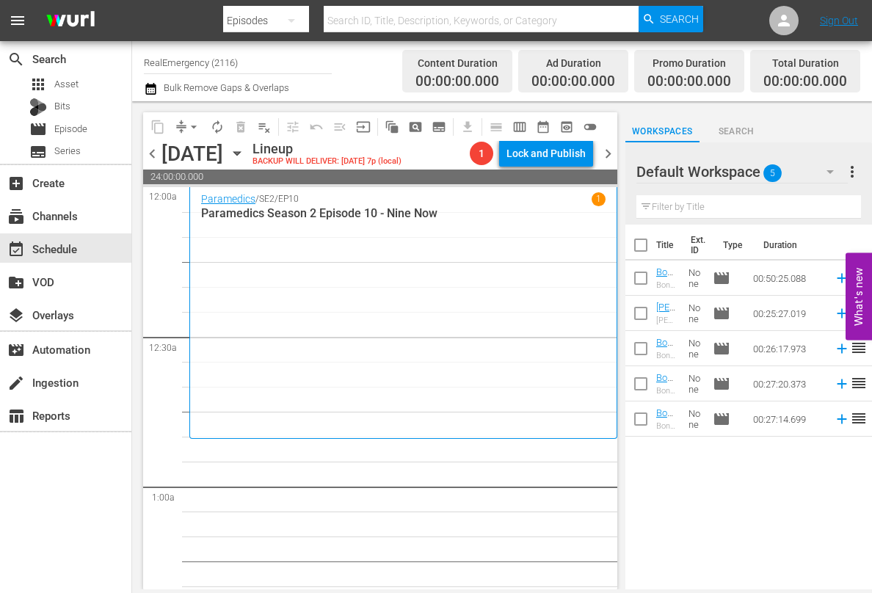
click at [240, 153] on icon "button" at bounding box center [236, 154] width 7 height 4
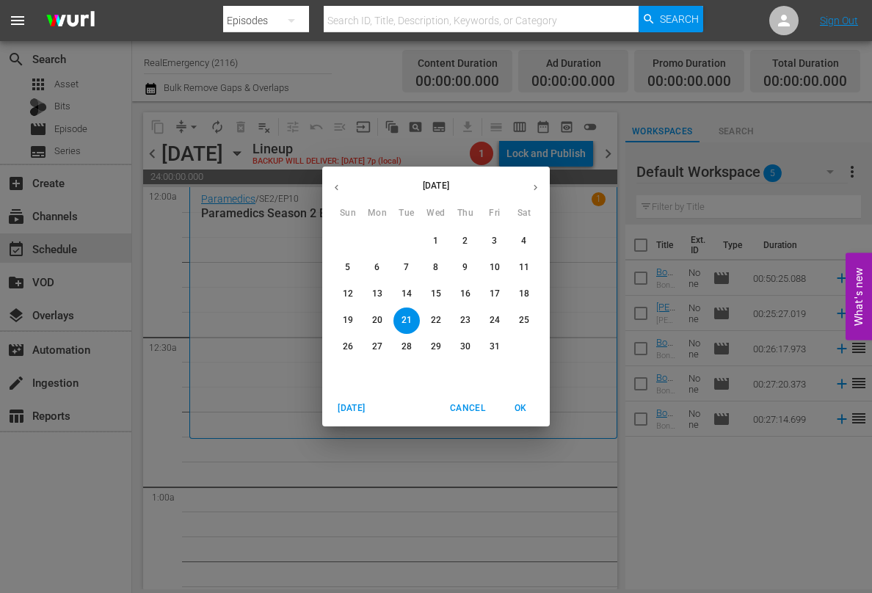
click at [406, 274] on button "7" at bounding box center [406, 268] width 26 height 26
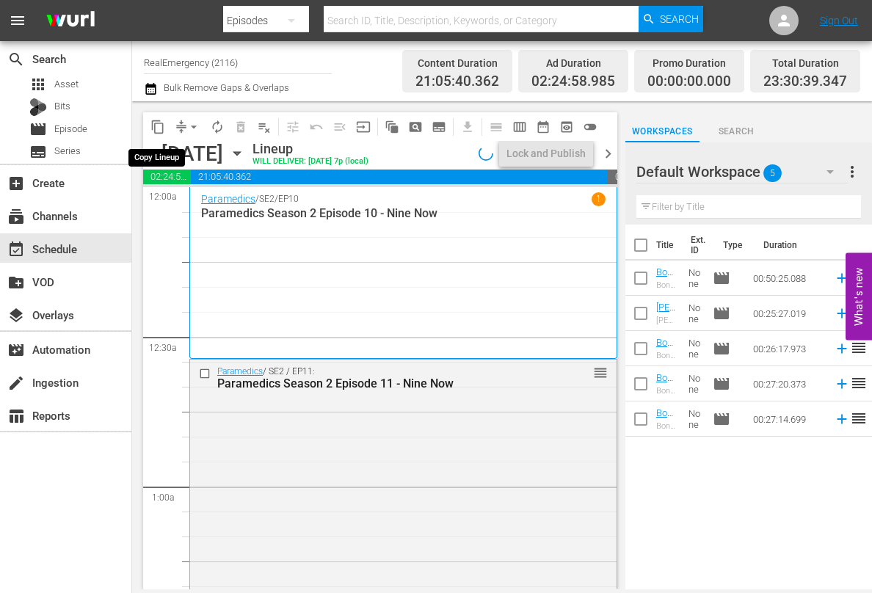
click at [161, 131] on span "content_copy" at bounding box center [157, 127] width 15 height 15
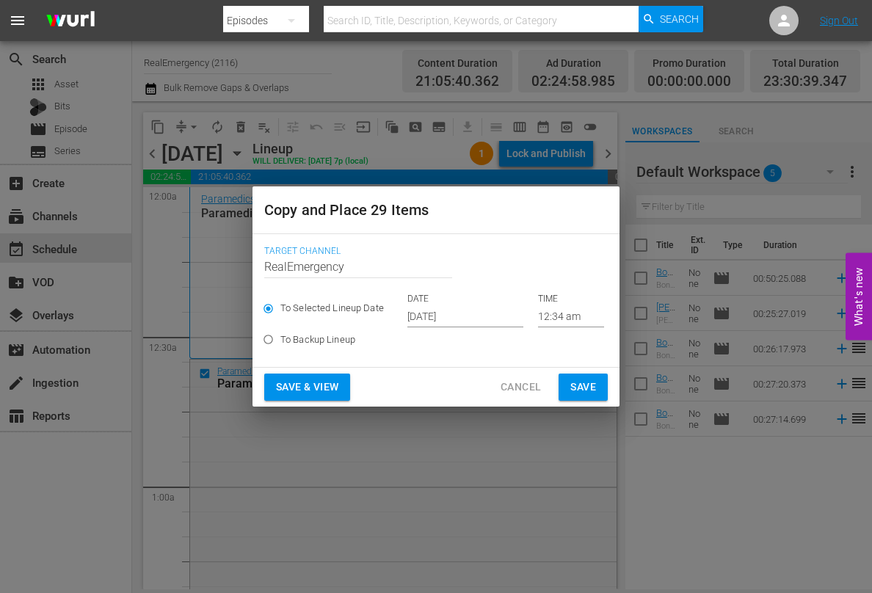
click at [468, 318] on input "[DATE]" at bounding box center [465, 316] width 116 height 22
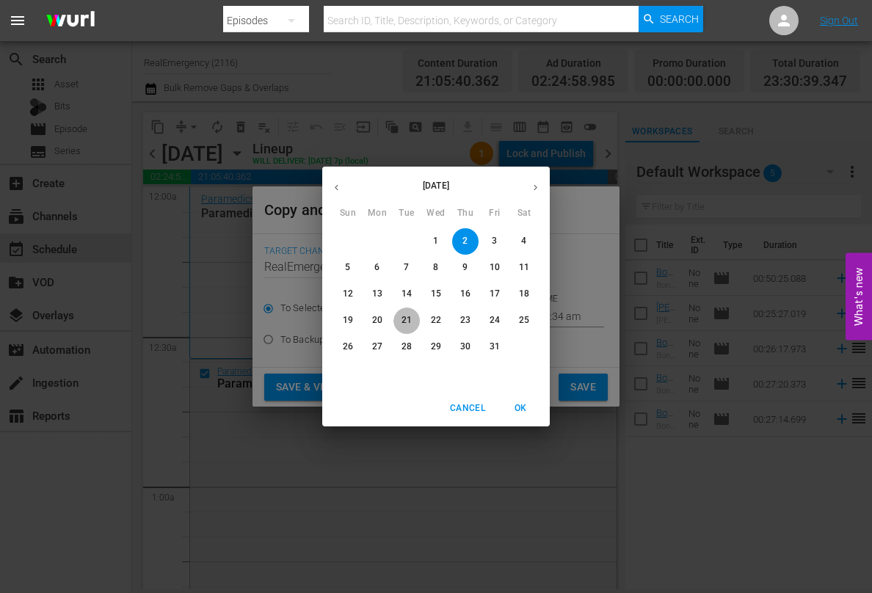
drag, startPoint x: 406, startPoint y: 322, endPoint x: 412, endPoint y: 329, distance: 9.0
click at [407, 323] on p "21" at bounding box center [406, 320] width 10 height 12
type input "[DATE]"
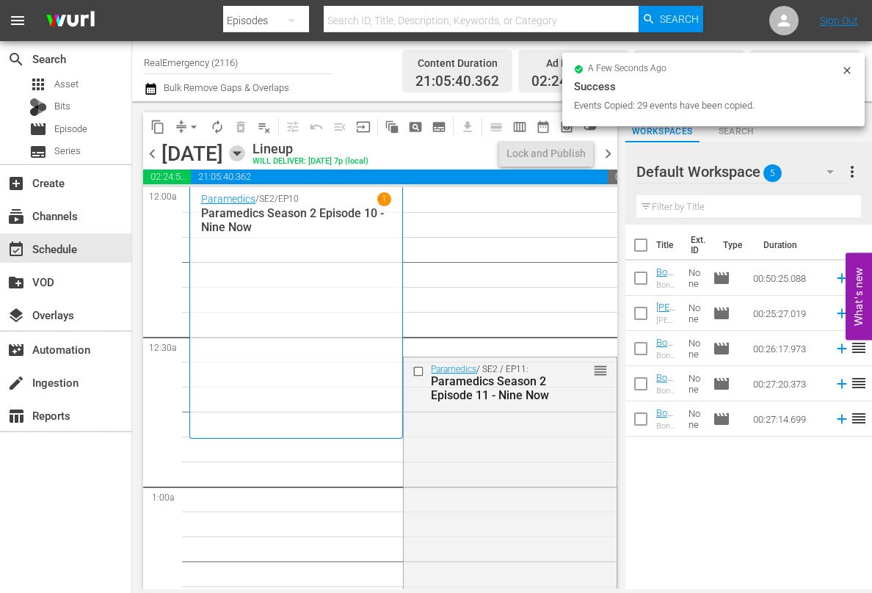
click at [240, 152] on icon "button" at bounding box center [236, 154] width 7 height 4
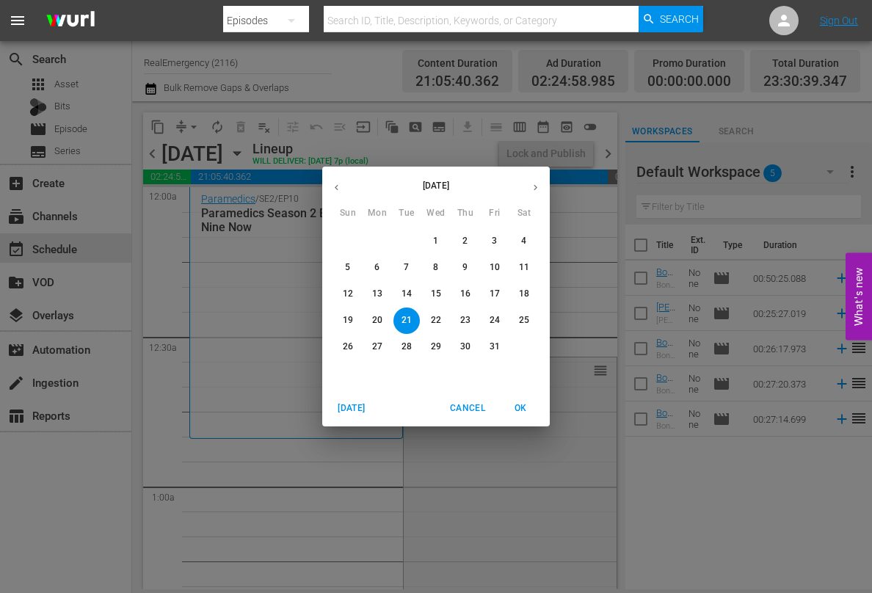
click at [231, 282] on div "[DATE] Sun Mon Tue Wed Thu Fri Sat 28 29 30 1 2 3 4 5 6 7 8 9 10 11 12 13 14 15…" at bounding box center [436, 296] width 872 height 593
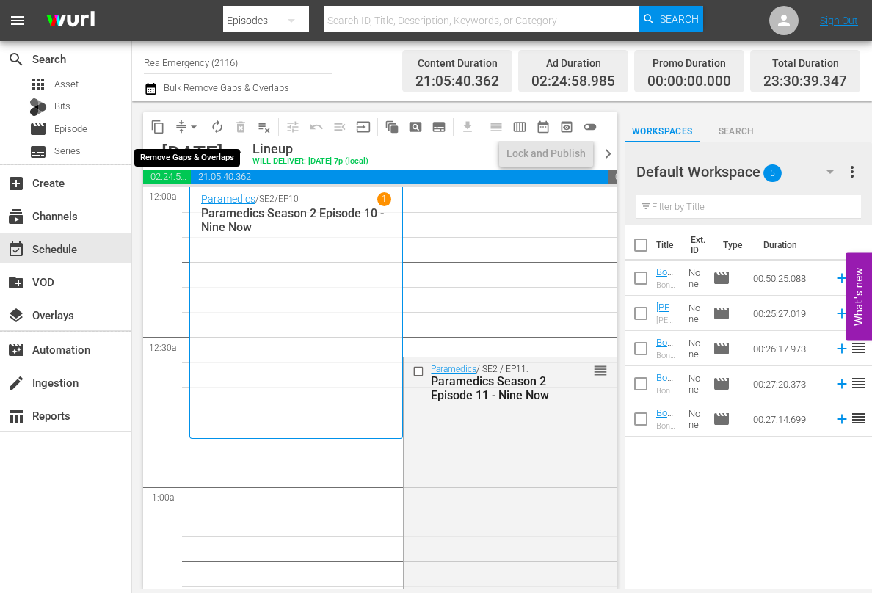
click at [194, 124] on span "arrow_drop_down" at bounding box center [193, 127] width 15 height 15
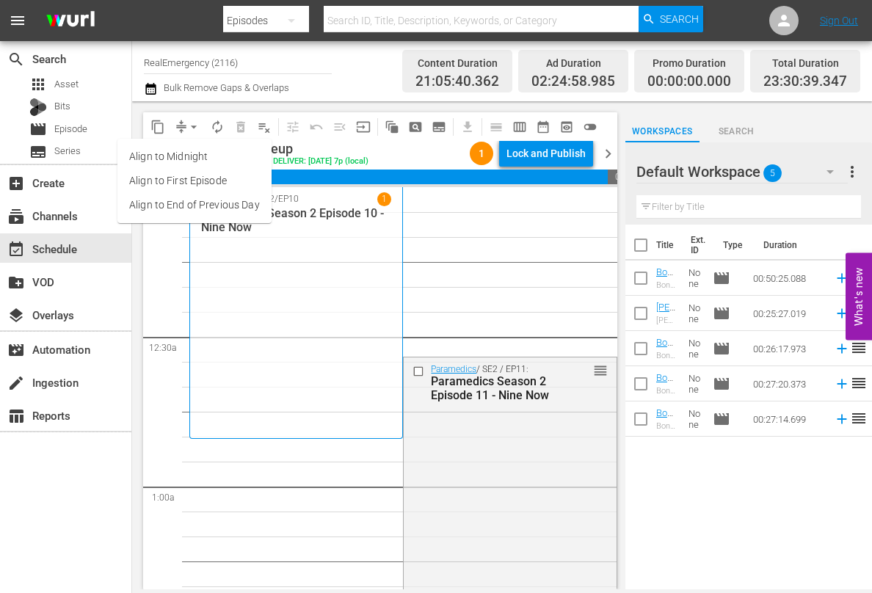
click at [162, 205] on li "Align to End of Previous Day" at bounding box center [194, 205] width 154 height 24
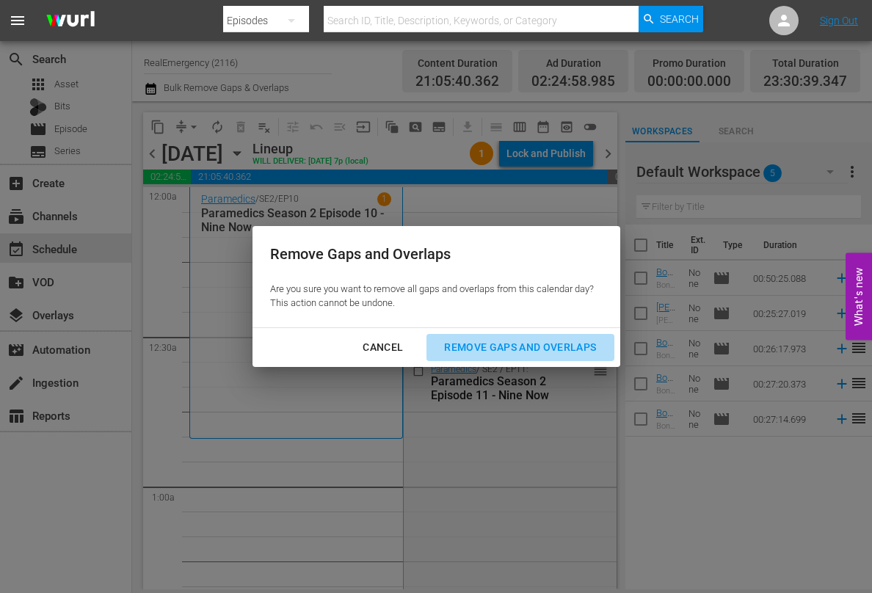
drag, startPoint x: 514, startPoint y: 349, endPoint x: 481, endPoint y: 349, distance: 32.3
click at [513, 349] on div "Remove Gaps and Overlaps" at bounding box center [519, 347] width 175 height 18
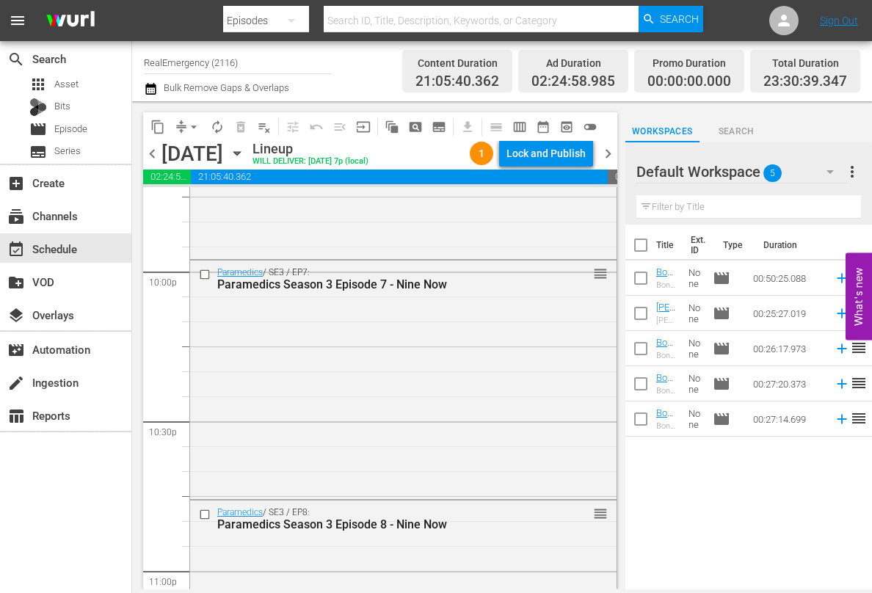
scroll to position [6888, 0]
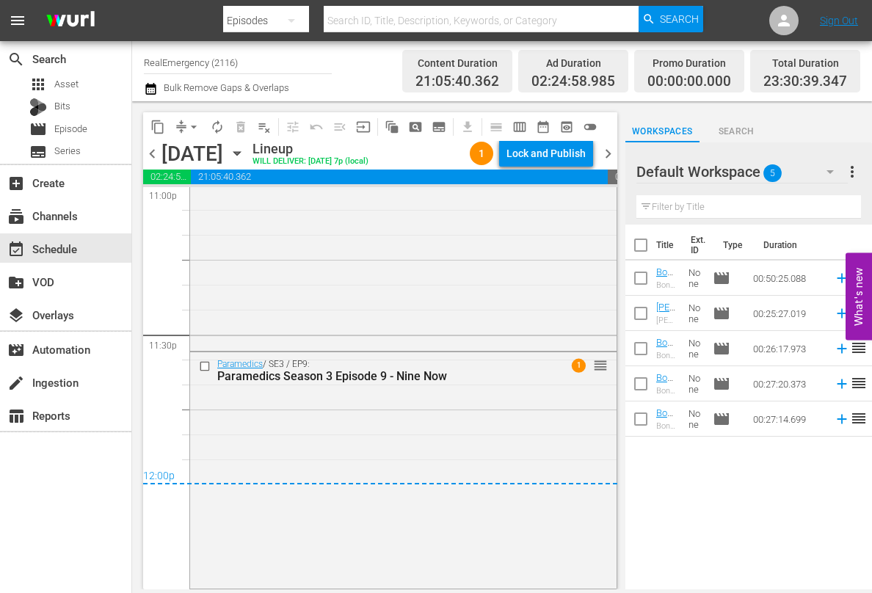
click at [606, 147] on span "chevron_right" at bounding box center [608, 154] width 18 height 18
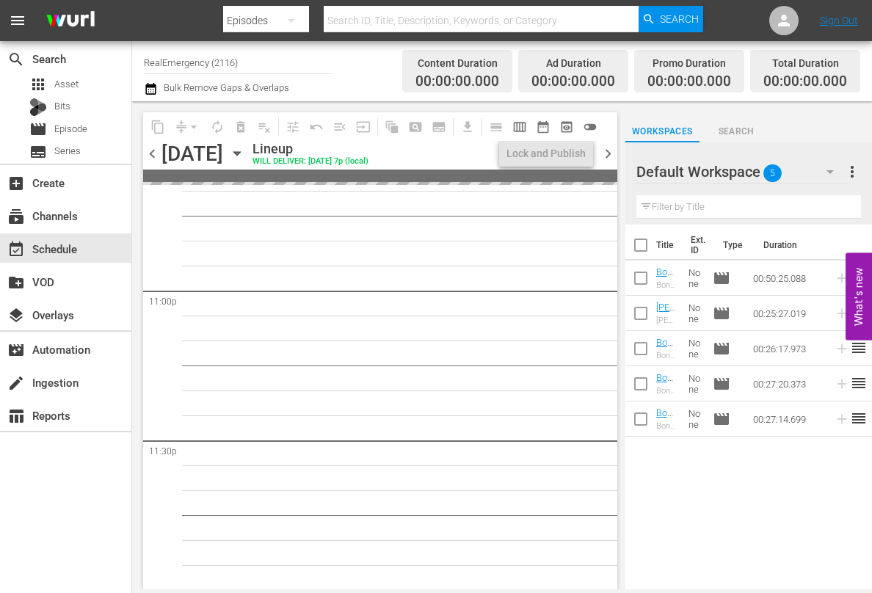
scroll to position [6782, 0]
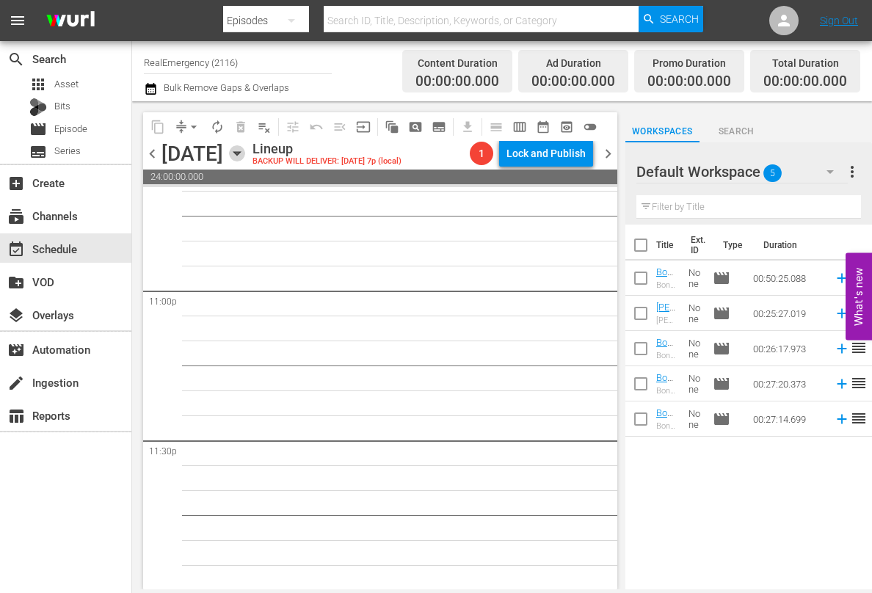
click at [245, 149] on icon "button" at bounding box center [237, 153] width 16 height 16
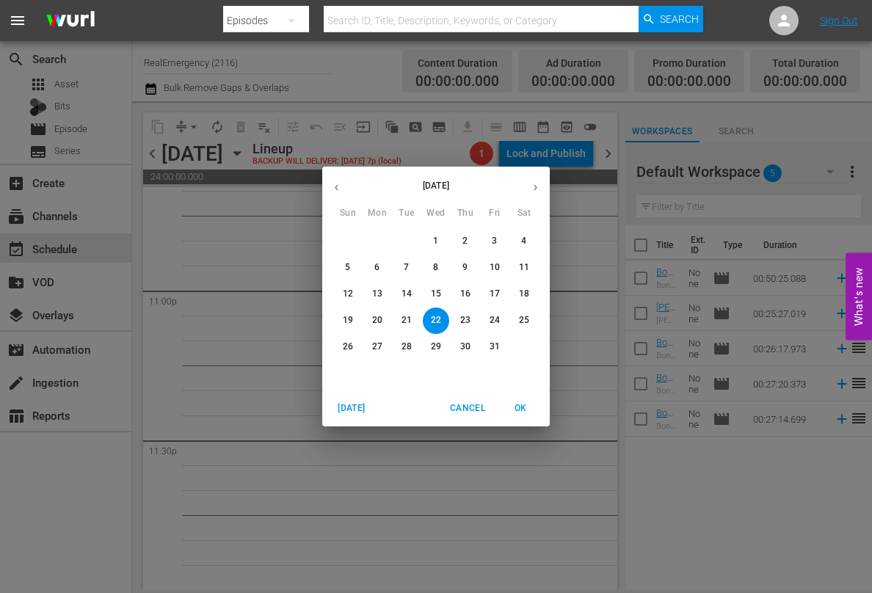
drag, startPoint x: 432, startPoint y: 263, endPoint x: 431, endPoint y: 272, distance: 8.8
click at [433, 263] on span "8" at bounding box center [436, 267] width 26 height 12
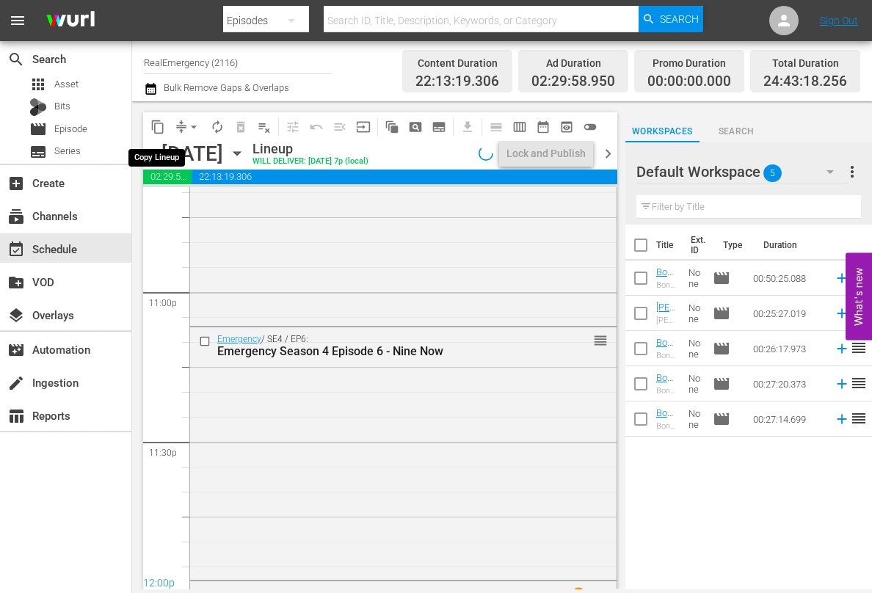
scroll to position [6888, 0]
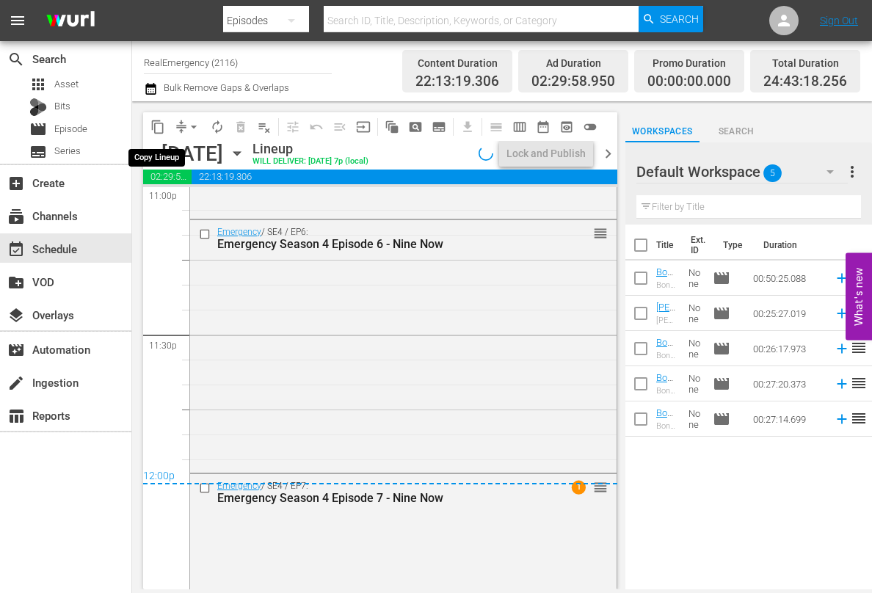
click at [157, 128] on span "content_copy" at bounding box center [157, 127] width 15 height 15
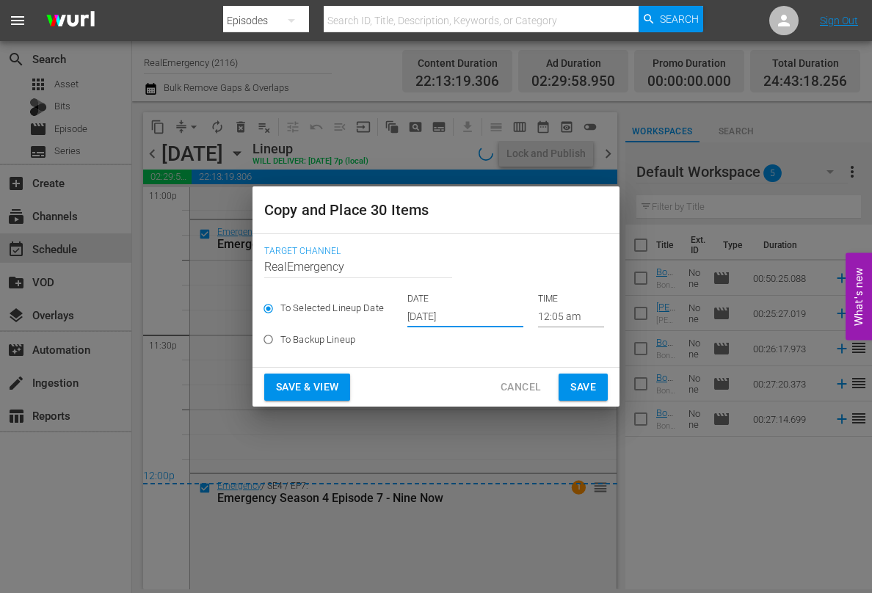
click at [473, 314] on input "[DATE]" at bounding box center [465, 316] width 116 height 22
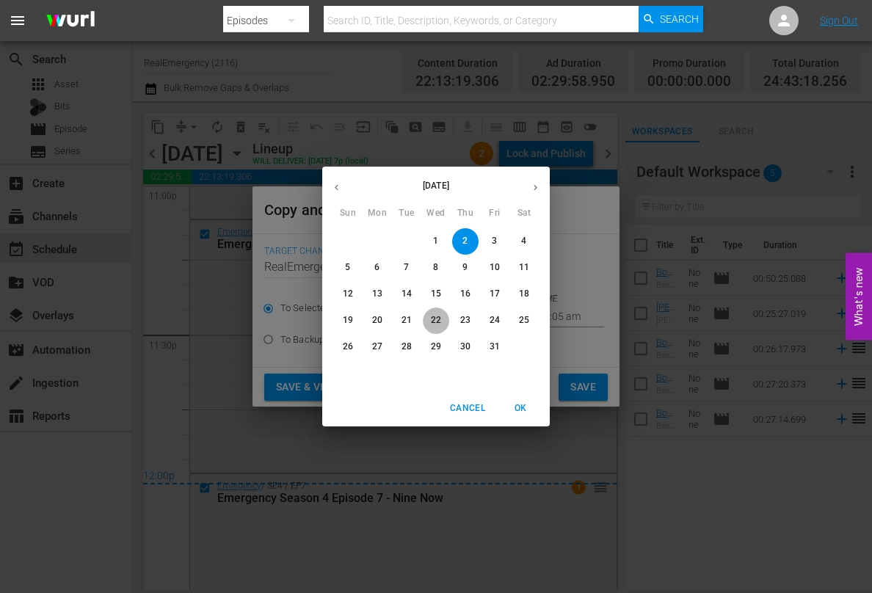
drag, startPoint x: 434, startPoint y: 318, endPoint x: 429, endPoint y: 326, distance: 9.0
click at [434, 318] on p "22" at bounding box center [436, 320] width 10 height 12
type input "[DATE]"
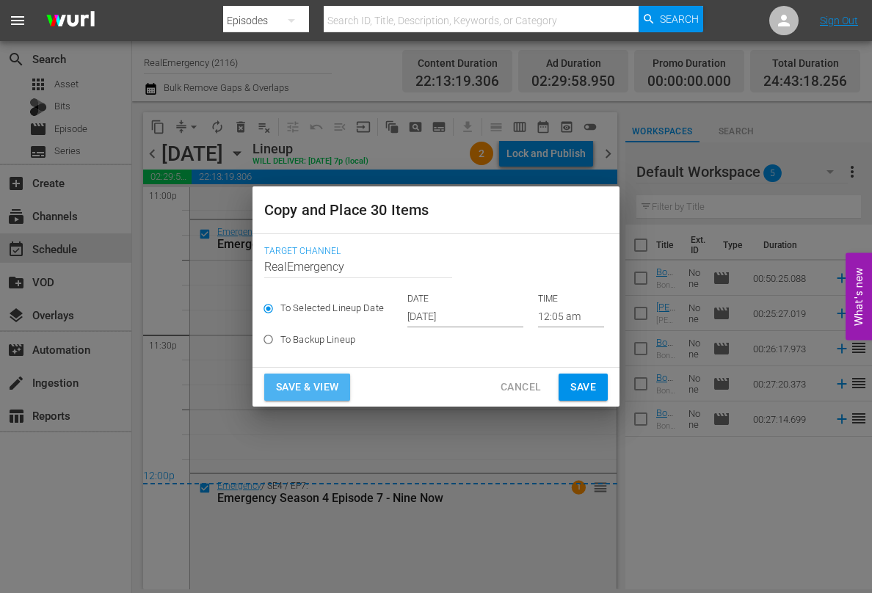
click at [289, 389] on span "Save & View" at bounding box center [307, 387] width 62 height 18
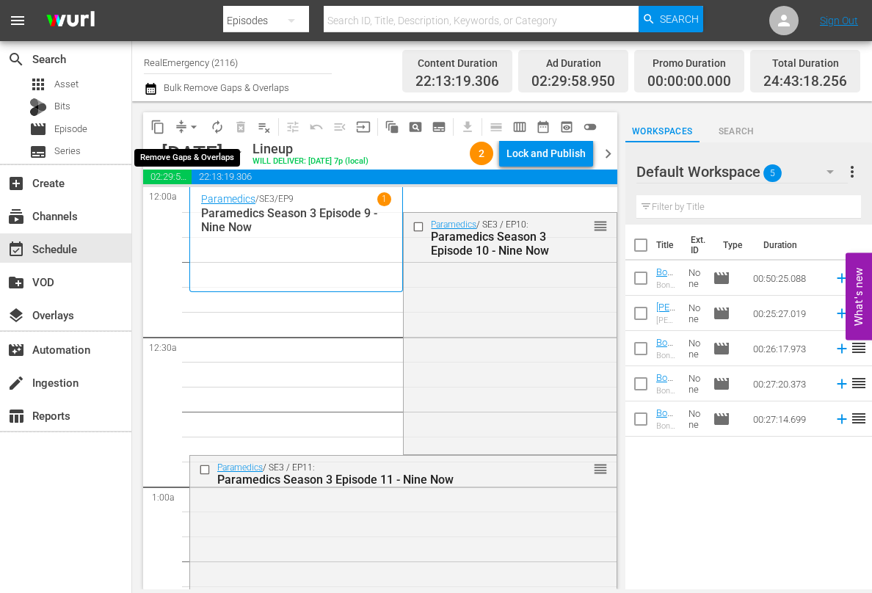
click at [189, 122] on span "arrow_drop_down" at bounding box center [193, 127] width 15 height 15
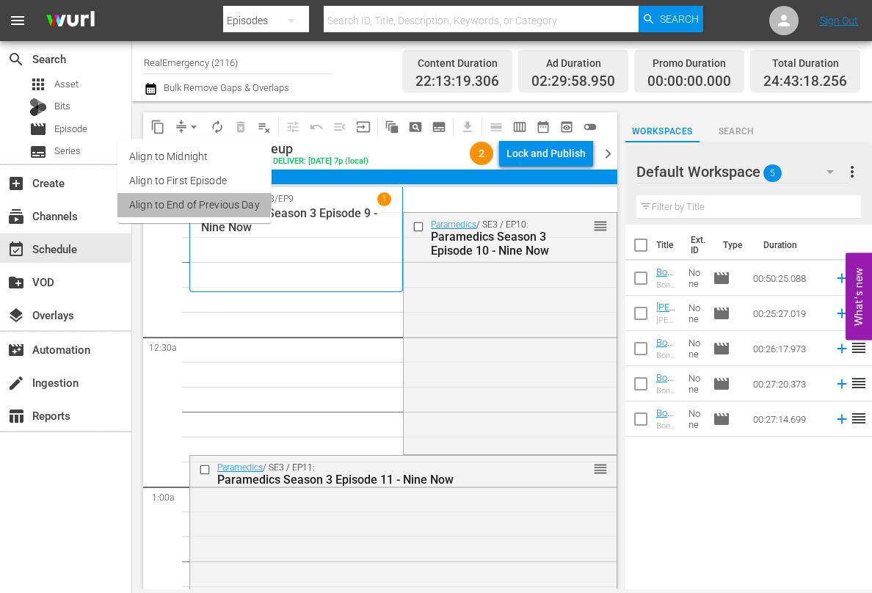
click at [158, 199] on li "Align to End of Previous Day" at bounding box center [194, 205] width 154 height 24
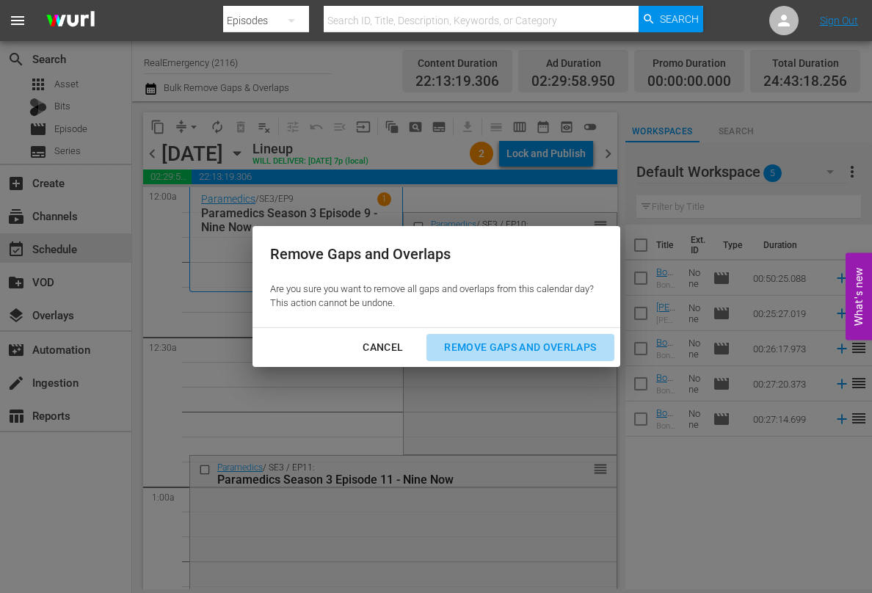
drag, startPoint x: 508, startPoint y: 343, endPoint x: 420, endPoint y: 368, distance: 91.7
click at [507, 343] on div "Remove Gaps and Overlaps" at bounding box center [519, 347] width 175 height 18
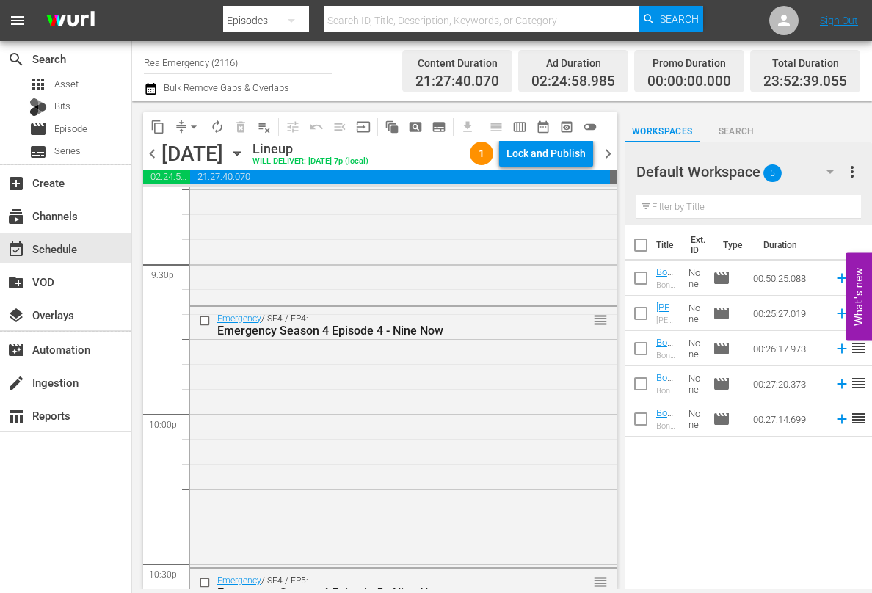
scroll to position [6850, 0]
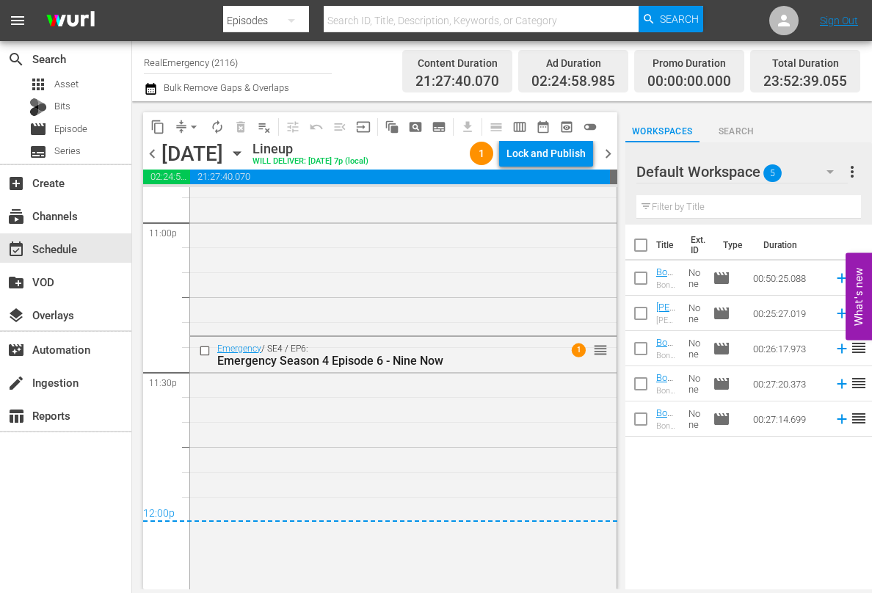
click at [608, 155] on span "chevron_right" at bounding box center [608, 154] width 18 height 18
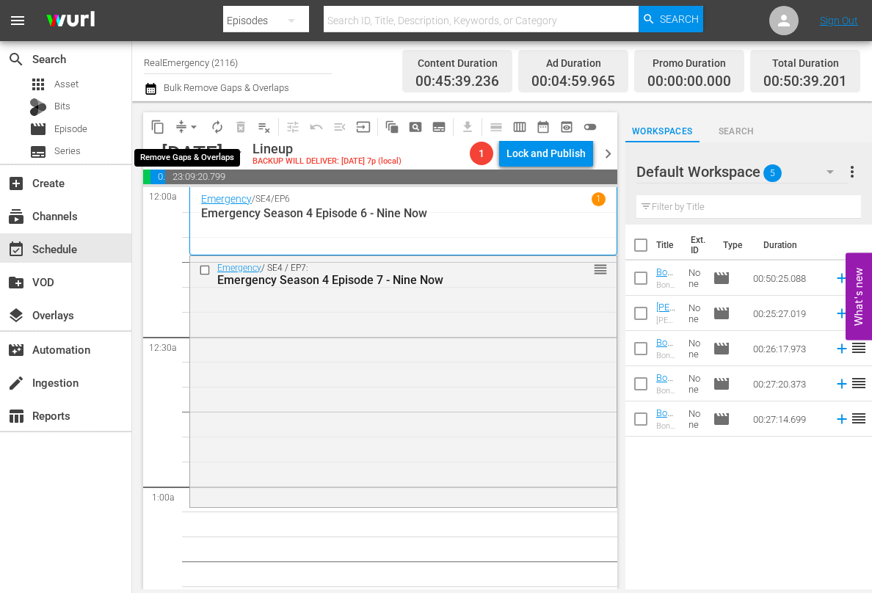
click at [195, 124] on span "arrow_drop_down" at bounding box center [193, 127] width 15 height 15
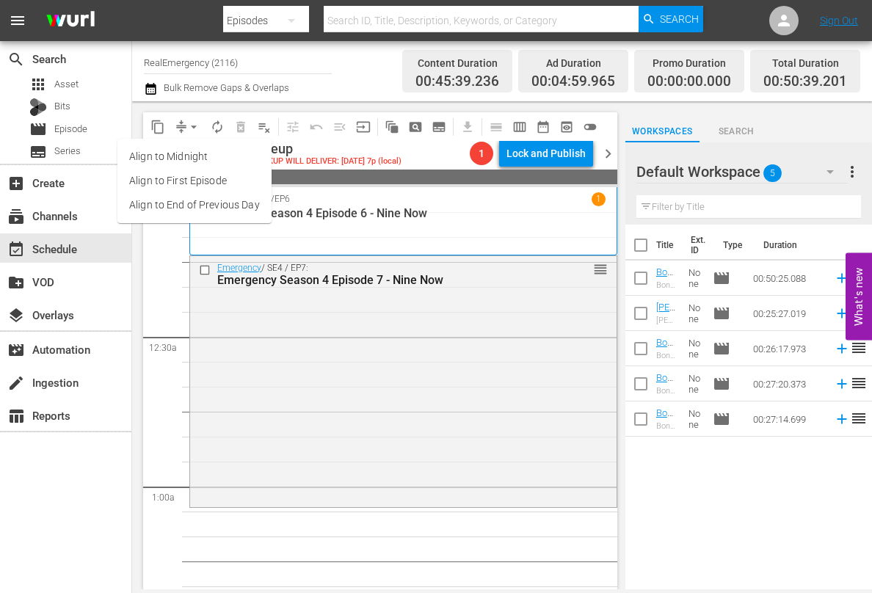
click at [420, 229] on div "Emergency / SE4 / EP6 1 Emergency Season 4 Episode 6 - Nine Now" at bounding box center [403, 221] width 404 height 58
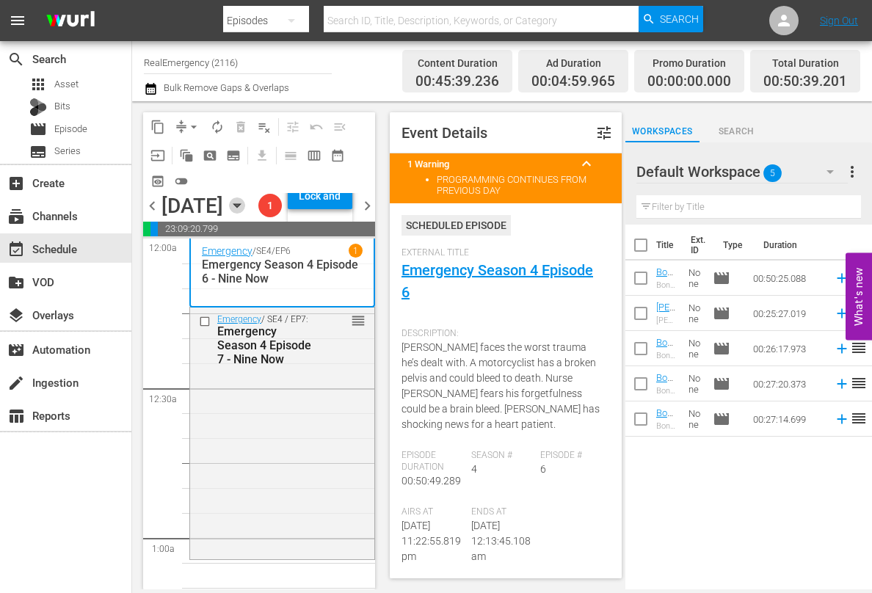
click at [245, 214] on icon "button" at bounding box center [237, 205] width 16 height 16
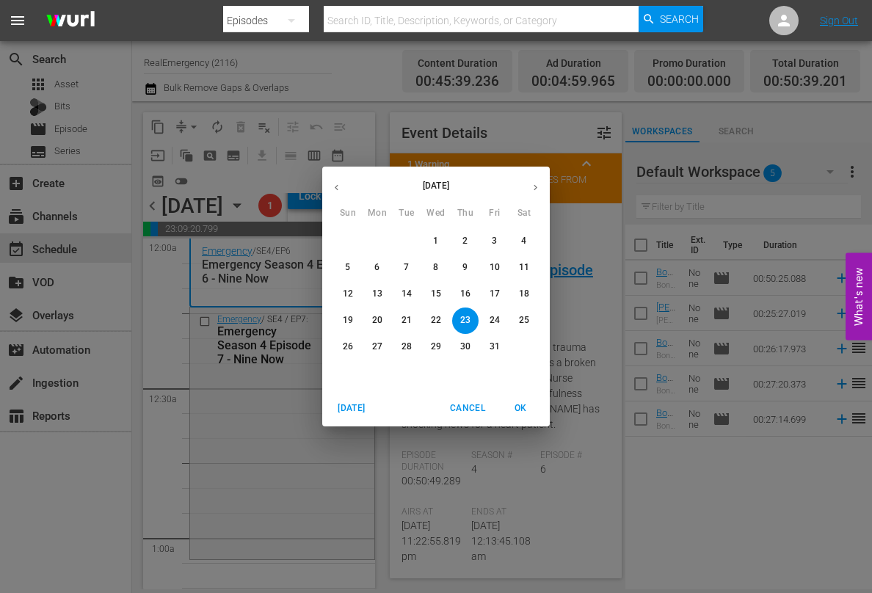
drag, startPoint x: 461, startPoint y: 266, endPoint x: 436, endPoint y: 289, distance: 34.3
click at [461, 266] on span "9" at bounding box center [465, 267] width 26 height 12
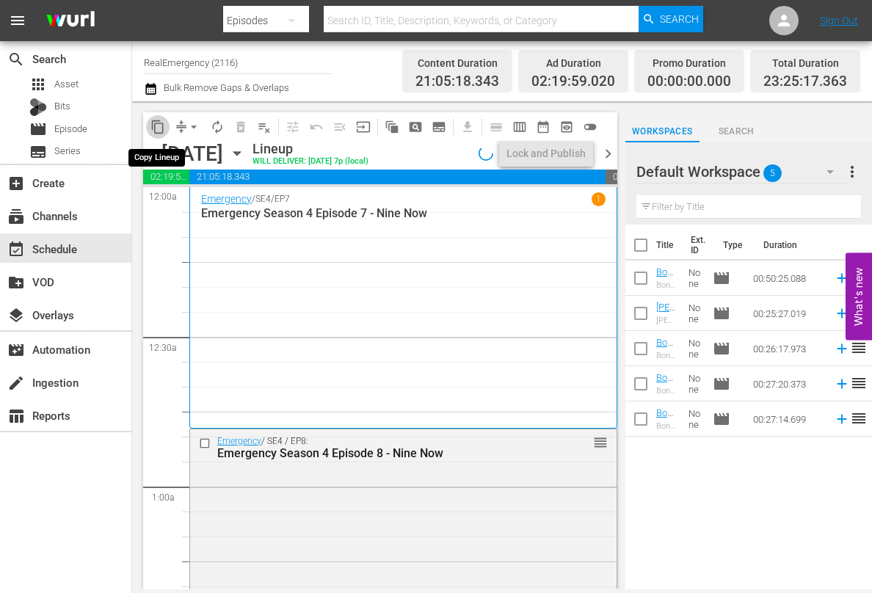
click at [155, 128] on span "content_copy" at bounding box center [157, 127] width 15 height 15
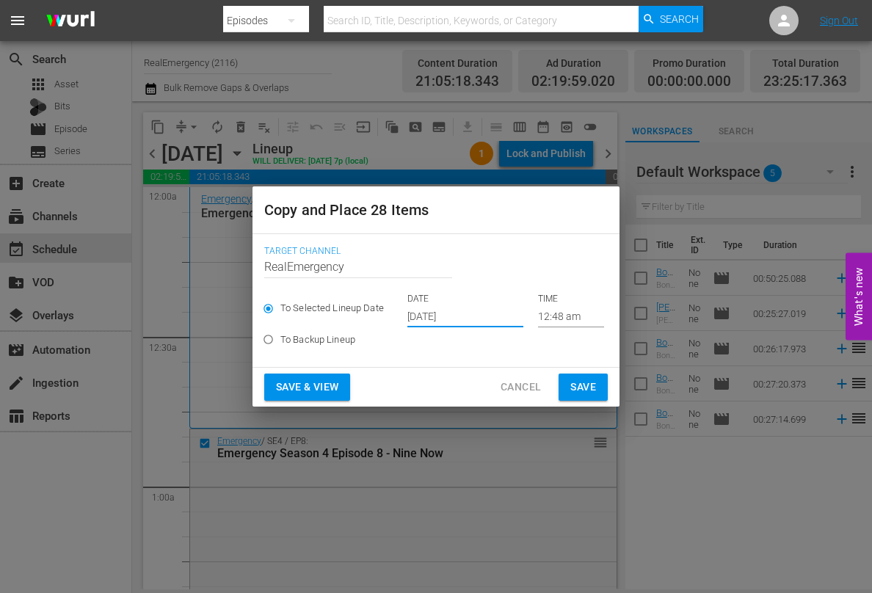
click at [476, 316] on input "[DATE]" at bounding box center [465, 316] width 116 height 22
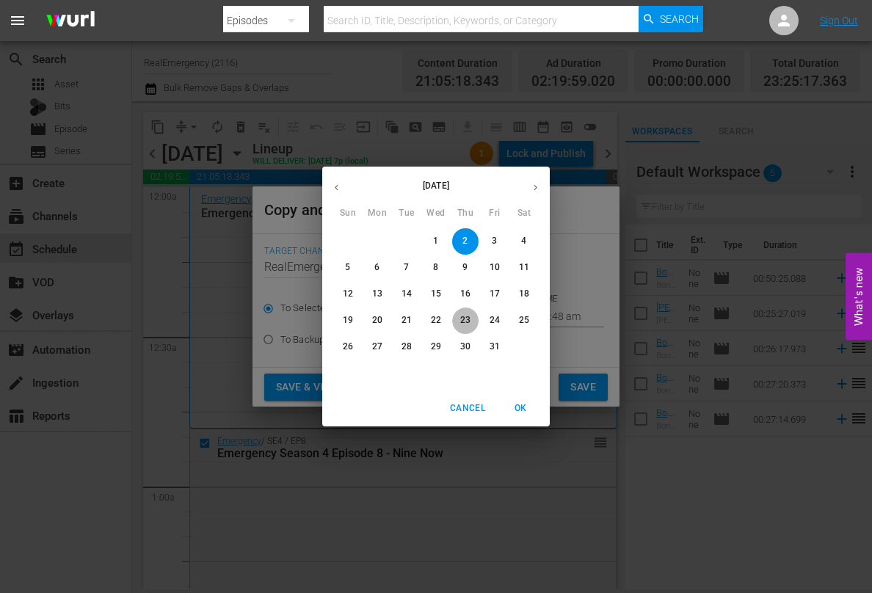
click at [471, 316] on span "23" at bounding box center [465, 320] width 26 height 12
type input "[DATE]"
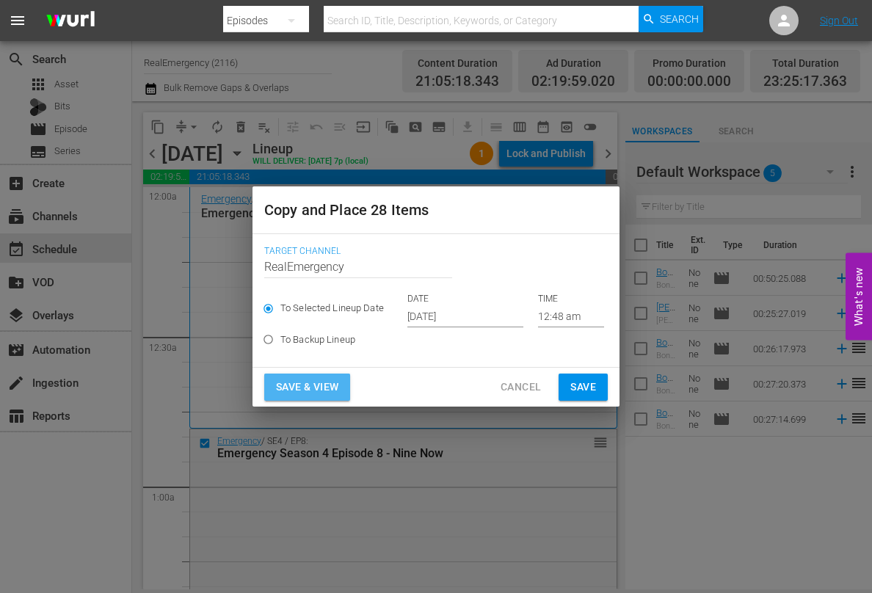
click at [308, 376] on button "Save & View" at bounding box center [307, 386] width 86 height 27
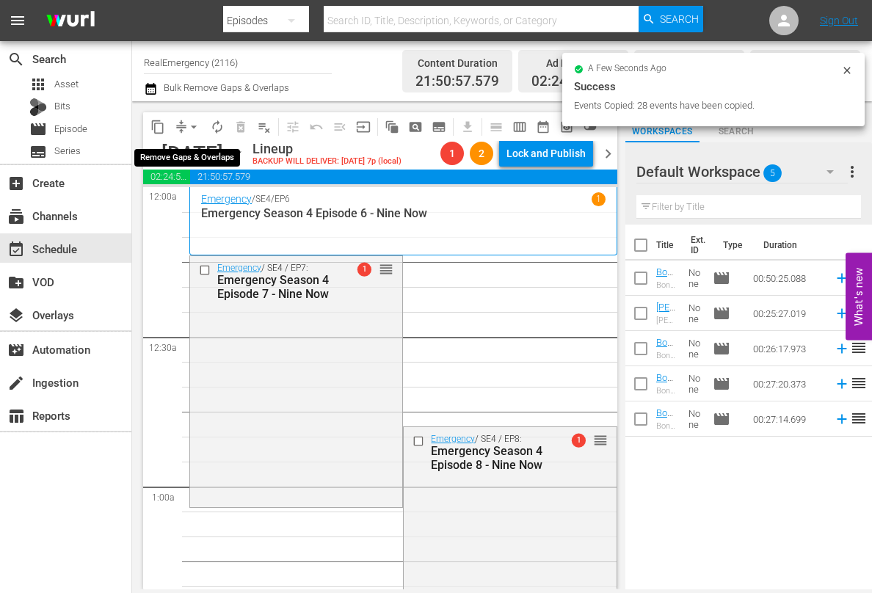
click at [194, 124] on span "arrow_drop_down" at bounding box center [193, 127] width 15 height 15
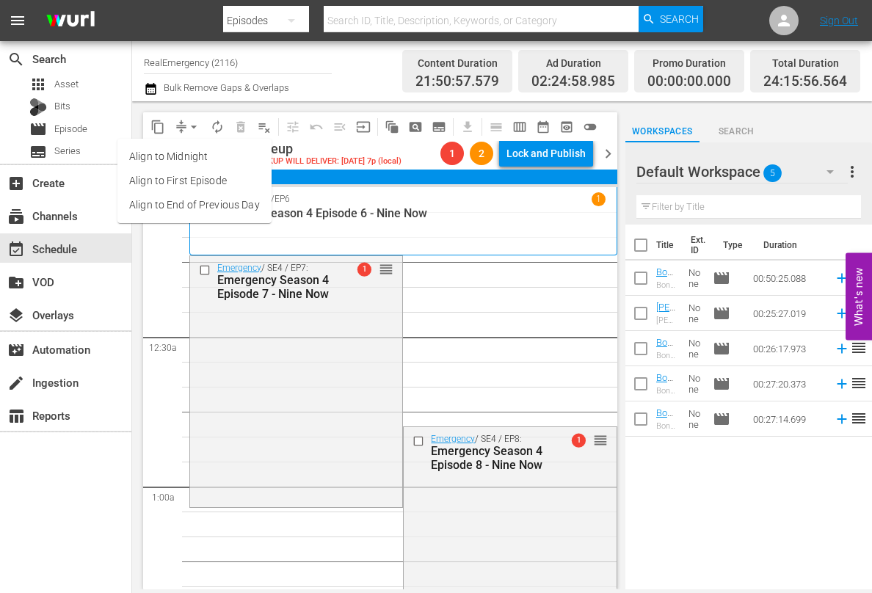
click at [140, 176] on li "Align to First Episode" at bounding box center [194, 181] width 154 height 24
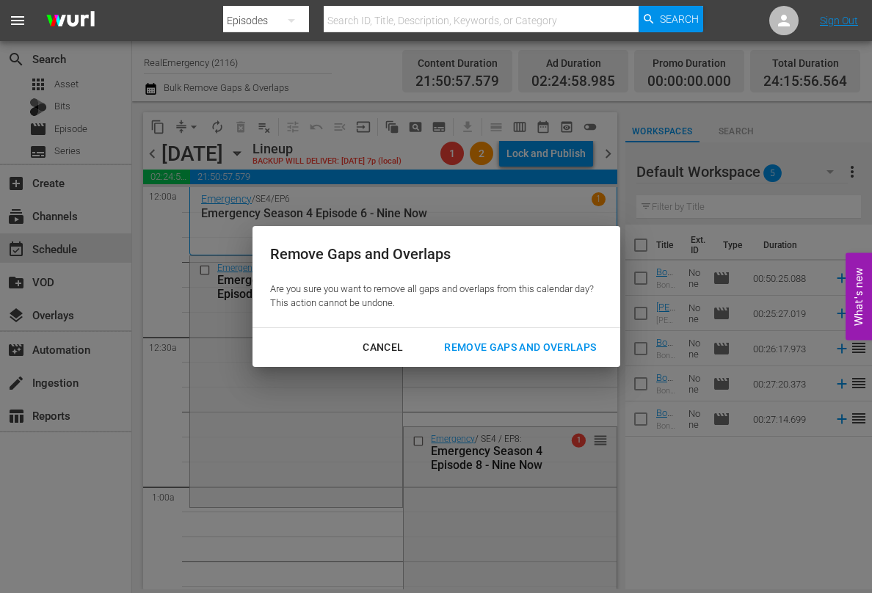
drag, startPoint x: 533, startPoint y: 343, endPoint x: 517, endPoint y: 347, distance: 16.7
click at [533, 343] on div "Remove Gaps and Overlaps" at bounding box center [519, 347] width 175 height 18
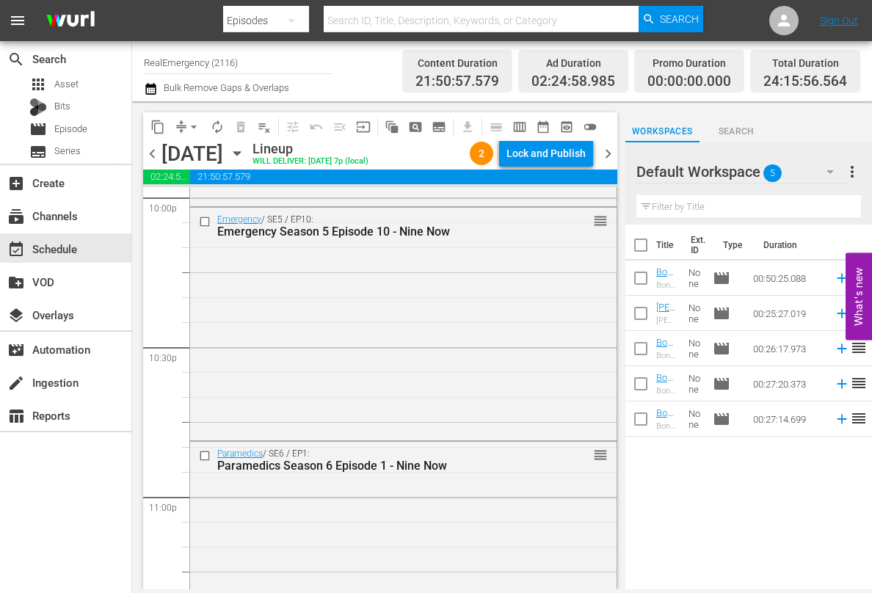
scroll to position [6930, 0]
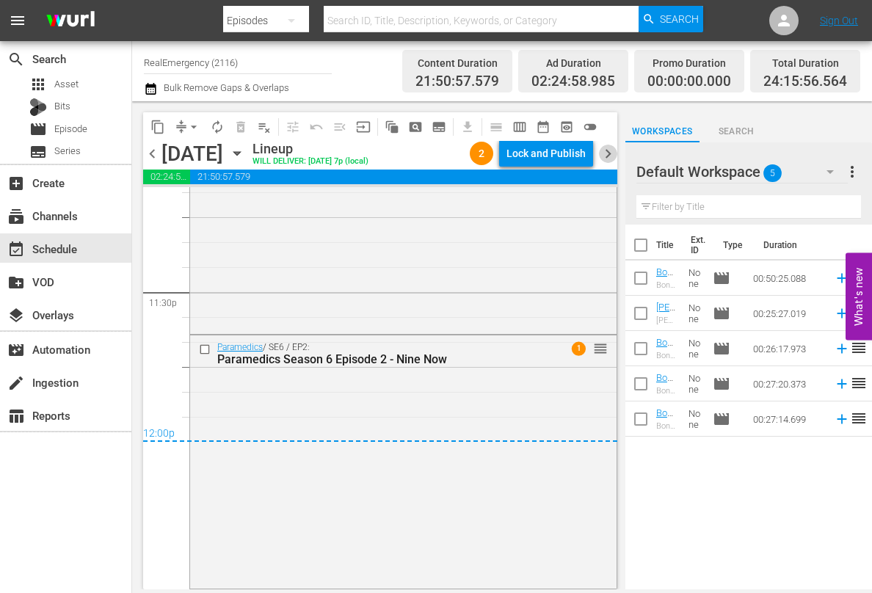
click at [607, 148] on span "chevron_right" at bounding box center [608, 154] width 18 height 18
